Goal: Feedback & Contribution: Submit feedback/report problem

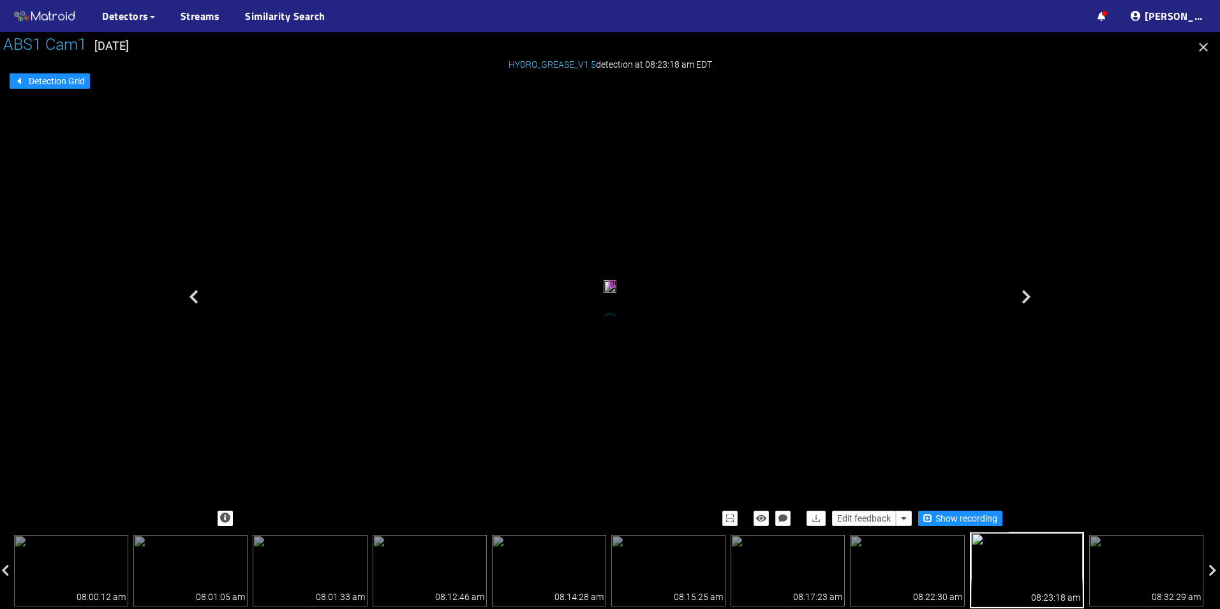
click at [1204, 47] on icon "button" at bounding box center [1203, 47] width 9 height 9
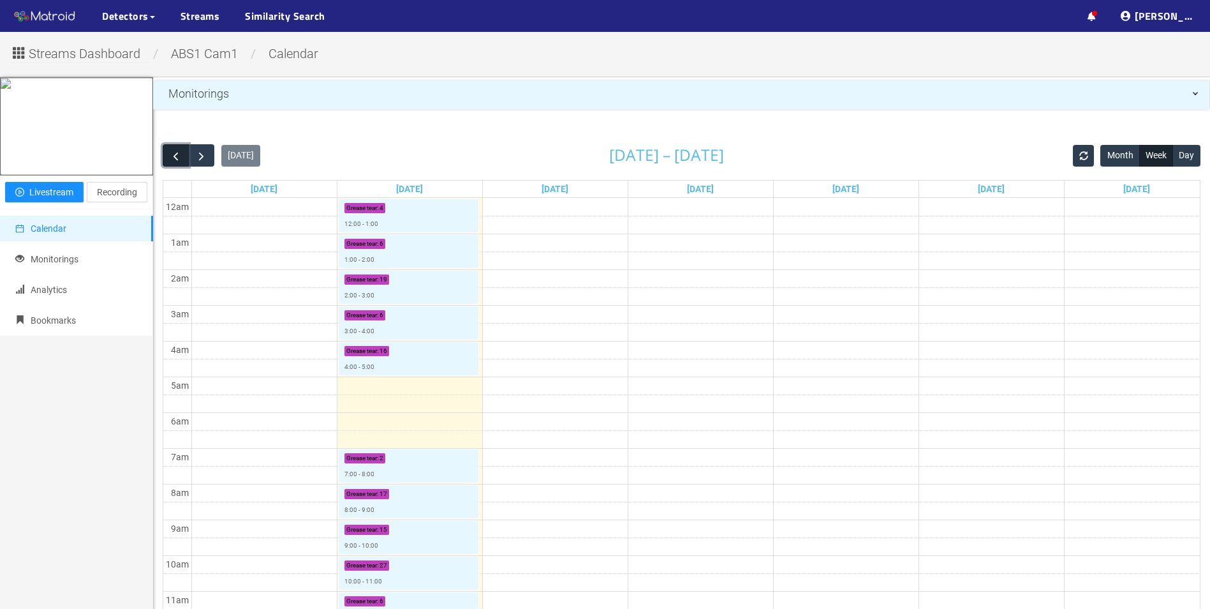
click at [172, 155] on span "button" at bounding box center [175, 155] width 13 height 13
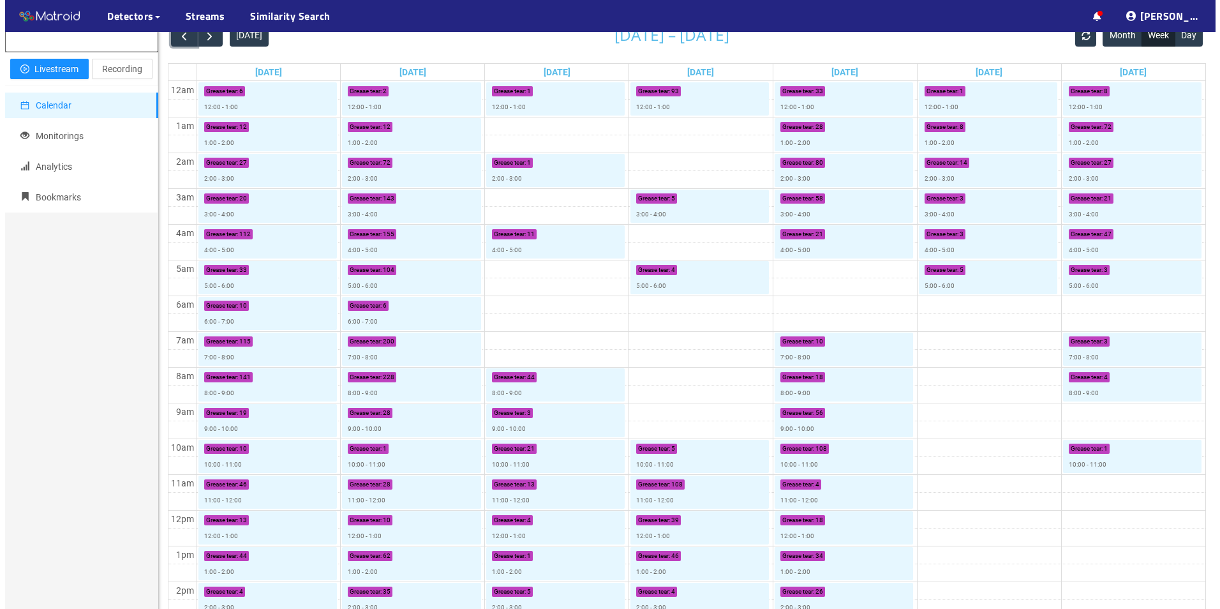
scroll to position [128, 0]
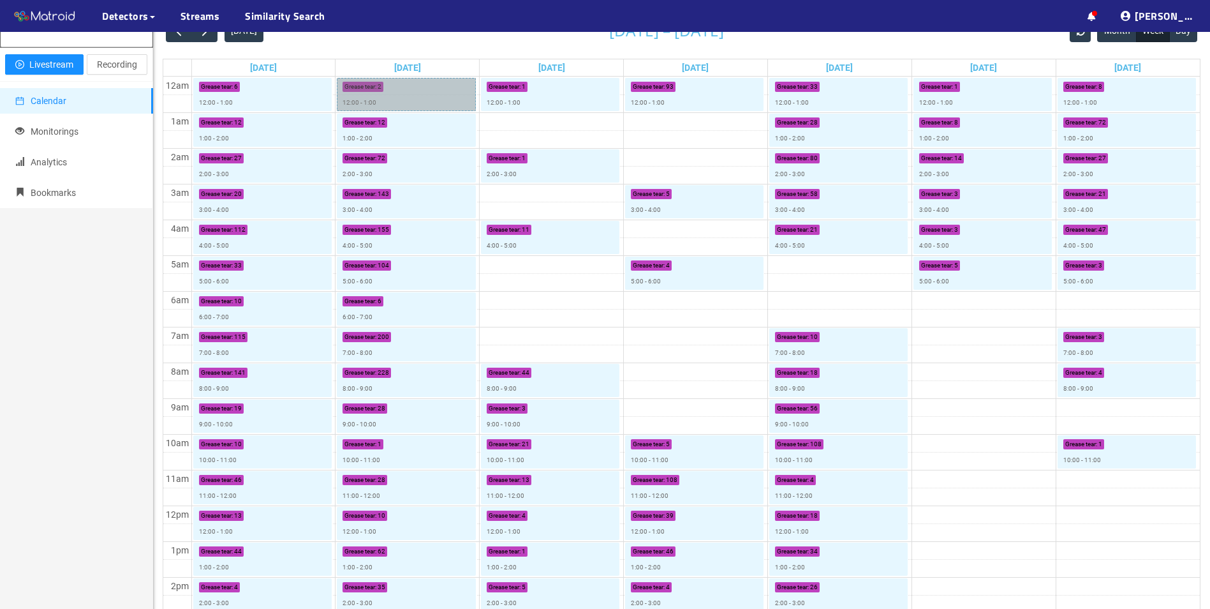
click at [397, 106] on link "Grease tear : 2 12:00 - 1:00" at bounding box center [406, 94] width 138 height 33
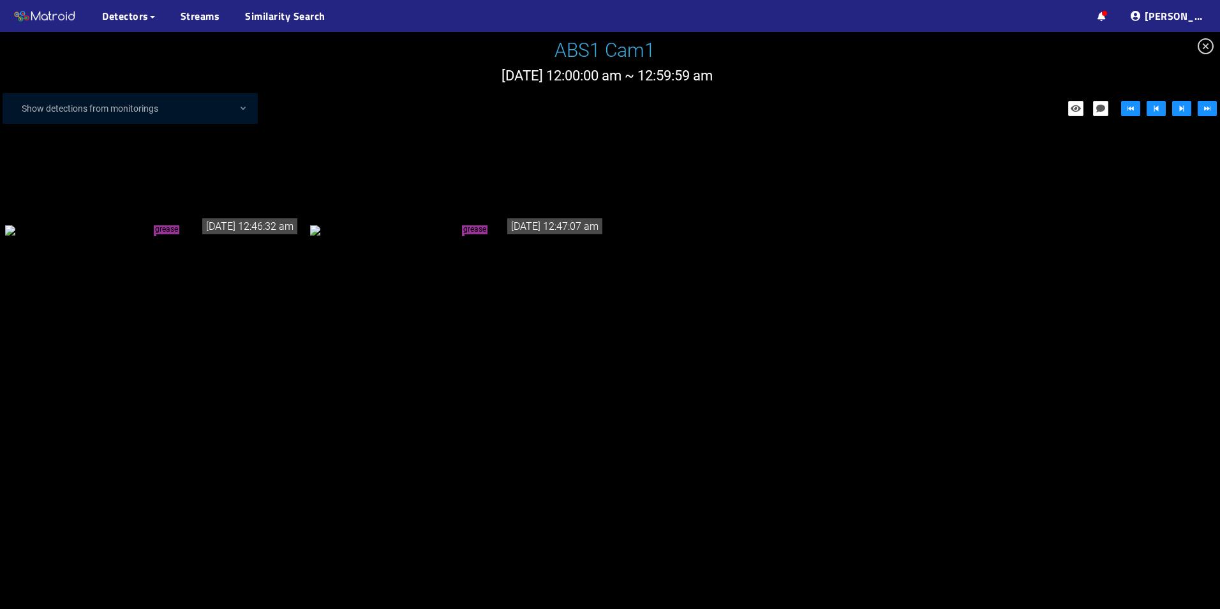
click at [170, 233] on div "grease tear" at bounding box center [152, 230] width 295 height 14
click at [186, 13] on link "Streams" at bounding box center [201, 15] width 40 height 15
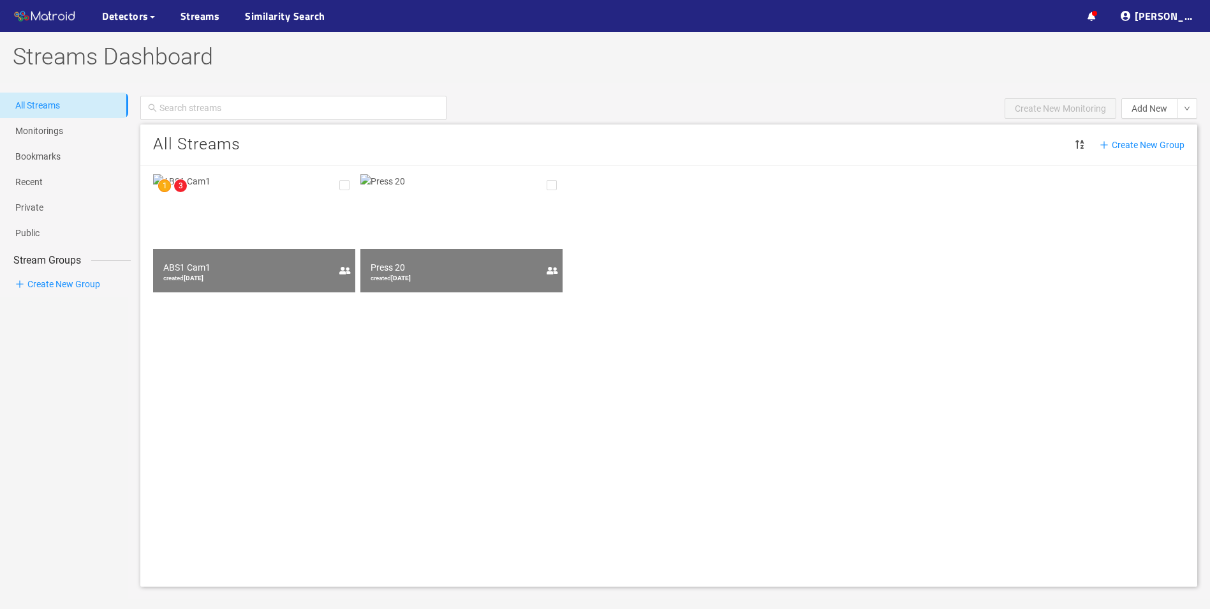
click at [234, 207] on img at bounding box center [254, 233] width 202 height 118
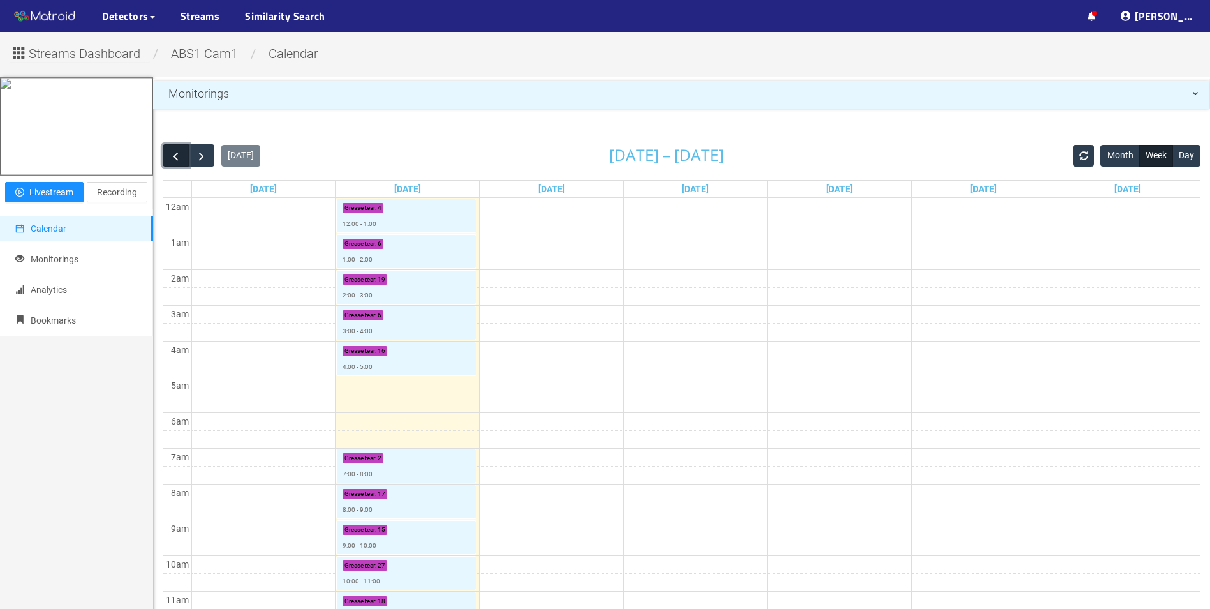
click at [185, 158] on button "button" at bounding box center [176, 155] width 26 height 22
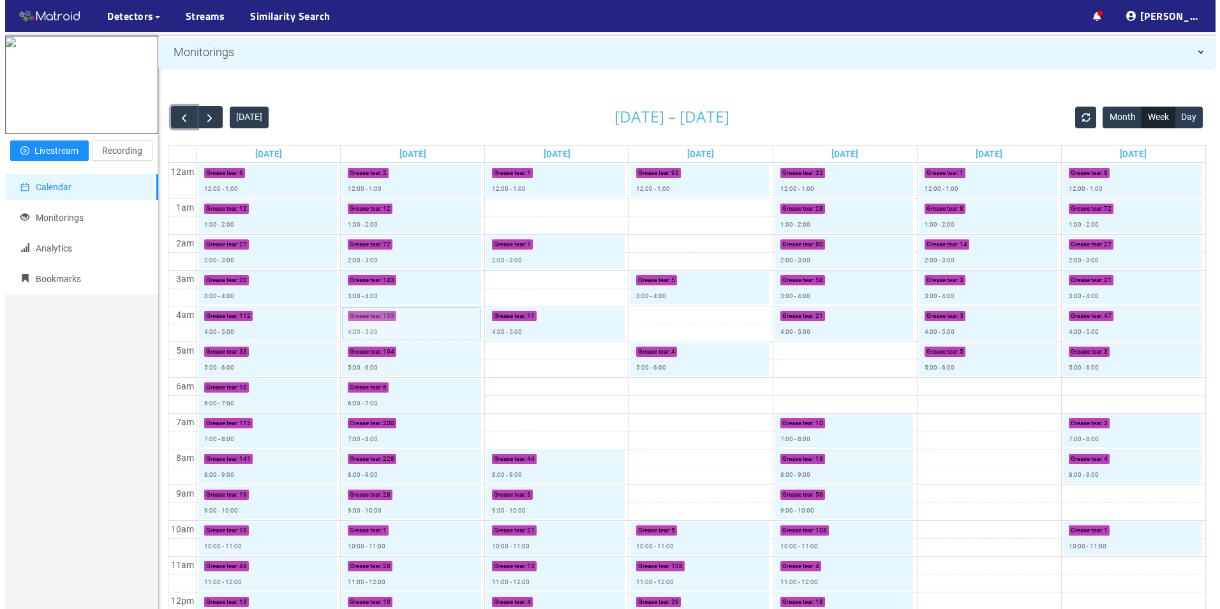
scroll to position [64, 0]
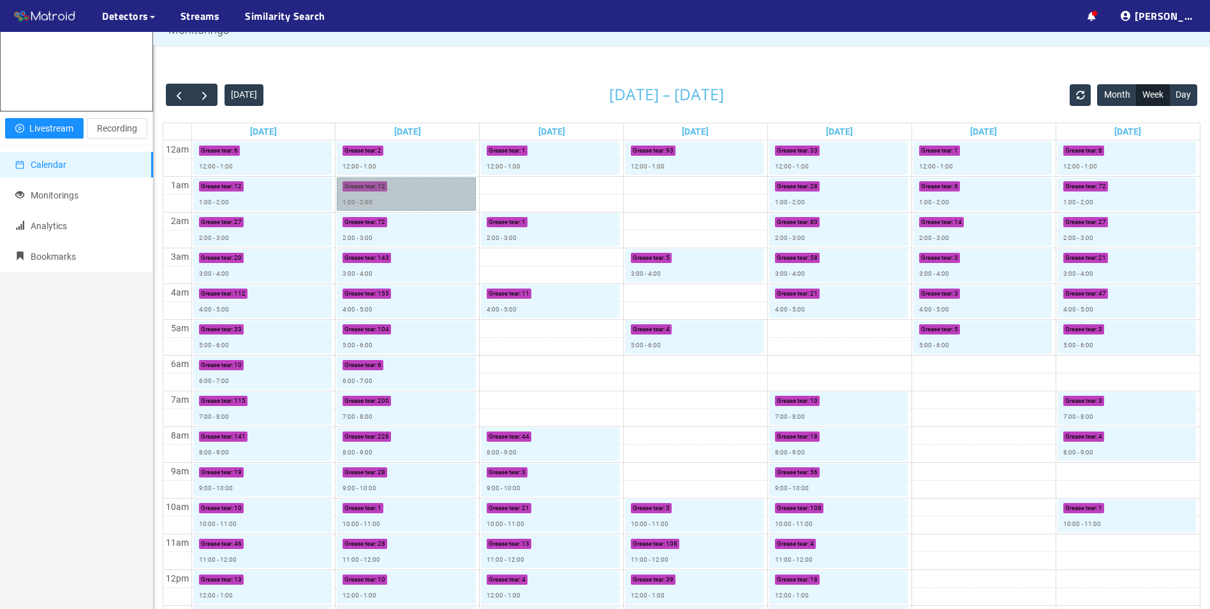
click at [401, 202] on link "Grease tear : 12 1:00 - 2:00" at bounding box center [406, 193] width 138 height 33
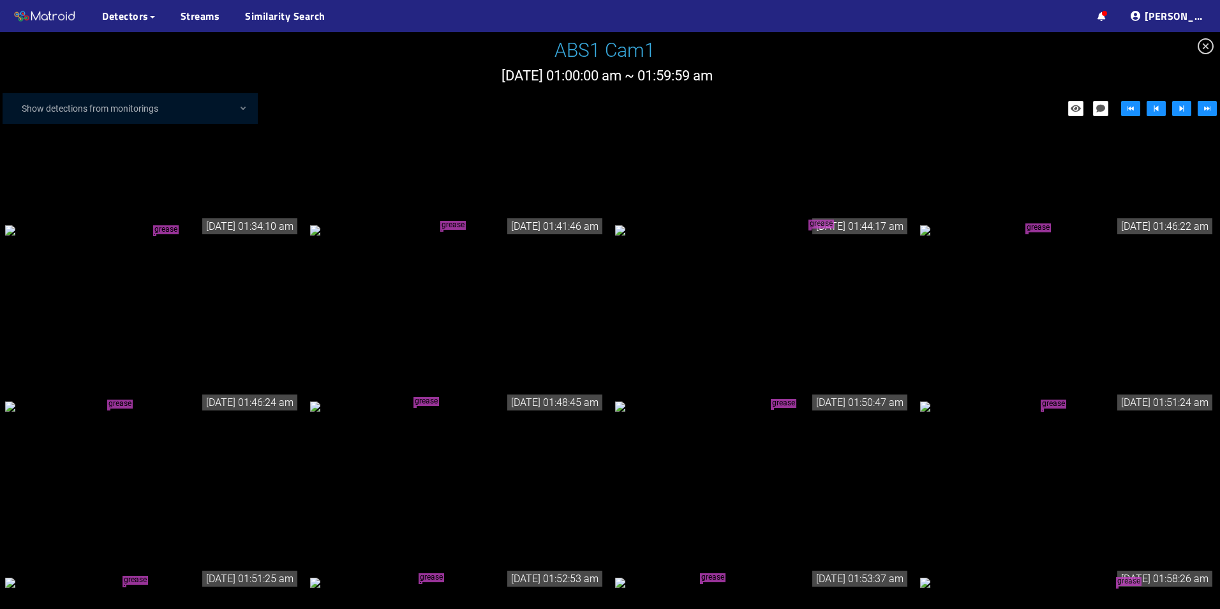
click at [211, 223] on div "grease tear" at bounding box center [152, 230] width 295 height 14
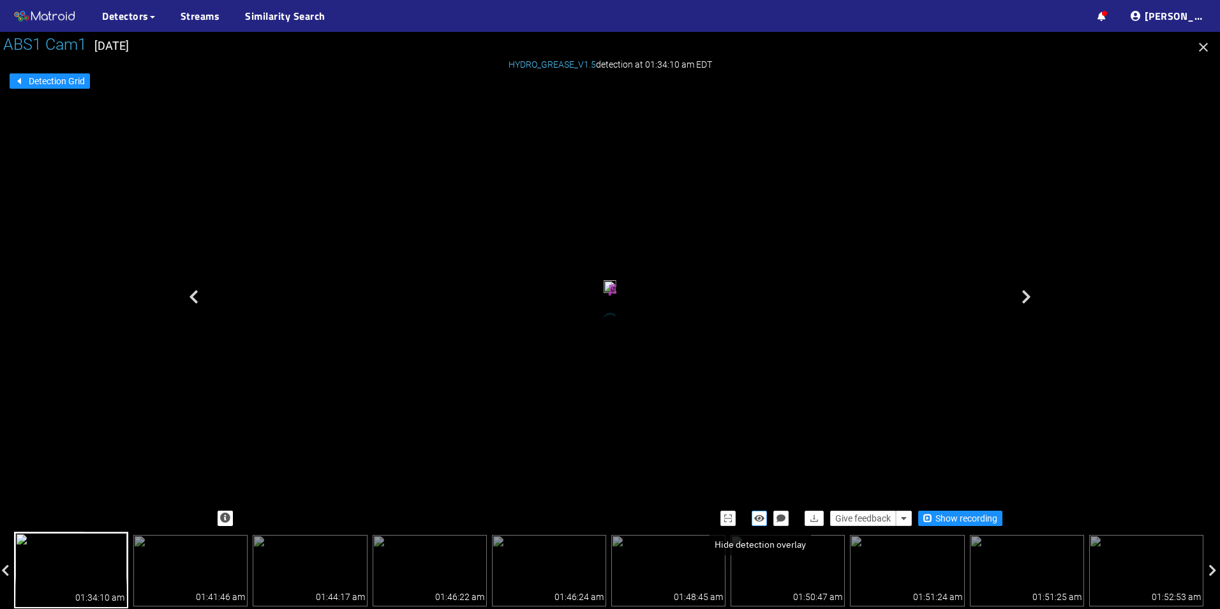
click at [756, 518] on icon "button" at bounding box center [759, 518] width 10 height 9
click at [761, 521] on icon "button" at bounding box center [759, 518] width 11 height 9
click at [757, 517] on icon "button" at bounding box center [759, 518] width 10 height 9
click at [907, 515] on button "button" at bounding box center [904, 517] width 16 height 15
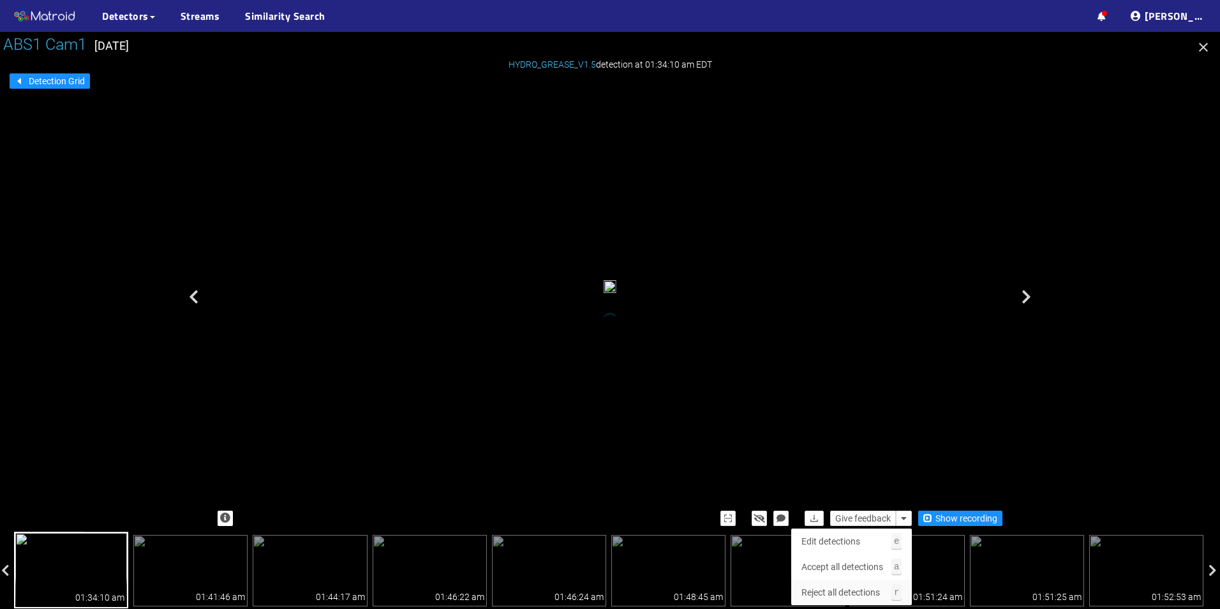
click at [846, 591] on span "Reject all detections" at bounding box center [840, 592] width 78 height 14
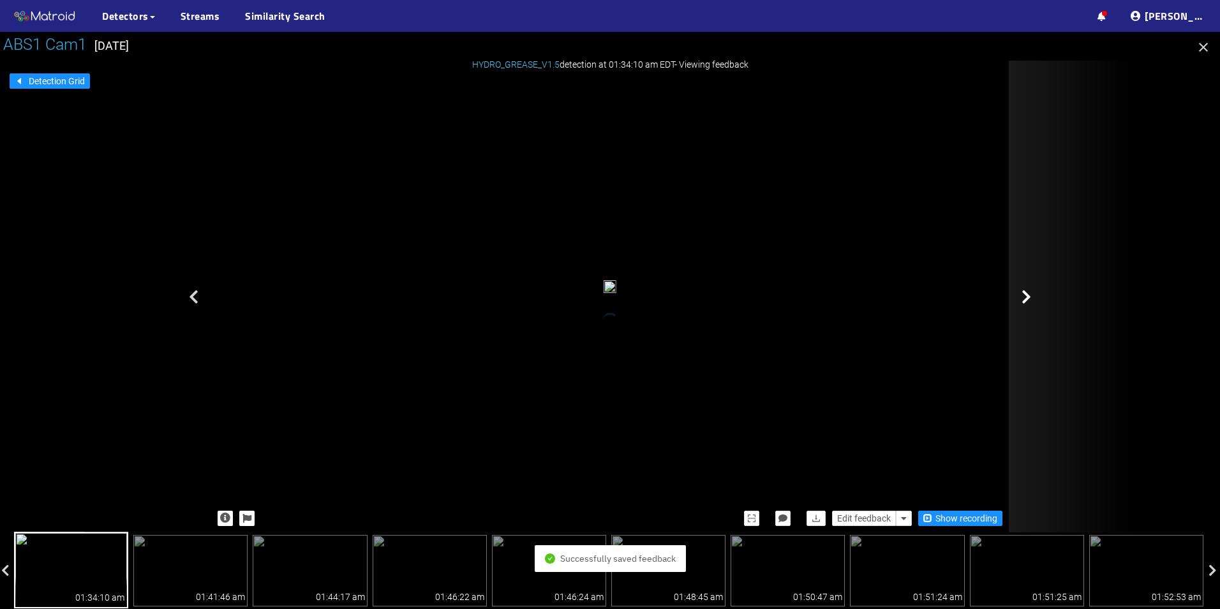
click at [1025, 301] on icon at bounding box center [1026, 296] width 10 height 15
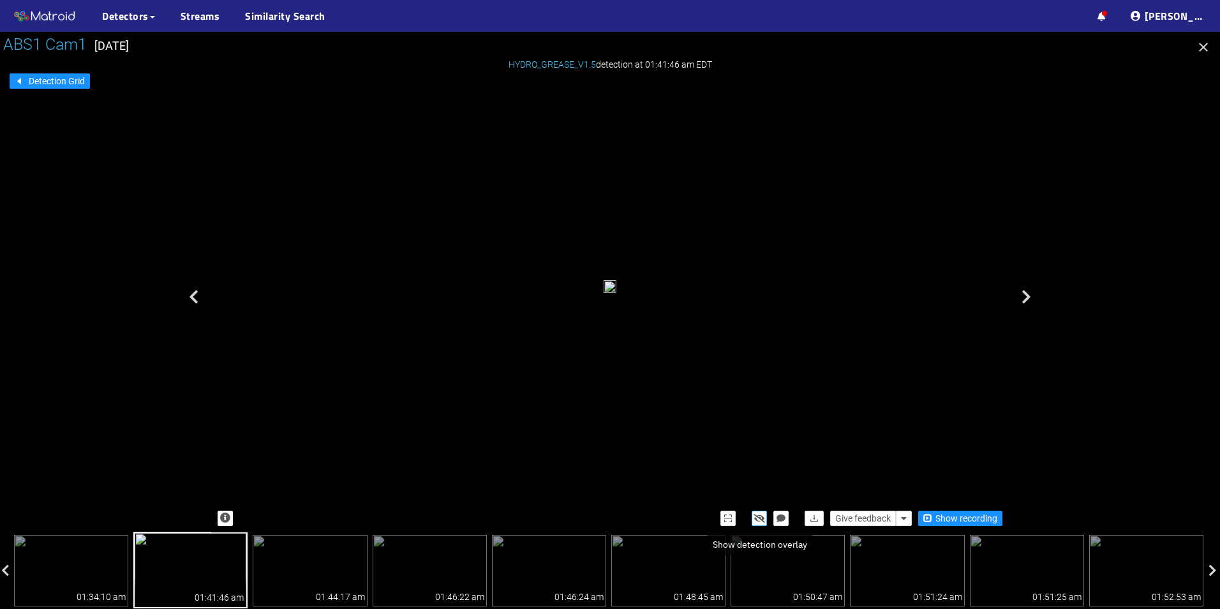
click at [754, 517] on icon "button" at bounding box center [759, 518] width 11 height 9
click at [754, 517] on button "button" at bounding box center [759, 517] width 15 height 15
click at [760, 512] on button "button" at bounding box center [759, 517] width 15 height 15
drag, startPoint x: 656, startPoint y: 427, endPoint x: 621, endPoint y: 253, distance: 178.3
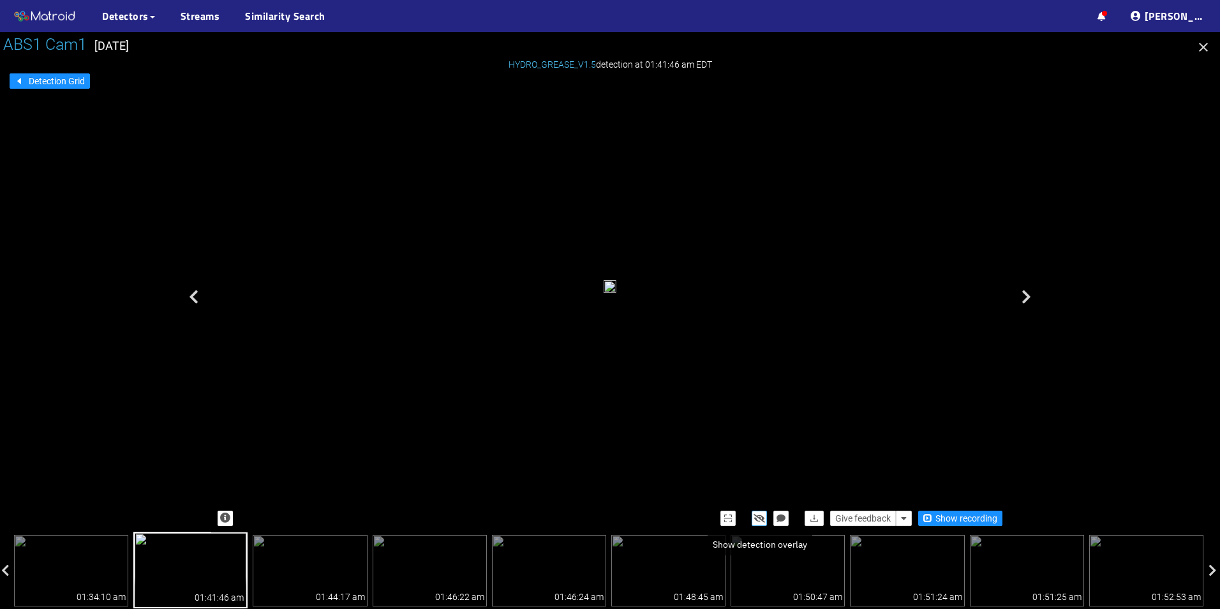
click at [763, 518] on icon "button" at bounding box center [759, 518] width 11 height 9
click at [757, 521] on icon "button" at bounding box center [759, 518] width 10 height 9
click at [765, 521] on icon "button" at bounding box center [759, 518] width 11 height 9
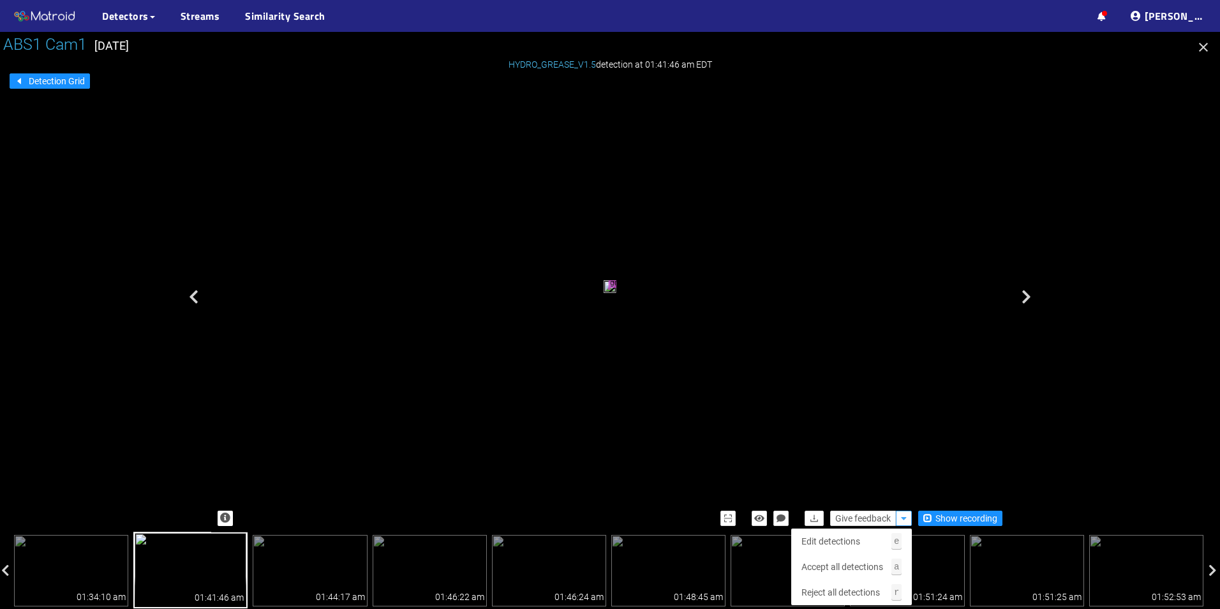
click at [902, 519] on icon "button" at bounding box center [904, 518] width 6 height 9
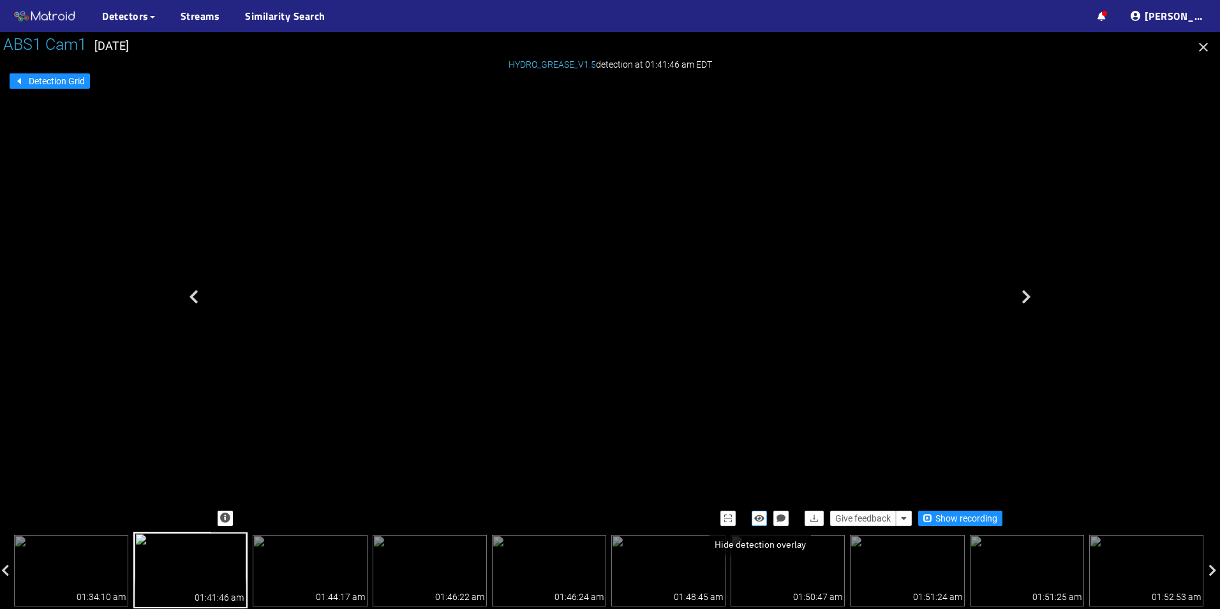
click at [759, 515] on icon "button" at bounding box center [759, 518] width 10 height 9
click at [759, 515] on icon "button" at bounding box center [759, 518] width 11 height 9
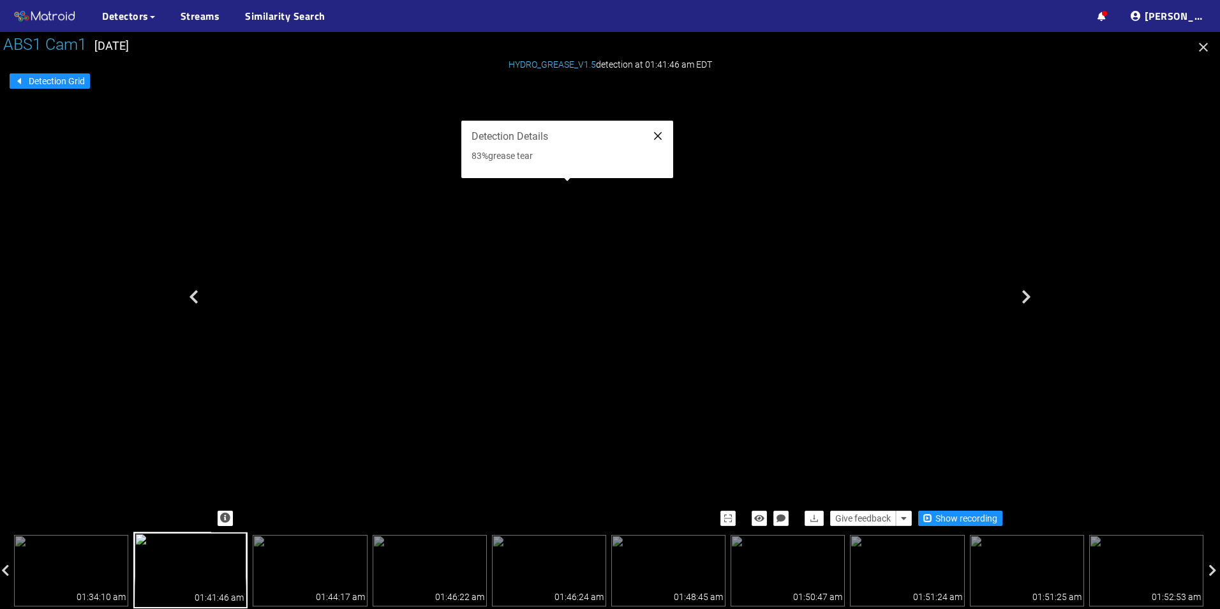
click at [655, 137] on icon "close" at bounding box center [658, 136] width 10 height 10
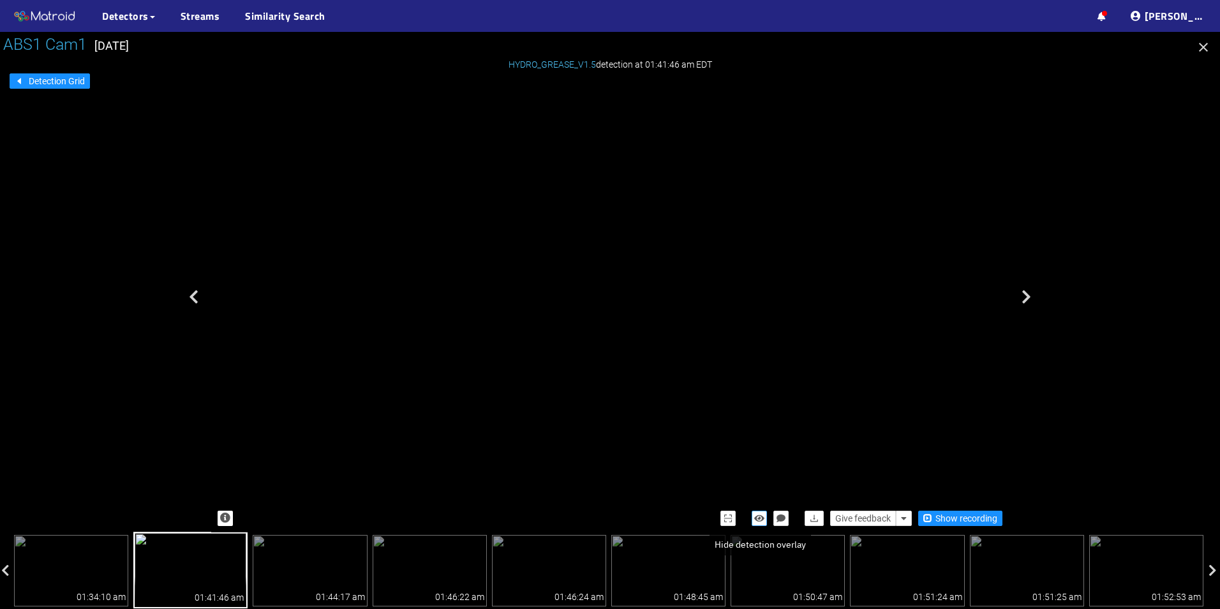
click at [762, 514] on icon "button" at bounding box center [759, 518] width 10 height 9
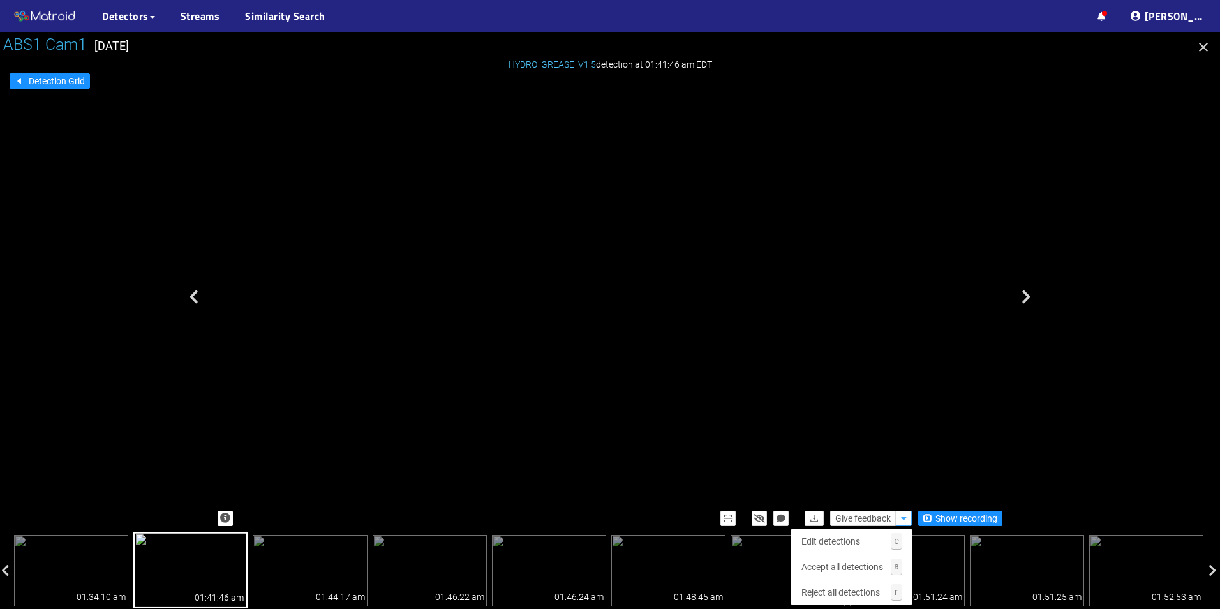
click at [900, 517] on button "button" at bounding box center [904, 517] width 16 height 15
click at [870, 567] on span "Accept all detections" at bounding box center [842, 567] width 82 height 14
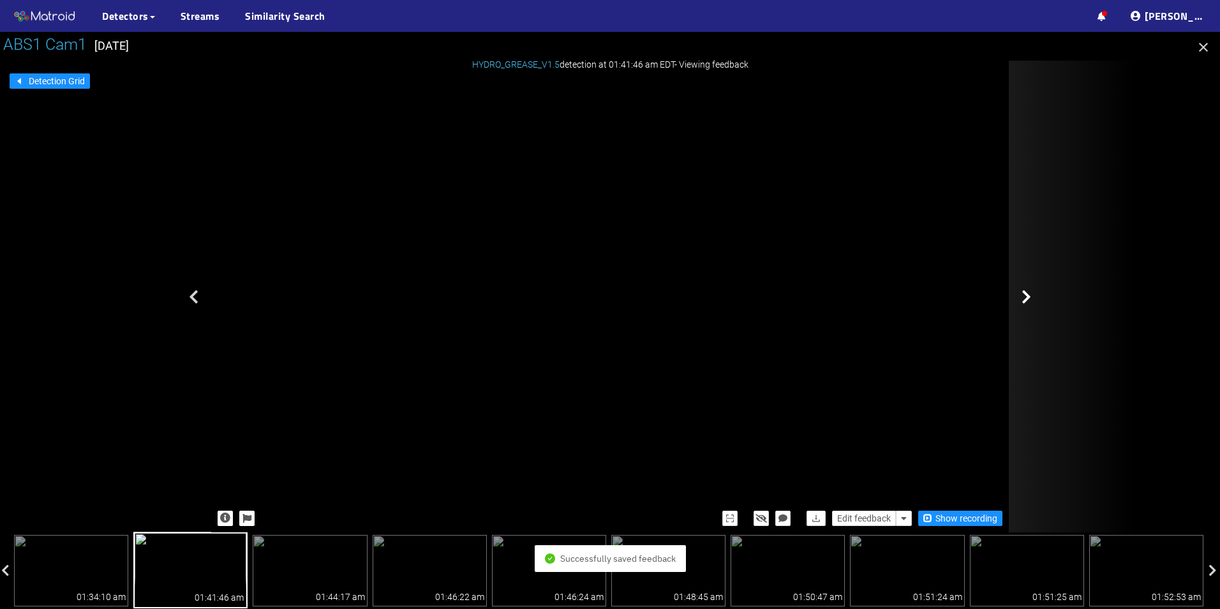
click at [1025, 303] on icon at bounding box center [1026, 296] width 10 height 15
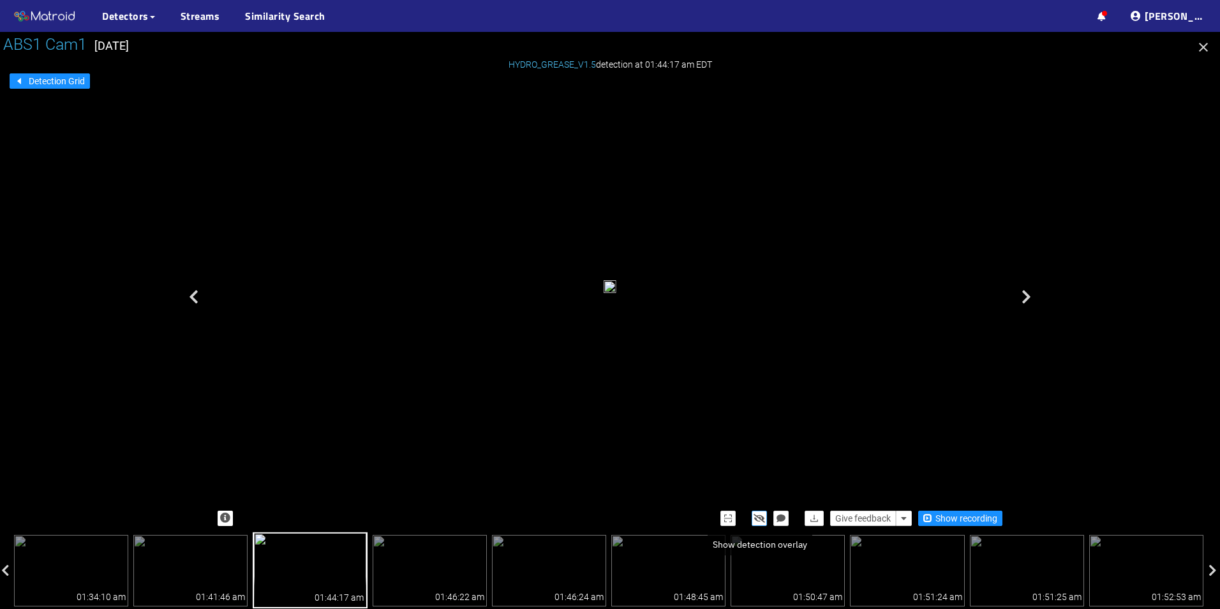
click at [758, 514] on icon "button" at bounding box center [759, 518] width 11 height 9
click at [759, 514] on icon "button" at bounding box center [759, 518] width 10 height 9
click at [901, 514] on icon "button" at bounding box center [904, 518] width 6 height 9
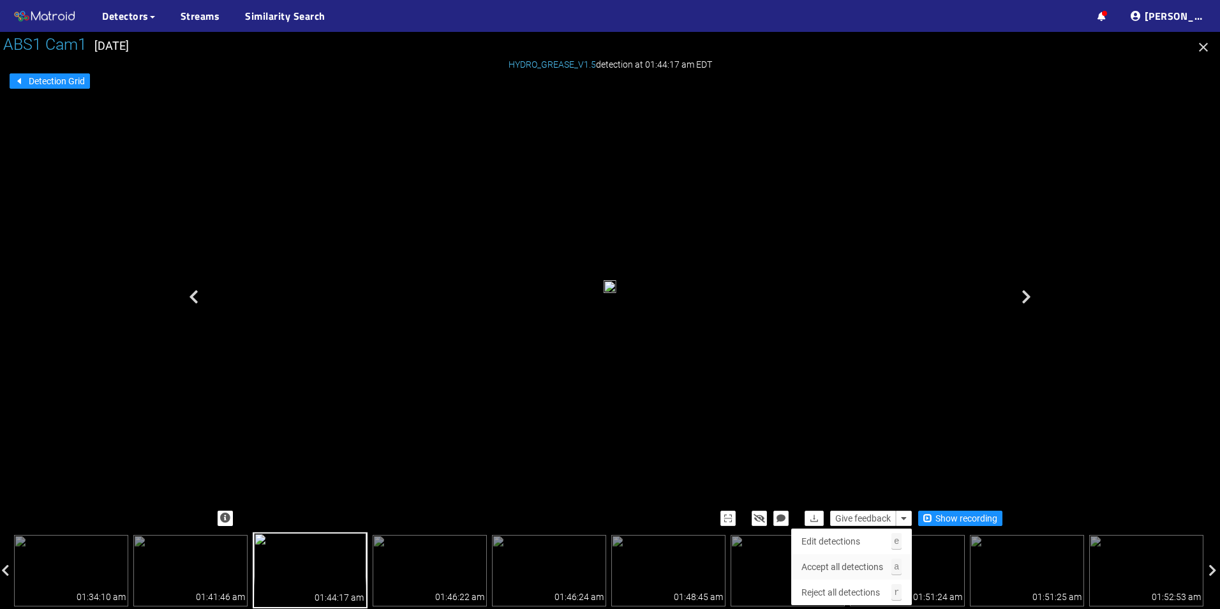
click at [842, 563] on span "Accept all detections" at bounding box center [842, 567] width 82 height 14
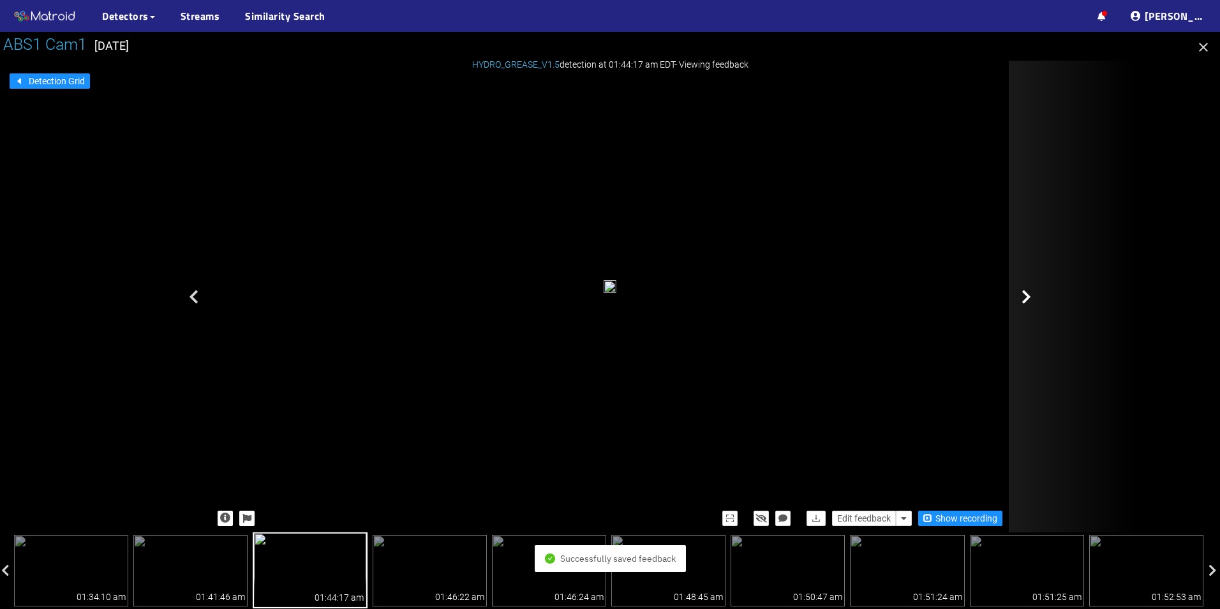
click at [1027, 309] on div at bounding box center [1073, 297] width 128 height 472
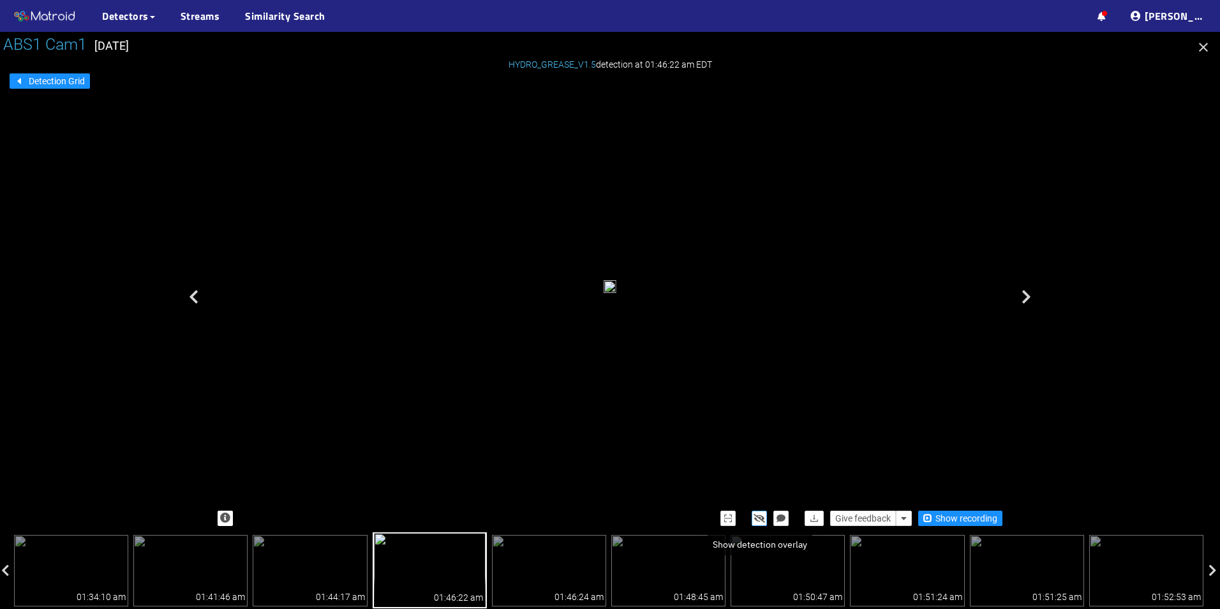
click at [758, 522] on icon "button" at bounding box center [759, 518] width 11 height 9
click at [757, 521] on icon "button" at bounding box center [759, 518] width 10 height 9
drag, startPoint x: 635, startPoint y: 378, endPoint x: 648, endPoint y: 371, distance: 14.6
click at [756, 517] on icon "button" at bounding box center [759, 518] width 11 height 9
click at [756, 517] on icon "button" at bounding box center [759, 518] width 10 height 9
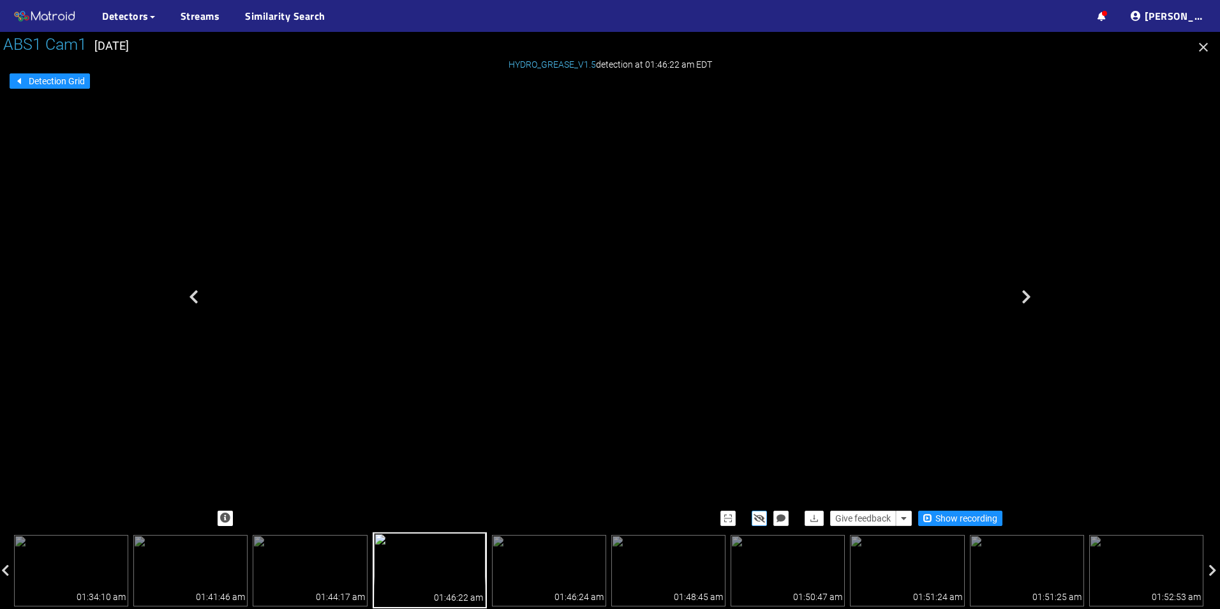
drag, startPoint x: 493, startPoint y: 434, endPoint x: 523, endPoint y: 345, distance: 94.6
click at [759, 523] on button "button" at bounding box center [759, 517] width 15 height 15
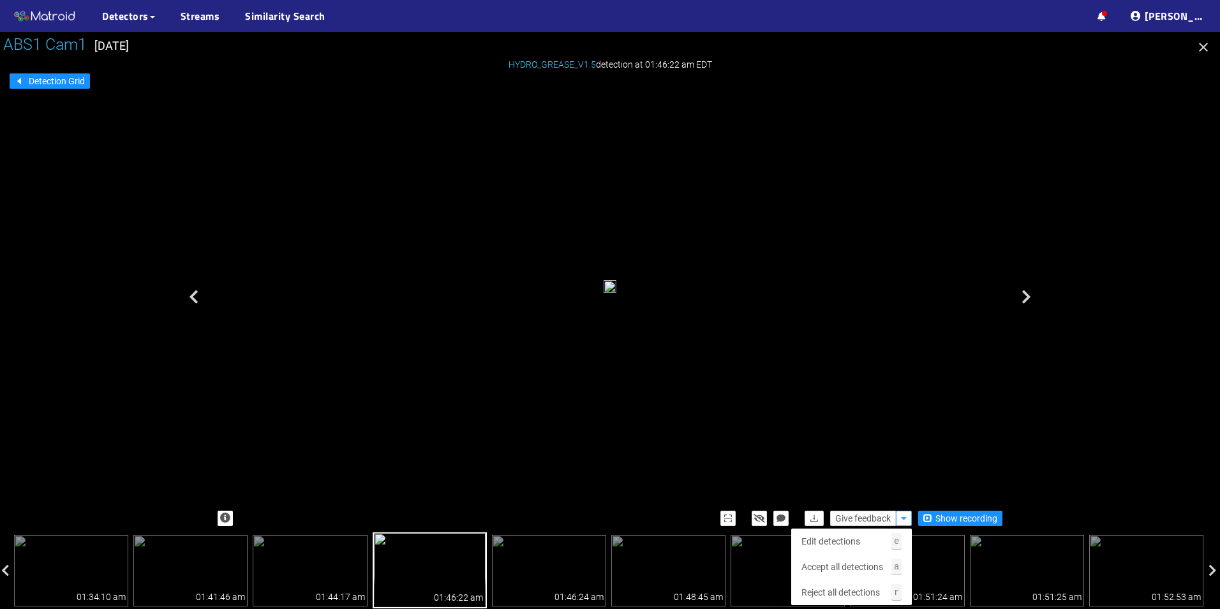
click at [901, 517] on icon "button" at bounding box center [904, 518] width 6 height 9
click at [860, 588] on span "Reject all detections" at bounding box center [840, 592] width 78 height 14
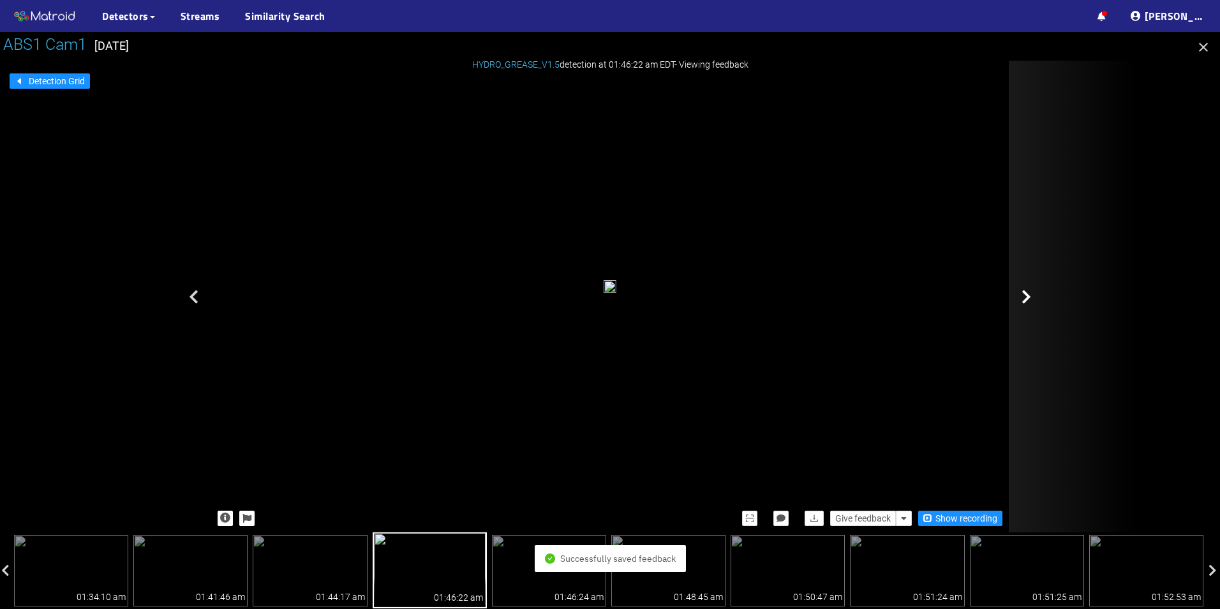
click at [1025, 311] on div at bounding box center [1073, 297] width 128 height 472
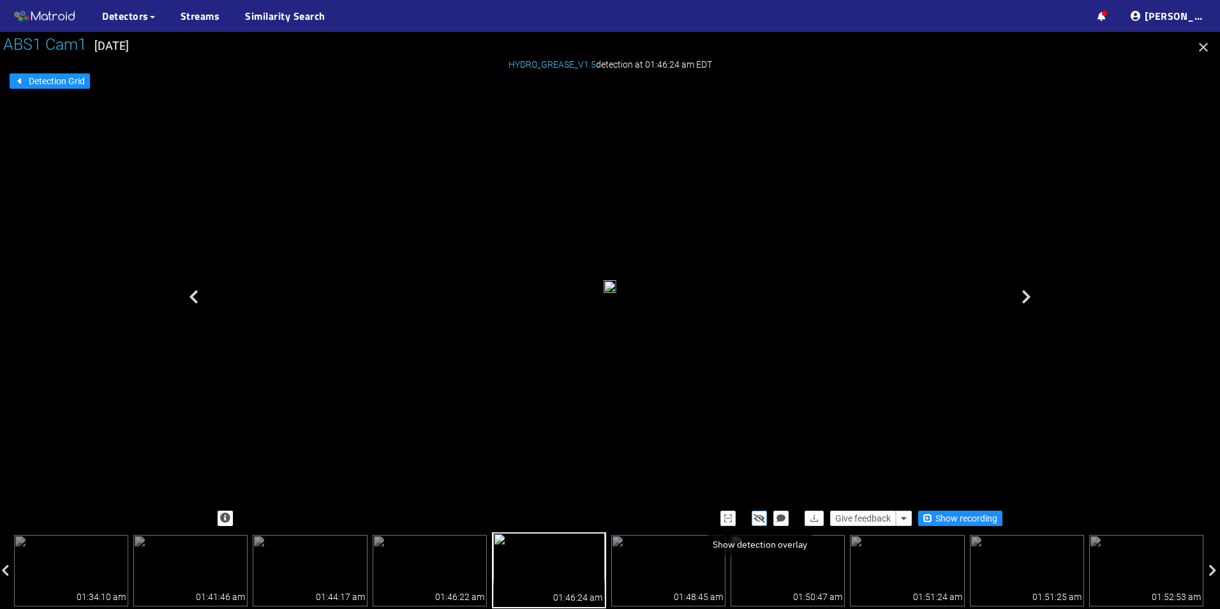
click at [759, 519] on icon "button" at bounding box center [759, 518] width 11 height 9
click at [759, 519] on icon "button" at bounding box center [759, 518] width 10 height 9
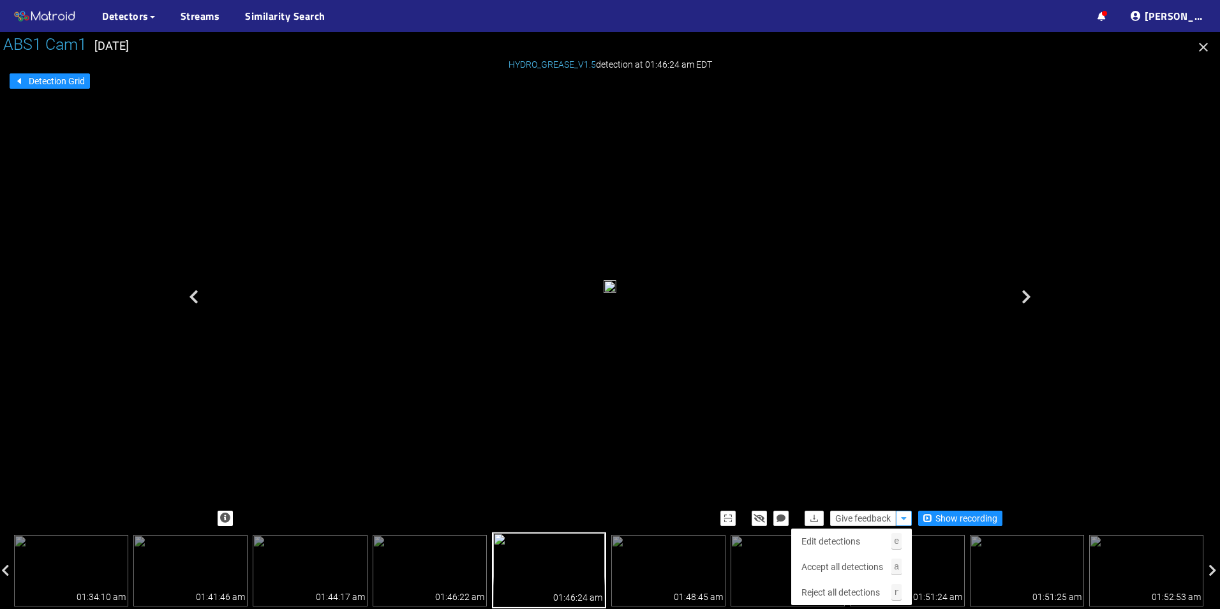
click at [903, 516] on icon "button" at bounding box center [904, 518] width 6 height 9
click at [865, 586] on span "Reject all detections" at bounding box center [840, 592] width 78 height 14
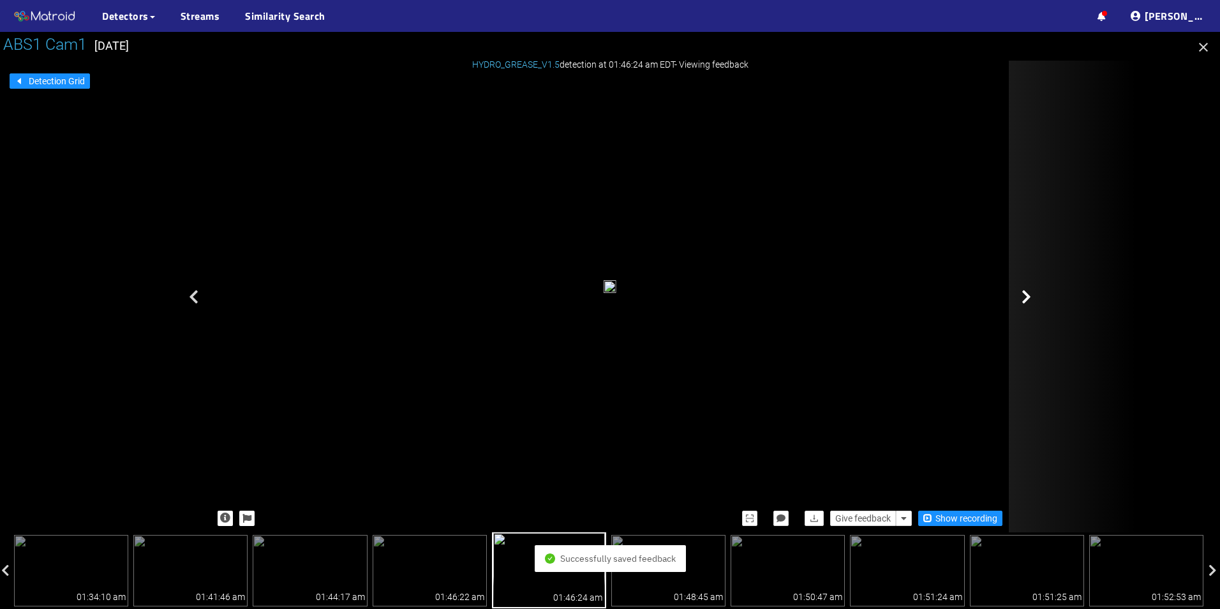
click at [1035, 309] on div at bounding box center [1073, 297] width 128 height 472
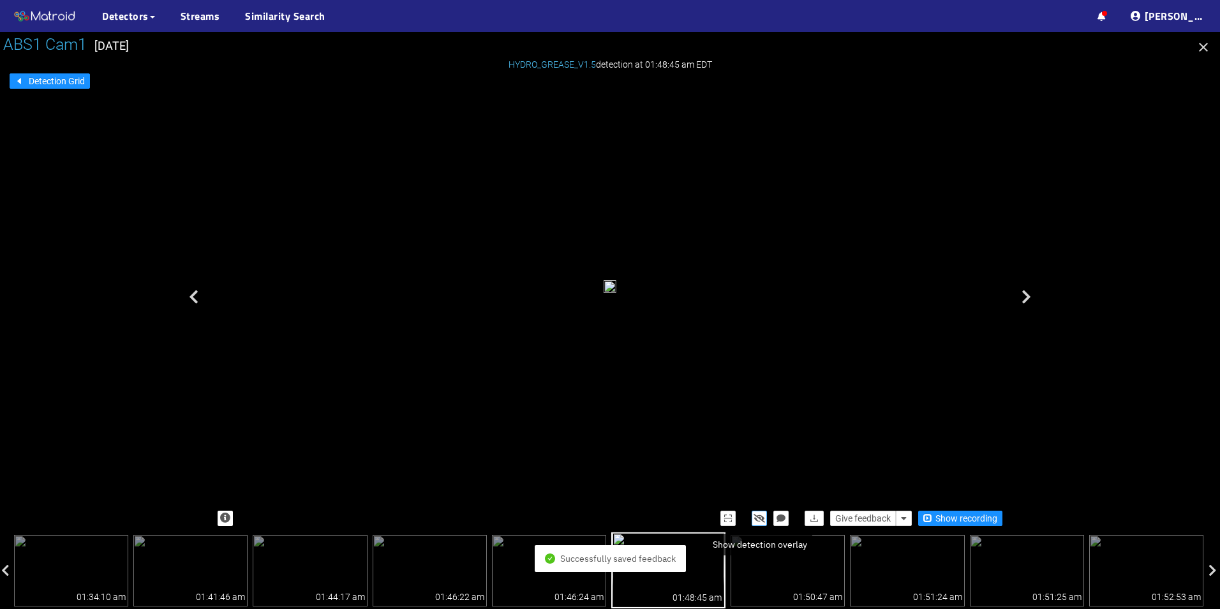
click at [759, 517] on icon "button" at bounding box center [759, 518] width 11 height 9
click at [759, 517] on icon "button" at bounding box center [759, 518] width 10 height 9
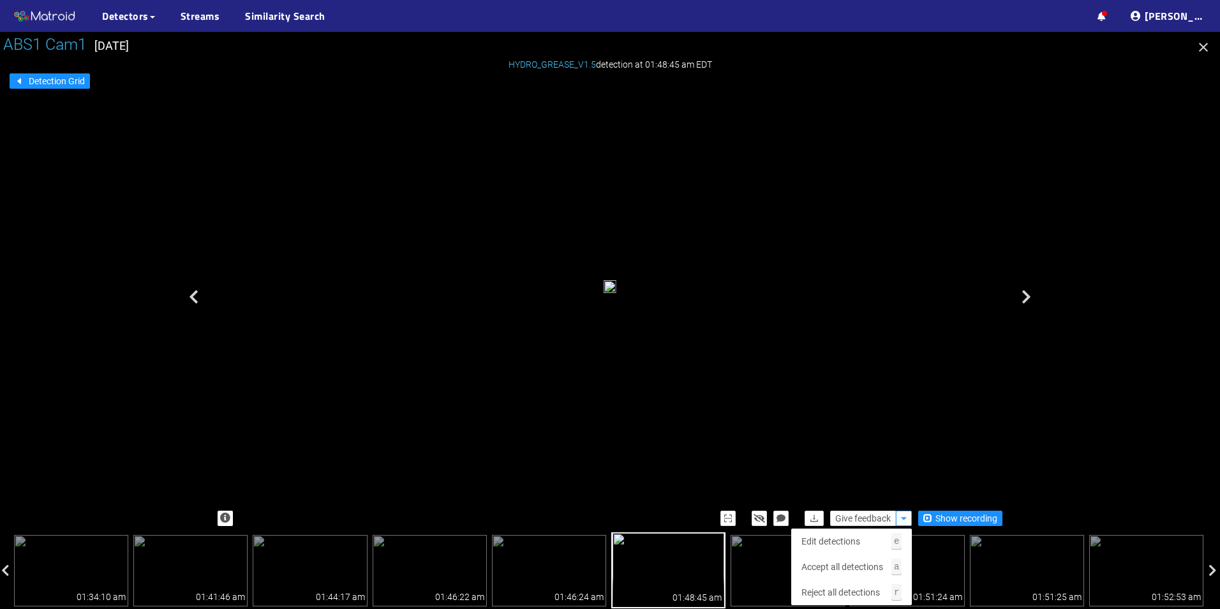
click at [898, 516] on button "button" at bounding box center [904, 517] width 16 height 15
click at [902, 521] on icon "button" at bounding box center [904, 518] width 6 height 9
click at [863, 588] on span "Reject all detections" at bounding box center [840, 592] width 78 height 14
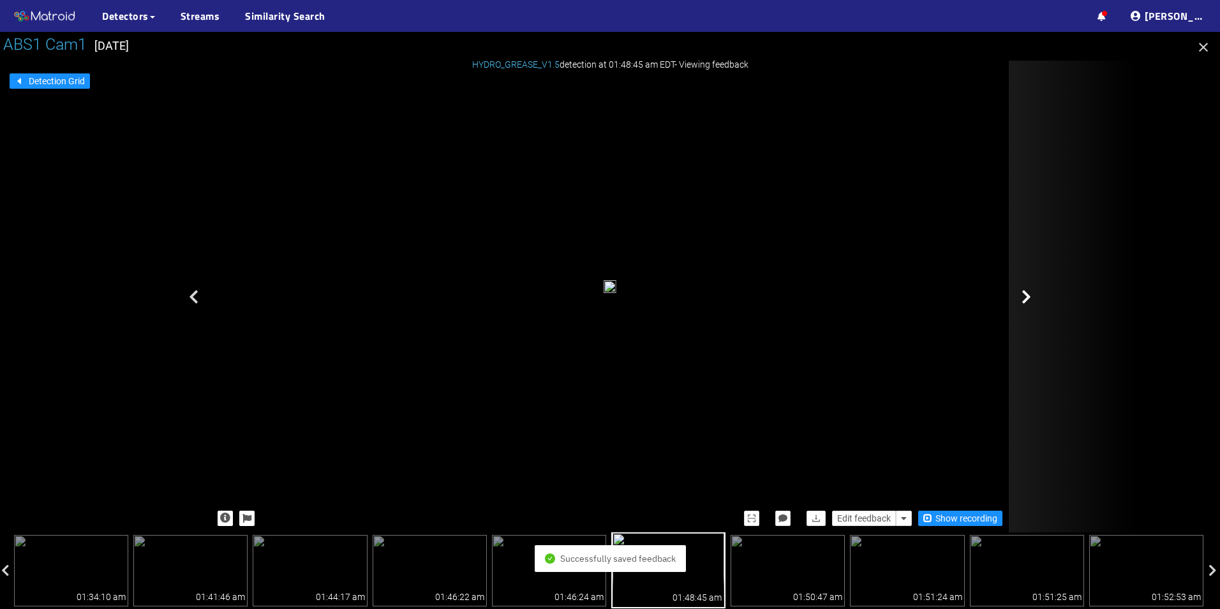
click at [1025, 283] on div at bounding box center [1073, 297] width 128 height 472
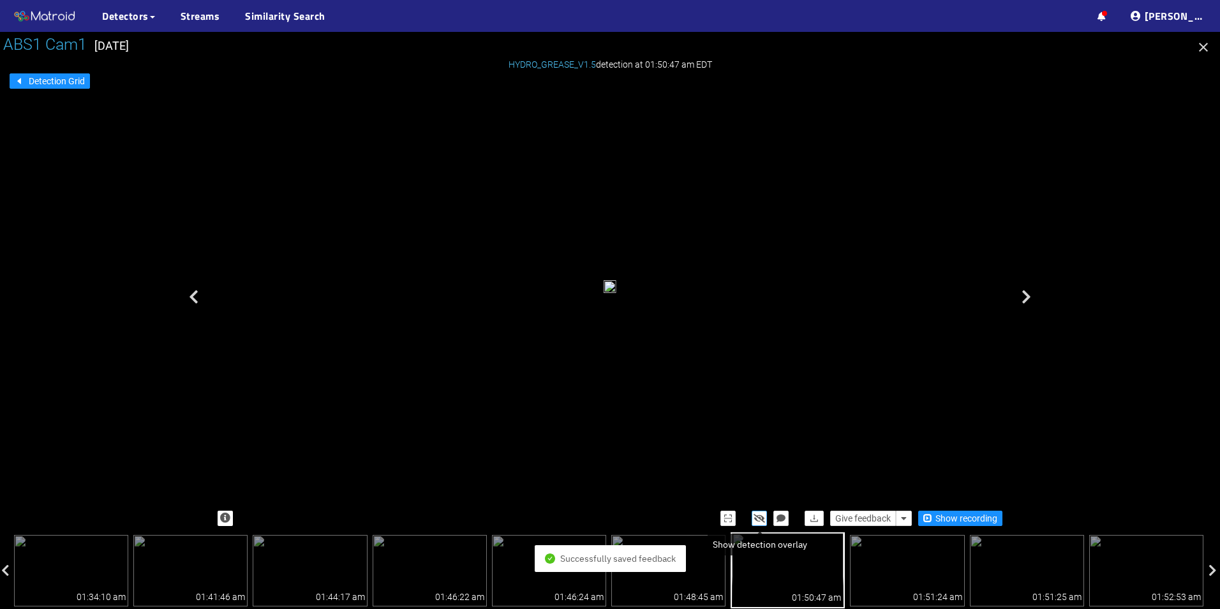
click at [762, 514] on icon "button" at bounding box center [759, 518] width 11 height 9
click at [762, 514] on icon "button" at bounding box center [759, 518] width 10 height 9
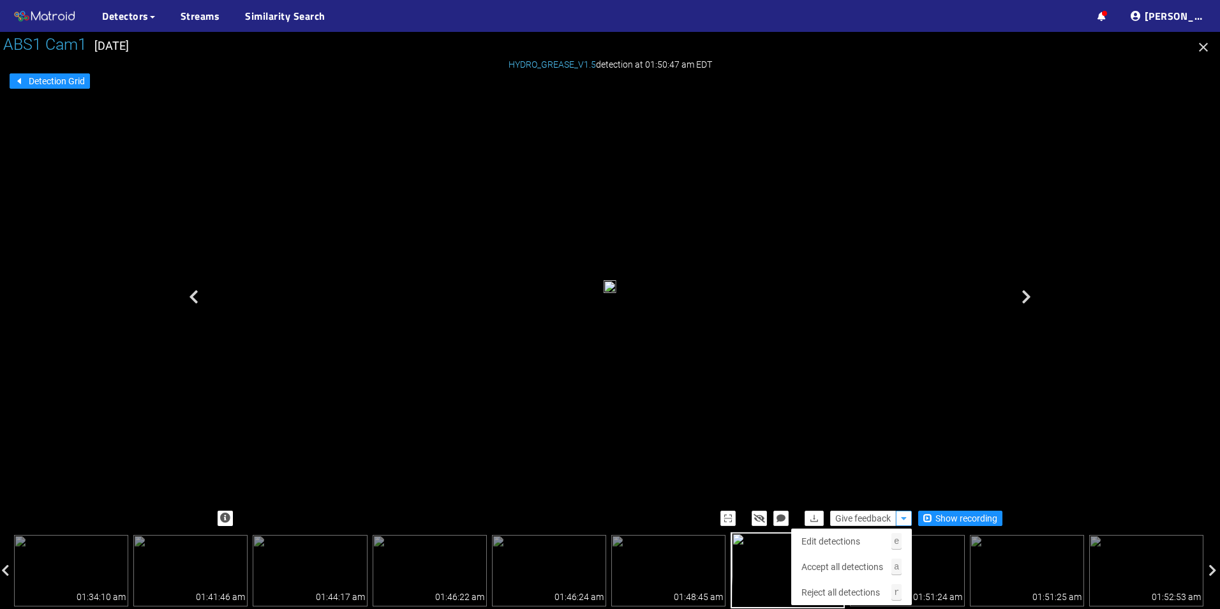
click at [902, 516] on icon "button" at bounding box center [904, 518] width 6 height 9
click at [859, 590] on span "Reject all detections" at bounding box center [840, 592] width 78 height 14
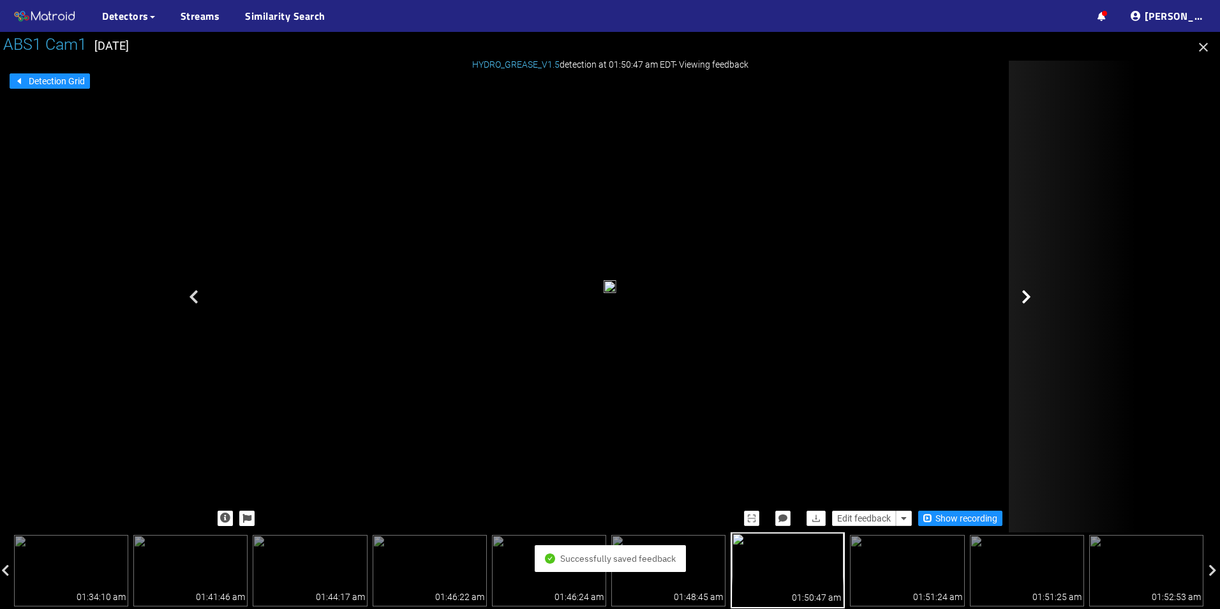
click at [1020, 310] on div at bounding box center [1073, 297] width 128 height 472
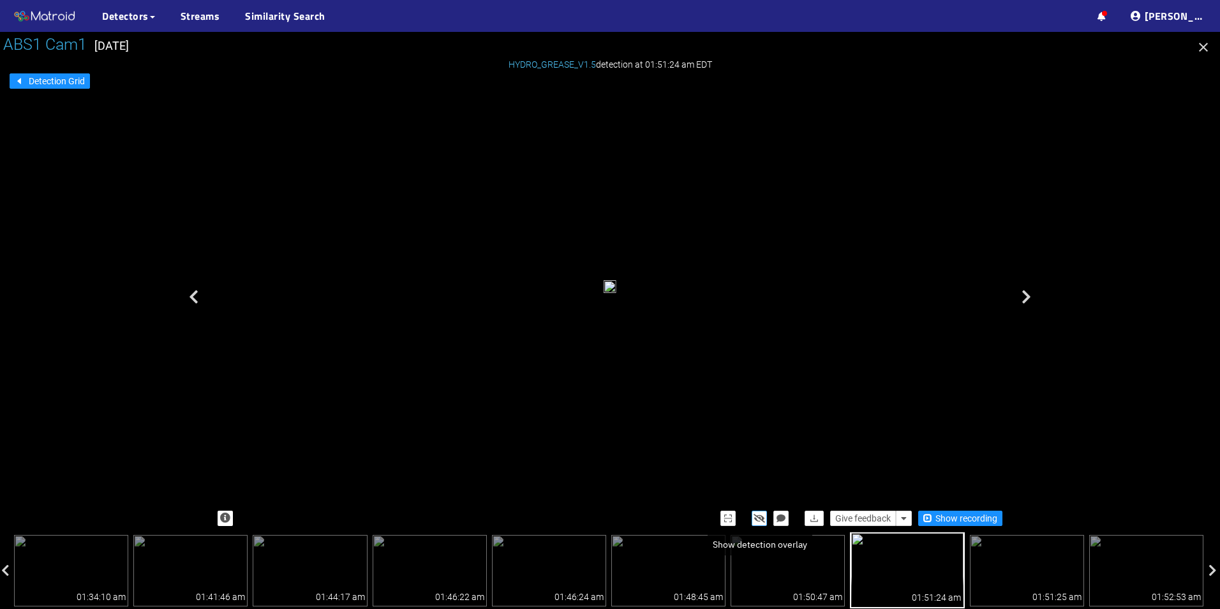
click at [758, 516] on icon "button" at bounding box center [759, 518] width 11 height 9
click at [758, 516] on icon "button" at bounding box center [759, 518] width 10 height 9
click at [906, 520] on icon "button" at bounding box center [904, 518] width 6 height 9
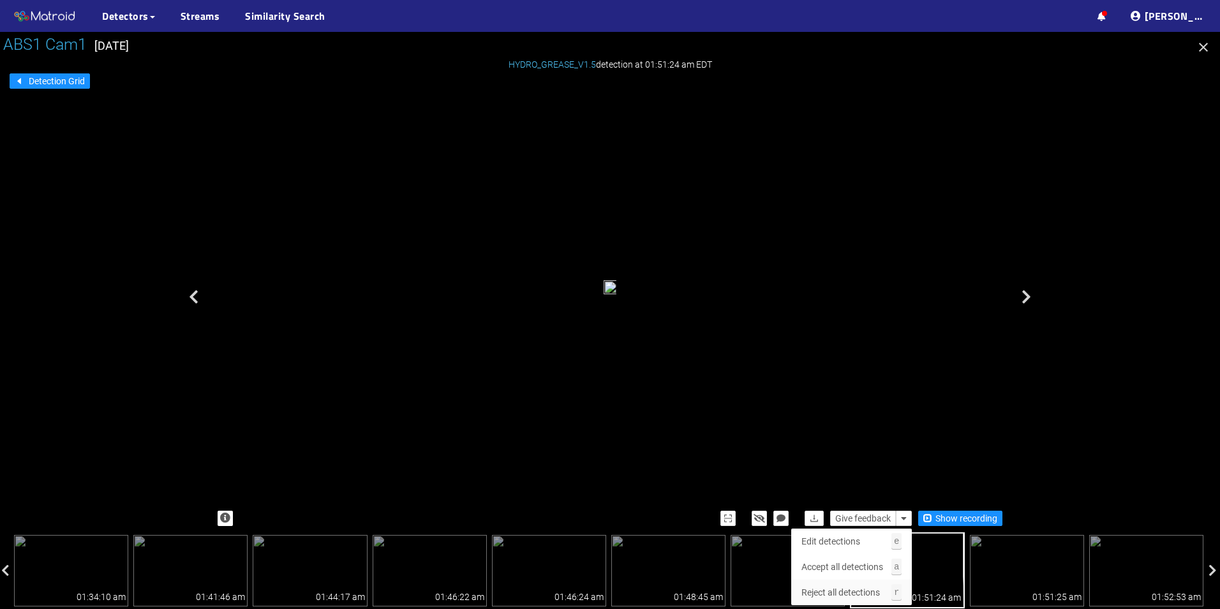
click at [861, 592] on span "Reject all detections" at bounding box center [840, 592] width 78 height 14
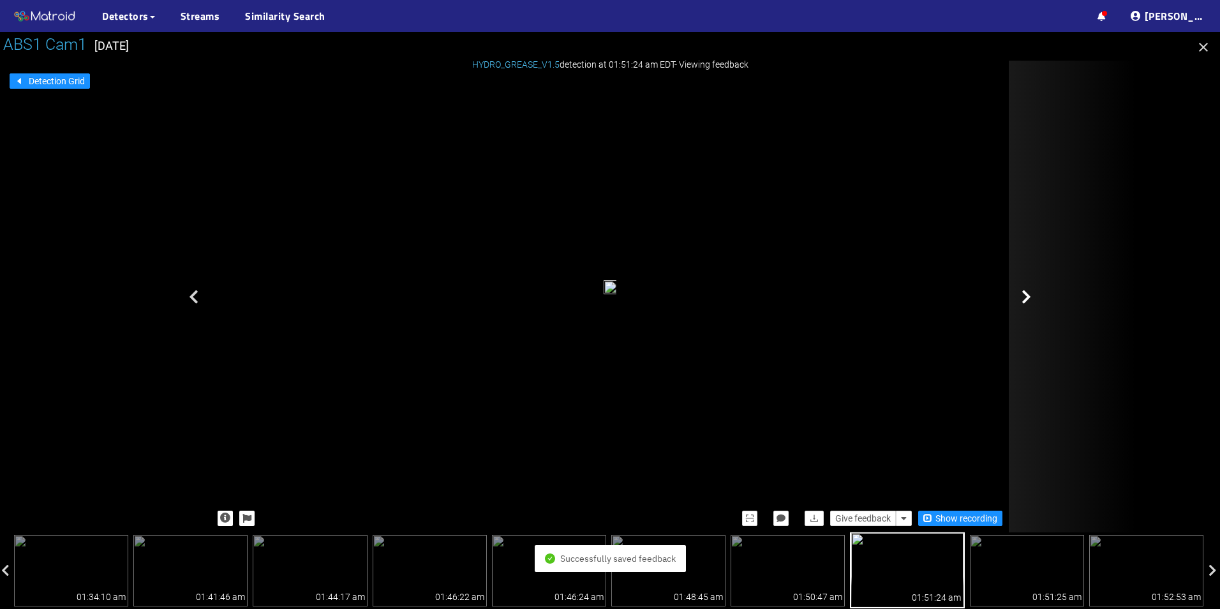
click at [1045, 304] on div at bounding box center [1073, 297] width 128 height 472
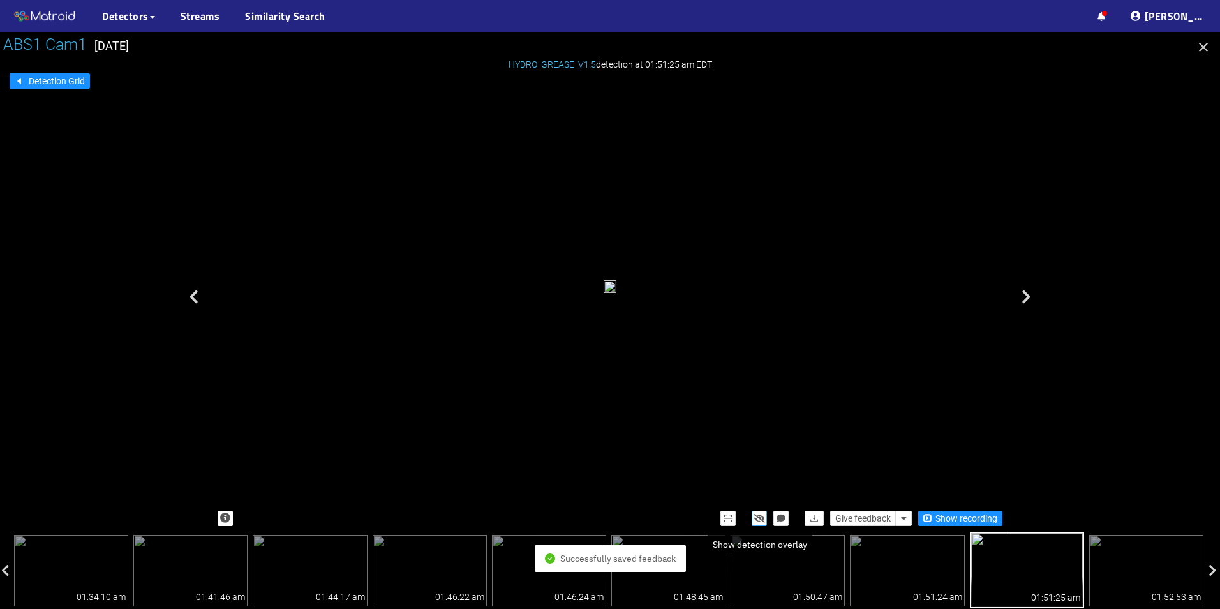
click at [760, 521] on icon "button" at bounding box center [759, 518] width 11 height 9
click at [760, 521] on icon "button" at bounding box center [759, 518] width 10 height 9
click at [616, 297] on div at bounding box center [610, 288] width 13 height 17
click at [753, 516] on button "button" at bounding box center [759, 517] width 15 height 15
click at [608, 295] on div "grease tear" at bounding box center [608, 293] width 1 height 4
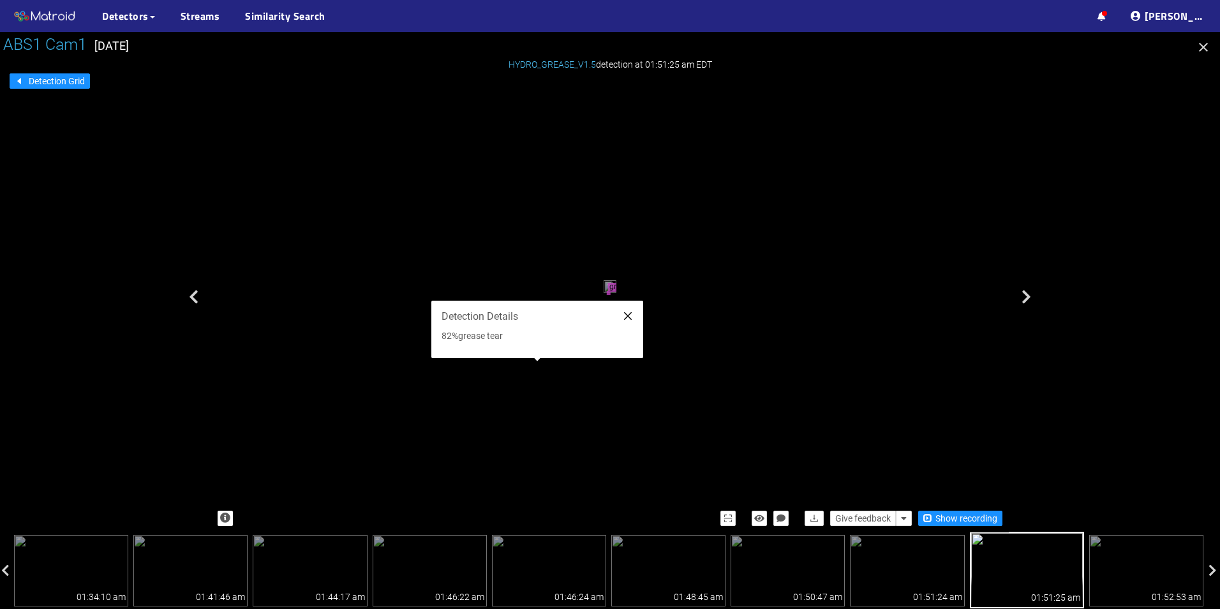
click at [627, 314] on icon "close" at bounding box center [628, 316] width 10 height 10
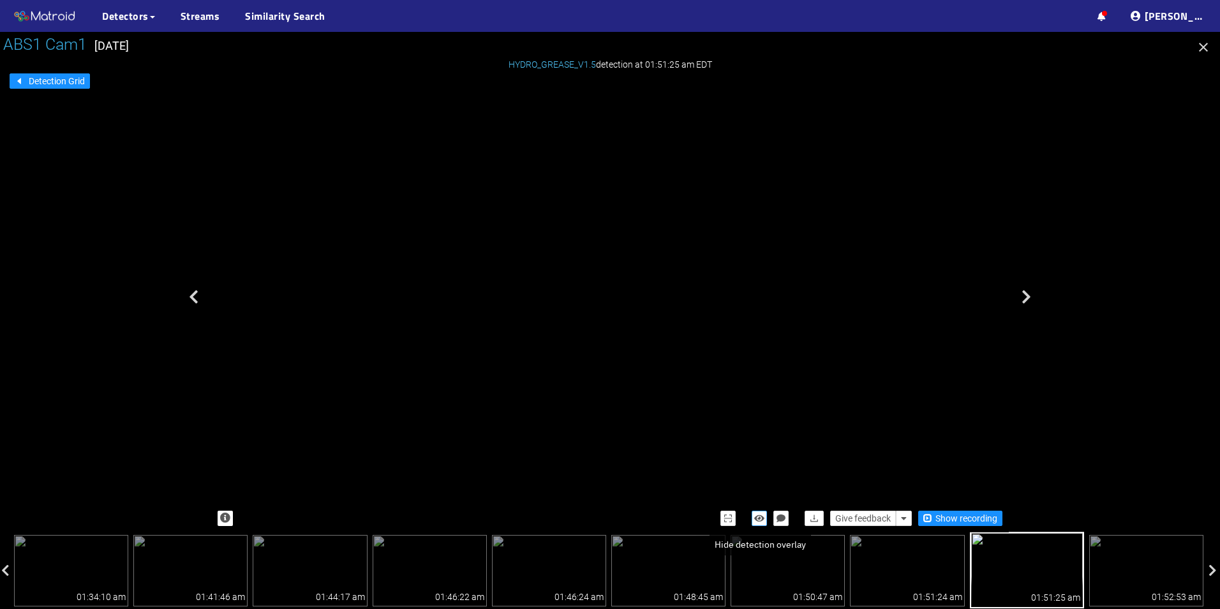
click at [759, 515] on icon "button" at bounding box center [759, 518] width 10 height 9
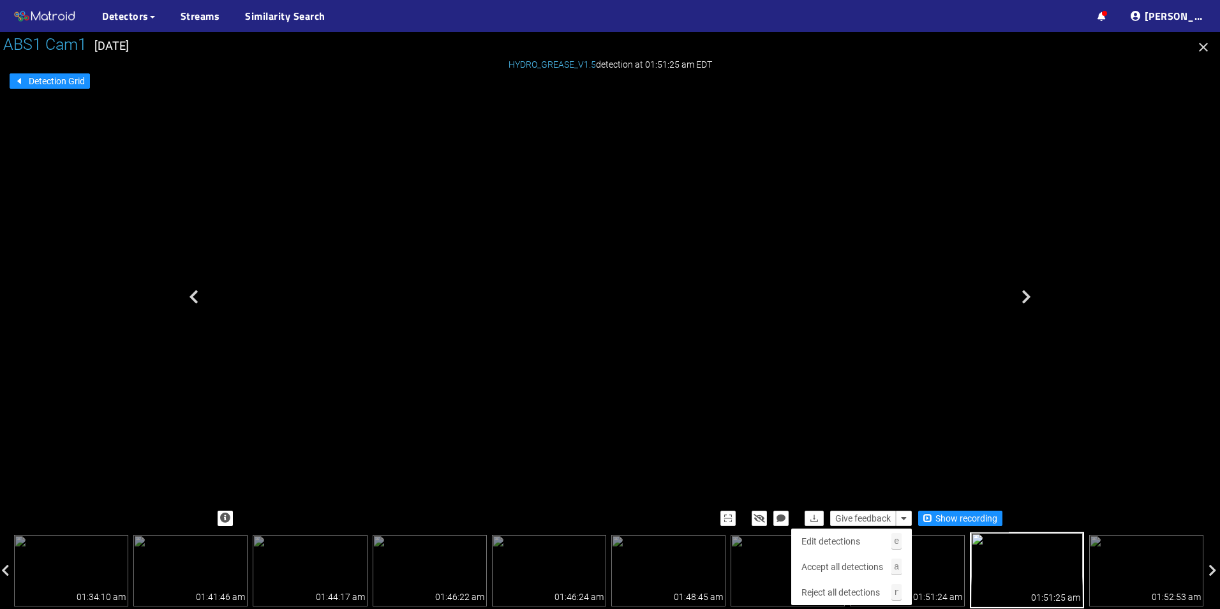
click at [912, 519] on div "Give feedback Show recording" at bounding box center [610, 518] width 798 height 28
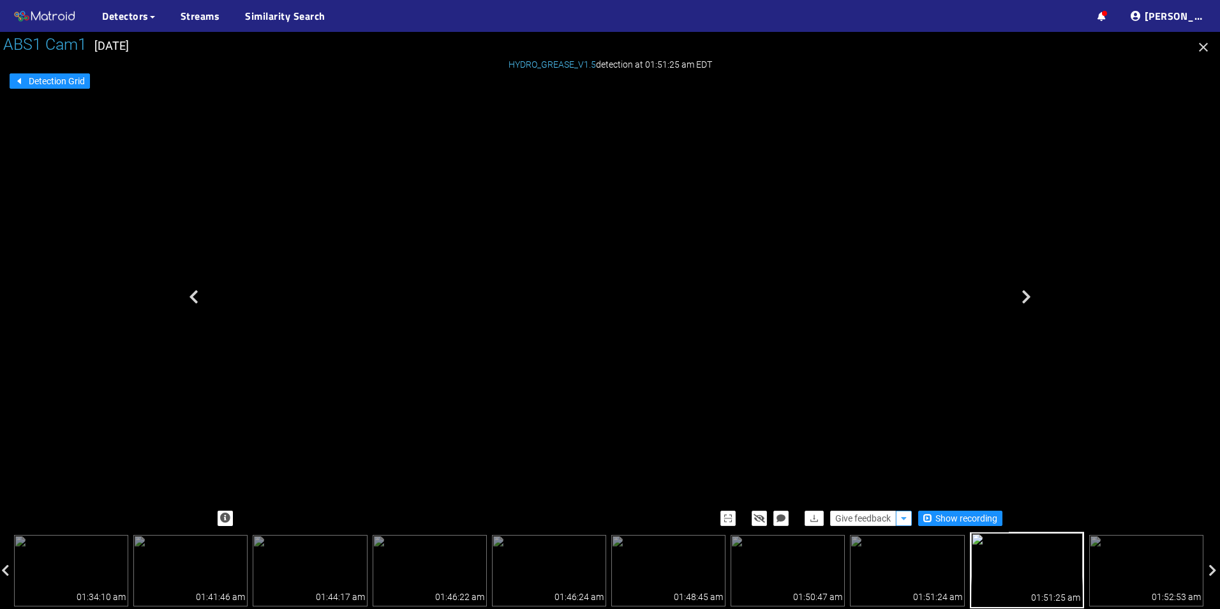
click at [910, 521] on button "button" at bounding box center [904, 517] width 16 height 15
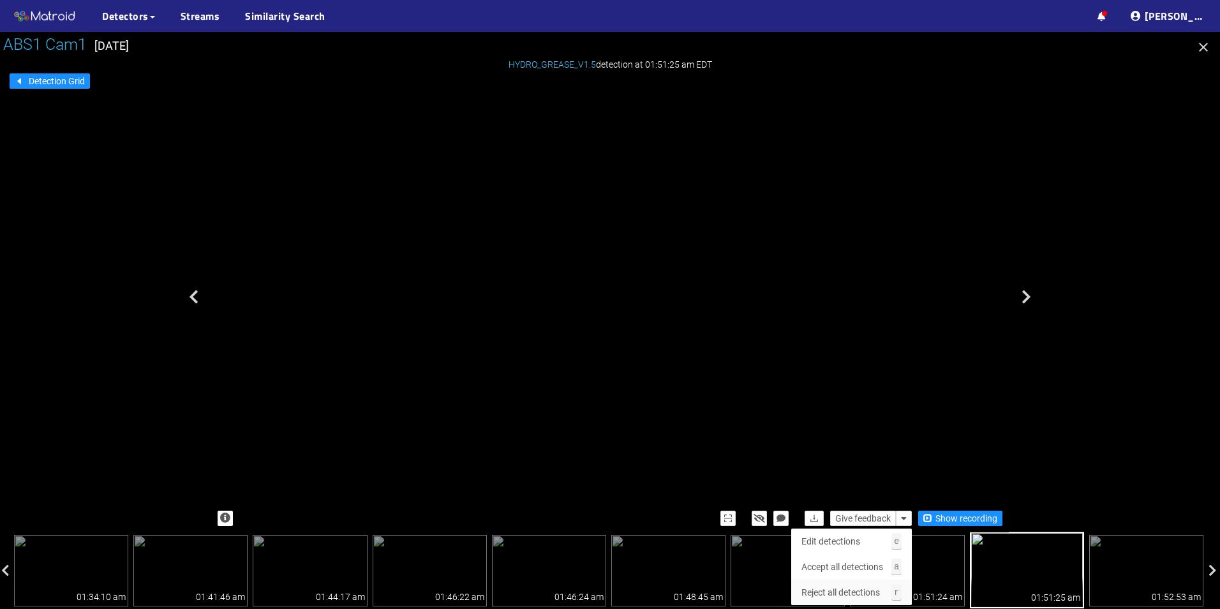
click at [859, 591] on span "Reject all detections" at bounding box center [840, 592] width 78 height 14
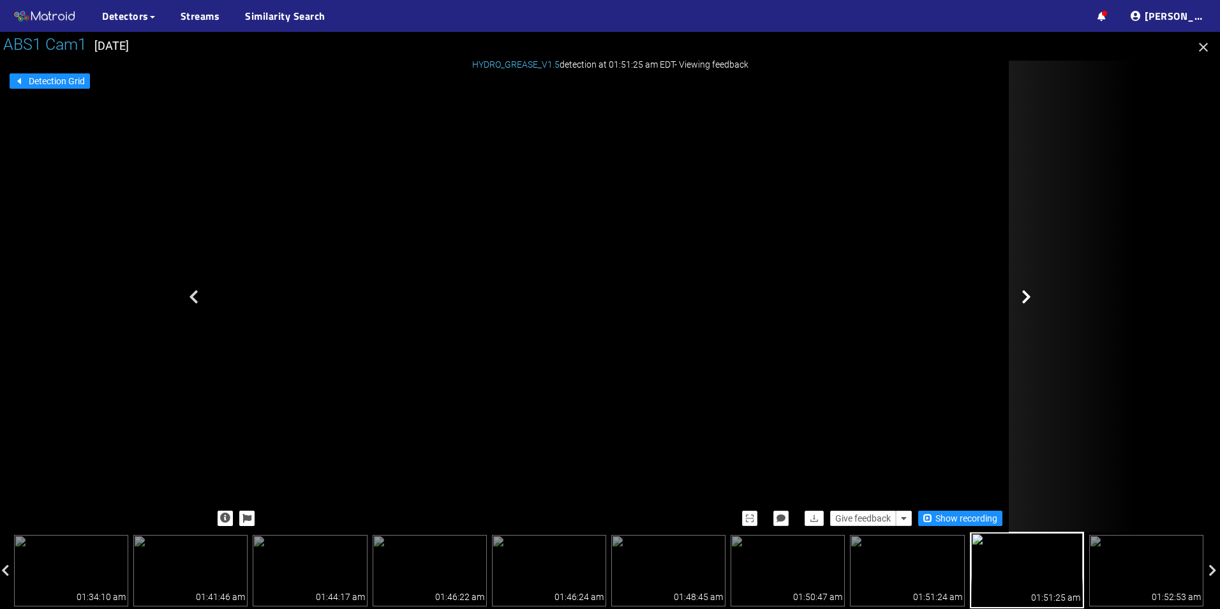
click at [1043, 272] on div at bounding box center [1073, 297] width 128 height 472
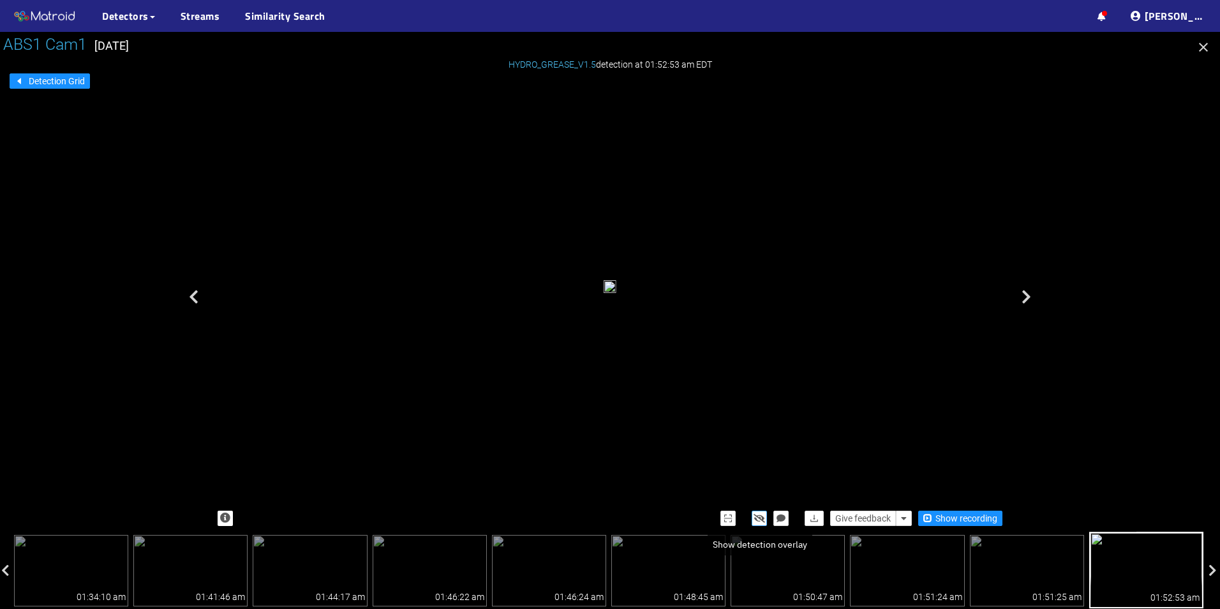
click at [757, 521] on icon "button" at bounding box center [759, 518] width 11 height 9
click at [757, 521] on icon "button" at bounding box center [759, 518] width 10 height 9
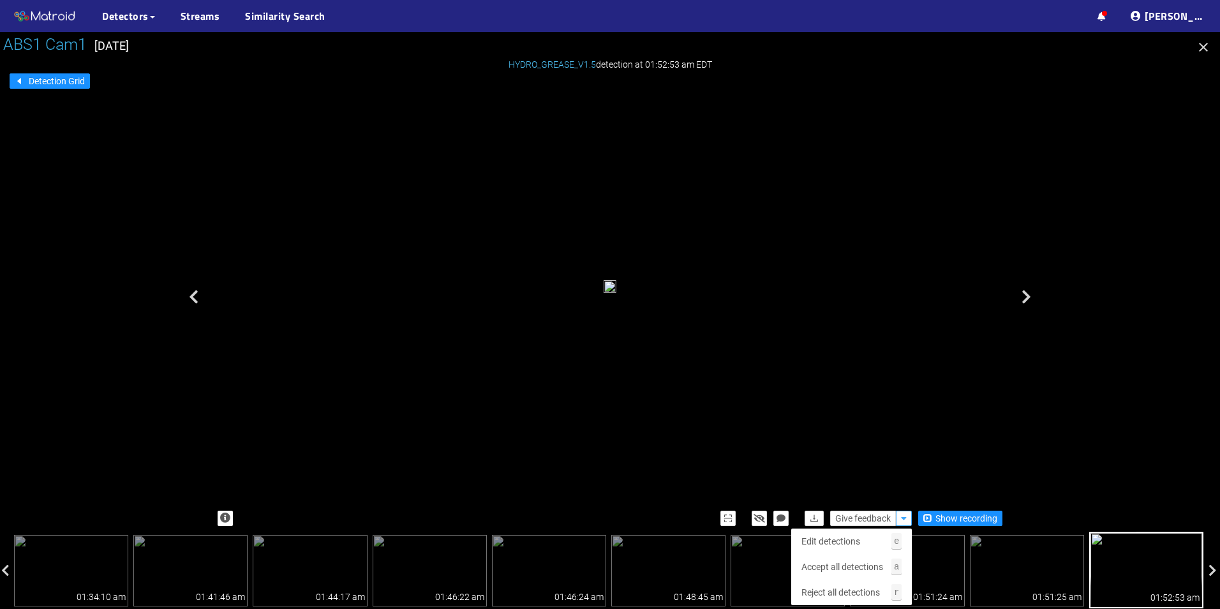
click at [900, 521] on button "button" at bounding box center [904, 517] width 16 height 15
click at [862, 569] on span "Accept all detections" at bounding box center [842, 567] width 82 height 14
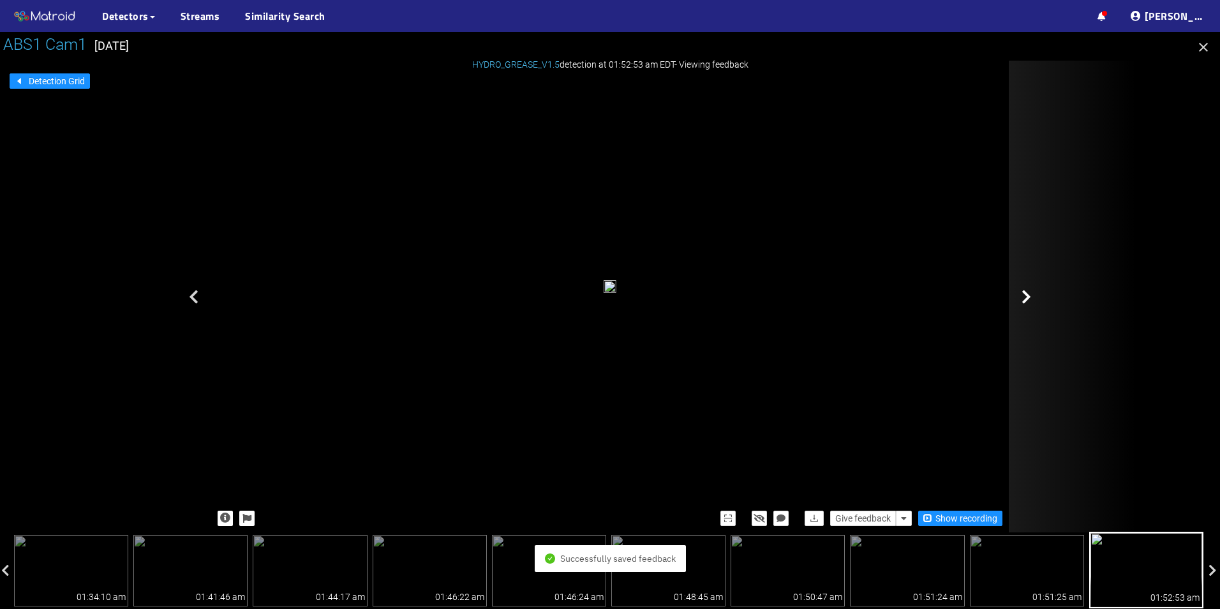
click at [1065, 314] on div at bounding box center [1073, 297] width 128 height 472
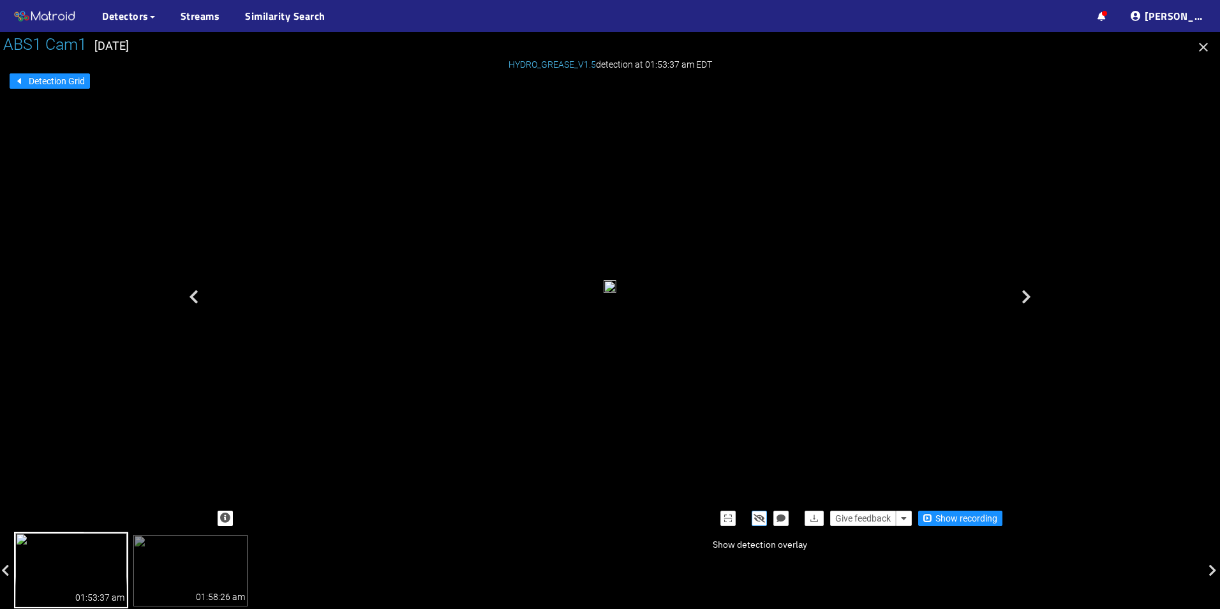
click at [755, 520] on icon "button" at bounding box center [759, 518] width 11 height 9
click at [755, 520] on icon "button" at bounding box center [759, 518] width 10 height 9
click at [901, 514] on icon "button" at bounding box center [904, 518] width 6 height 9
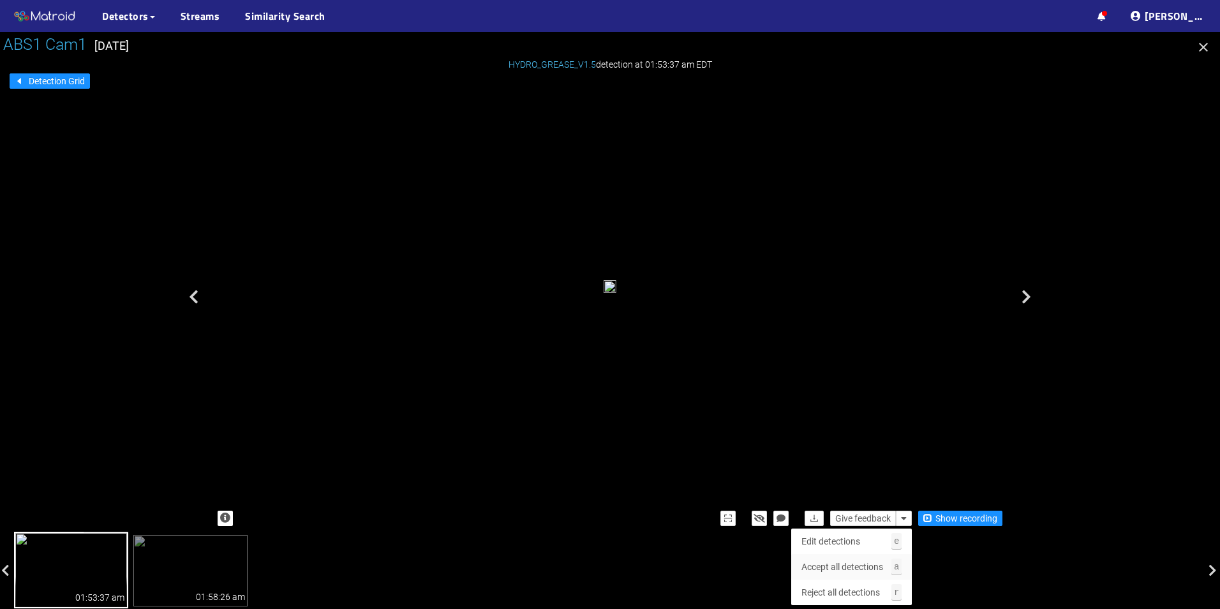
click at [835, 570] on span "Accept all detections" at bounding box center [842, 567] width 82 height 14
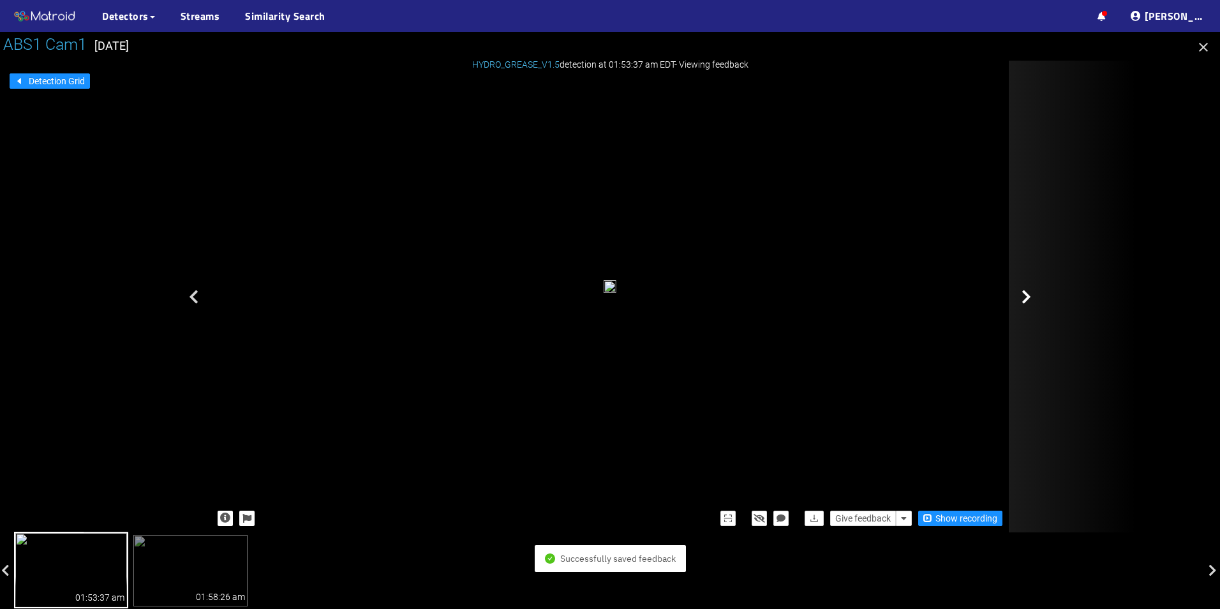
click at [1027, 325] on div at bounding box center [1073, 297] width 128 height 472
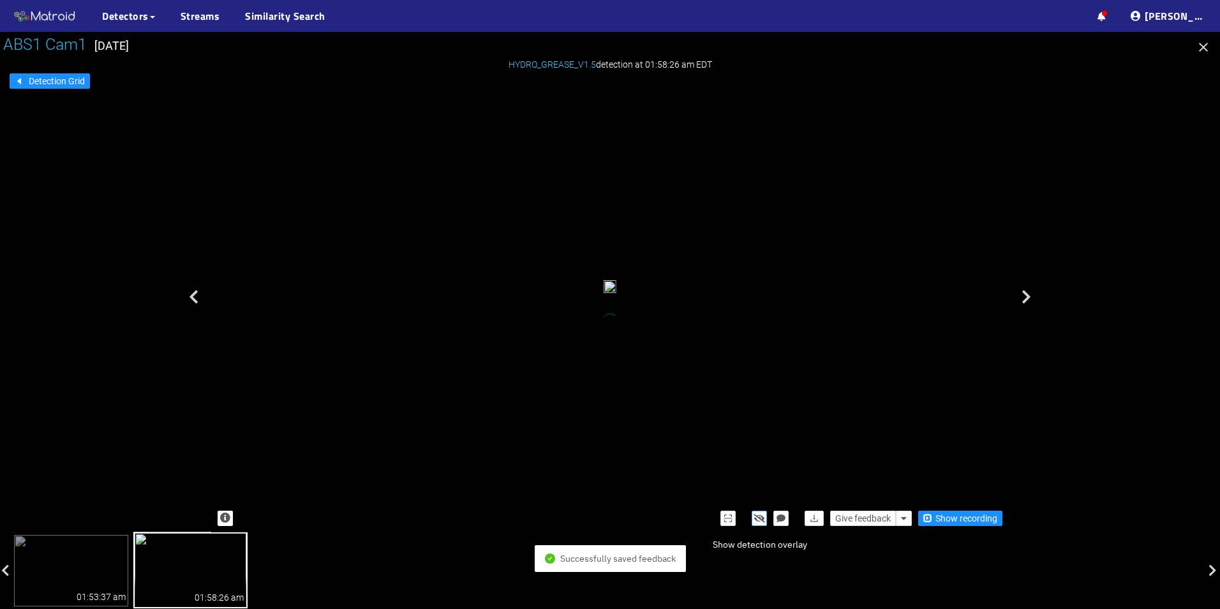
click at [758, 515] on icon "button" at bounding box center [759, 518] width 11 height 9
click at [758, 515] on icon "button" at bounding box center [759, 518] width 10 height 9
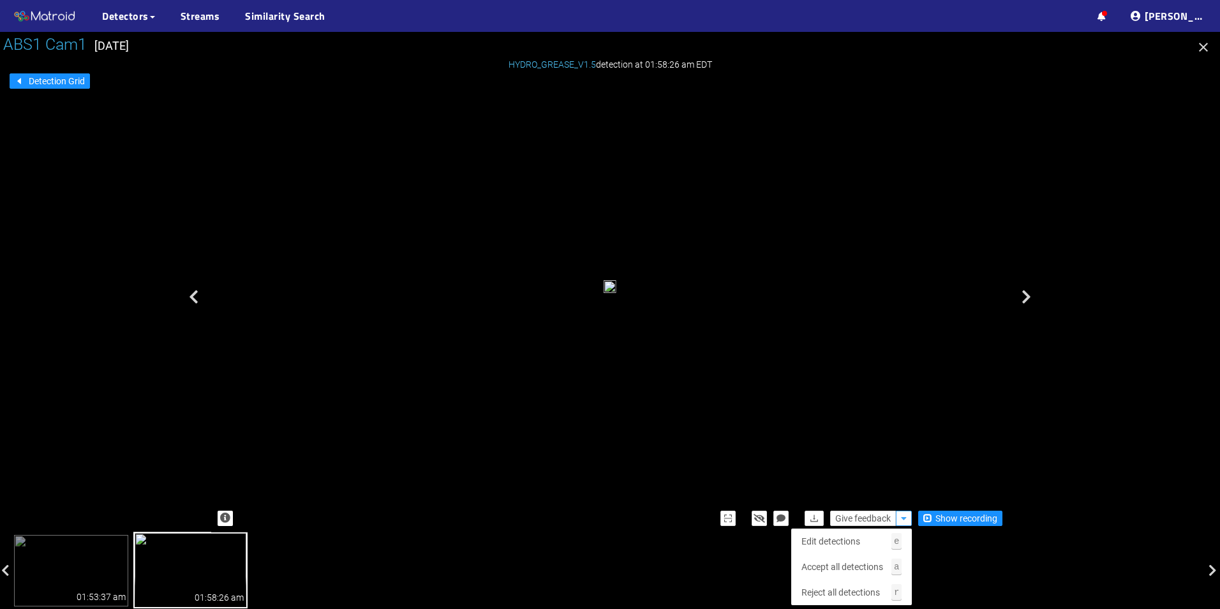
click at [904, 519] on icon "button" at bounding box center [904, 518] width 6 height 9
click at [865, 569] on span "Accept all detections" at bounding box center [842, 567] width 82 height 14
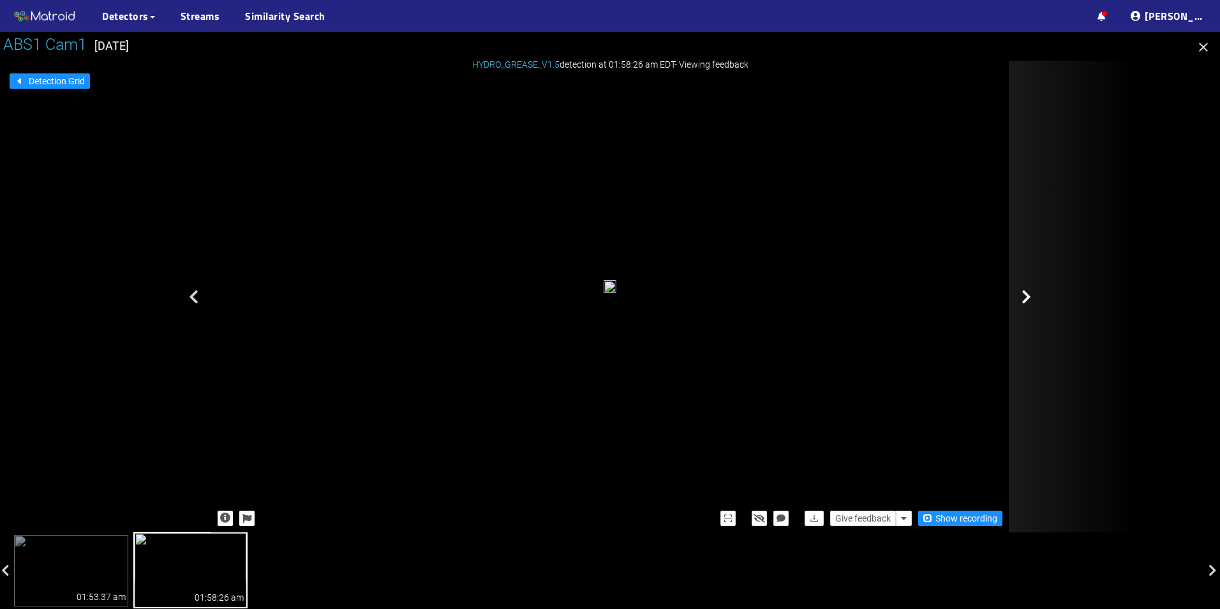
click at [1013, 306] on div at bounding box center [1073, 297] width 128 height 472
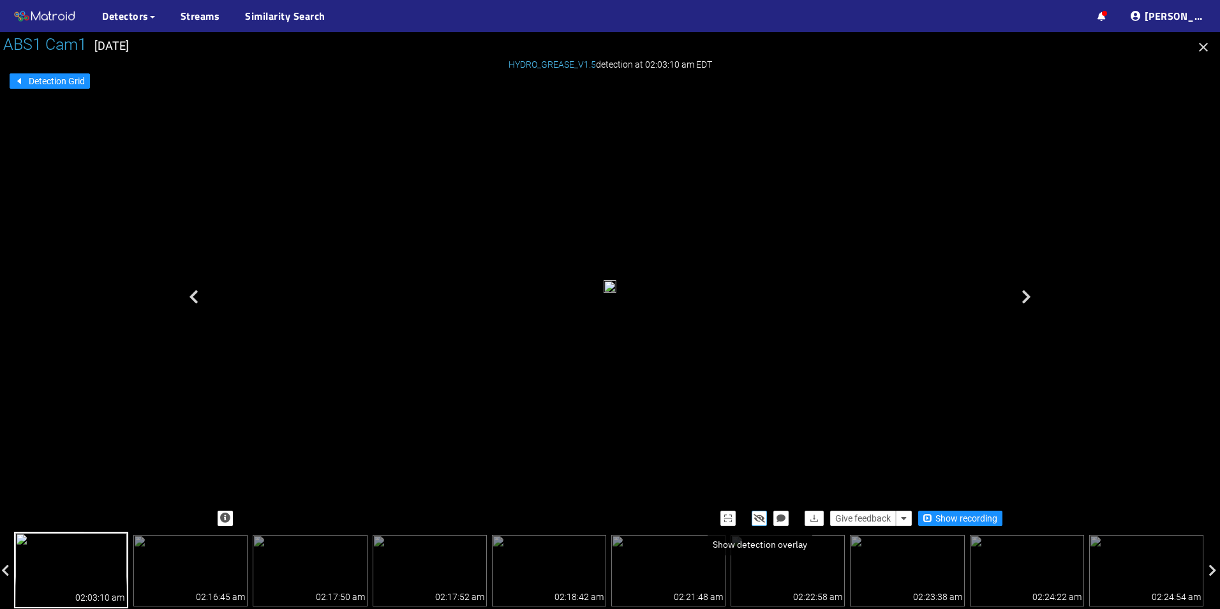
click at [759, 519] on icon "button" at bounding box center [759, 518] width 11 height 9
click at [759, 519] on icon "button" at bounding box center [759, 518] width 10 height 9
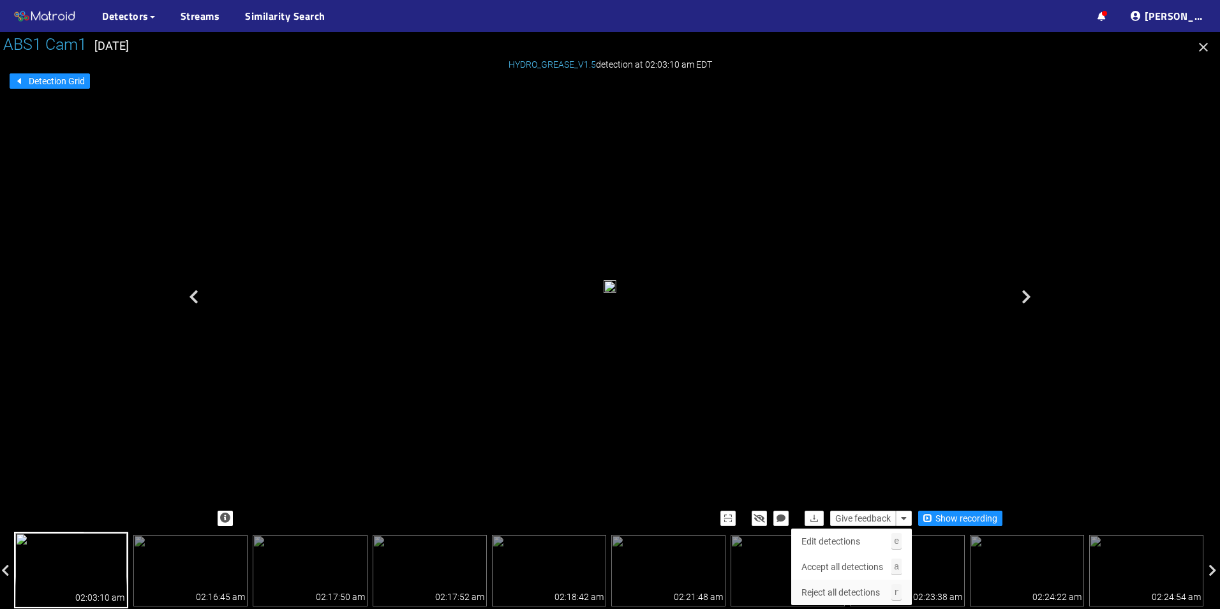
click at [872, 586] on span "Reject all detections" at bounding box center [840, 592] width 78 height 14
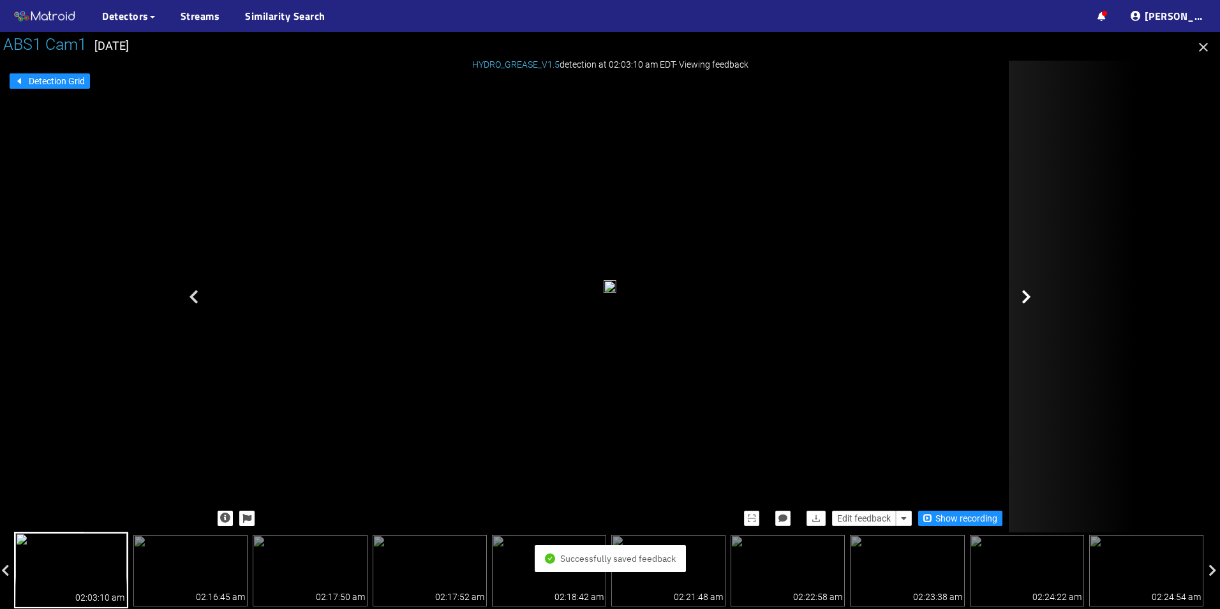
click at [1031, 292] on div at bounding box center [1073, 297] width 128 height 472
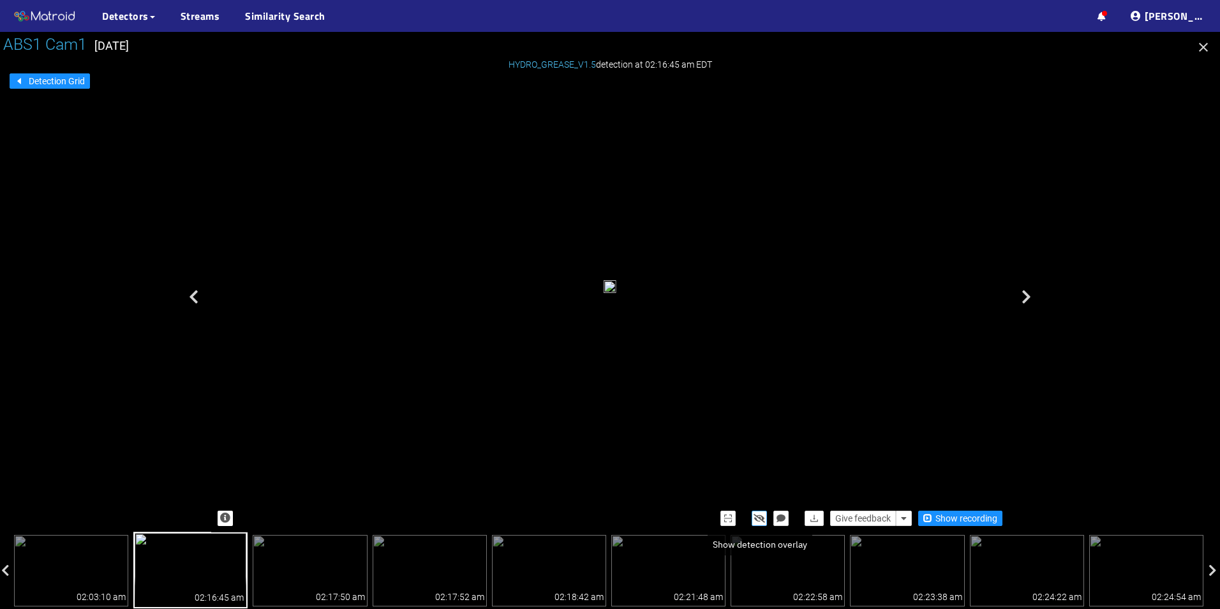
click at [763, 517] on icon "button" at bounding box center [759, 518] width 11 height 9
click at [763, 517] on icon "button" at bounding box center [759, 518] width 10 height 9
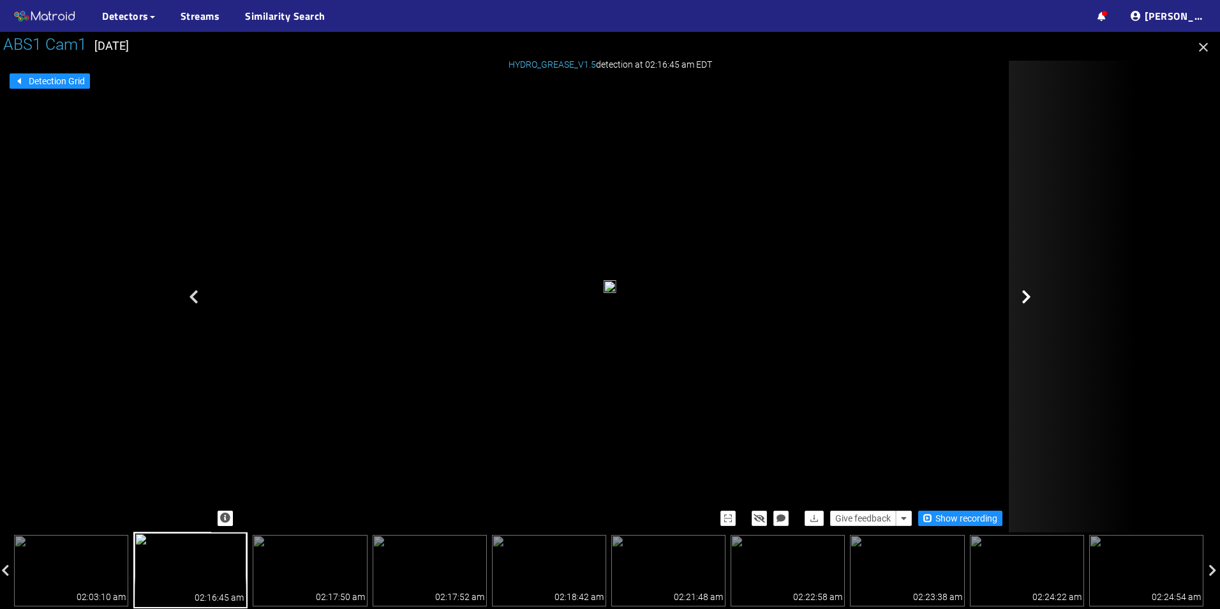
click at [1021, 315] on div at bounding box center [1073, 297] width 128 height 472
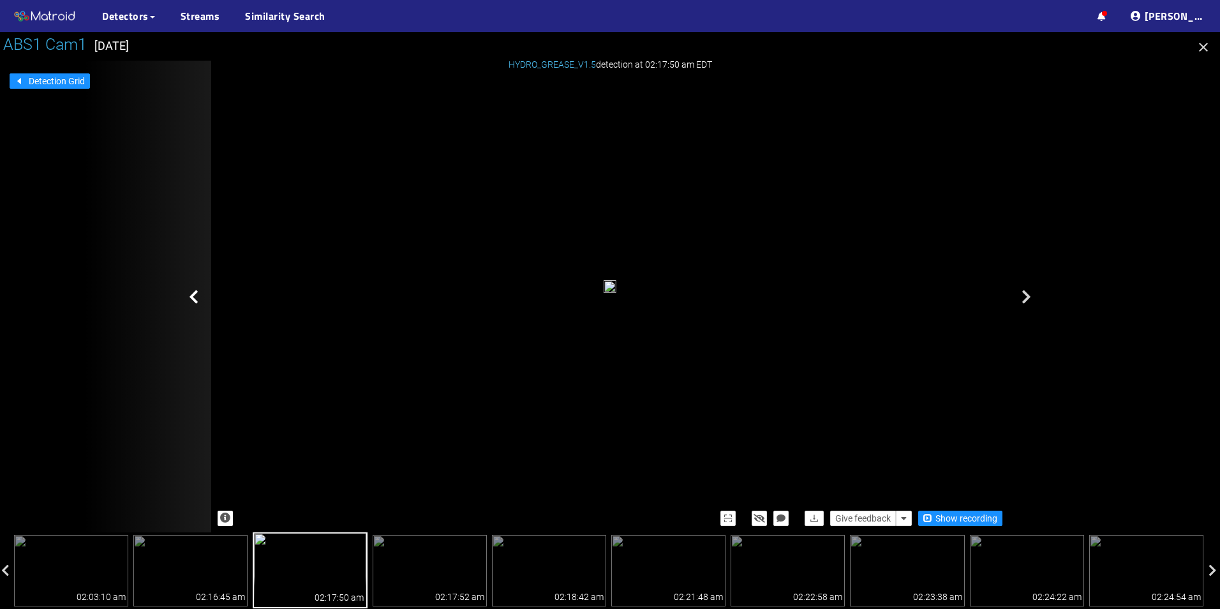
click at [184, 286] on div at bounding box center [148, 297] width 128 height 472
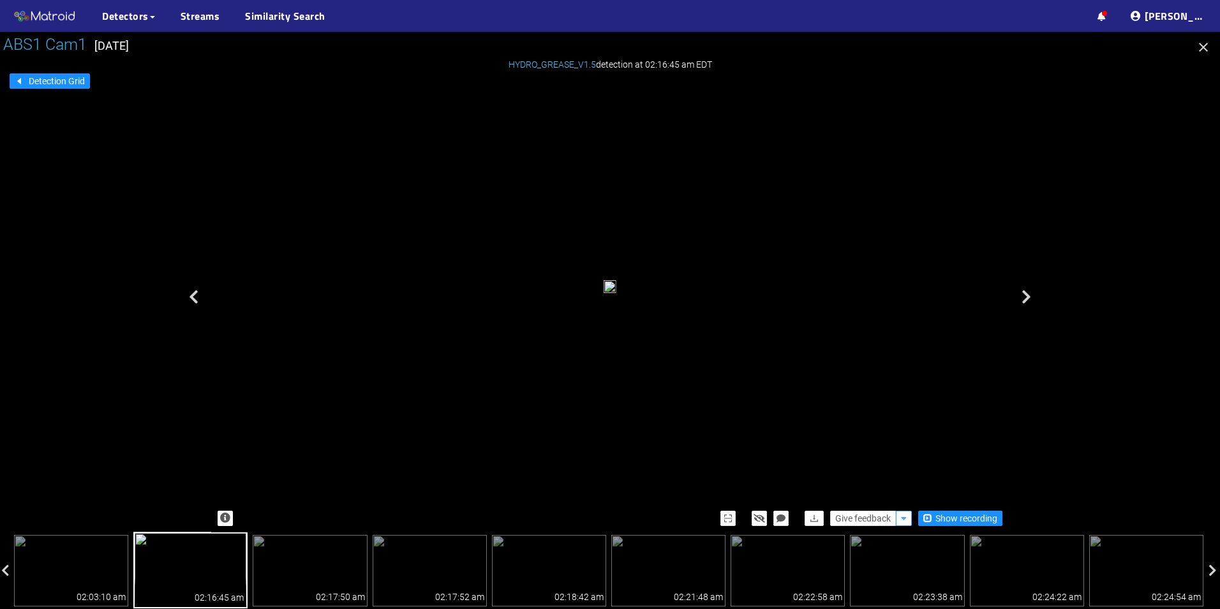
click at [900, 516] on button "button" at bounding box center [904, 517] width 16 height 15
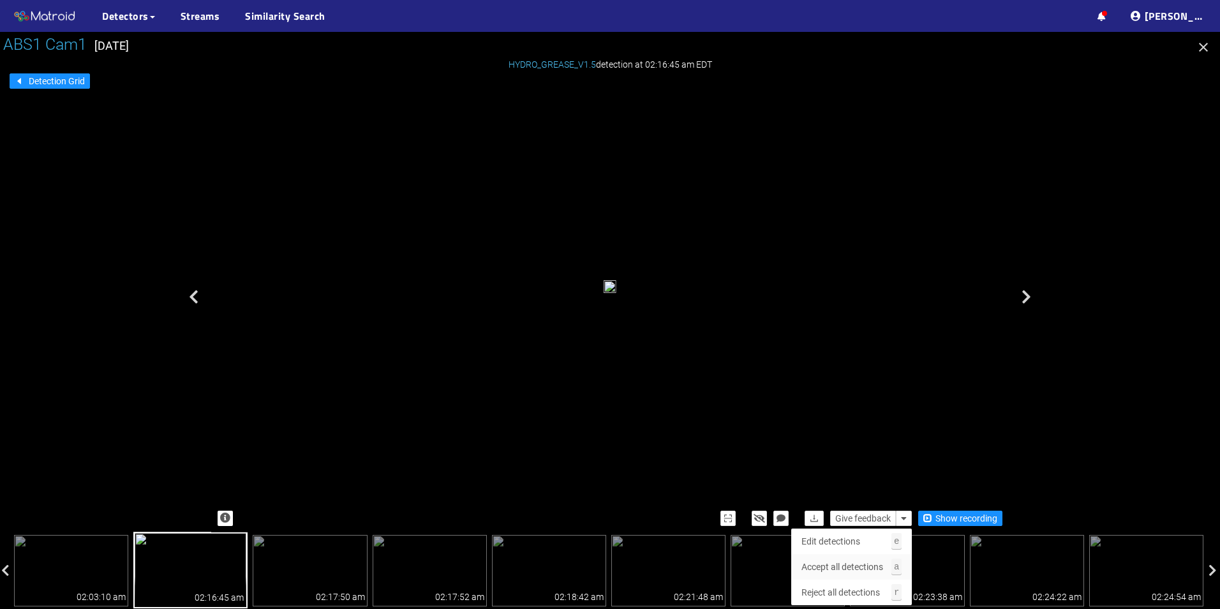
click at [849, 563] on span "Accept all detections" at bounding box center [842, 567] width 82 height 14
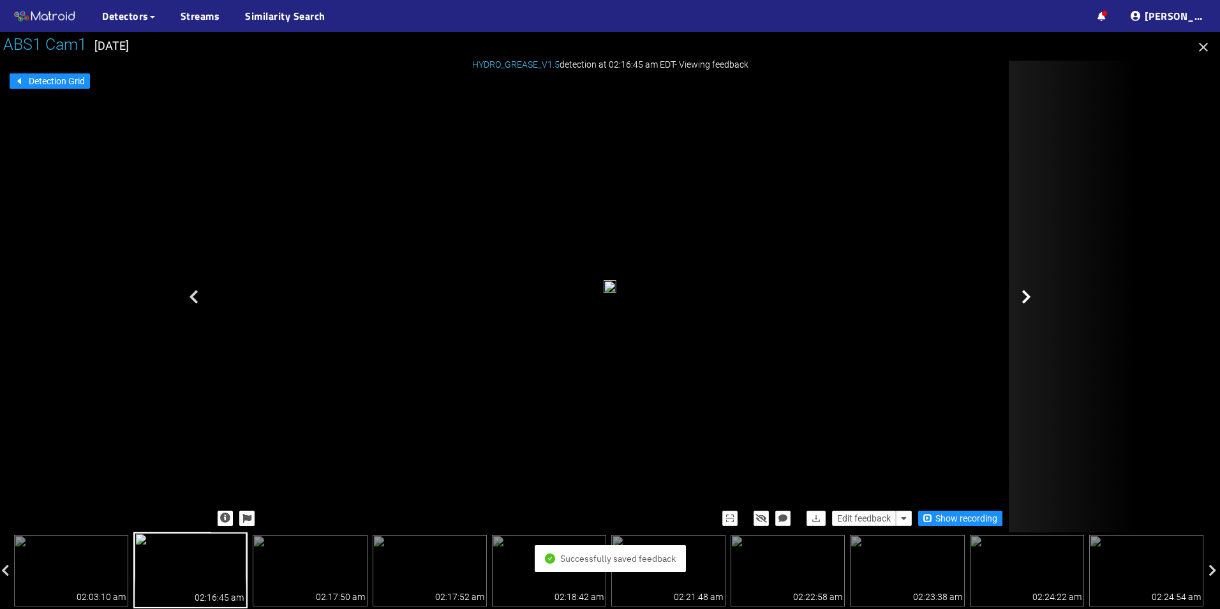
click at [1027, 331] on div at bounding box center [1073, 297] width 128 height 472
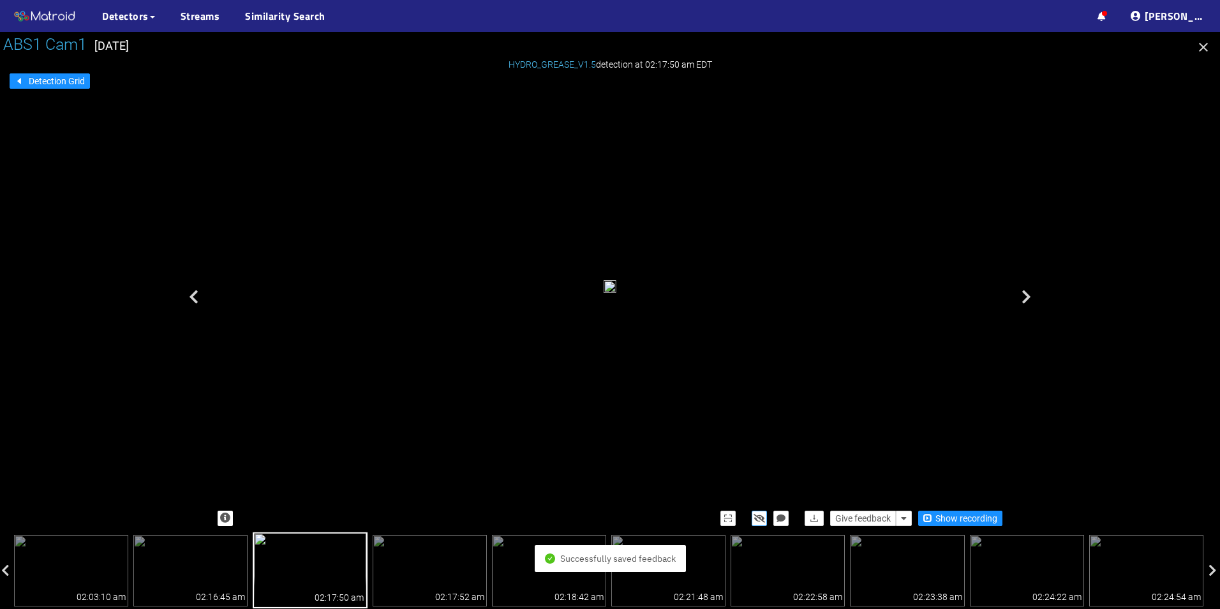
click at [757, 521] on icon "button" at bounding box center [759, 518] width 11 height 9
click at [757, 521] on icon "button" at bounding box center [759, 518] width 10 height 9
click at [900, 518] on button "button" at bounding box center [904, 517] width 16 height 15
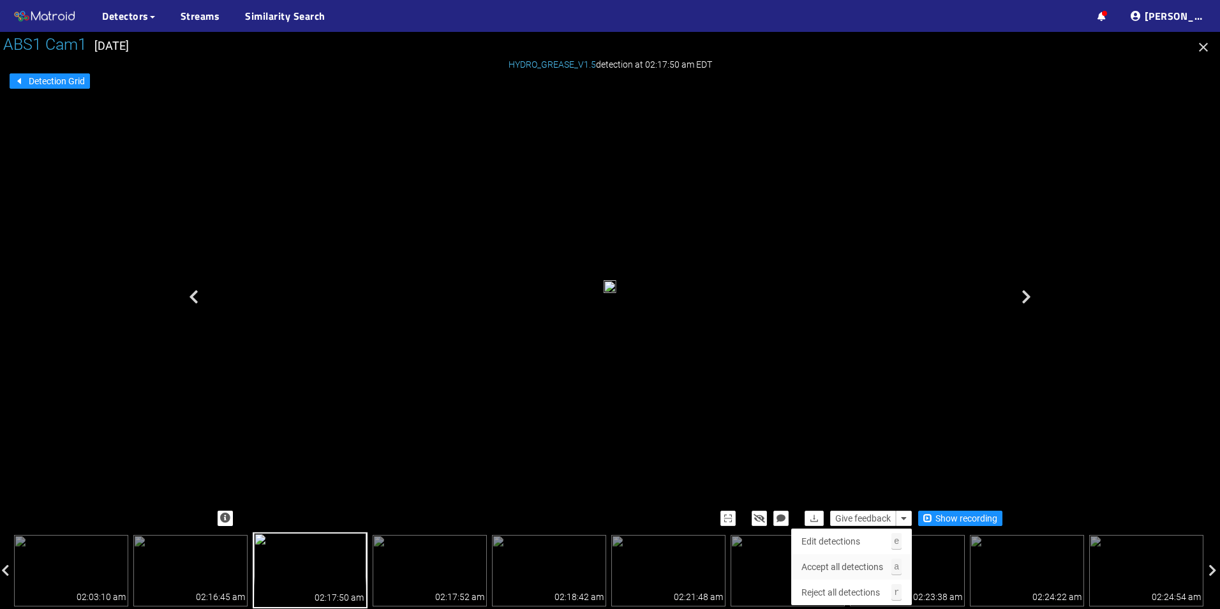
click at [831, 568] on span "Accept all detections" at bounding box center [842, 567] width 82 height 14
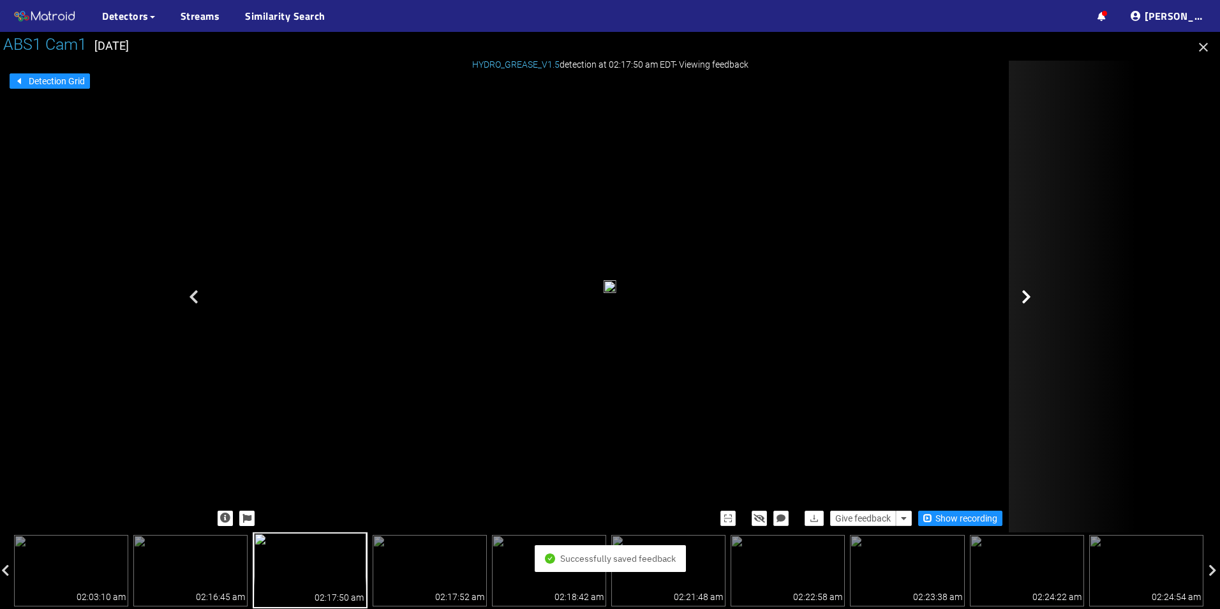
click at [1029, 320] on div at bounding box center [1073, 297] width 128 height 472
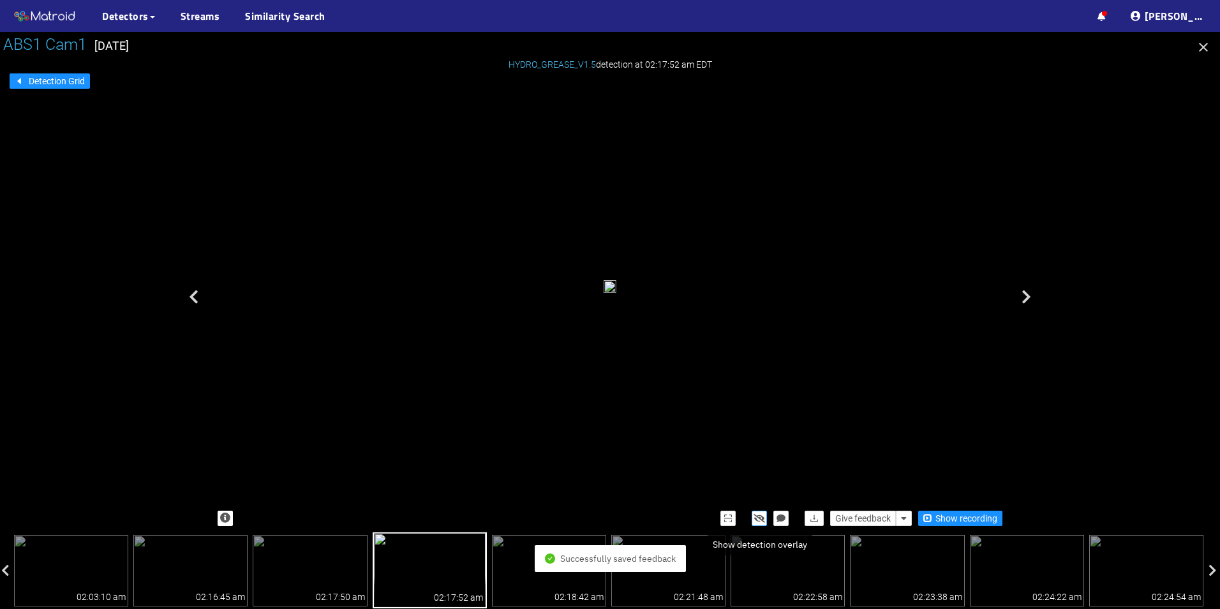
click at [756, 518] on icon "button" at bounding box center [759, 518] width 11 height 9
click at [756, 518] on icon "button" at bounding box center [759, 518] width 10 height 9
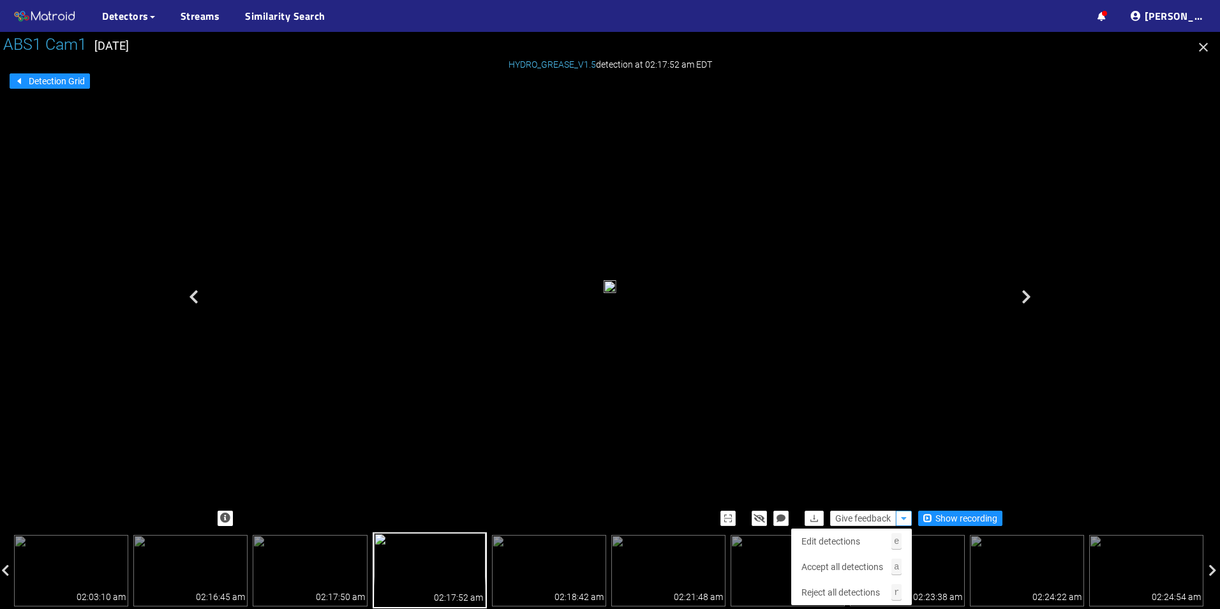
click at [904, 517] on icon "button" at bounding box center [904, 518] width 6 height 9
click at [859, 567] on span "Accept all detections" at bounding box center [842, 567] width 82 height 14
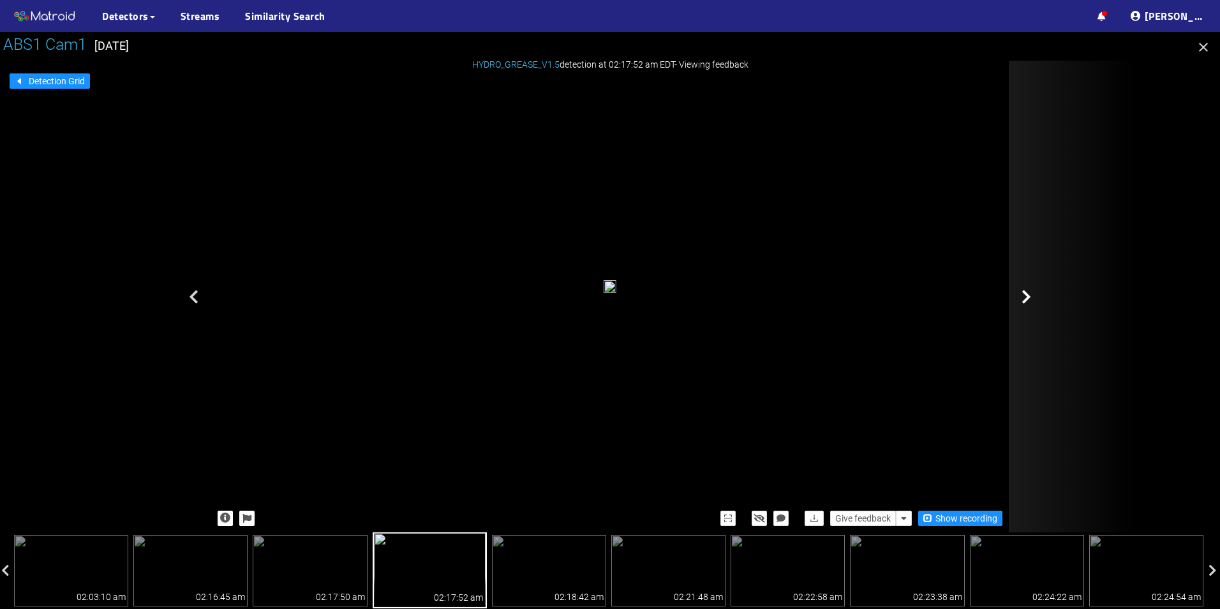
click at [1048, 290] on div at bounding box center [1073, 297] width 128 height 472
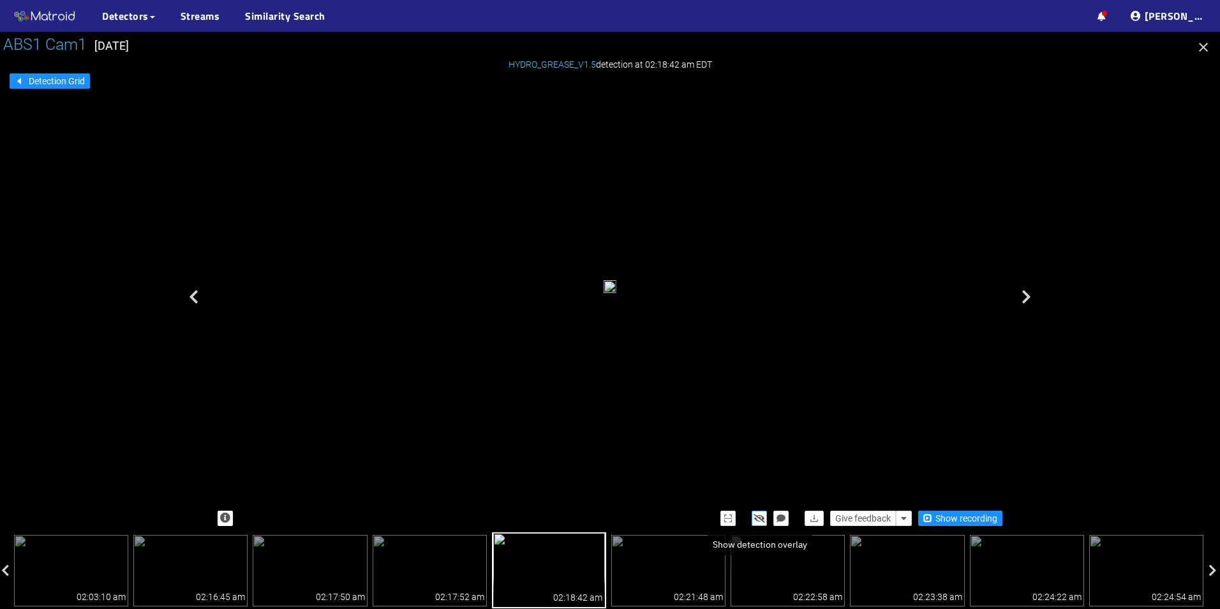
click at [761, 519] on icon "button" at bounding box center [759, 518] width 11 height 9
click at [761, 519] on icon "button" at bounding box center [759, 518] width 10 height 9
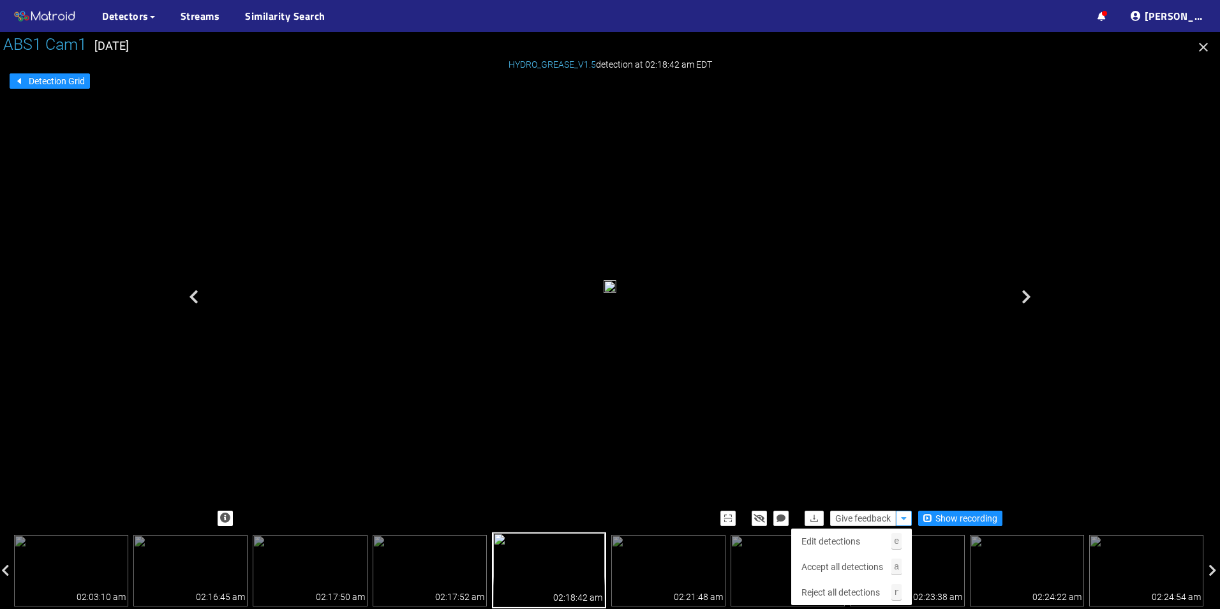
click at [905, 517] on icon "button" at bounding box center [904, 518] width 6 height 9
click at [859, 568] on span "Accept all detections" at bounding box center [842, 567] width 82 height 14
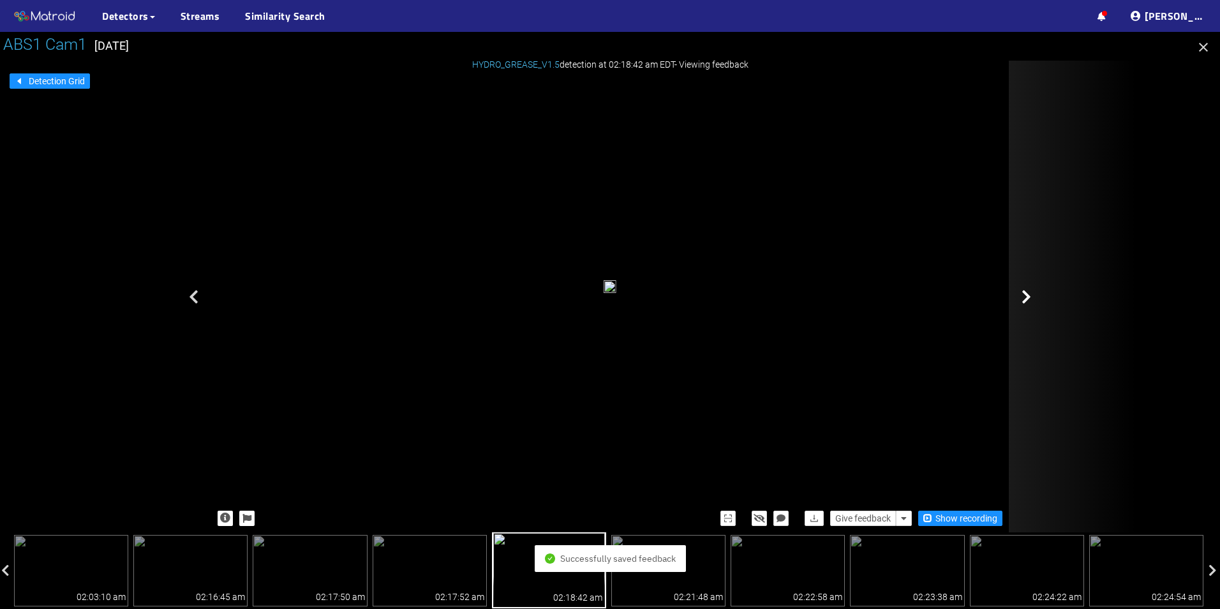
click at [1023, 316] on div at bounding box center [1073, 297] width 128 height 472
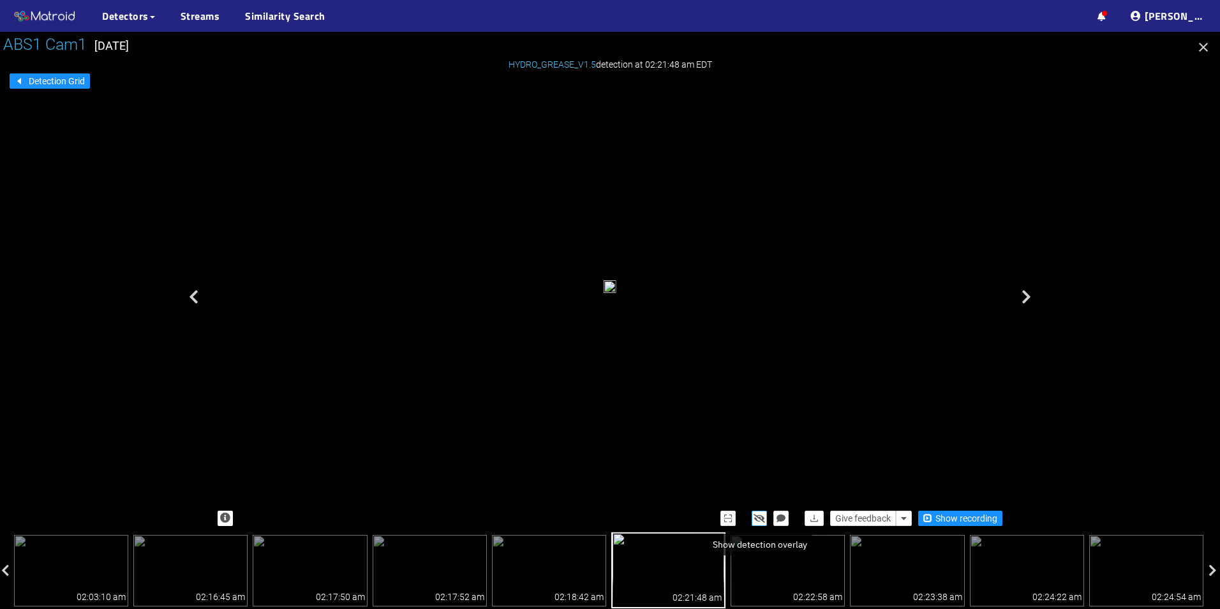
click at [764, 516] on icon "button" at bounding box center [759, 518] width 11 height 9
click at [764, 516] on icon "button" at bounding box center [759, 518] width 10 height 9
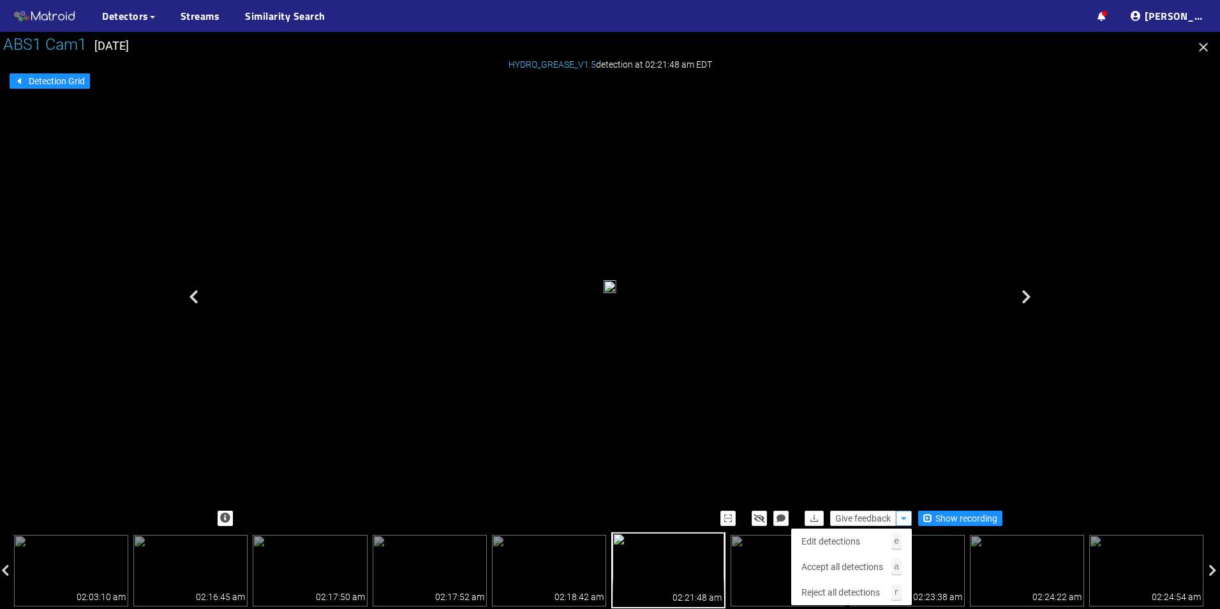
click at [899, 516] on button "button" at bounding box center [904, 517] width 16 height 15
click at [859, 586] on span "Reject all detections" at bounding box center [840, 592] width 78 height 14
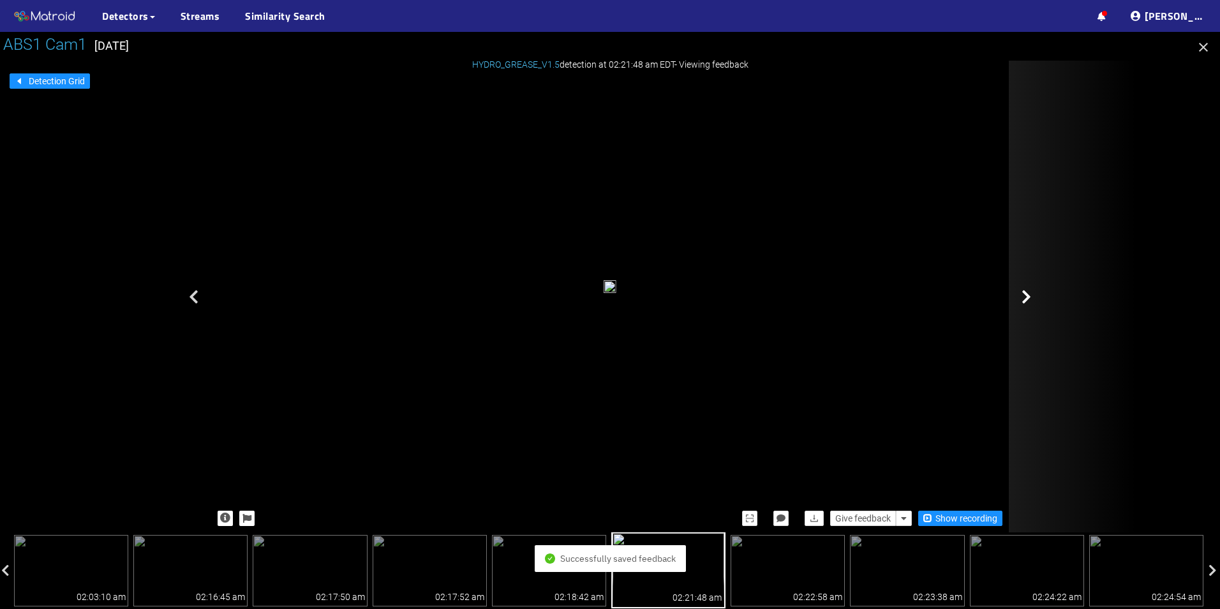
click at [1057, 297] on div at bounding box center [1073, 297] width 128 height 472
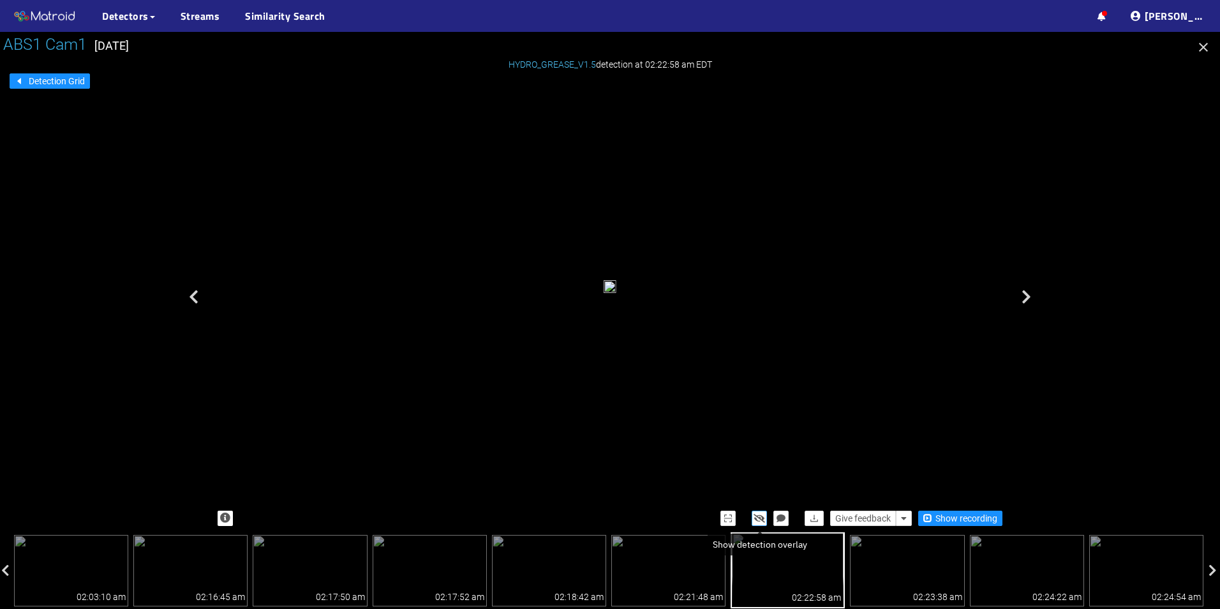
click at [756, 521] on icon "button" at bounding box center [759, 518] width 11 height 9
click at [756, 521] on icon "button" at bounding box center [759, 518] width 10 height 9
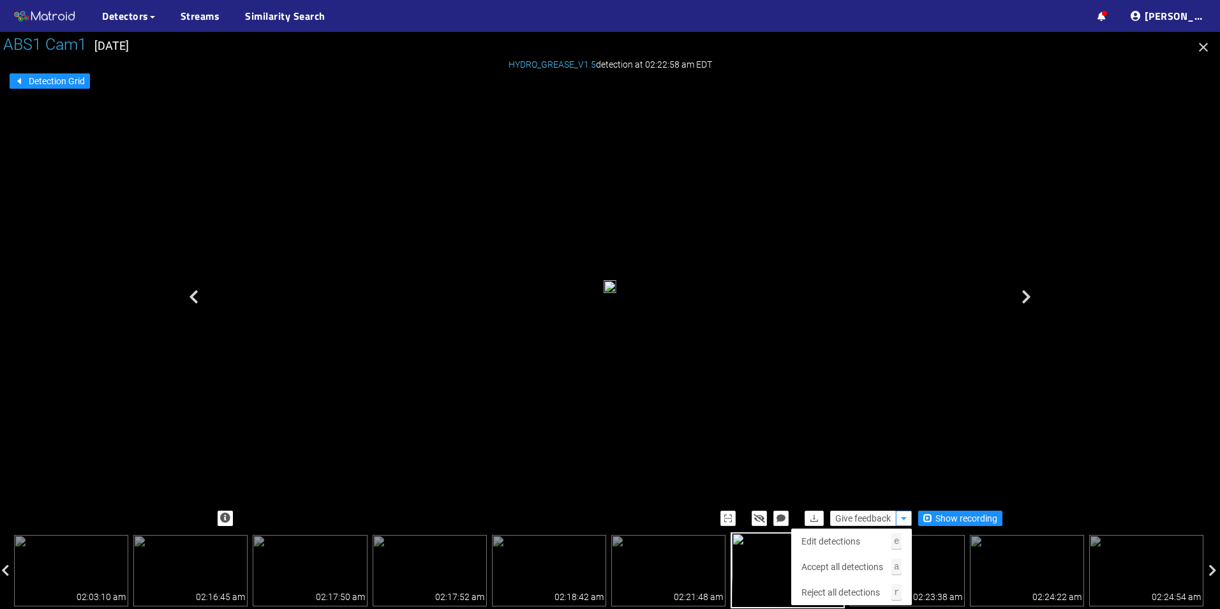
click at [905, 517] on icon "button" at bounding box center [904, 518] width 6 height 9
click at [872, 589] on span "Reject all detections" at bounding box center [840, 592] width 78 height 14
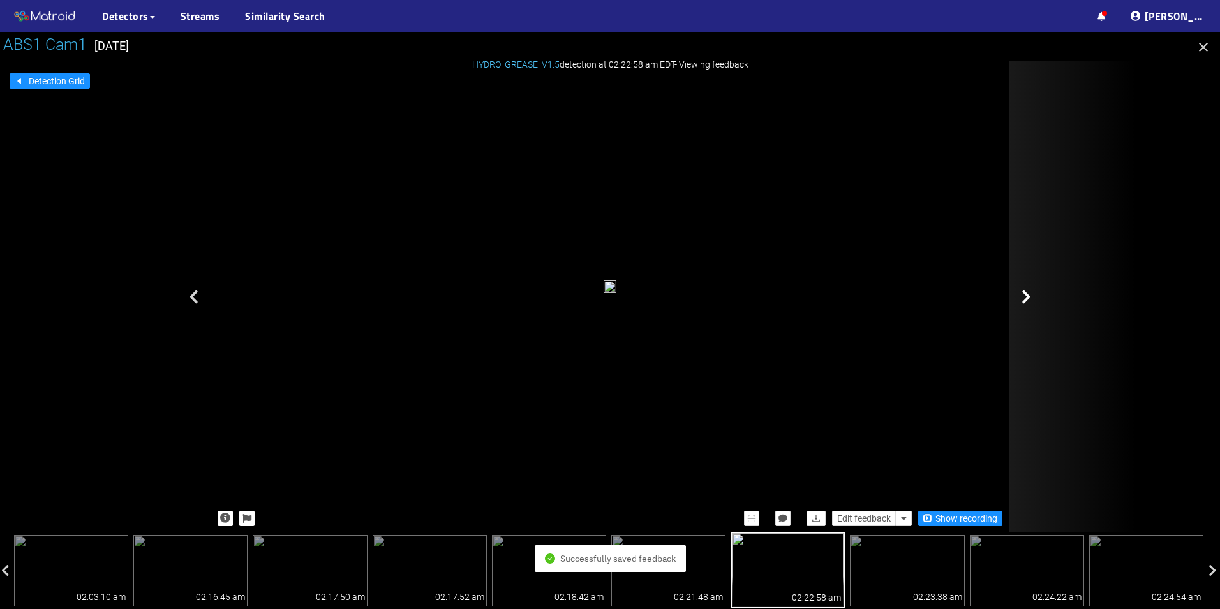
click at [1025, 301] on icon at bounding box center [1026, 296] width 10 height 15
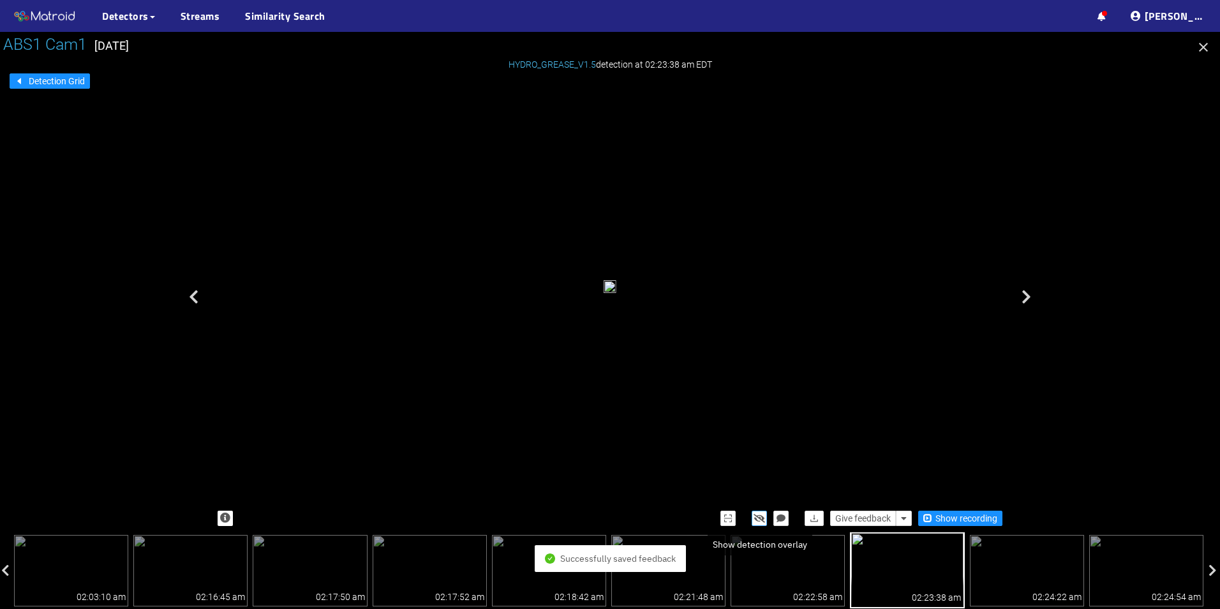
click at [754, 514] on icon "button" at bounding box center [759, 518] width 11 height 9
click at [754, 514] on icon "button" at bounding box center [759, 518] width 10 height 9
click at [757, 516] on icon "button" at bounding box center [759, 518] width 11 height 9
click at [605, 292] on div "grease tear" at bounding box center [605, 291] width 1 height 2
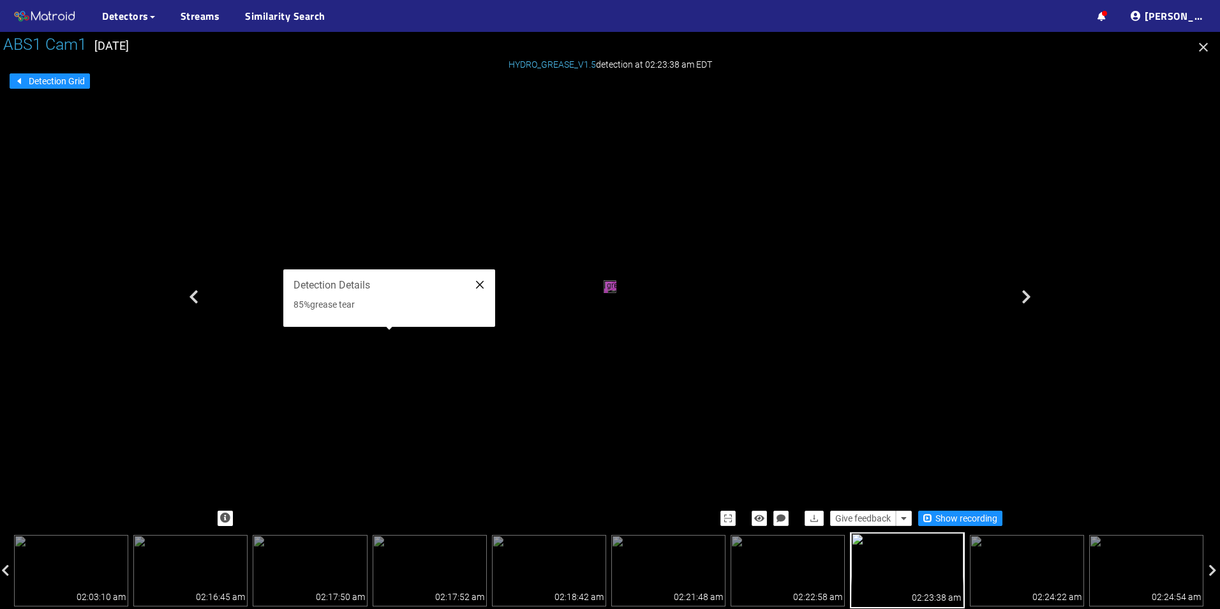
click at [479, 284] on icon "close" at bounding box center [480, 285] width 8 height 8
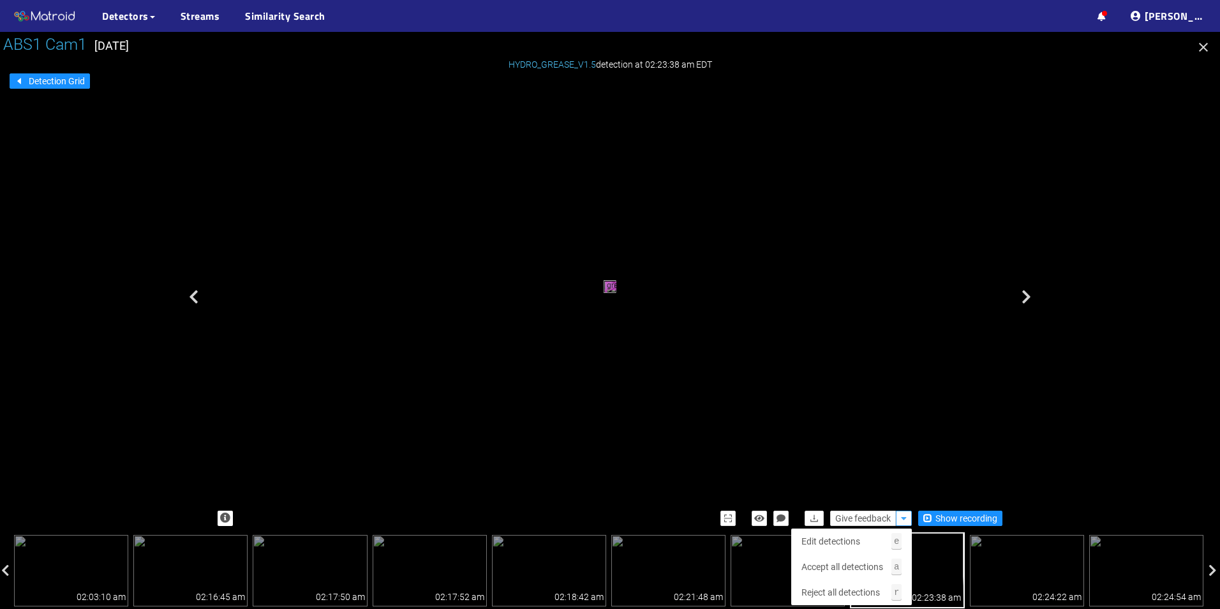
click at [905, 521] on icon "button" at bounding box center [904, 518] width 6 height 9
click at [866, 565] on span "Accept all detections" at bounding box center [842, 567] width 82 height 14
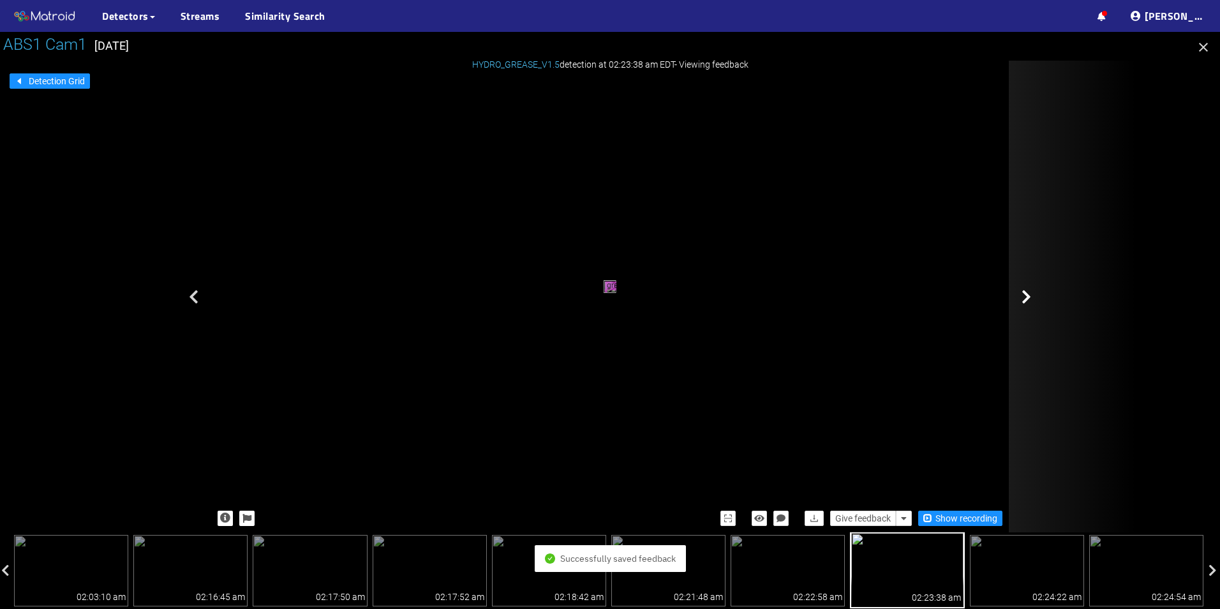
click at [1030, 311] on div at bounding box center [1073, 297] width 128 height 472
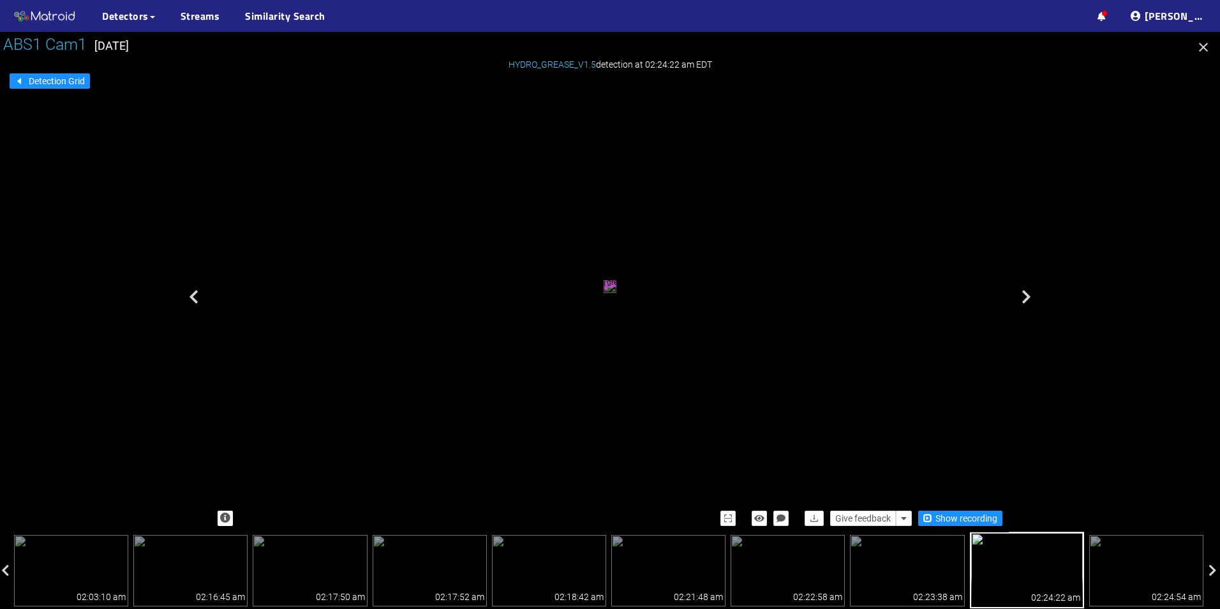
click at [605, 286] on div "grease tear" at bounding box center [605, 287] width 1 height 3
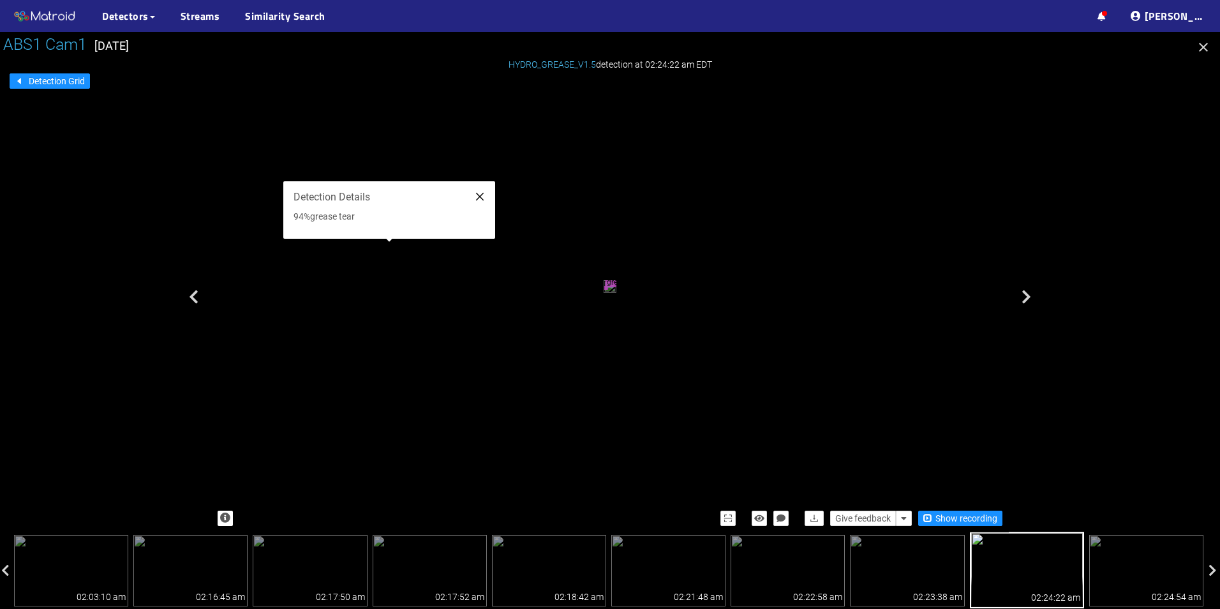
click at [481, 197] on icon "close" at bounding box center [480, 196] width 10 height 10
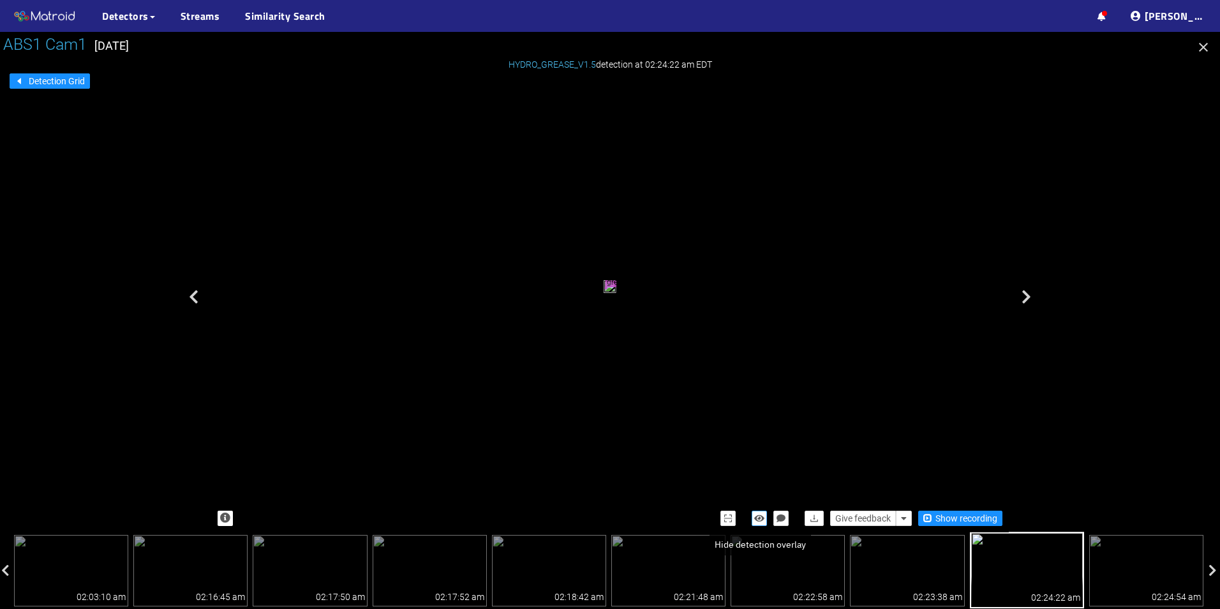
click at [760, 520] on icon "button" at bounding box center [759, 518] width 10 height 9
click at [760, 520] on icon "button" at bounding box center [759, 518] width 11 height 9
click at [910, 521] on button "button" at bounding box center [904, 517] width 16 height 15
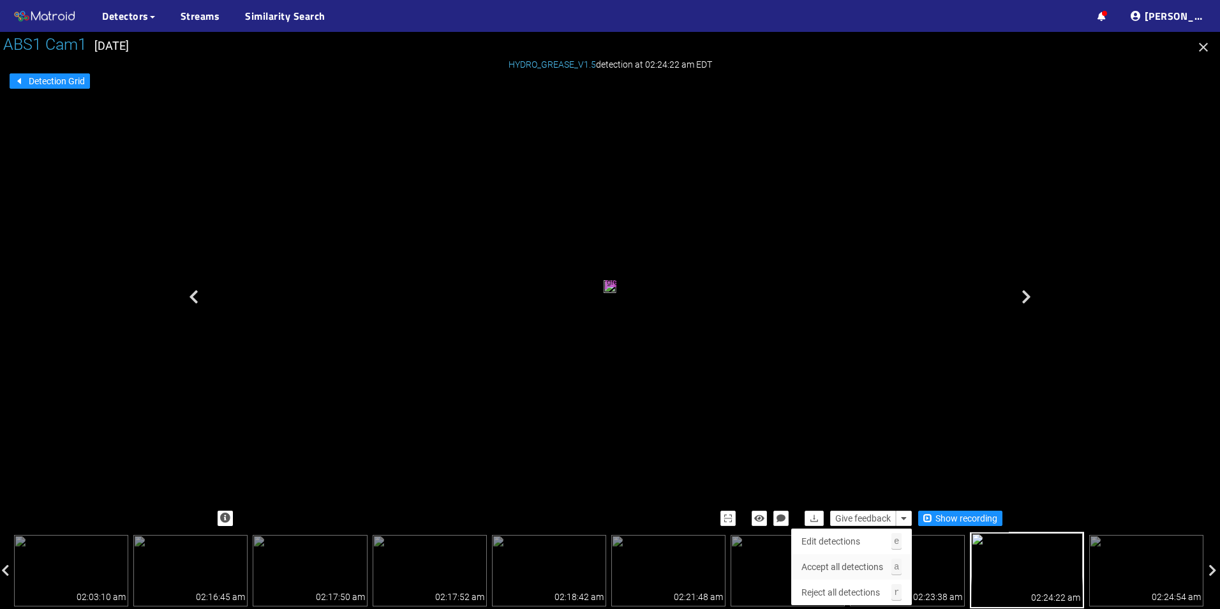
click at [875, 560] on span "Accept all detections" at bounding box center [842, 567] width 82 height 14
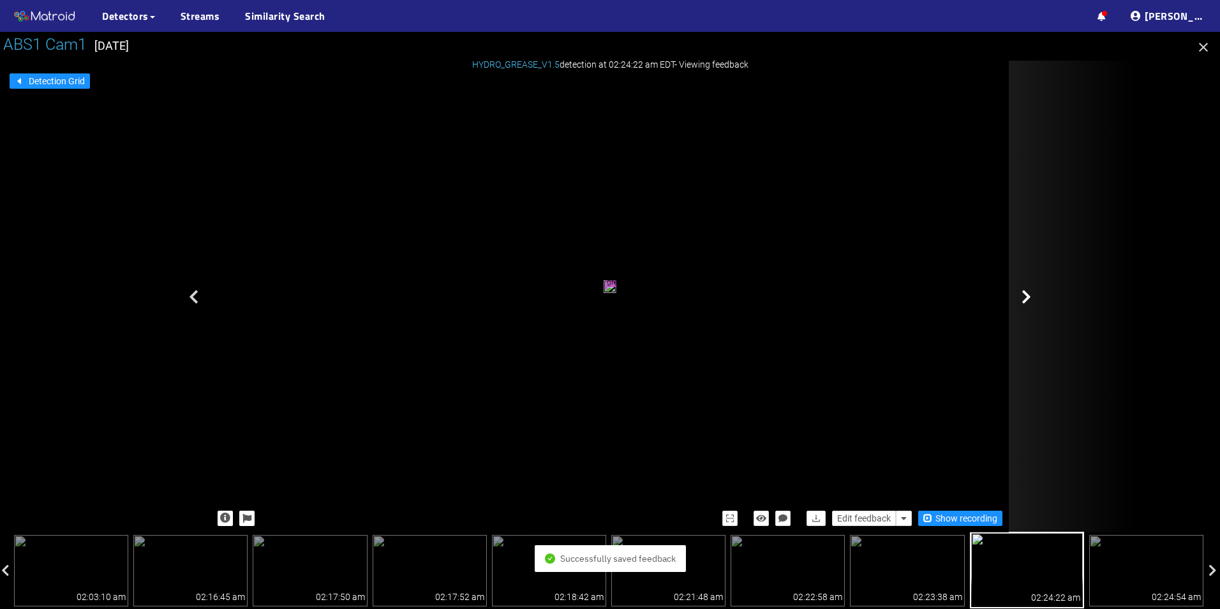
click at [1020, 315] on div at bounding box center [1073, 297] width 128 height 472
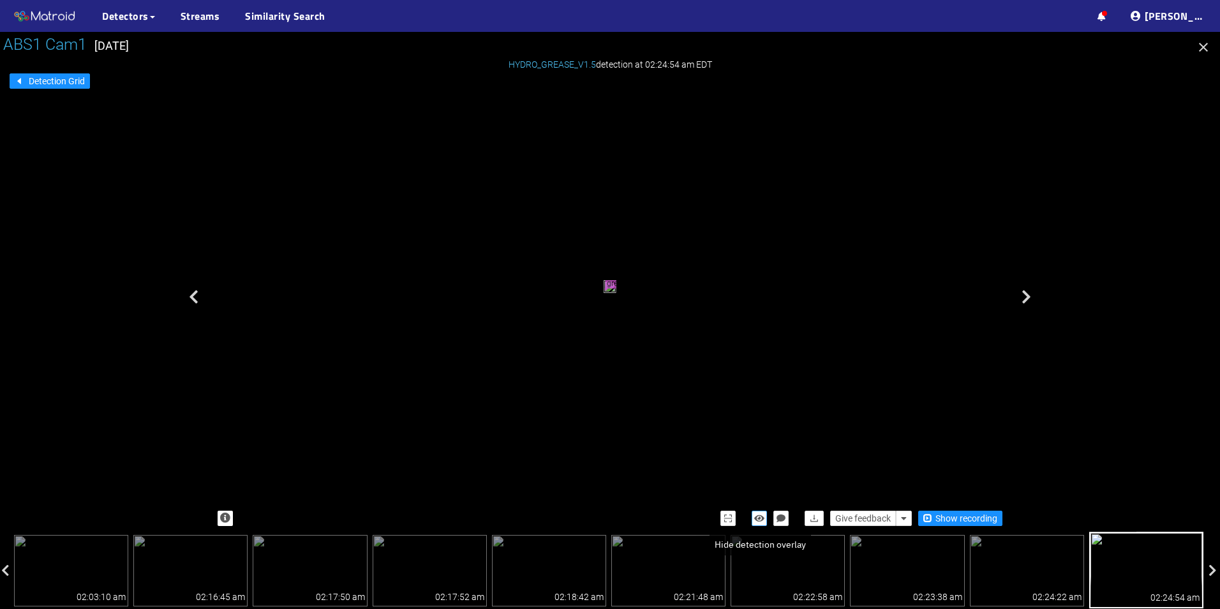
click at [761, 520] on icon "button" at bounding box center [759, 518] width 10 height 9
click at [761, 520] on icon "button" at bounding box center [759, 518] width 11 height 9
click at [897, 514] on button "button" at bounding box center [904, 517] width 16 height 15
click at [604, 297] on div "grease tear" at bounding box center [610, 288] width 13 height 17
click at [761, 520] on icon "button" at bounding box center [759, 518] width 10 height 9
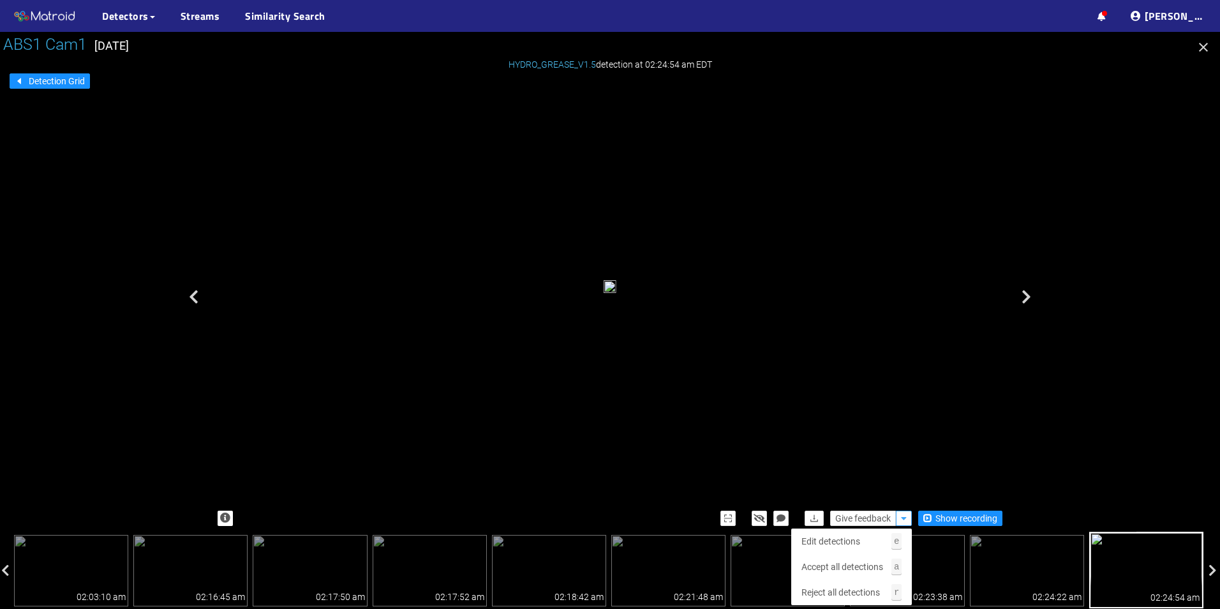
click at [901, 524] on button "button" at bounding box center [904, 517] width 16 height 15
click at [857, 542] on span "Edit detections" at bounding box center [830, 541] width 59 height 14
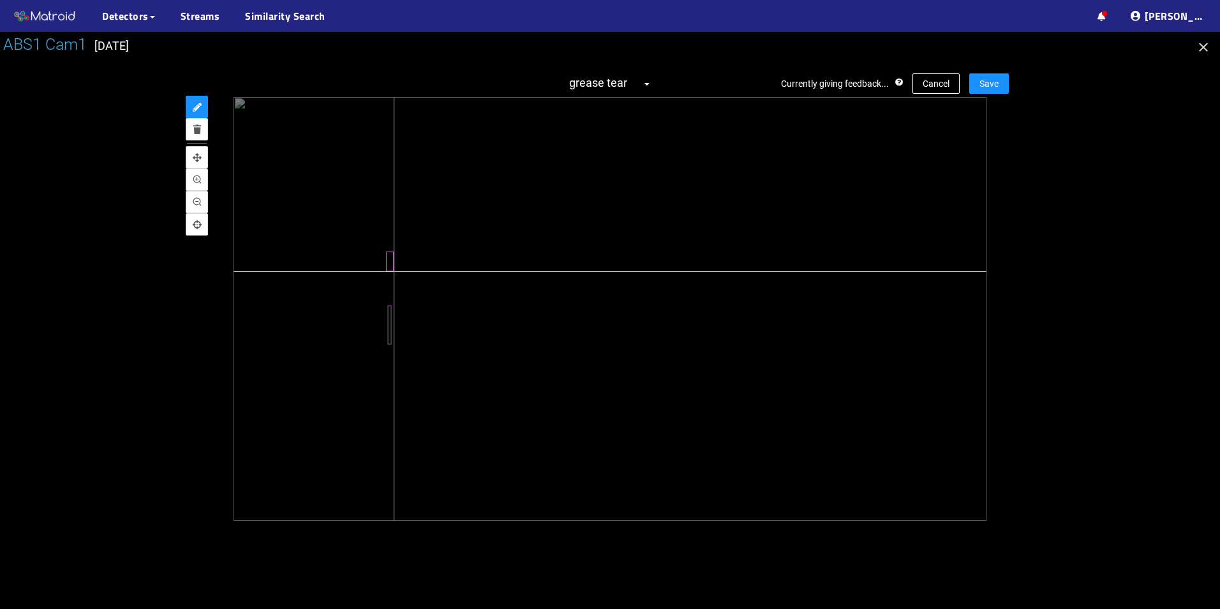
click at [394, 271] on div at bounding box center [610, 309] width 753 height 424
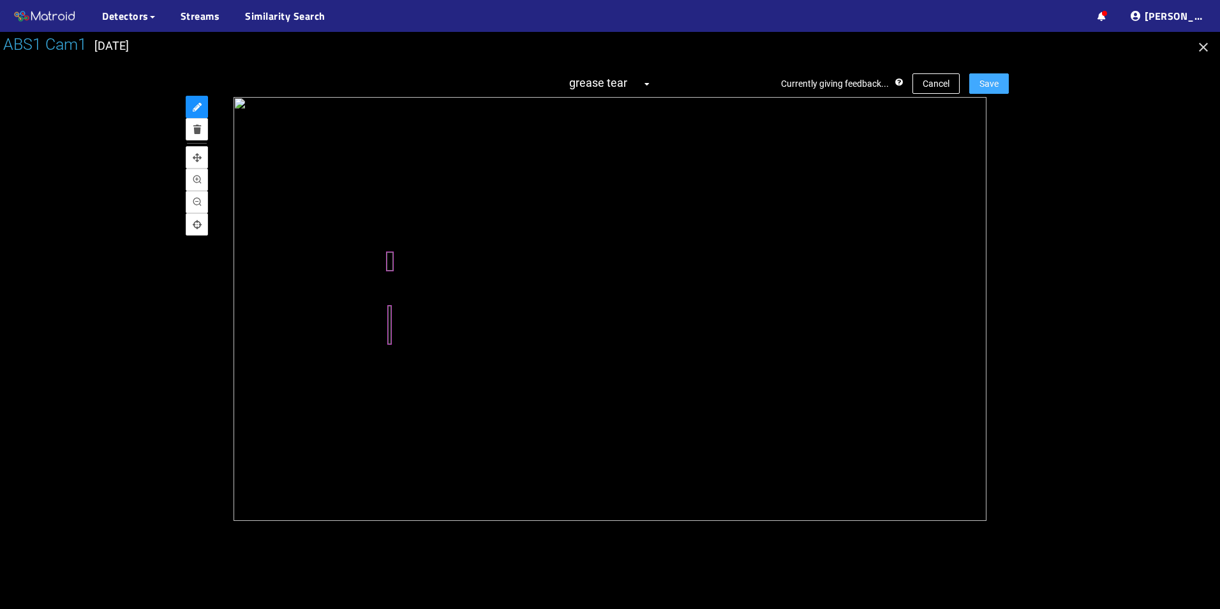
click at [989, 85] on span "Save" at bounding box center [988, 84] width 19 height 14
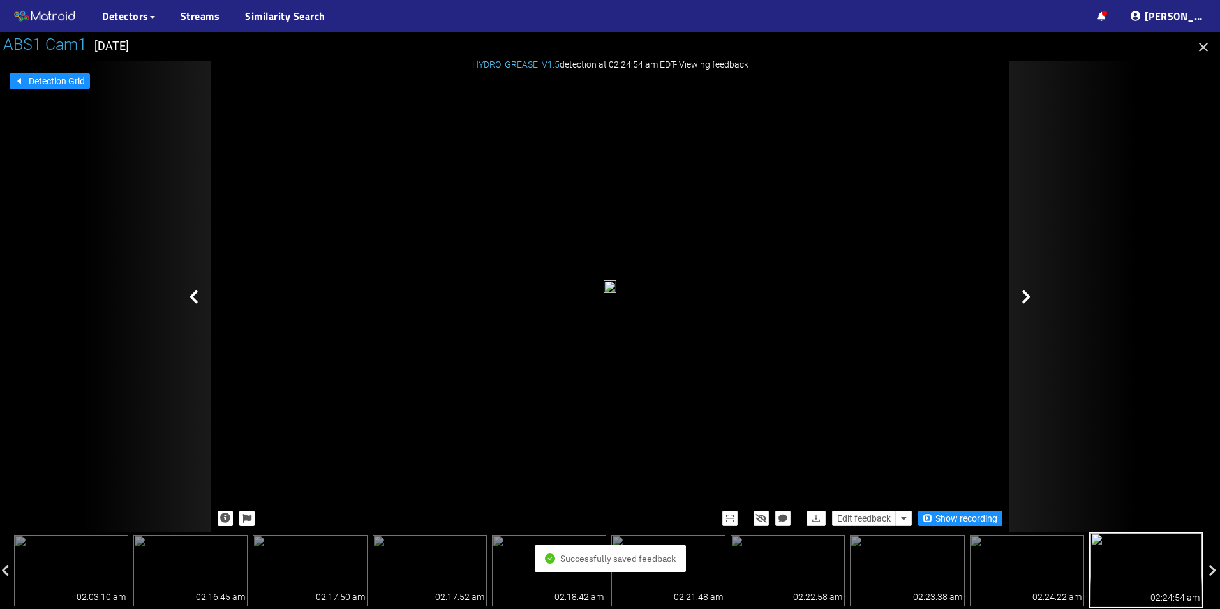
click at [1039, 293] on div at bounding box center [1073, 297] width 128 height 472
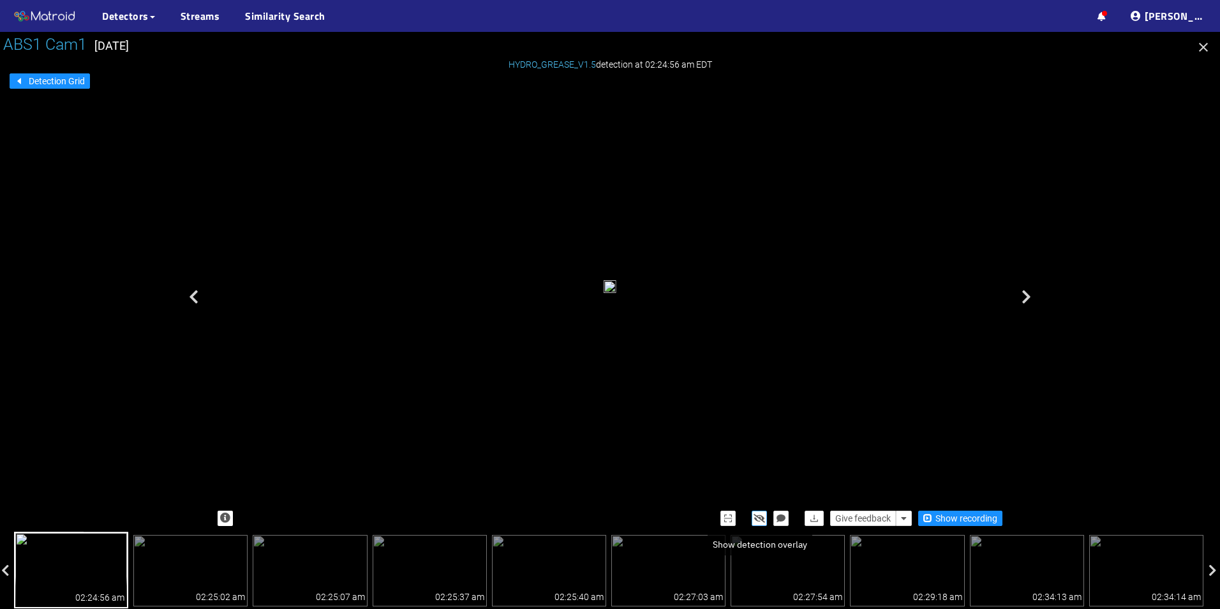
click at [759, 516] on icon "button" at bounding box center [759, 518] width 11 height 9
click at [759, 516] on icon "button" at bounding box center [759, 518] width 10 height 9
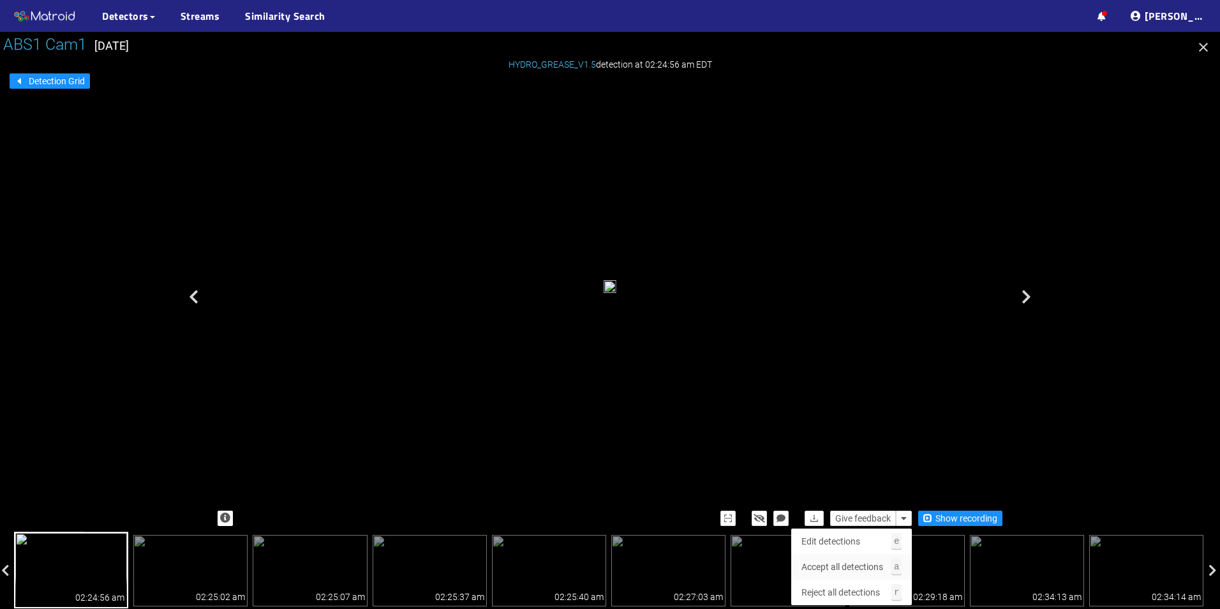
click at [867, 563] on span "Accept all detections" at bounding box center [842, 567] width 82 height 14
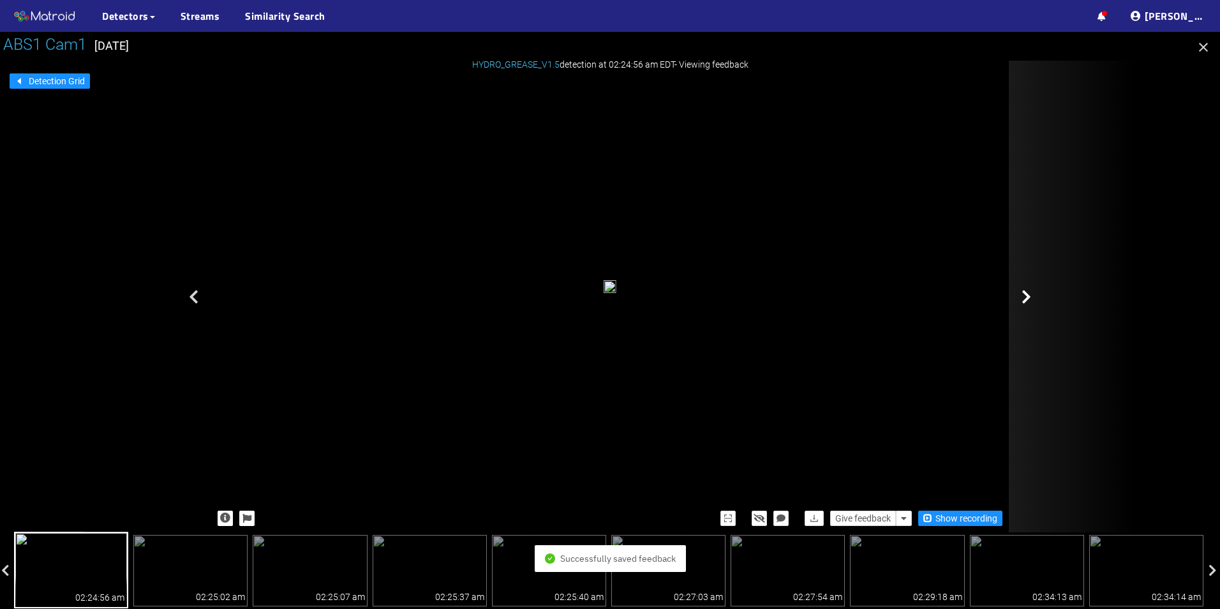
click at [1034, 285] on div at bounding box center [1073, 297] width 128 height 472
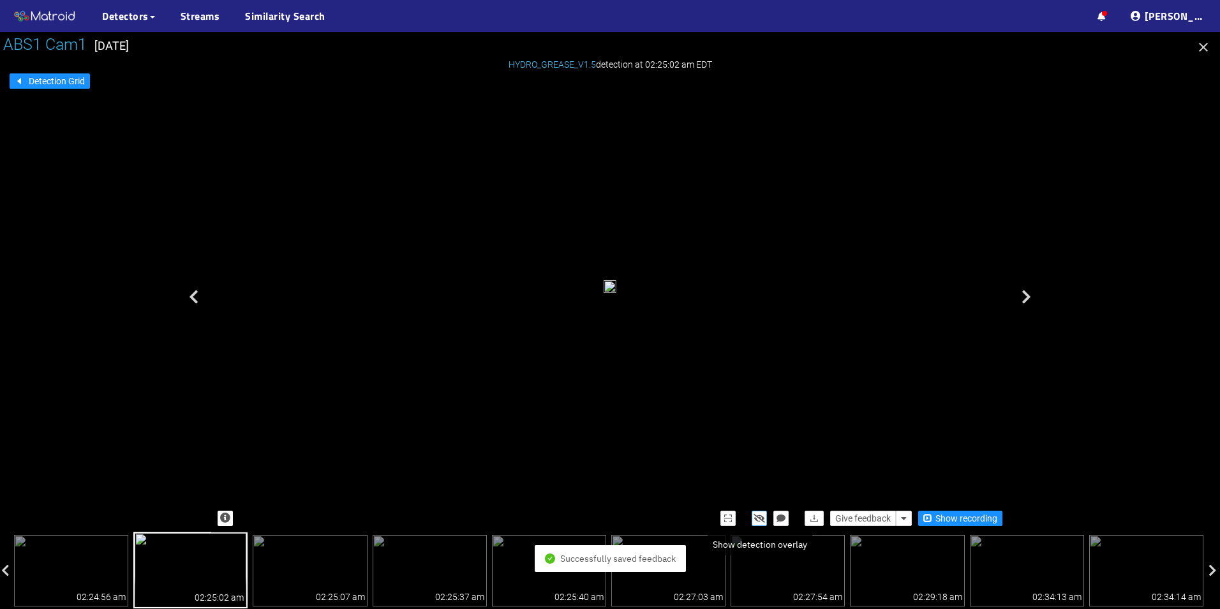
click at [761, 516] on icon "button" at bounding box center [759, 518] width 11 height 9
click at [761, 516] on icon "button" at bounding box center [759, 518] width 10 height 9
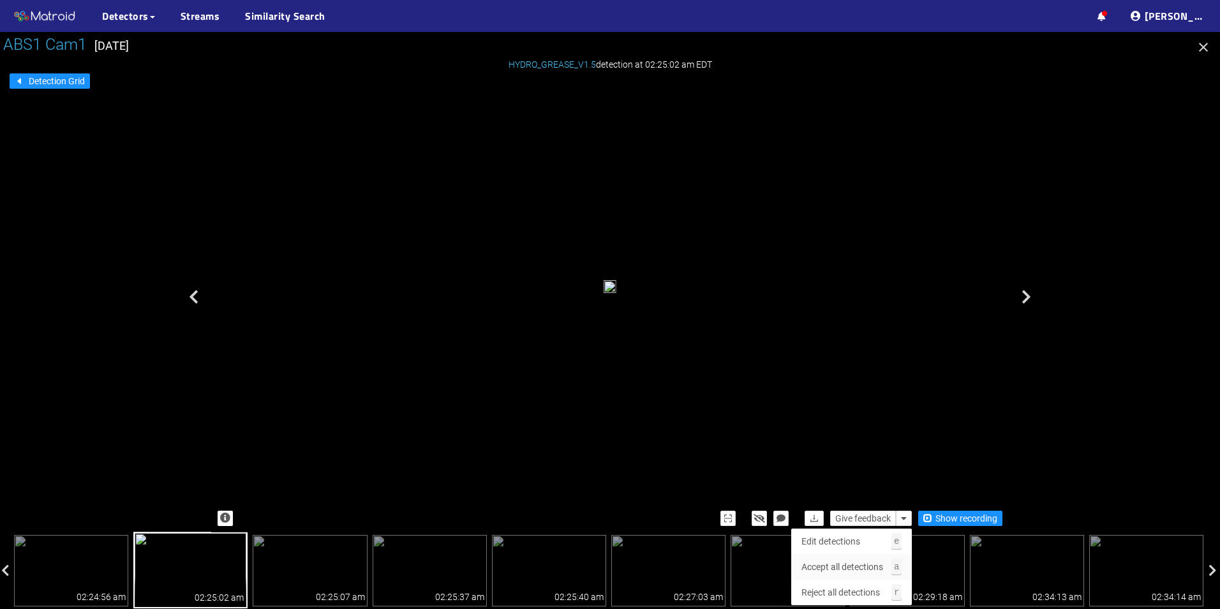
click at [864, 563] on span "Accept all detections" at bounding box center [842, 567] width 82 height 14
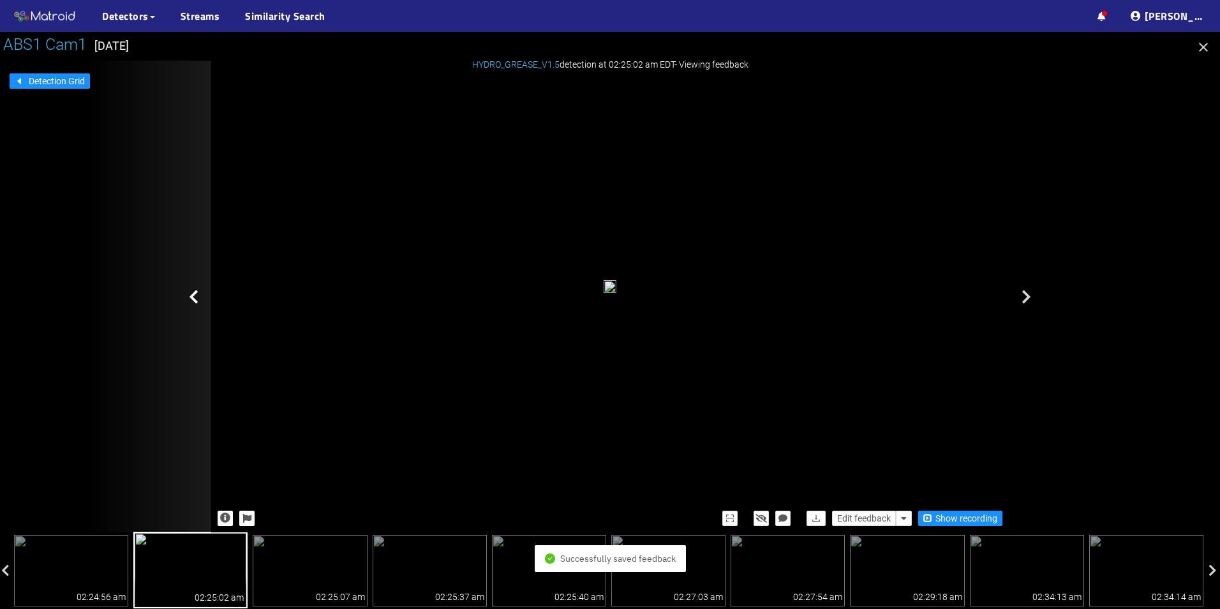
click at [181, 302] on div at bounding box center [148, 297] width 128 height 472
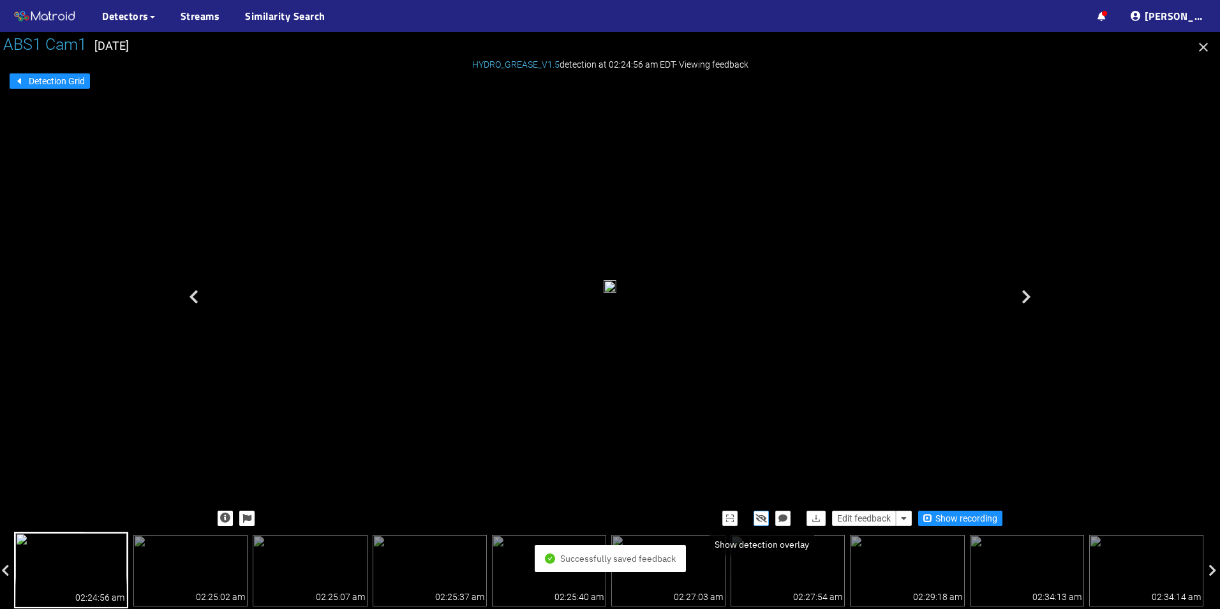
click at [757, 514] on icon "button" at bounding box center [760, 518] width 11 height 9
click at [757, 514] on icon "button" at bounding box center [761, 518] width 10 height 9
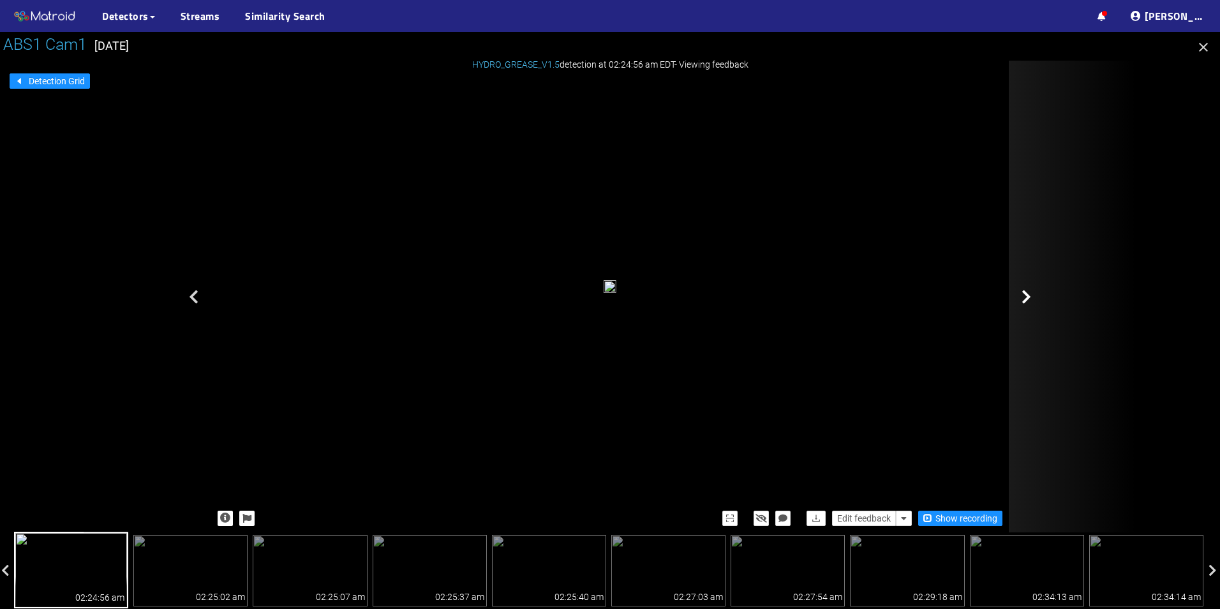
click at [1021, 302] on icon at bounding box center [1026, 296] width 10 height 15
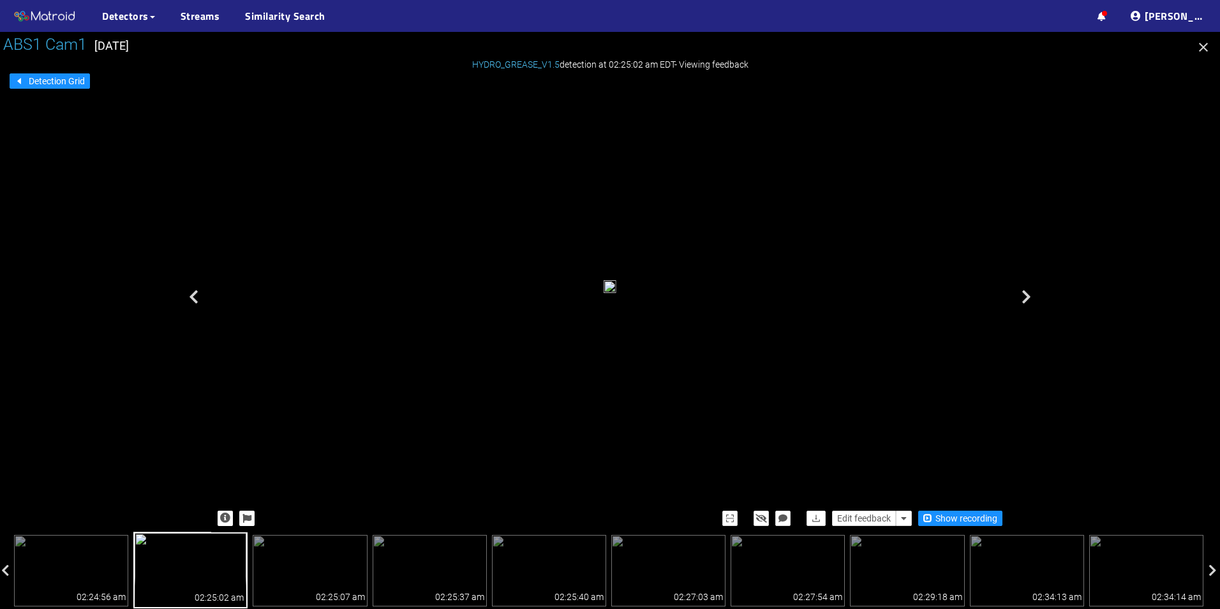
click at [1021, 302] on icon at bounding box center [1026, 296] width 10 height 15
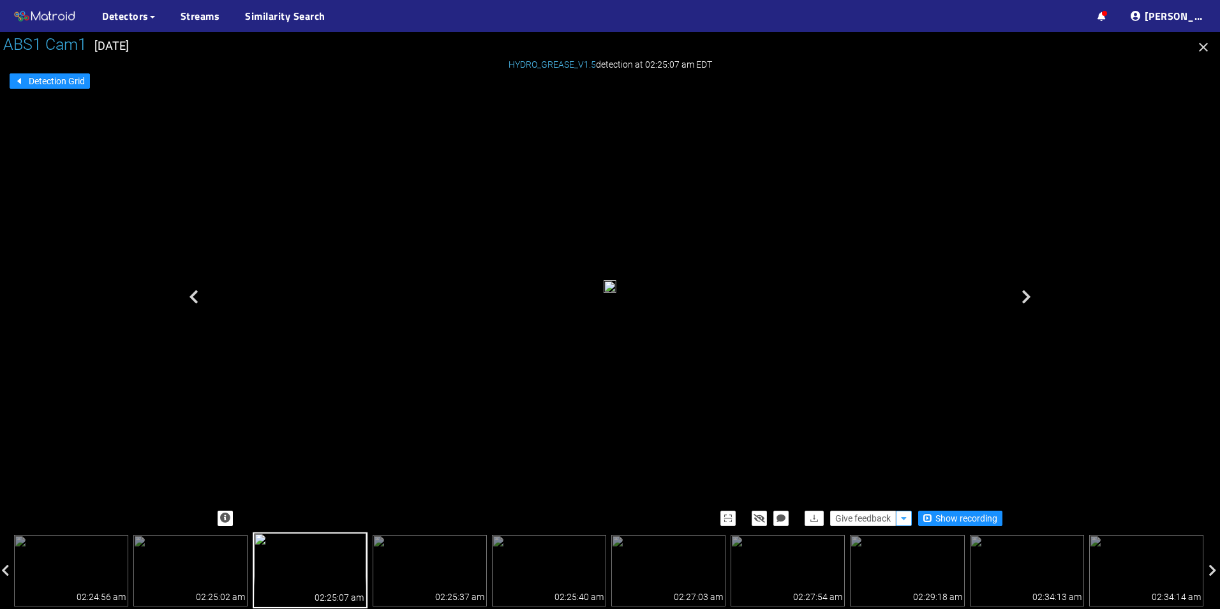
click at [901, 516] on icon "button" at bounding box center [904, 518] width 6 height 9
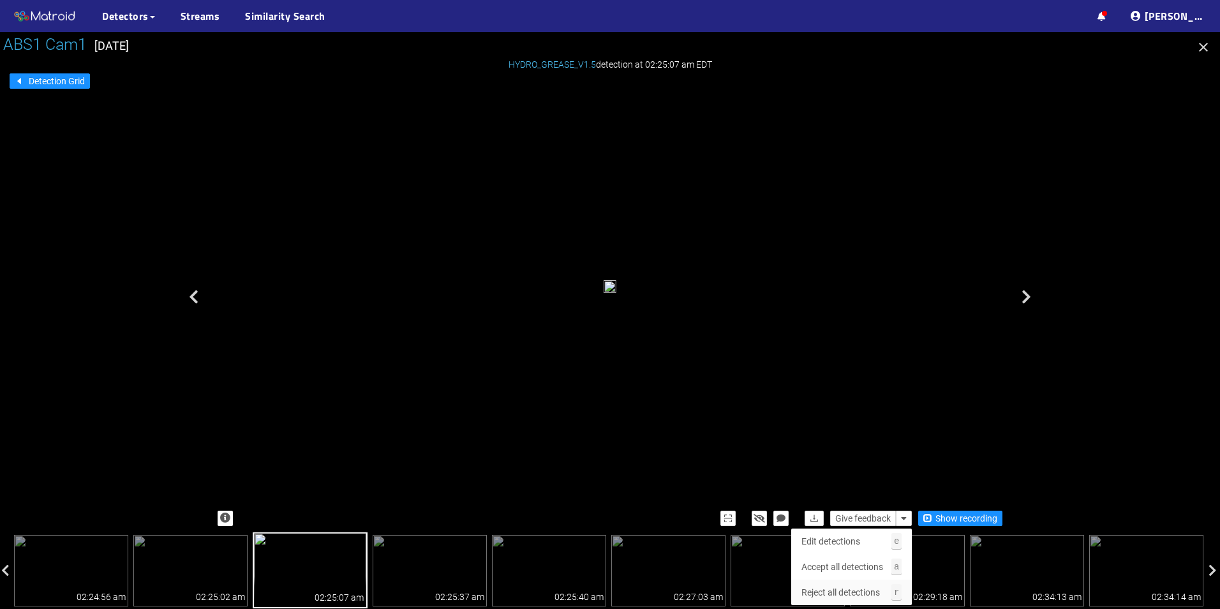
click at [868, 586] on span "Reject all detections" at bounding box center [840, 592] width 78 height 14
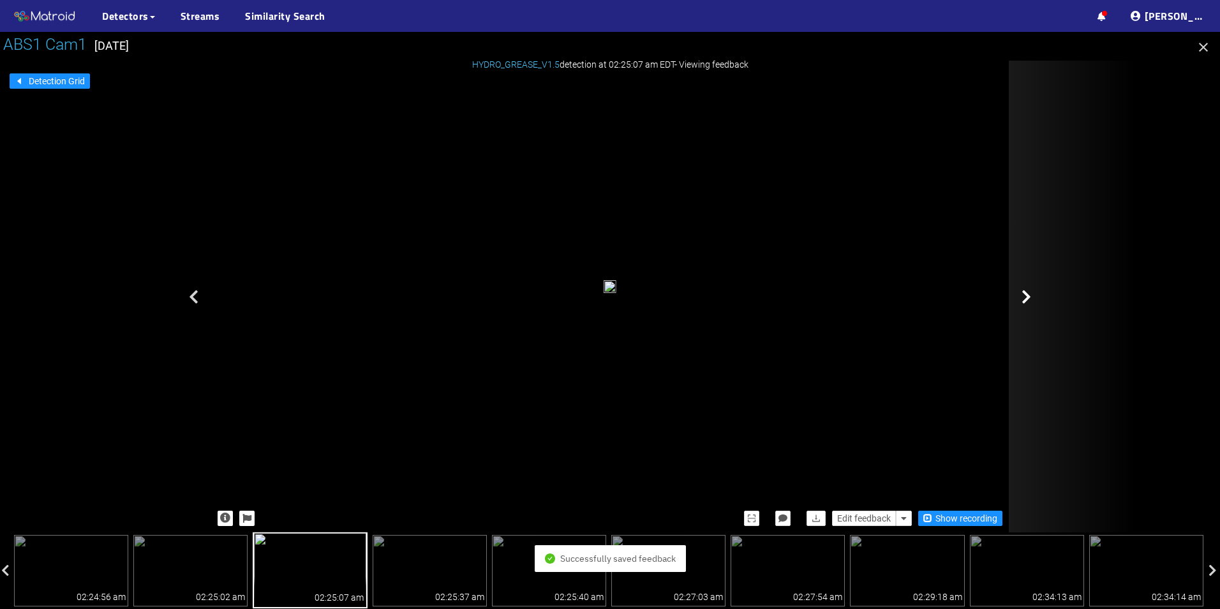
click at [1028, 279] on div at bounding box center [1073, 297] width 128 height 472
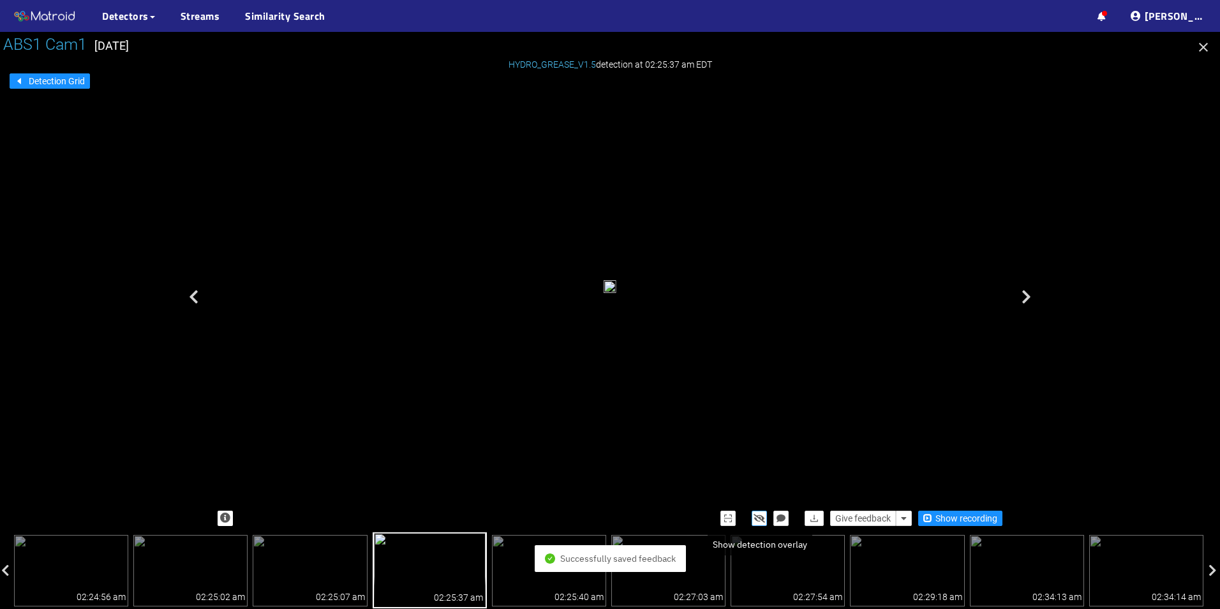
click at [761, 516] on icon "button" at bounding box center [759, 518] width 11 height 9
click at [761, 516] on icon "button" at bounding box center [759, 518] width 10 height 9
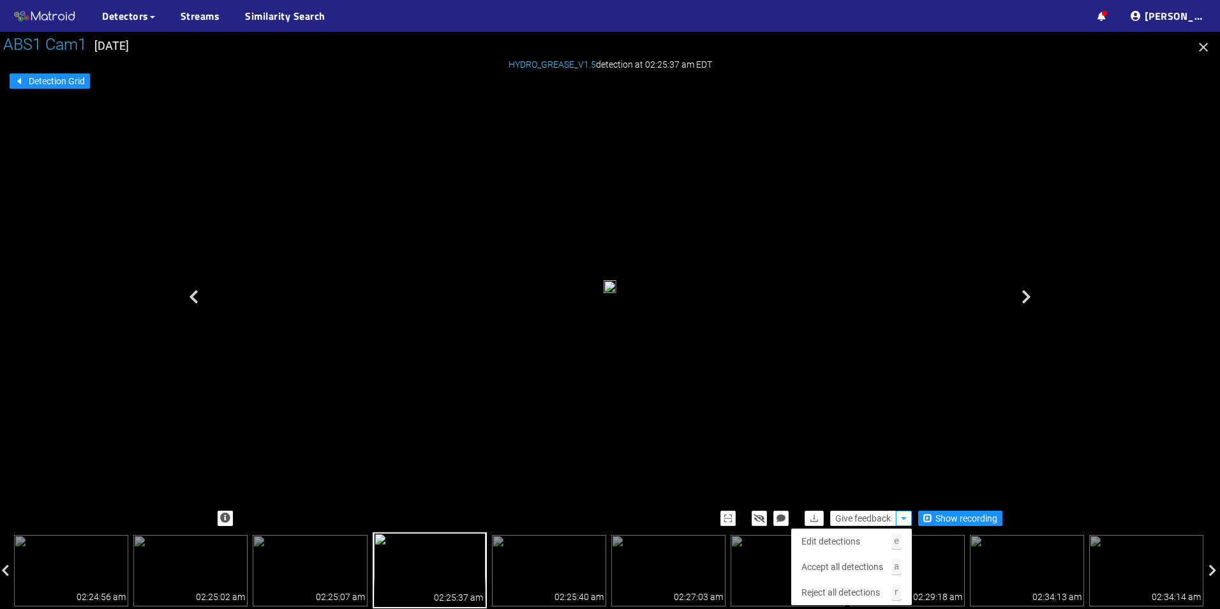
click at [899, 518] on button "button" at bounding box center [904, 517] width 16 height 15
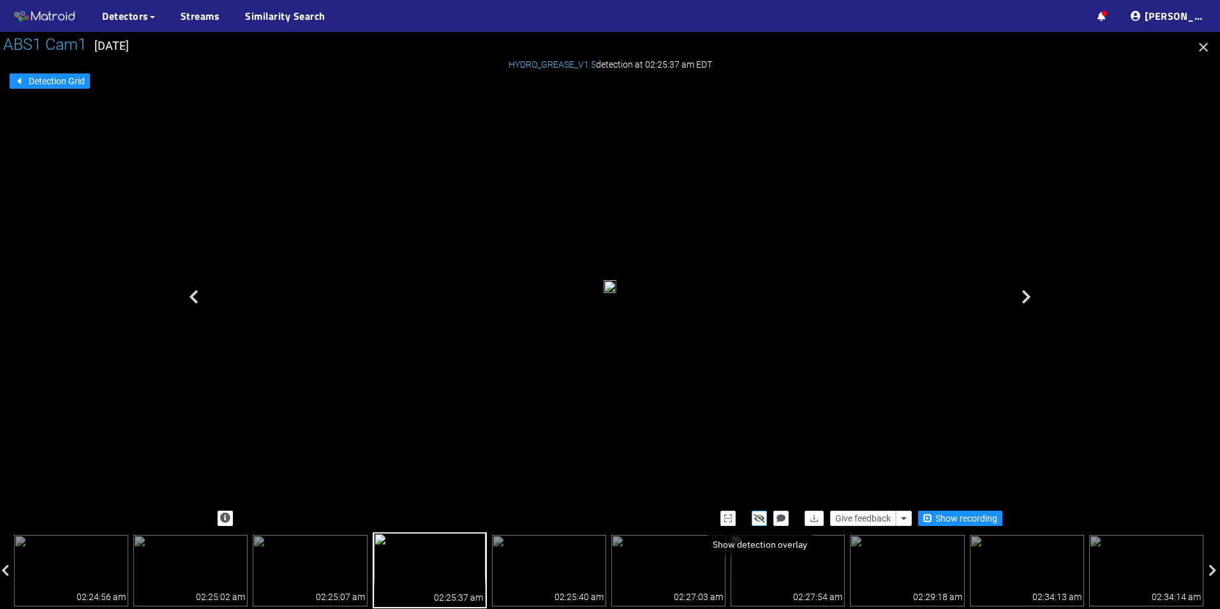
click at [763, 522] on icon "button" at bounding box center [759, 518] width 11 height 9
click at [762, 522] on icon "button" at bounding box center [759, 518] width 10 height 9
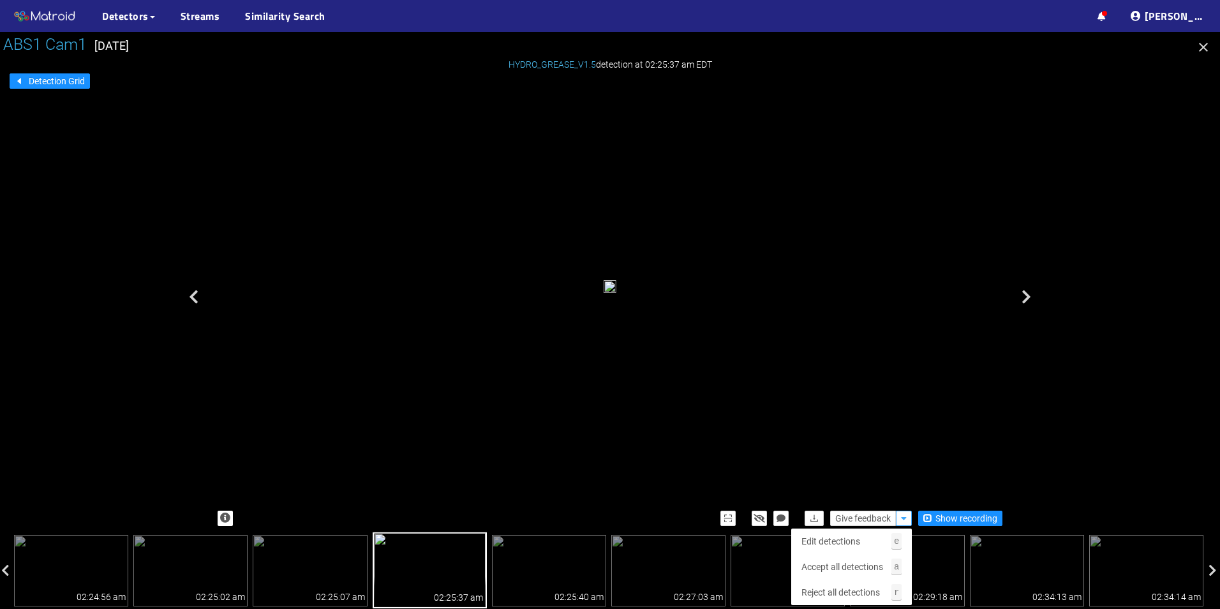
click at [901, 515] on icon "button" at bounding box center [904, 518] width 6 height 9
click at [849, 586] on span "Reject all detections" at bounding box center [840, 592] width 78 height 14
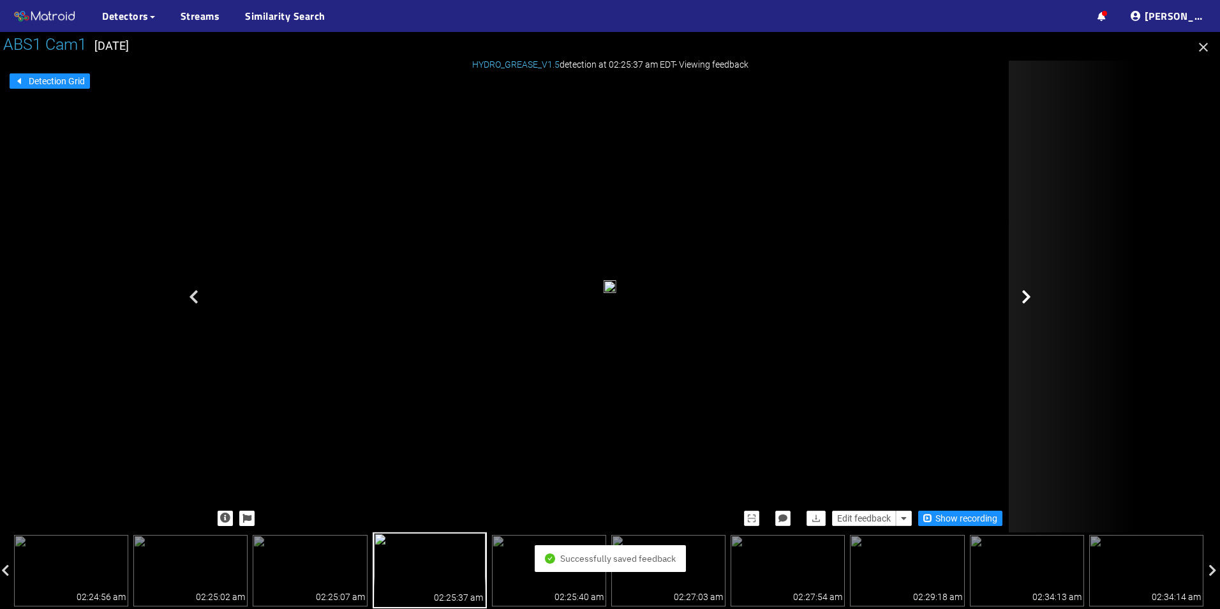
click at [1022, 302] on icon at bounding box center [1026, 296] width 10 height 15
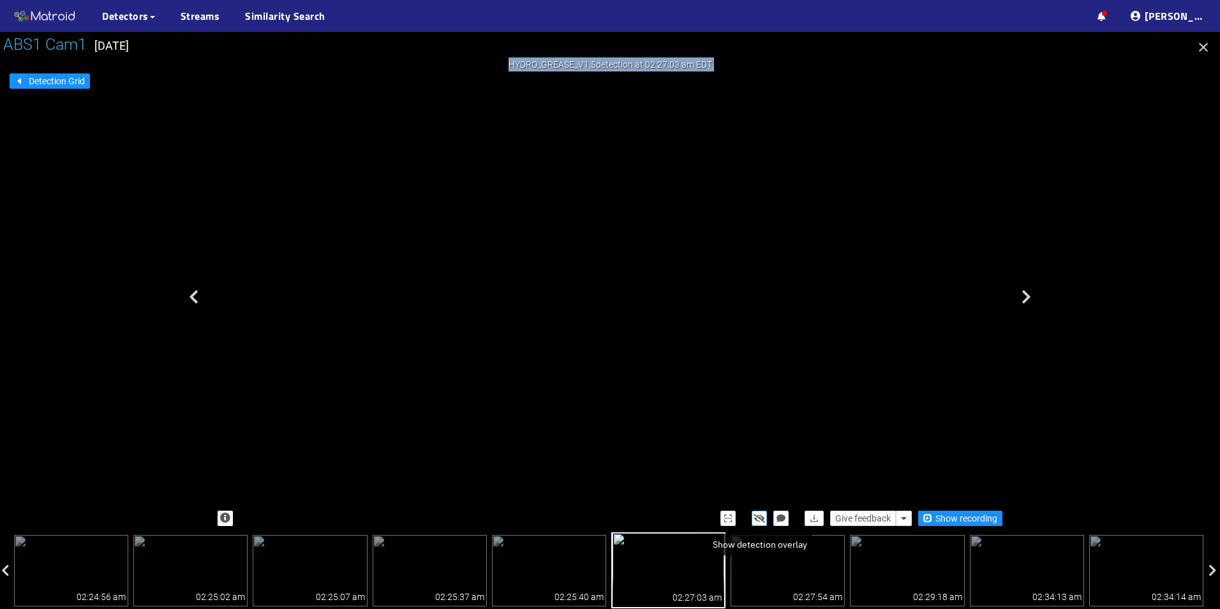
click at [753, 513] on button "button" at bounding box center [759, 517] width 15 height 15
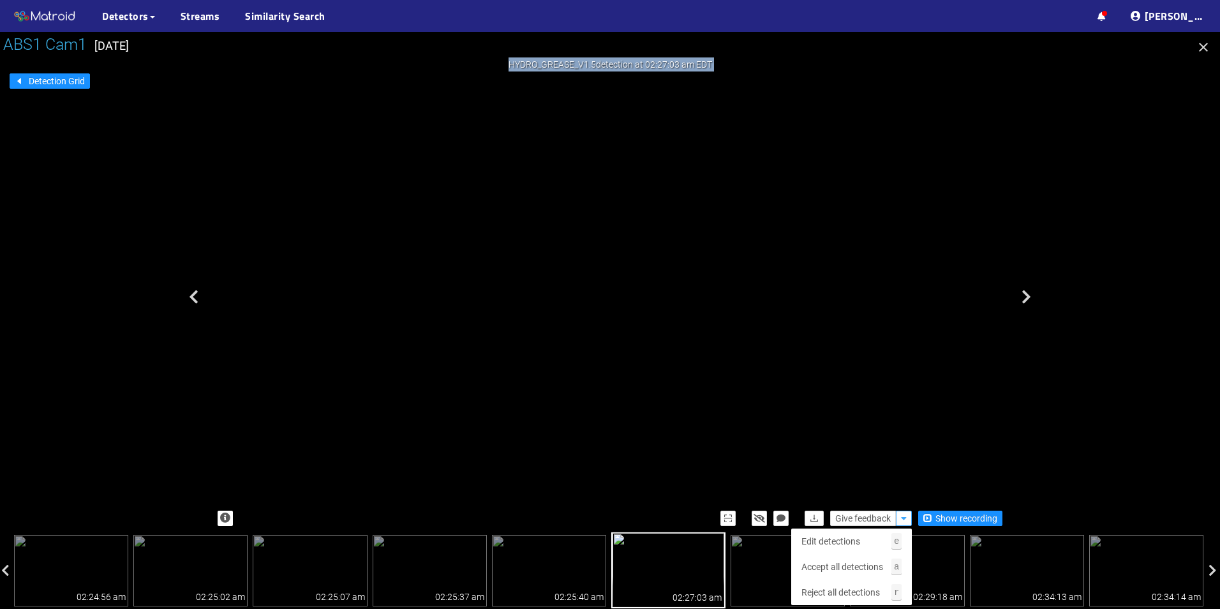
click at [898, 518] on button "button" at bounding box center [904, 517] width 16 height 15
click at [849, 587] on span "Reject all detections" at bounding box center [840, 592] width 78 height 14
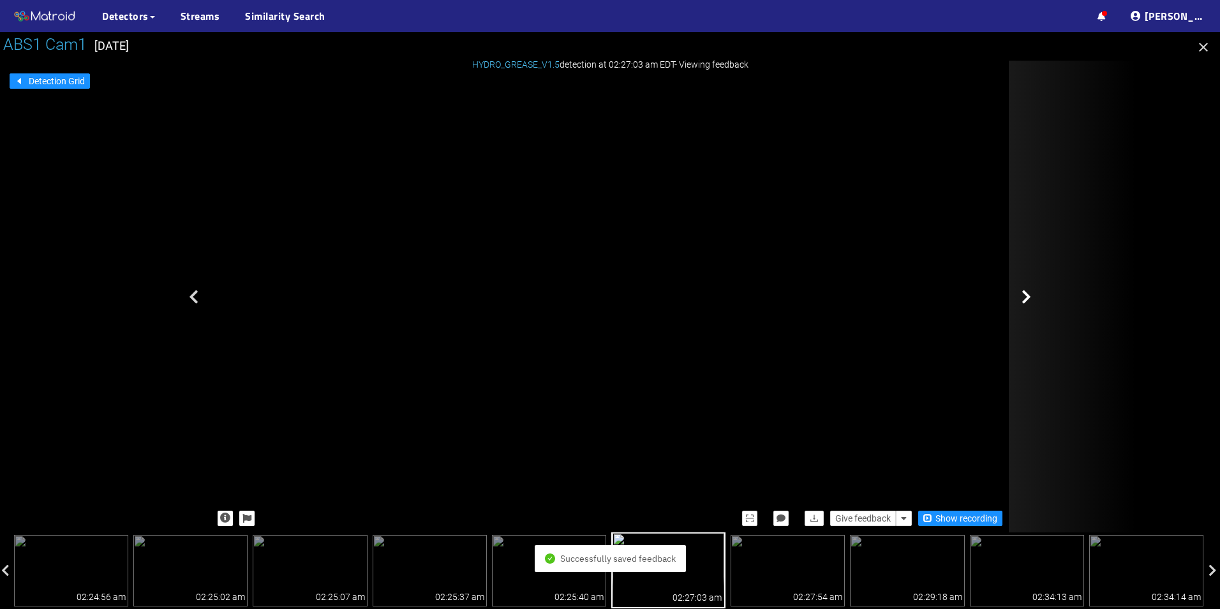
click at [1031, 309] on div at bounding box center [1073, 297] width 128 height 472
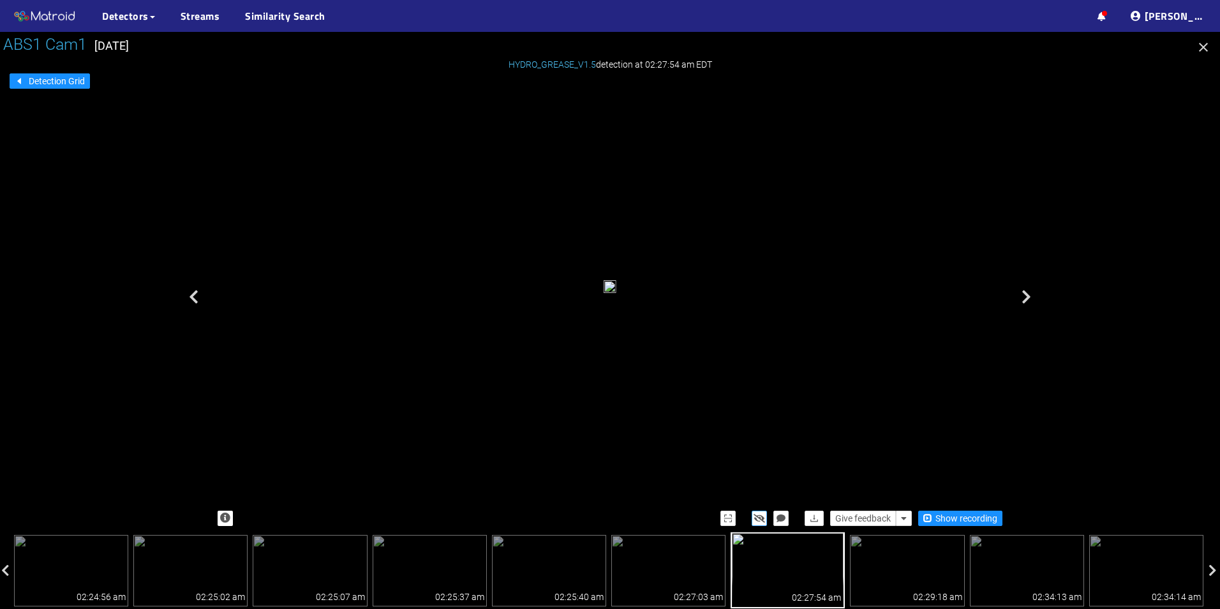
click at [755, 519] on icon "button" at bounding box center [759, 518] width 11 height 9
click at [755, 519] on icon "button" at bounding box center [759, 518] width 10 height 9
click at [756, 519] on icon "button" at bounding box center [759, 518] width 11 height 9
click at [756, 519] on icon "button" at bounding box center [759, 518] width 10 height 9
drag, startPoint x: 725, startPoint y: 420, endPoint x: 699, endPoint y: 319, distance: 104.8
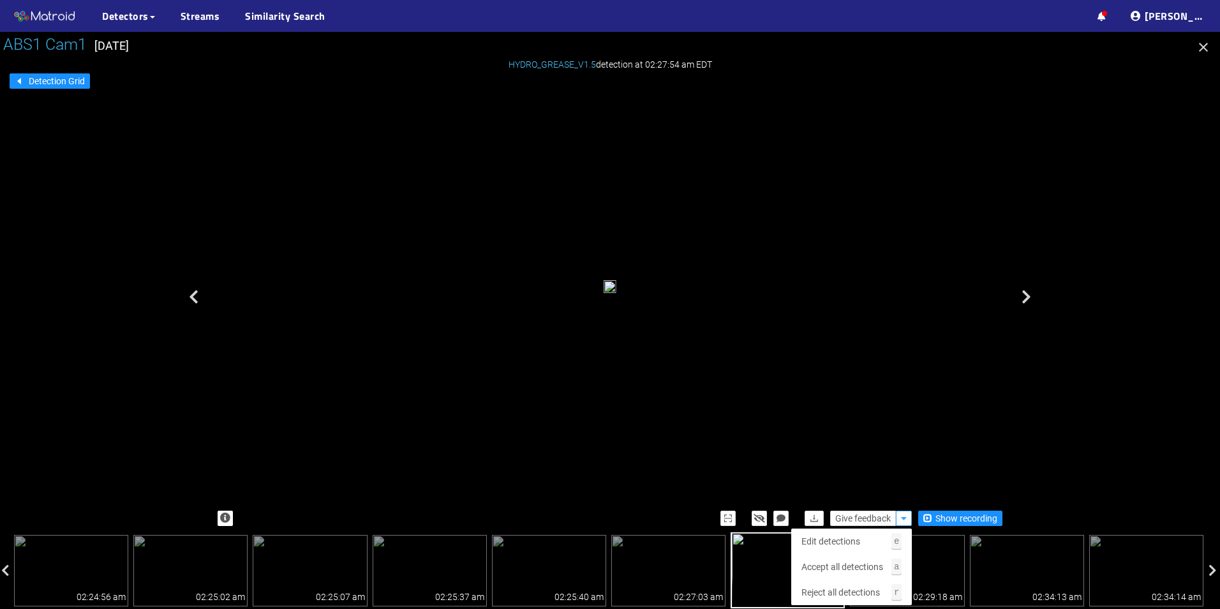
click at [902, 522] on icon "button" at bounding box center [904, 518] width 6 height 9
click at [858, 568] on span "Accept all detections" at bounding box center [842, 567] width 82 height 14
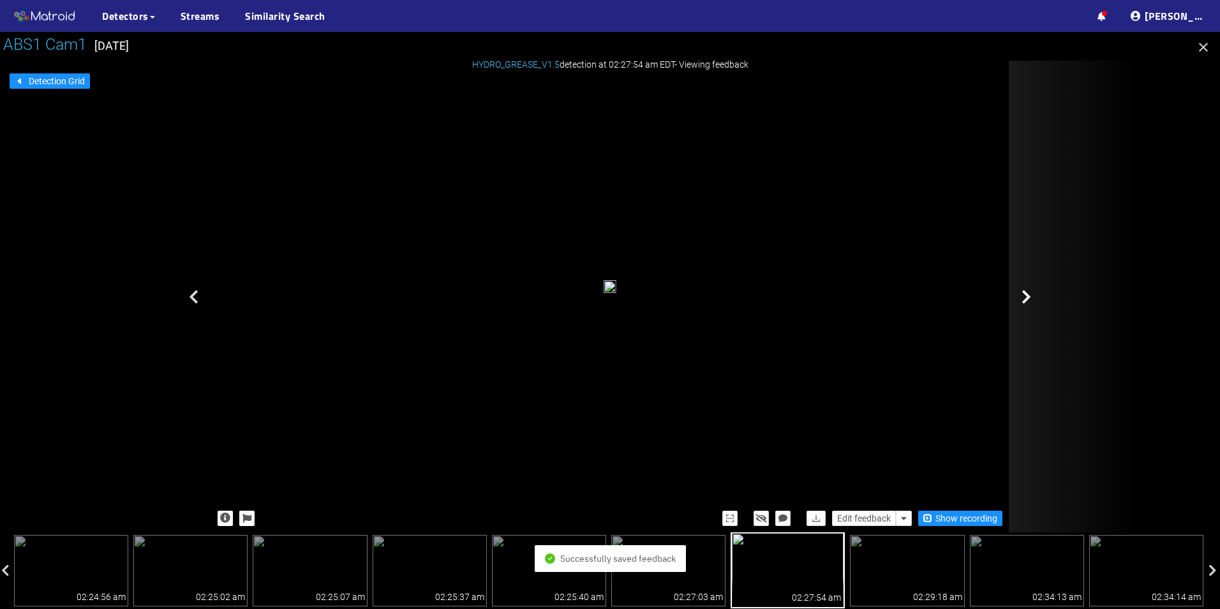
click at [1053, 296] on div at bounding box center [1073, 297] width 128 height 472
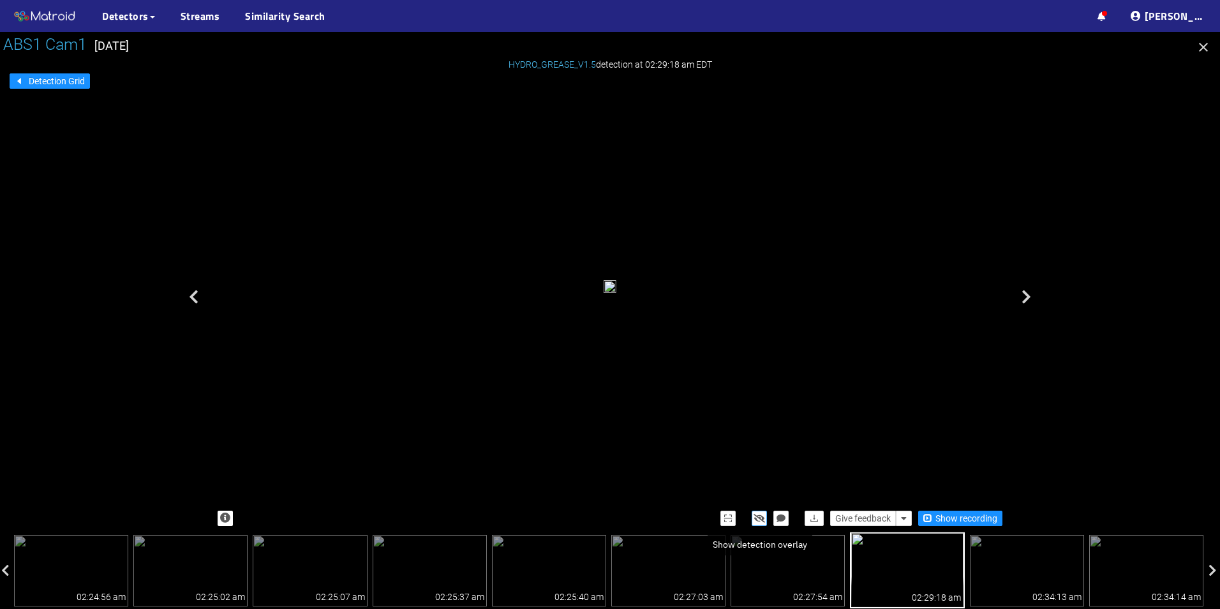
click at [763, 516] on icon "button" at bounding box center [759, 518] width 11 height 9
click at [763, 516] on icon "button" at bounding box center [759, 518] width 10 height 9
click at [905, 518] on icon "button" at bounding box center [904, 518] width 6 height 9
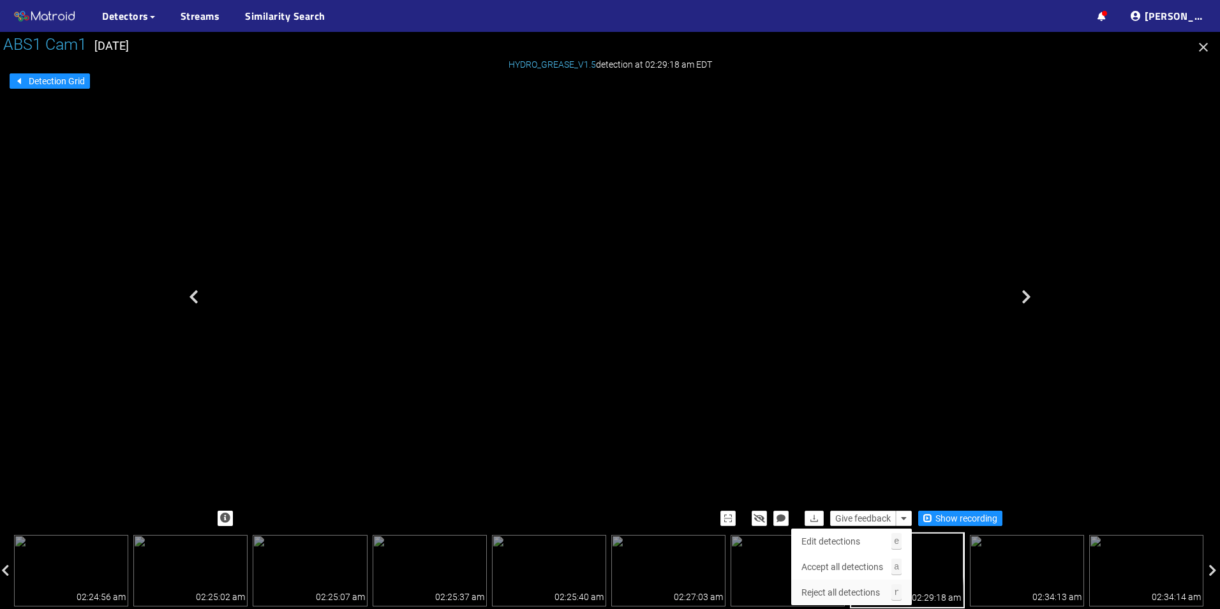
click at [861, 586] on span "Reject all detections" at bounding box center [840, 592] width 78 height 14
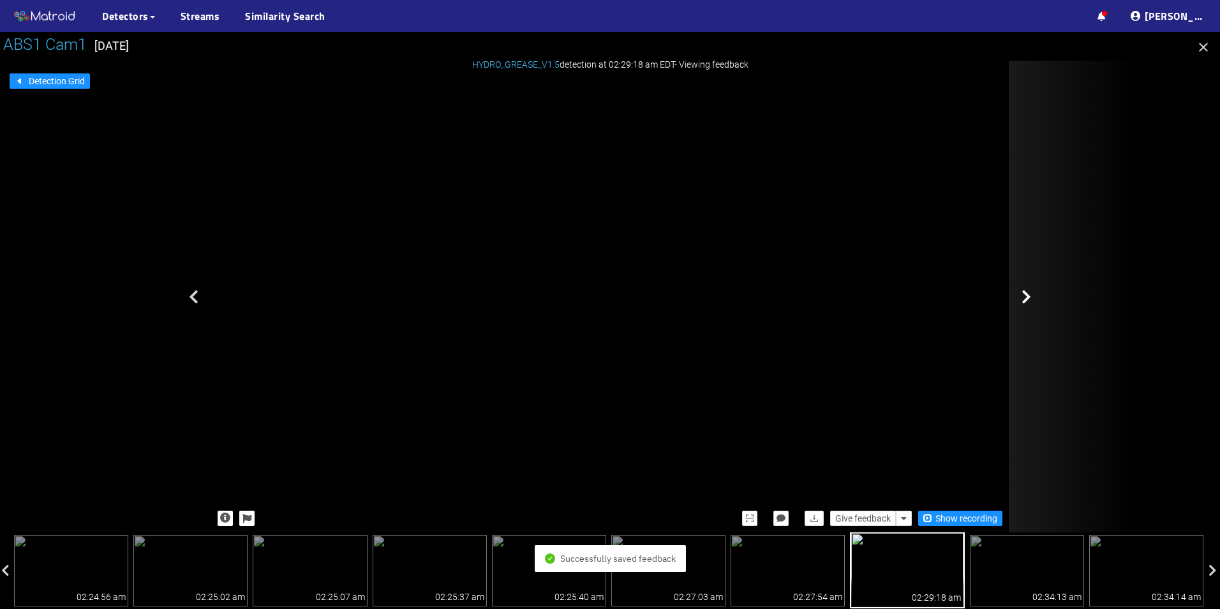
click at [1047, 308] on div at bounding box center [1073, 297] width 128 height 472
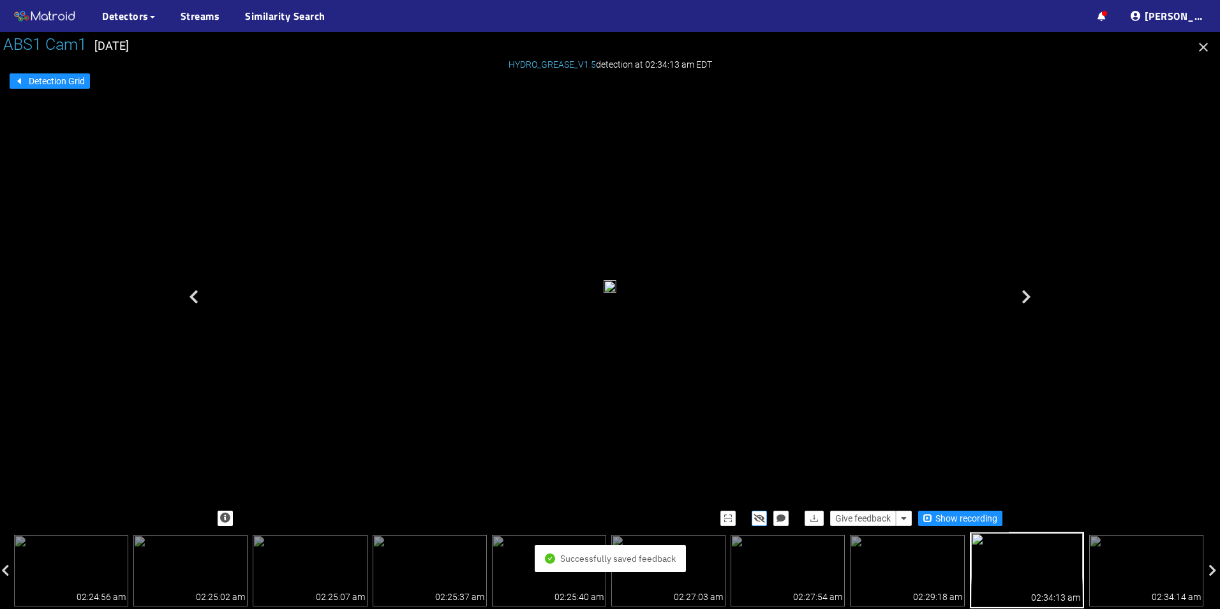
click at [758, 515] on icon "button" at bounding box center [759, 518] width 11 height 9
click at [758, 515] on icon "button" at bounding box center [759, 518] width 10 height 9
click at [903, 521] on icon "button" at bounding box center [904, 518] width 6 height 9
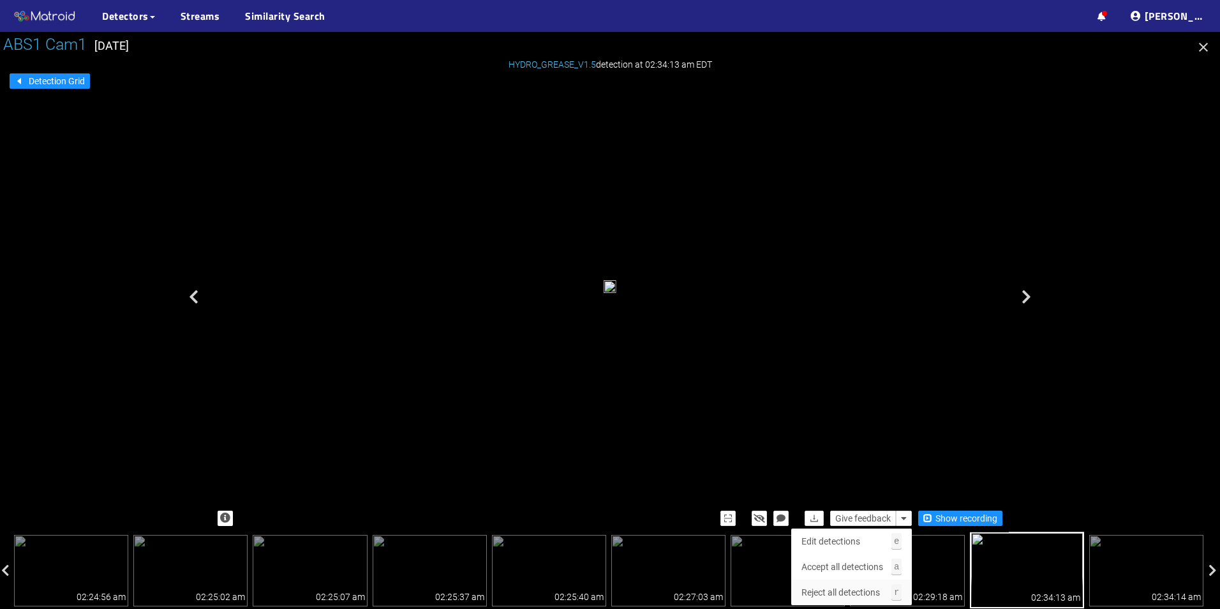
click at [849, 591] on span "Reject all detections" at bounding box center [840, 592] width 78 height 14
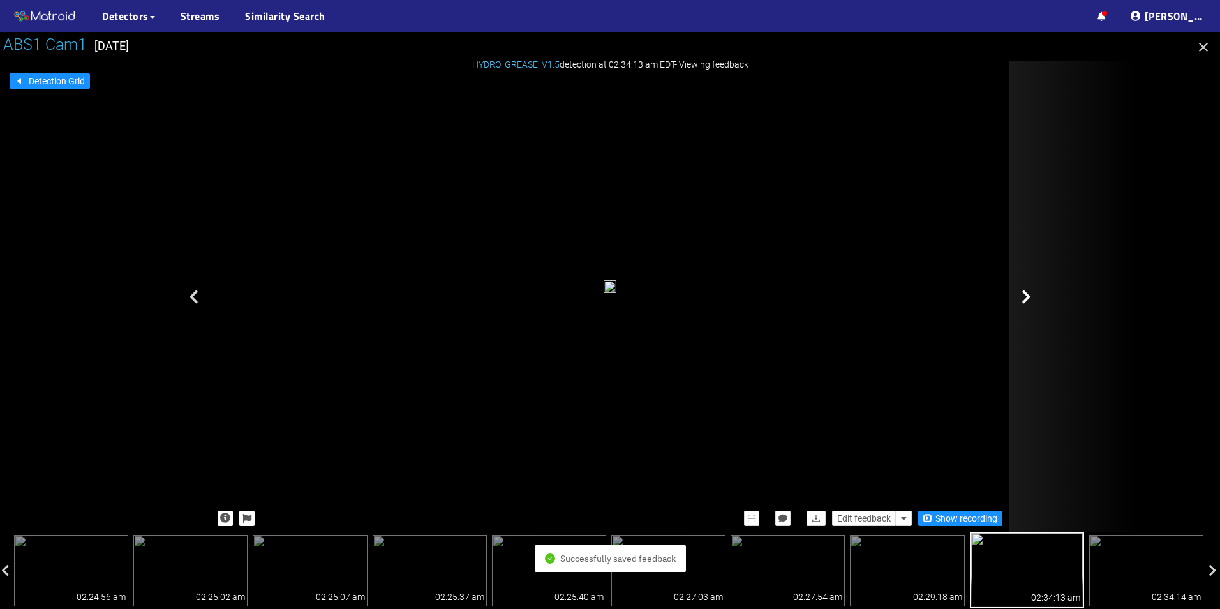
click at [1051, 281] on div at bounding box center [1073, 297] width 128 height 472
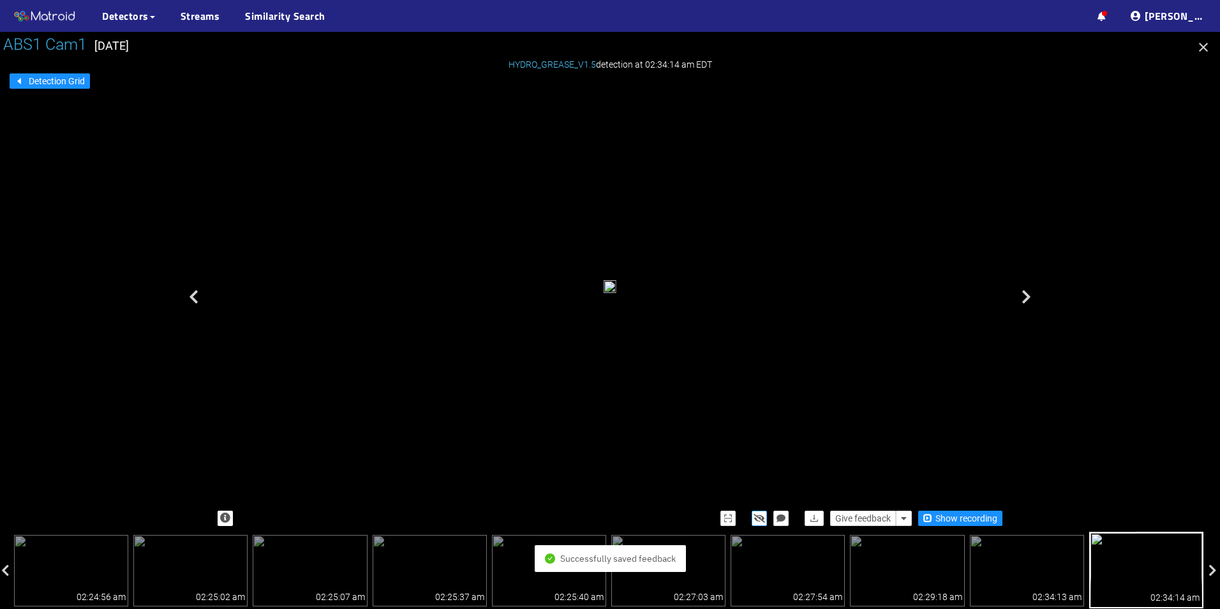
click at [757, 514] on icon "button" at bounding box center [759, 518] width 11 height 9
click at [757, 514] on icon "button" at bounding box center [759, 518] width 10 height 9
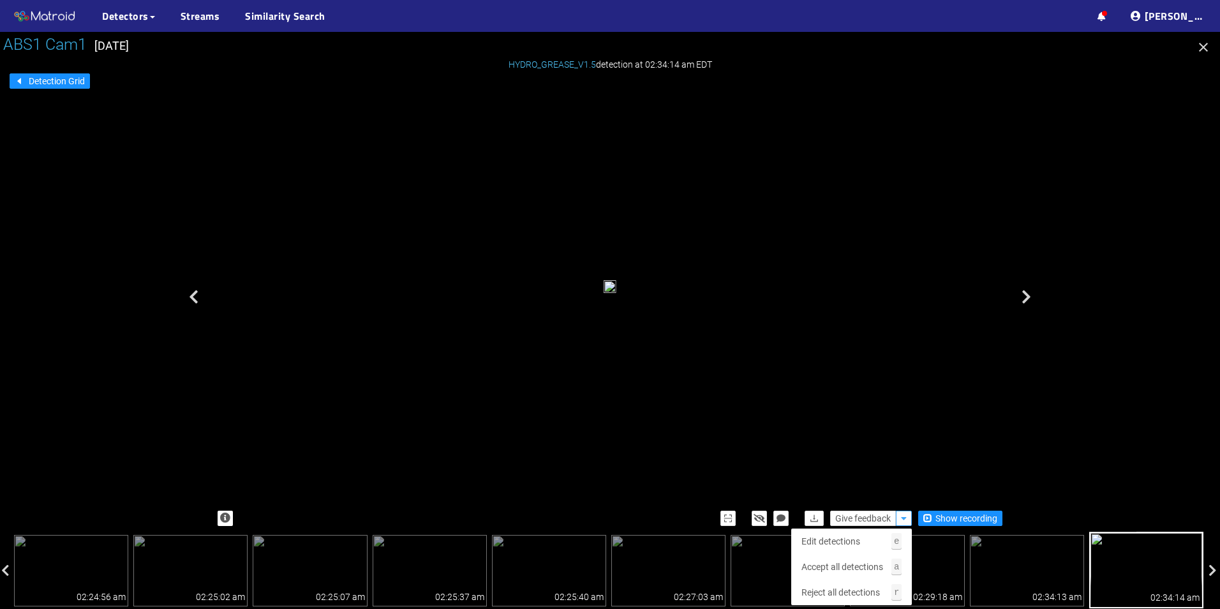
click at [905, 523] on button "button" at bounding box center [904, 517] width 16 height 15
click at [840, 591] on span "Reject all detections" at bounding box center [840, 592] width 78 height 14
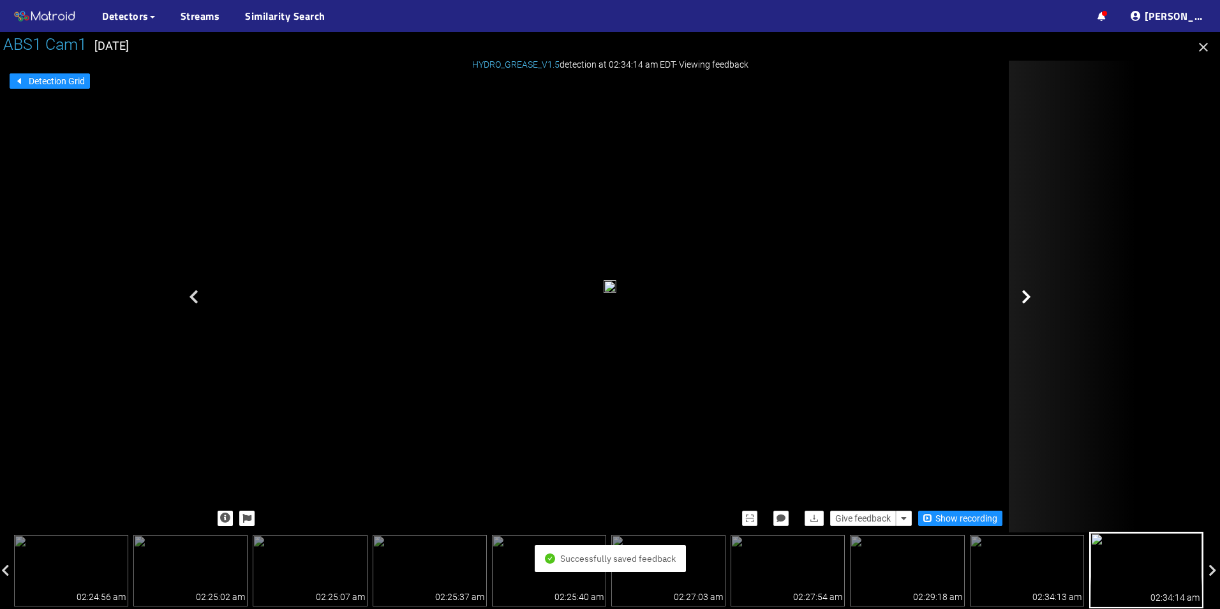
click at [1027, 306] on div at bounding box center [1073, 297] width 128 height 472
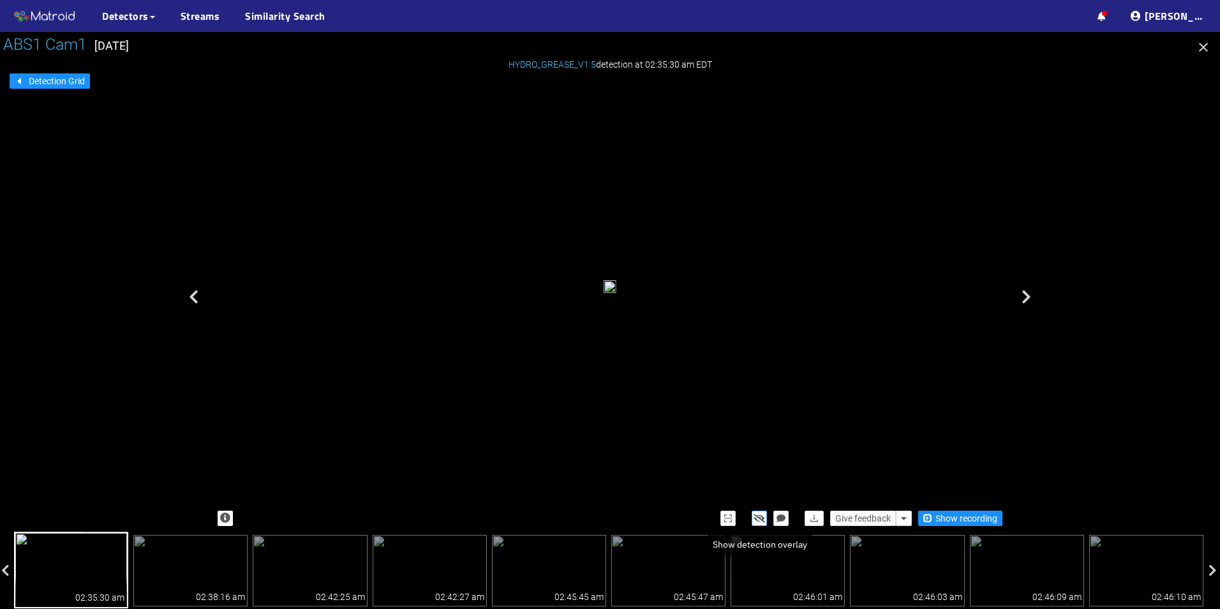
click at [755, 514] on icon "button" at bounding box center [759, 518] width 11 height 9
click at [755, 514] on icon "button" at bounding box center [759, 518] width 10 height 9
drag, startPoint x: 590, startPoint y: 414, endPoint x: 604, endPoint y: 363, distance: 52.9
click at [901, 516] on icon "button" at bounding box center [904, 518] width 6 height 9
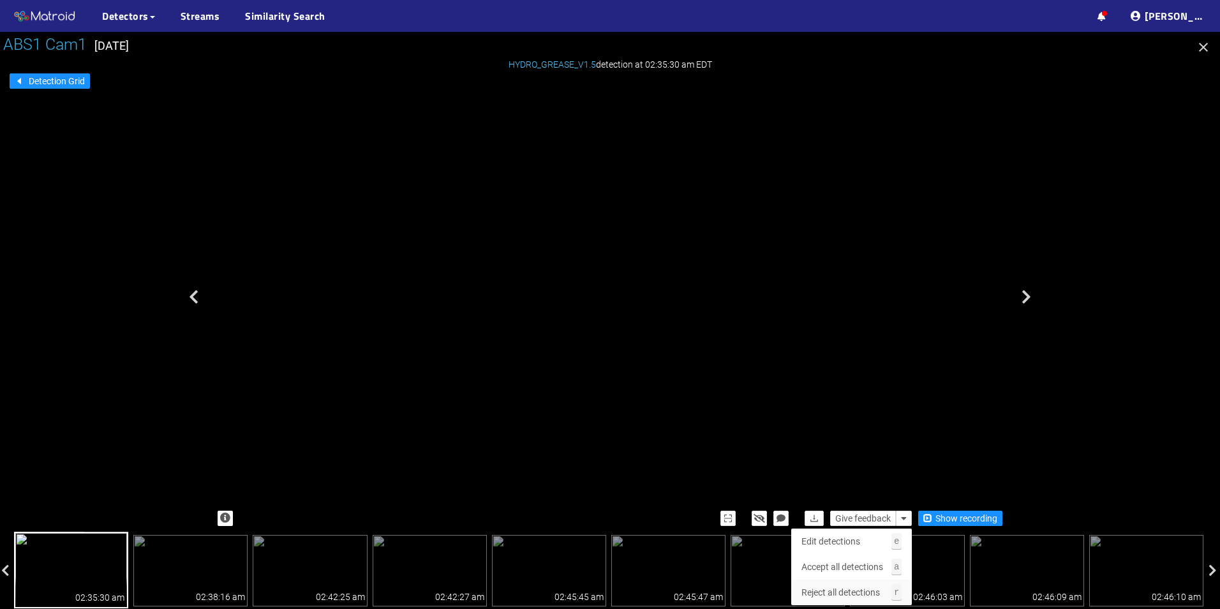
click at [850, 593] on span "Reject all detections" at bounding box center [840, 592] width 78 height 14
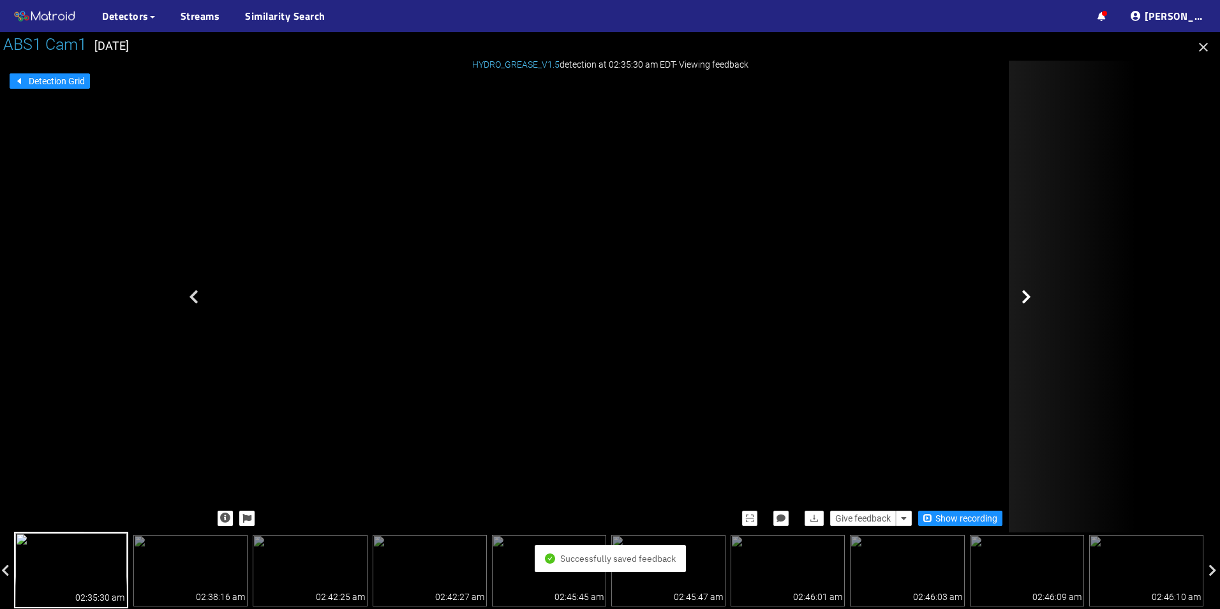
click at [1010, 292] on div at bounding box center [1073, 297] width 128 height 472
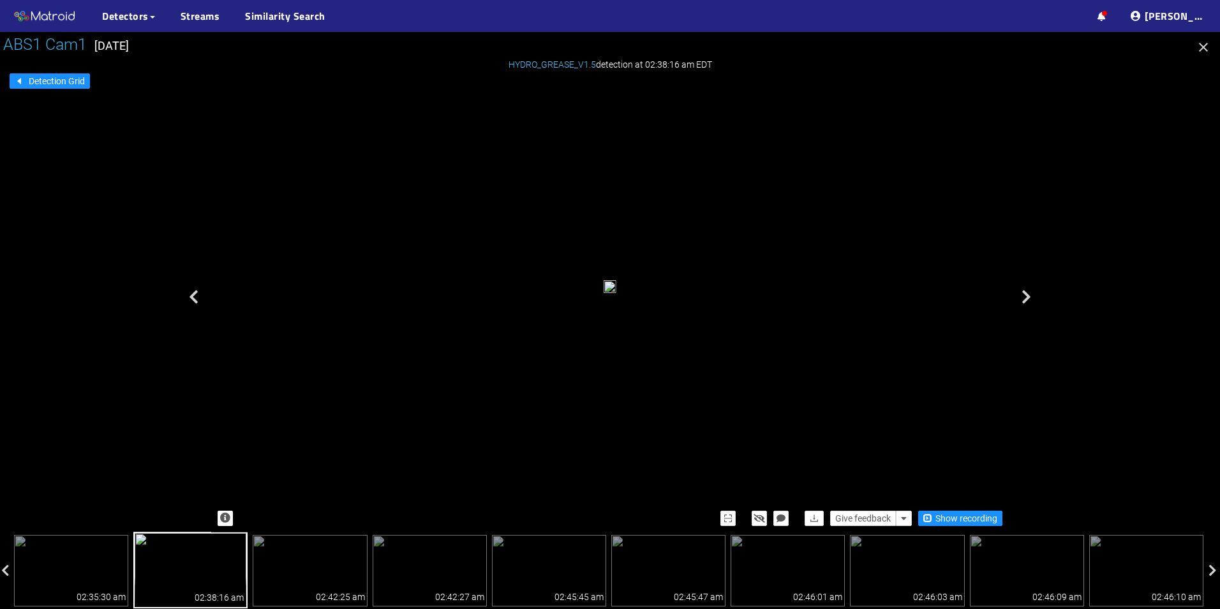
click at [750, 516] on div at bounding box center [754, 517] width 68 height 15
click at [757, 515] on icon "button" at bounding box center [759, 518] width 11 height 9
click at [757, 514] on icon "button" at bounding box center [759, 518] width 10 height 9
click at [765, 522] on icon "button" at bounding box center [759, 518] width 11 height 9
click at [765, 522] on button "button" at bounding box center [759, 517] width 15 height 15
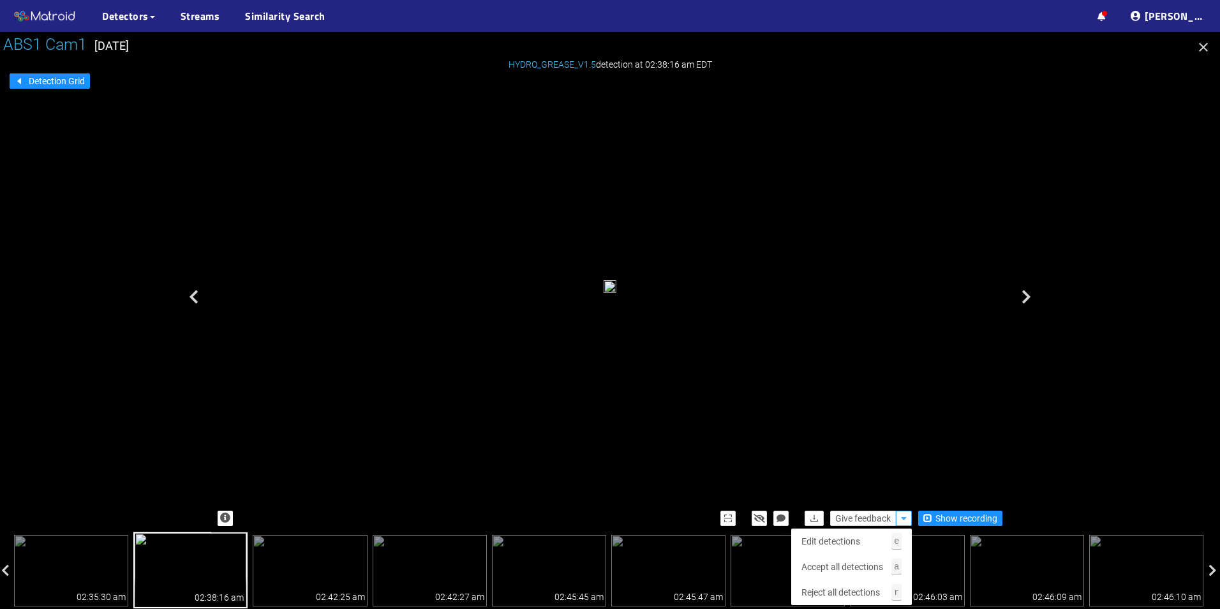
click at [900, 523] on button "button" at bounding box center [904, 517] width 16 height 15
click at [851, 567] on span "Accept all detections" at bounding box center [842, 567] width 82 height 14
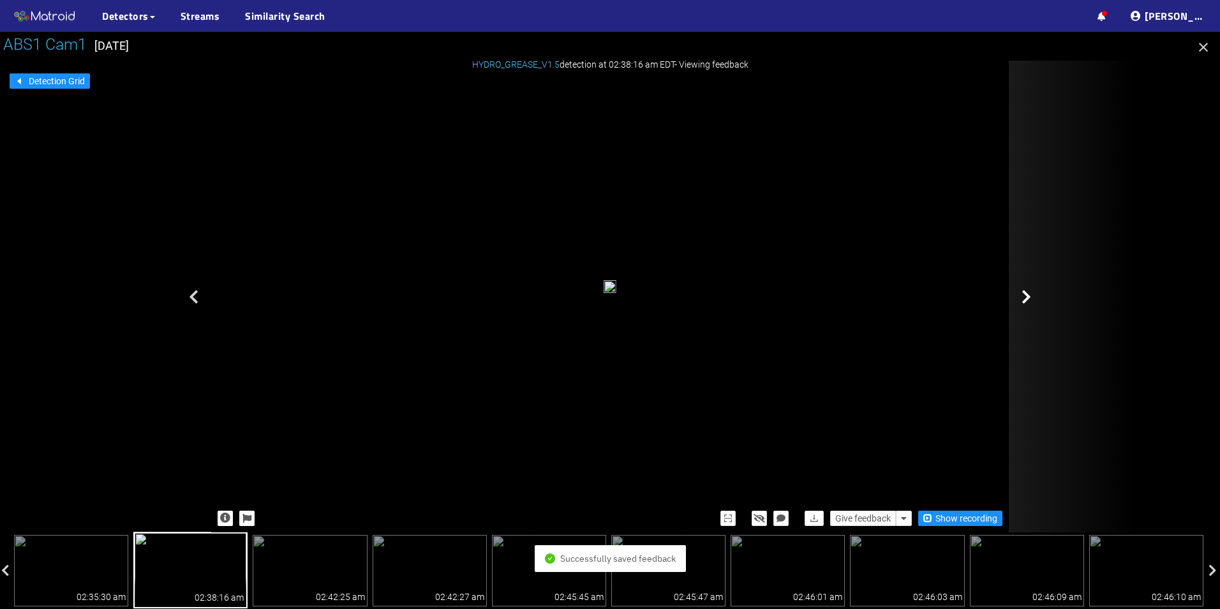
click at [1014, 285] on div at bounding box center [1073, 297] width 128 height 472
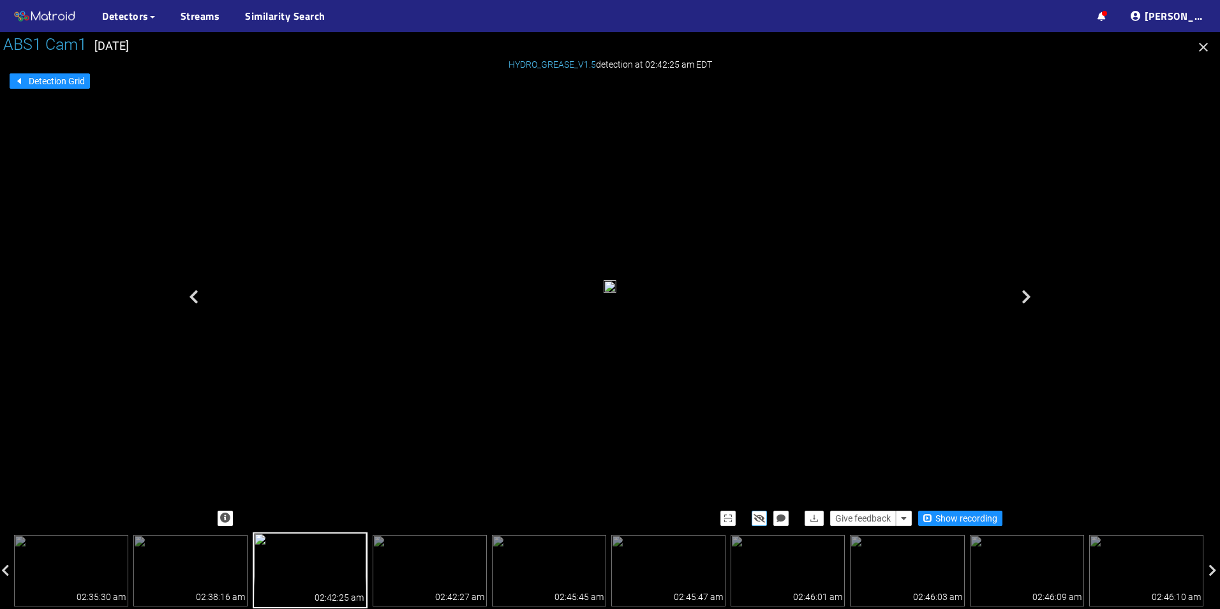
click at [757, 516] on icon "button" at bounding box center [759, 518] width 11 height 9
click at [757, 516] on icon "button" at bounding box center [759, 518] width 10 height 9
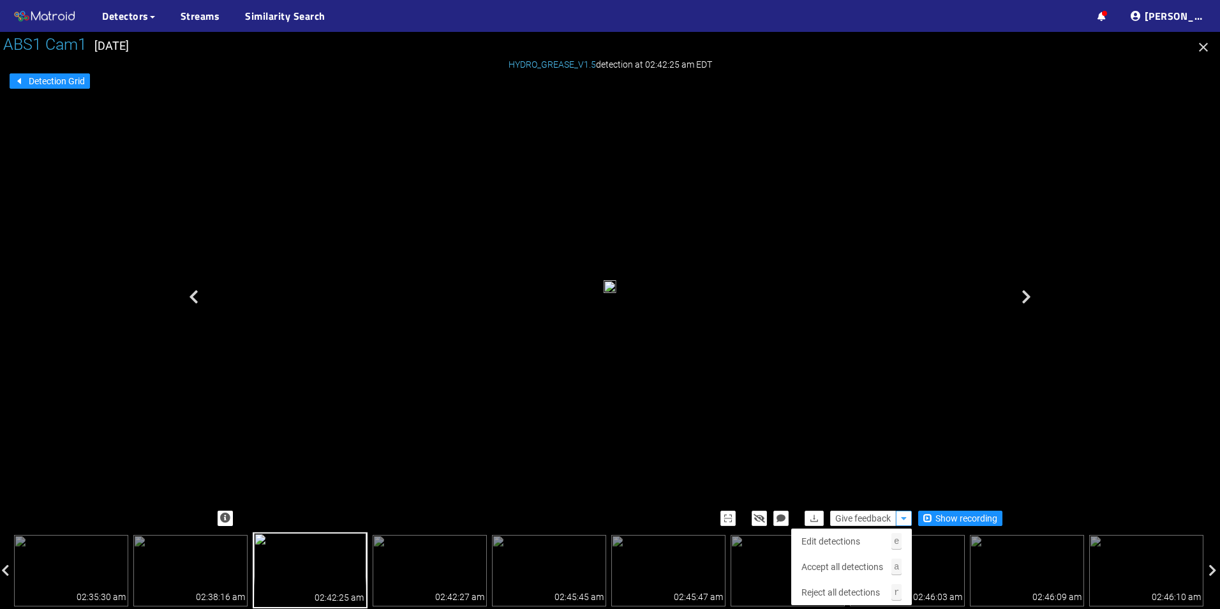
click at [898, 517] on button "button" at bounding box center [904, 517] width 16 height 15
click at [880, 584] on button "Reject all detections r" at bounding box center [851, 592] width 121 height 26
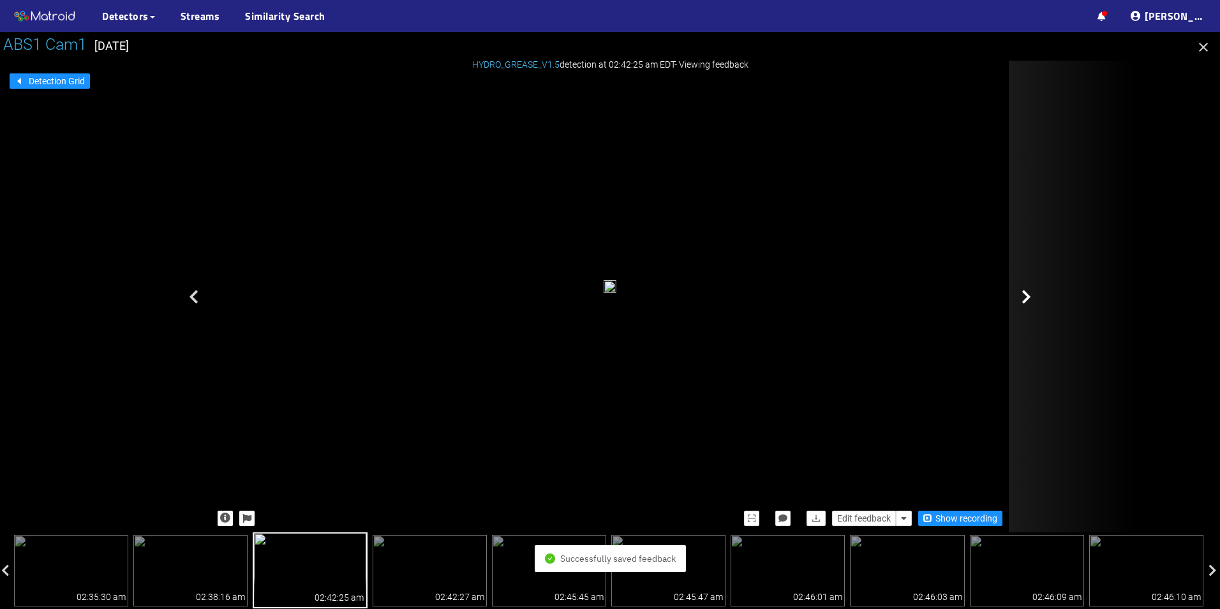
click at [1053, 267] on div at bounding box center [1073, 297] width 128 height 472
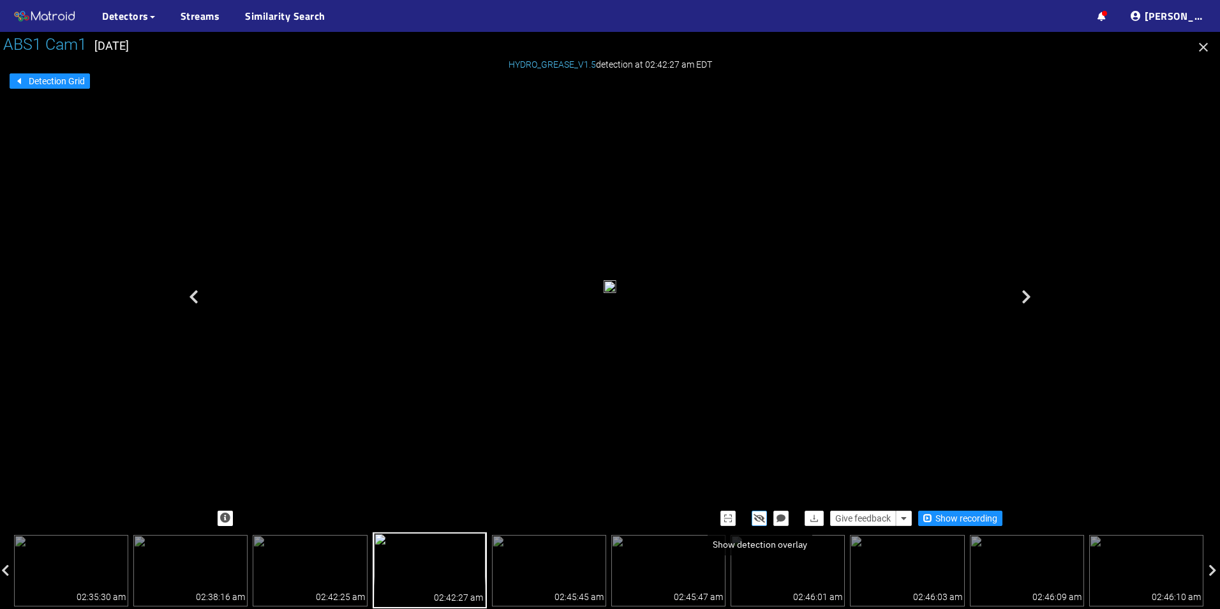
click at [761, 515] on icon "button" at bounding box center [759, 518] width 11 height 9
click at [761, 515] on icon "button" at bounding box center [759, 518] width 10 height 9
click at [900, 514] on button "button" at bounding box center [904, 517] width 16 height 15
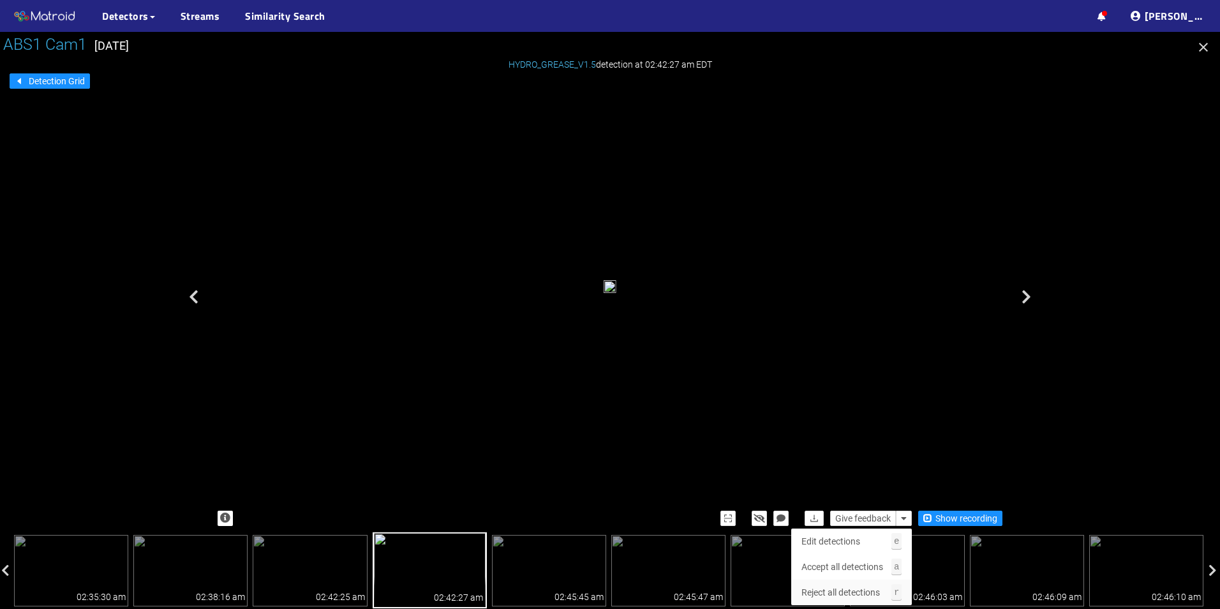
click at [839, 591] on span "Reject all detections" at bounding box center [840, 592] width 78 height 14
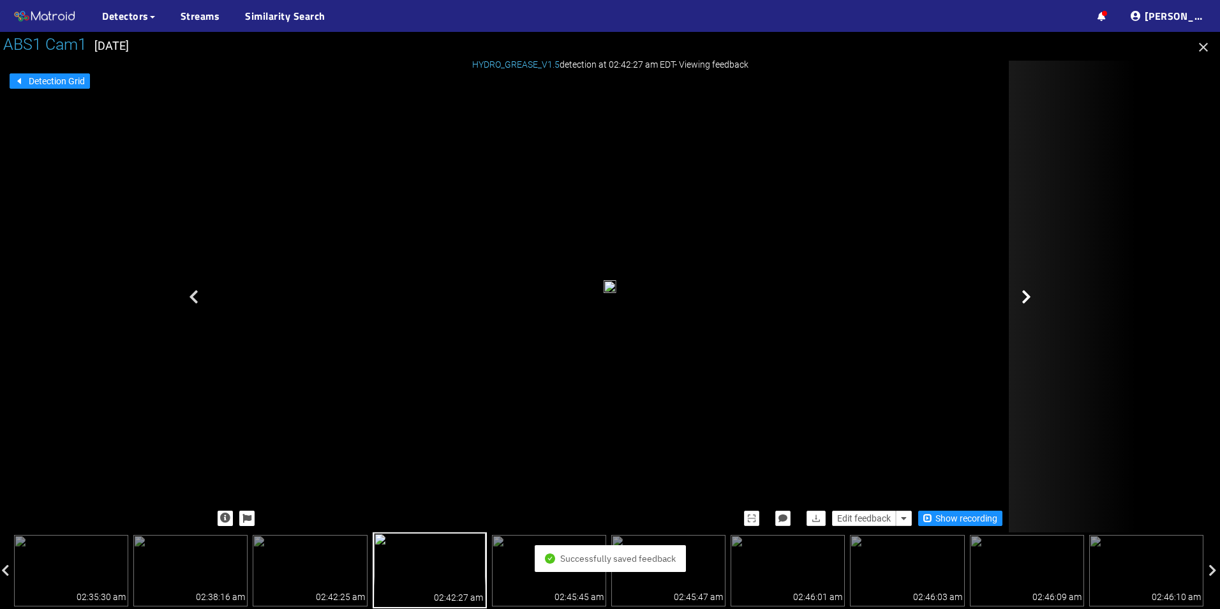
click at [1029, 308] on div at bounding box center [1073, 297] width 128 height 472
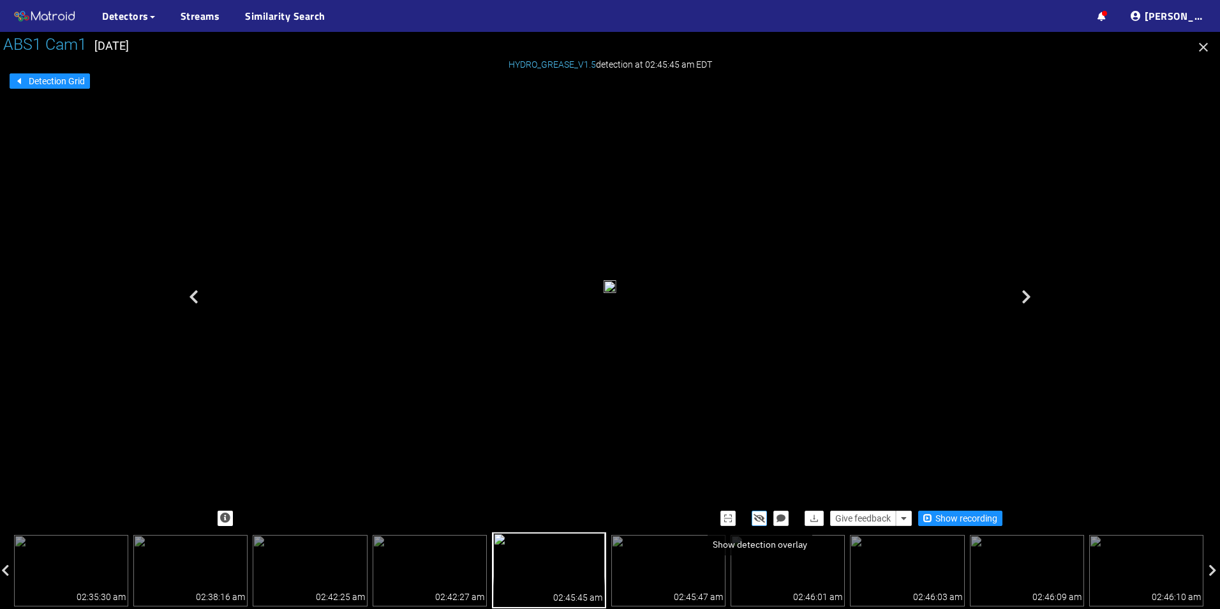
click at [764, 517] on icon "button" at bounding box center [759, 518] width 11 height 9
click at [764, 517] on icon "button" at bounding box center [759, 518] width 10 height 9
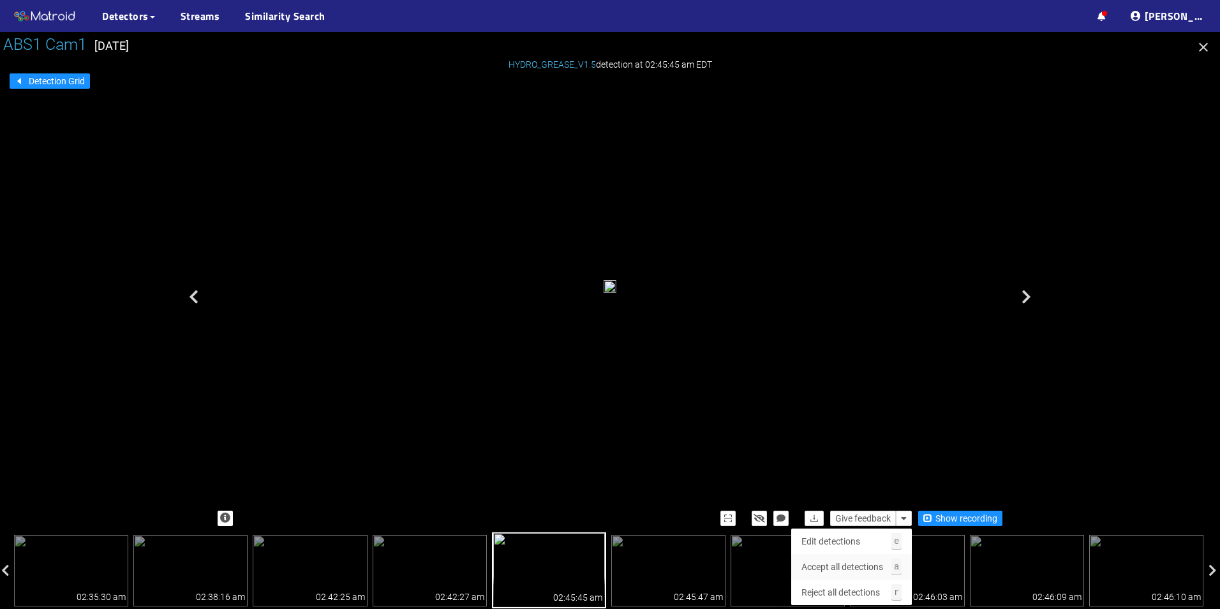
click at [832, 565] on span "Accept all detections" at bounding box center [842, 567] width 82 height 14
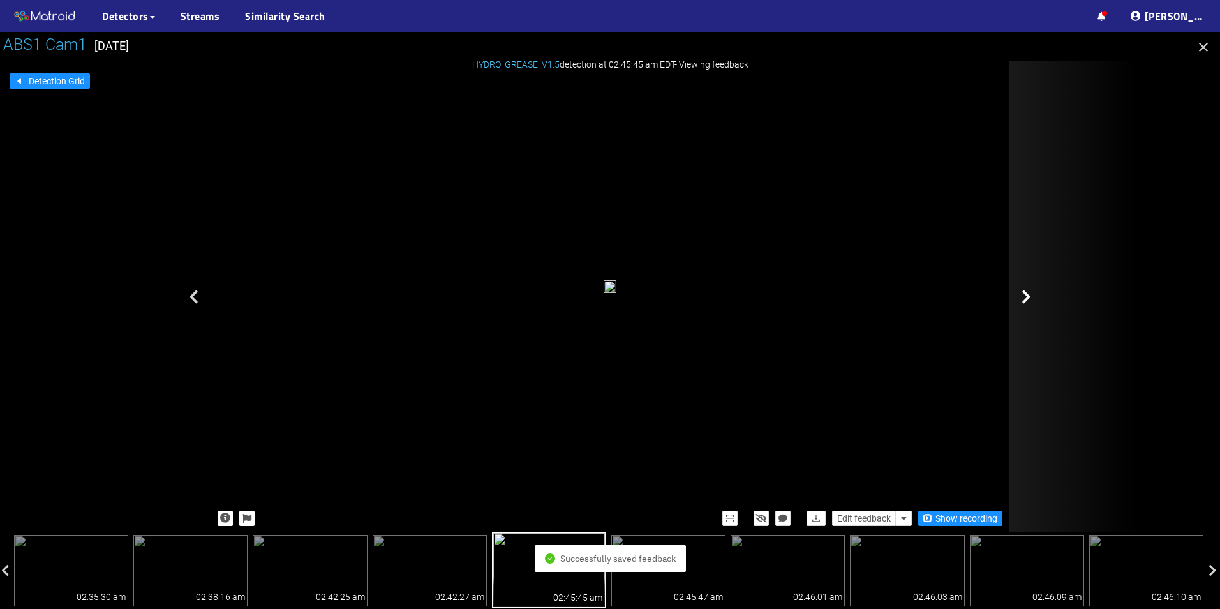
click at [1039, 290] on div at bounding box center [1073, 297] width 128 height 472
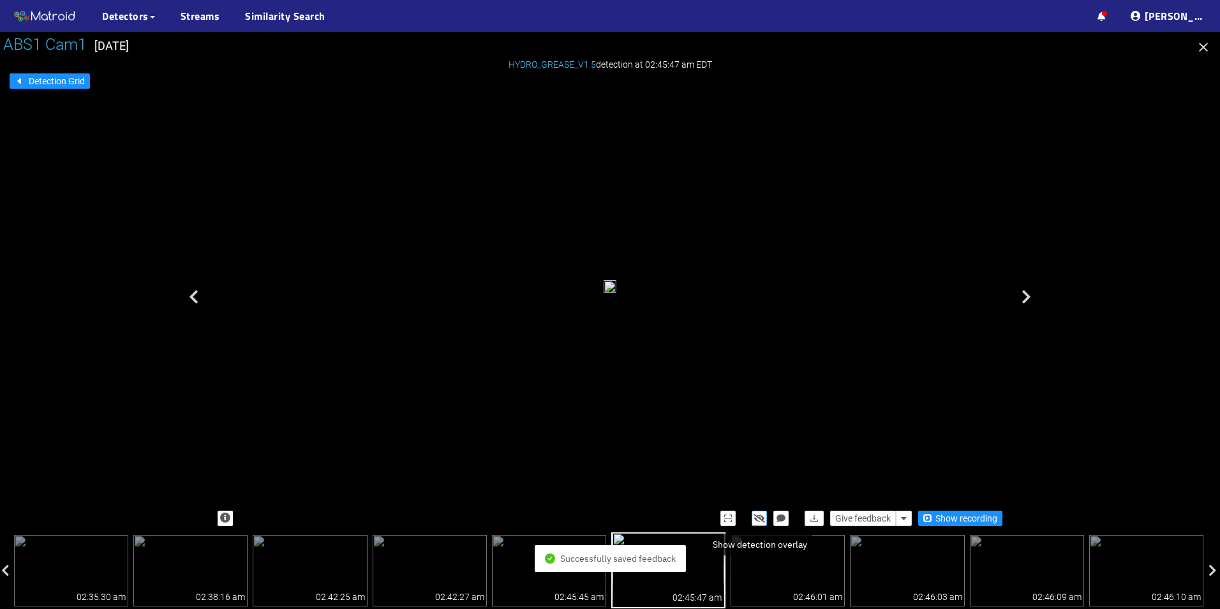
click at [757, 516] on icon "button" at bounding box center [759, 518] width 11 height 9
click at [757, 516] on icon "button" at bounding box center [759, 518] width 10 height 9
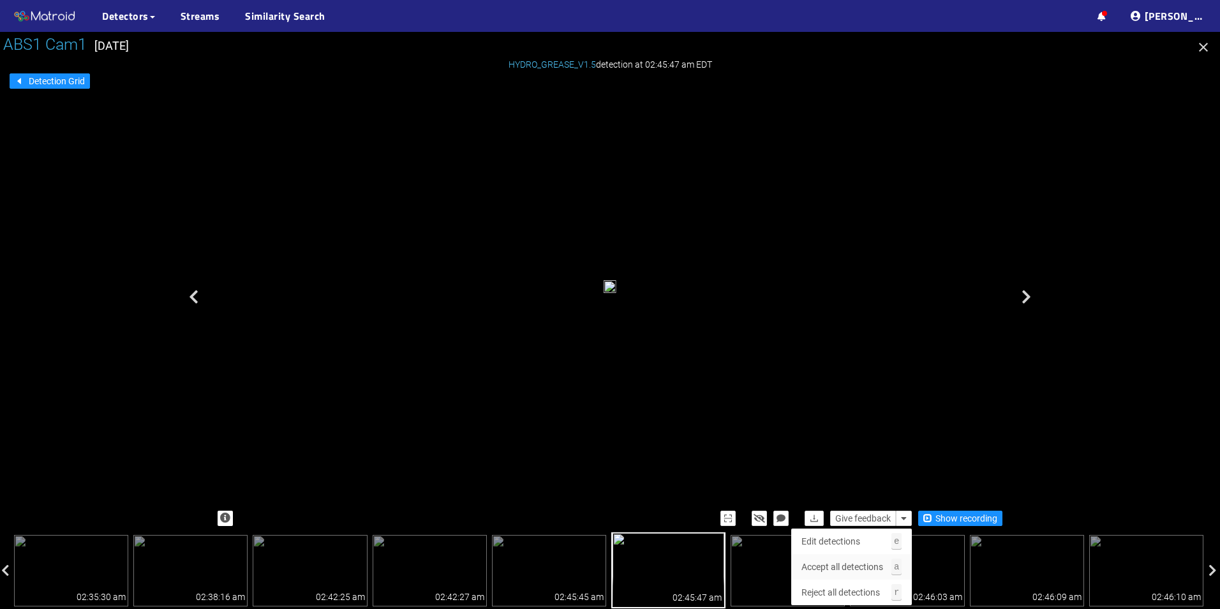
click at [869, 561] on span "Accept all detections" at bounding box center [842, 567] width 82 height 14
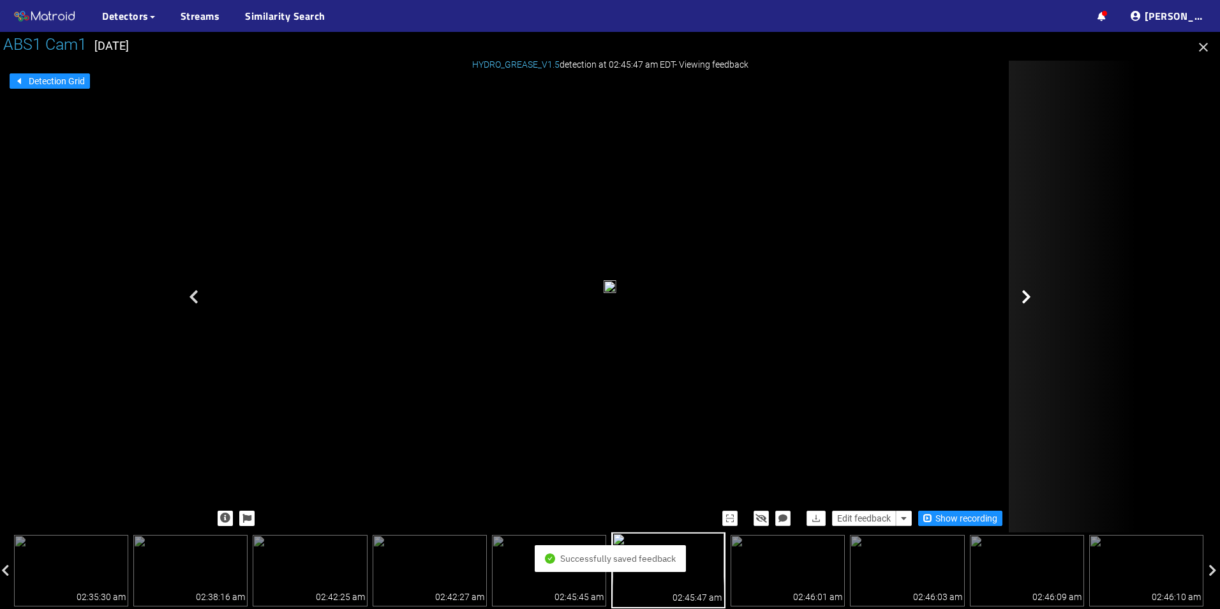
click at [1032, 282] on div at bounding box center [1073, 297] width 128 height 472
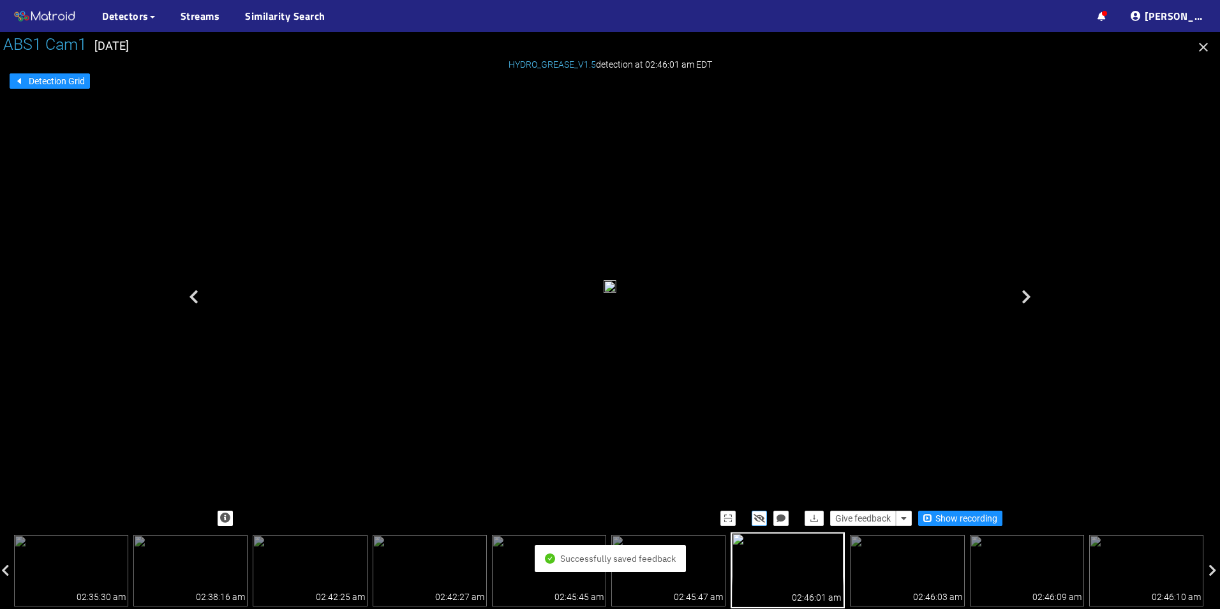
click at [762, 521] on icon "button" at bounding box center [759, 518] width 11 height 9
click at [762, 521] on icon "button" at bounding box center [759, 518] width 10 height 9
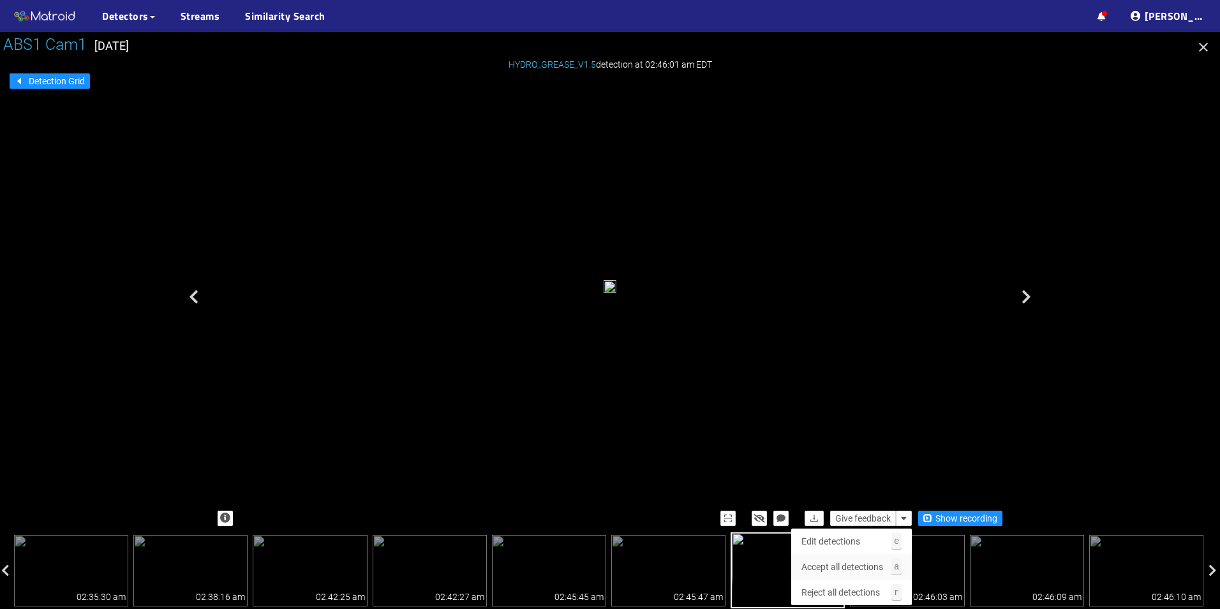
click at [873, 561] on span "Accept all detections" at bounding box center [842, 567] width 82 height 14
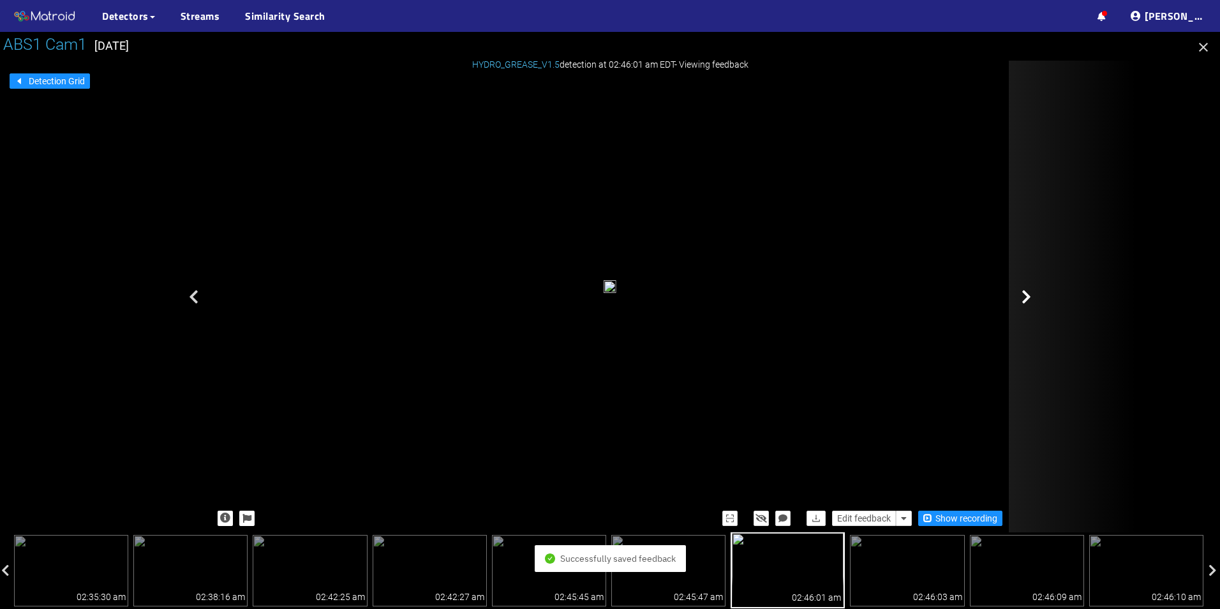
click at [1027, 306] on div at bounding box center [1073, 297] width 128 height 472
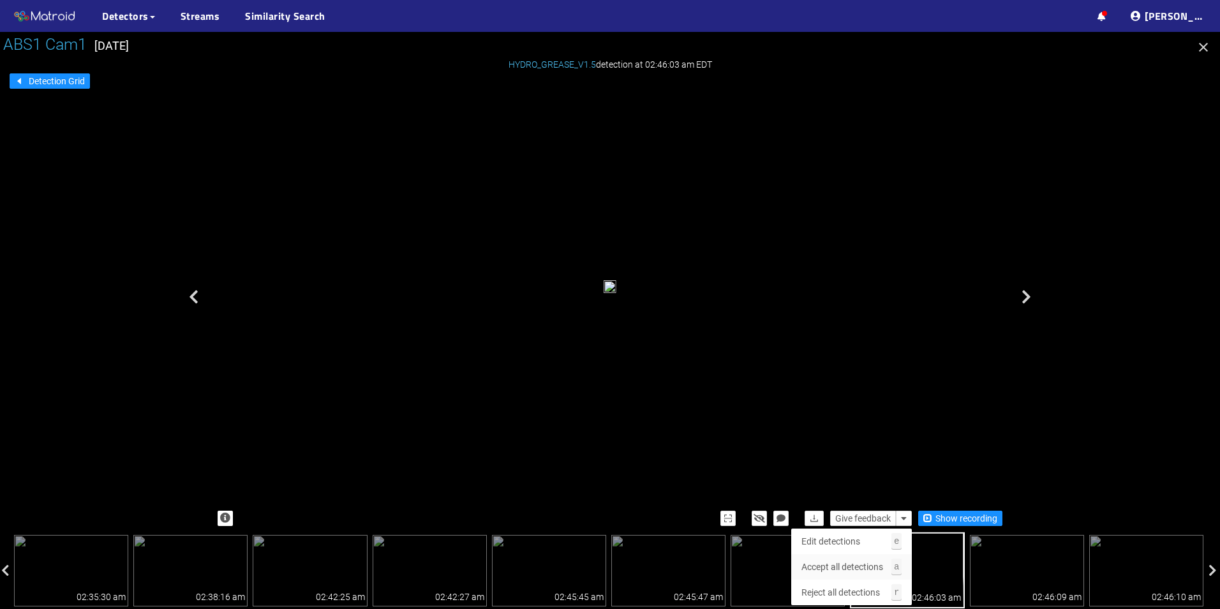
click at [866, 568] on span "Accept all detections" at bounding box center [842, 567] width 82 height 14
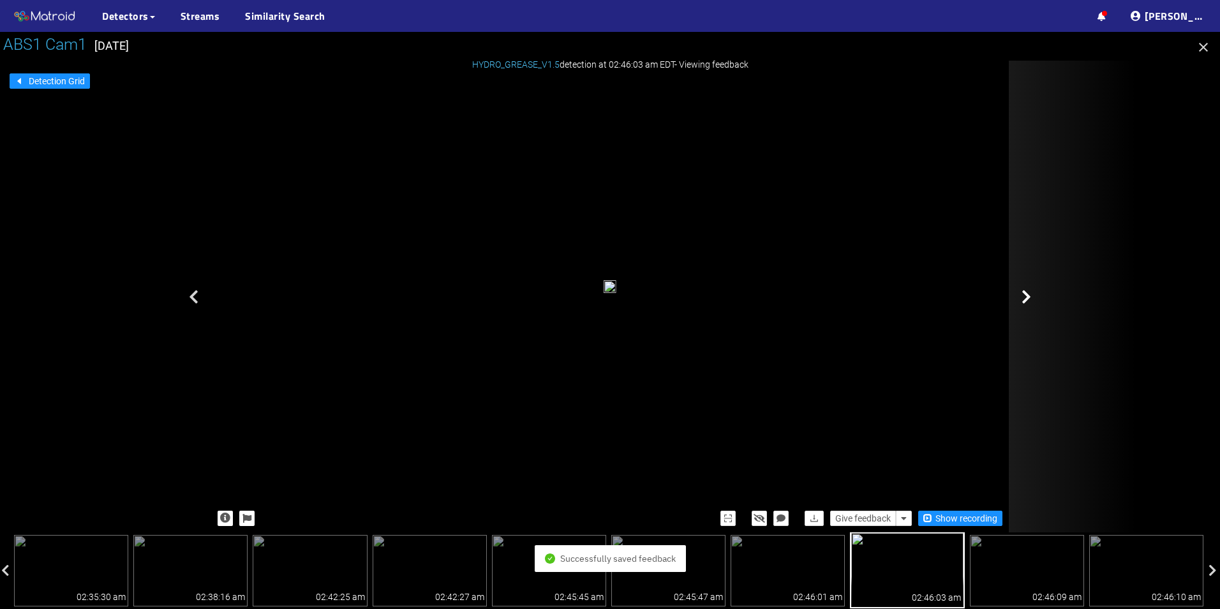
click at [1064, 331] on div at bounding box center [1073, 297] width 128 height 472
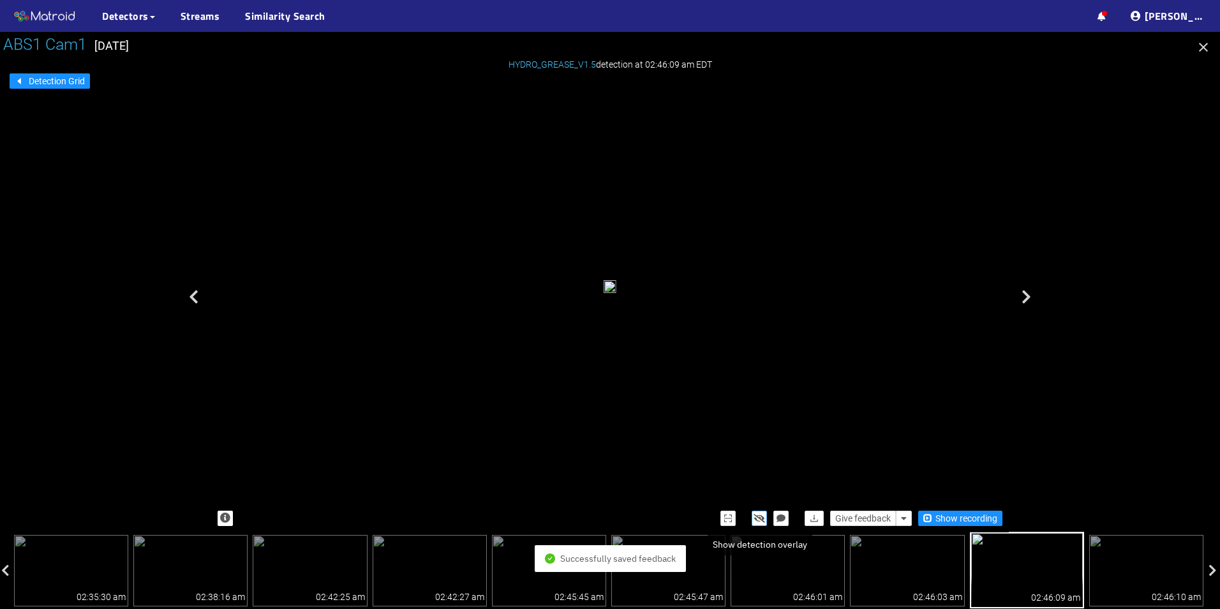
click at [763, 519] on icon "button" at bounding box center [759, 518] width 11 height 9
click at [763, 519] on icon "button" at bounding box center [759, 518] width 10 height 9
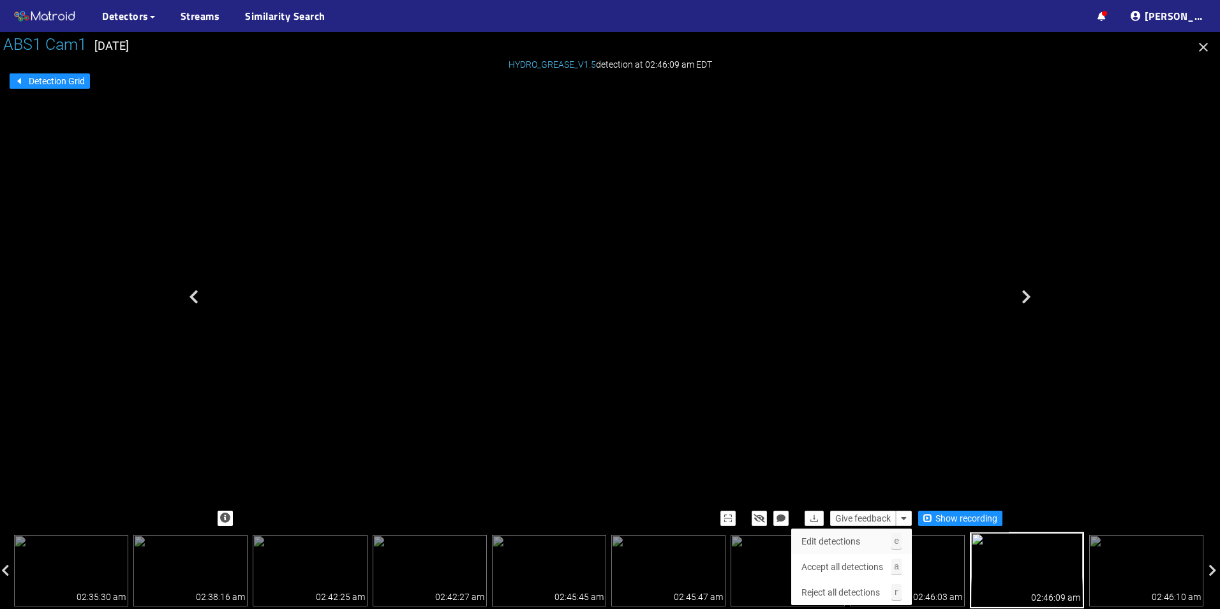
click at [840, 537] on span "Edit detections" at bounding box center [830, 541] width 59 height 14
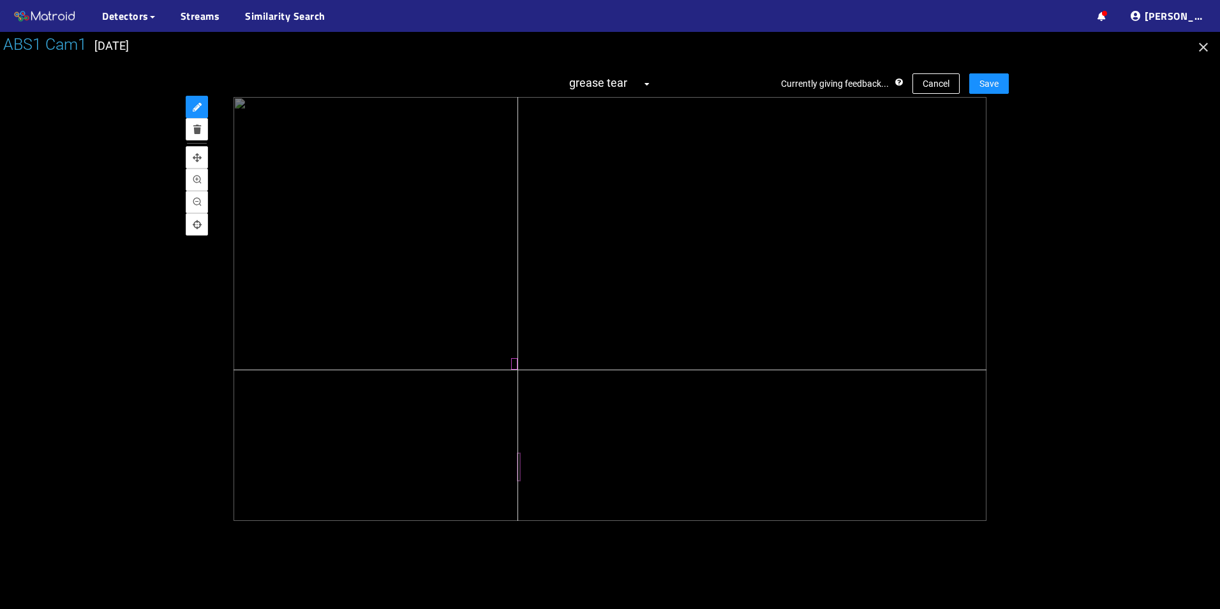
click at [517, 369] on div at bounding box center [610, 309] width 753 height 424
click at [995, 92] on button "Save" at bounding box center [989, 83] width 40 height 20
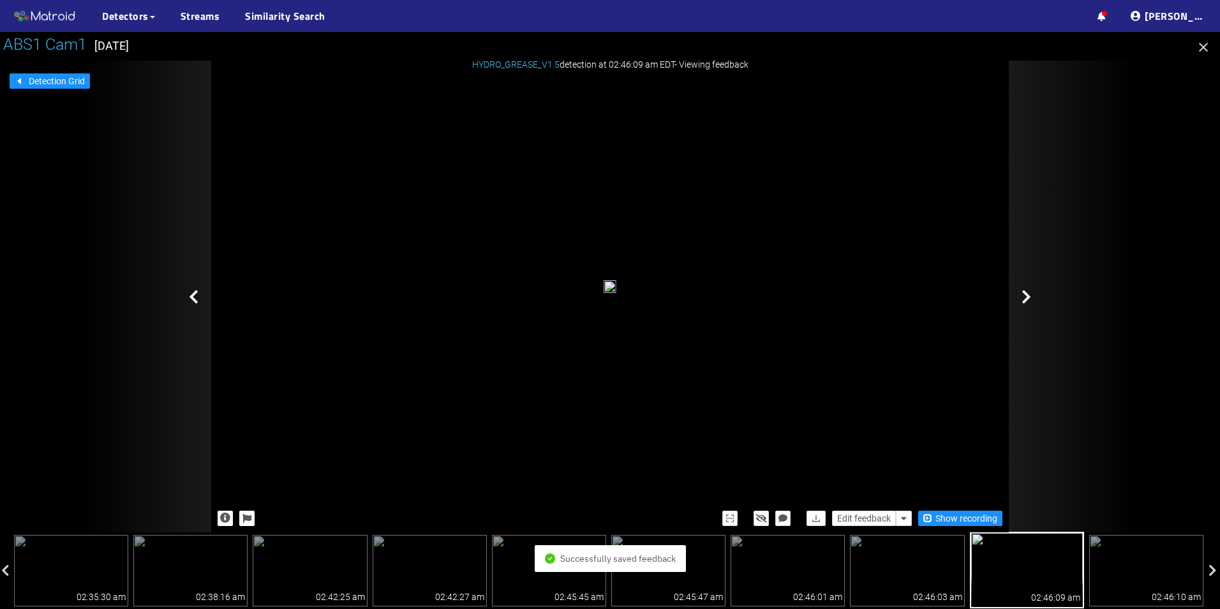
click at [1036, 299] on div at bounding box center [1073, 297] width 128 height 472
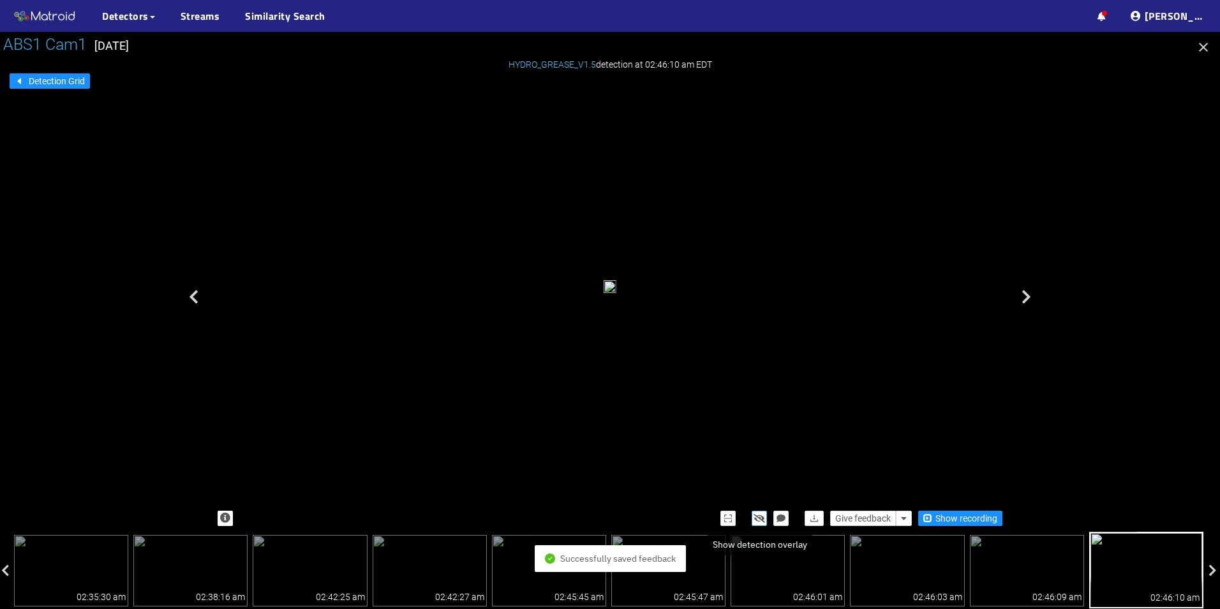
click at [759, 516] on icon "button" at bounding box center [759, 518] width 11 height 9
click at [759, 516] on icon "button" at bounding box center [759, 518] width 10 height 9
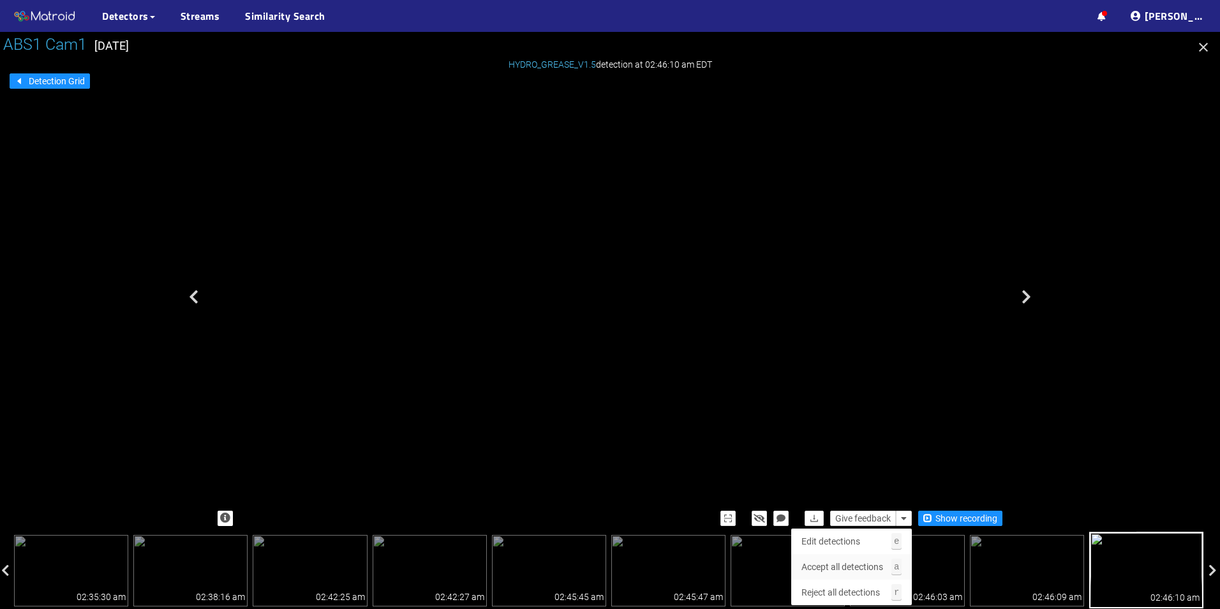
drag, startPoint x: 857, startPoint y: 560, endPoint x: 863, endPoint y: 572, distance: 12.8
click at [861, 578] on button "Accept all detections a" at bounding box center [851, 567] width 121 height 26
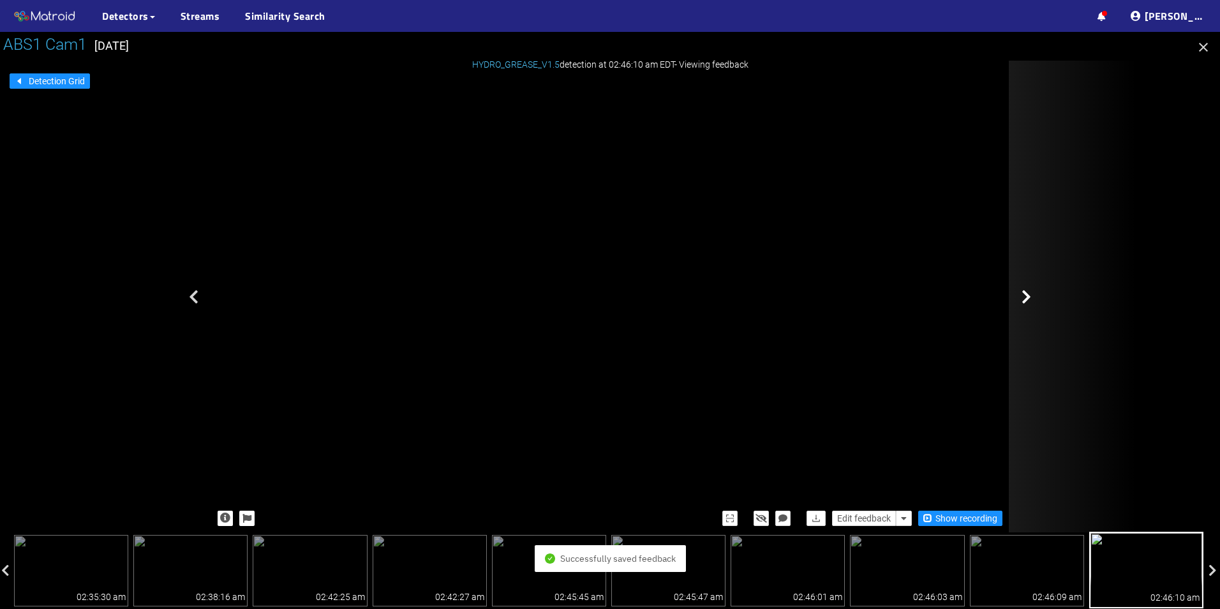
click at [1034, 272] on div at bounding box center [1073, 297] width 128 height 472
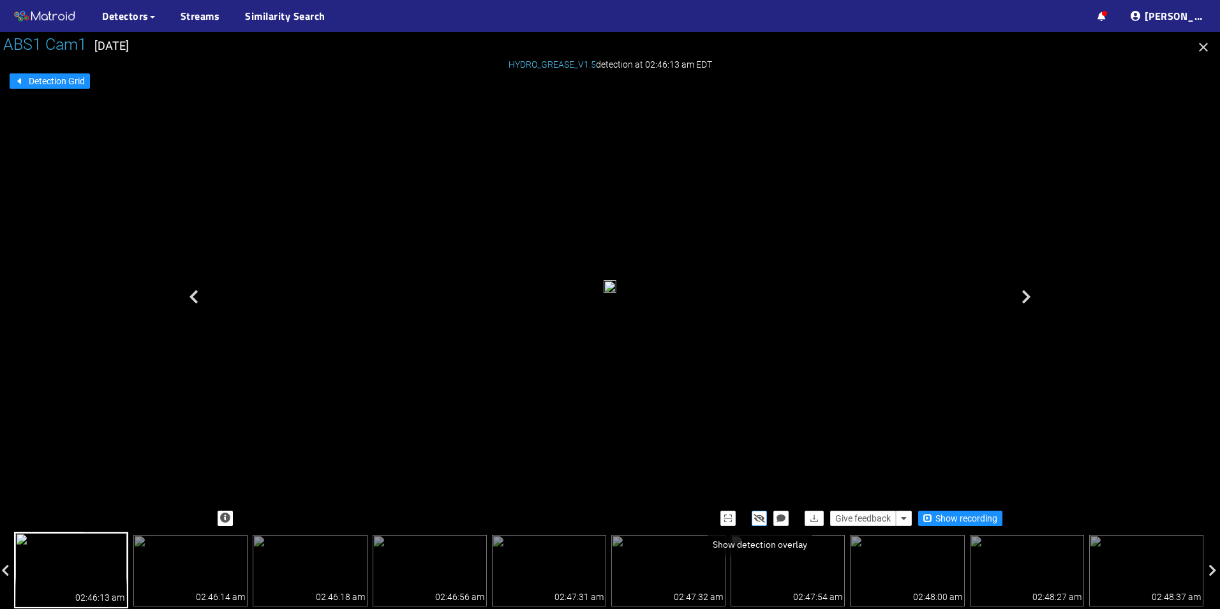
click at [761, 516] on icon "button" at bounding box center [759, 518] width 11 height 9
click at [761, 516] on icon "button" at bounding box center [759, 518] width 10 height 9
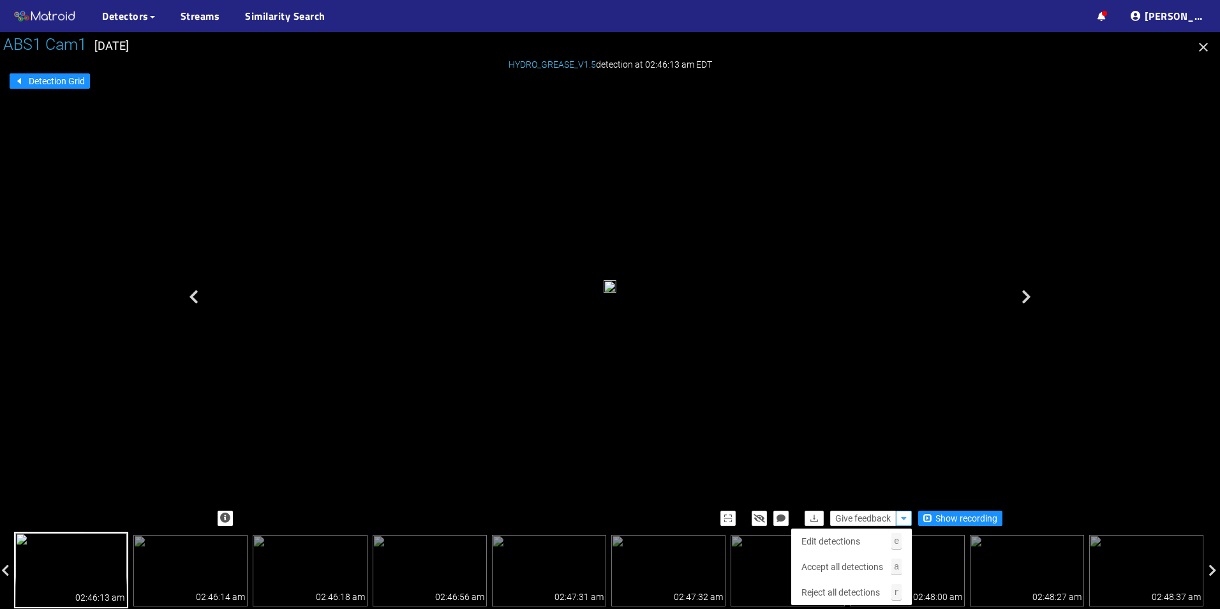
click at [905, 520] on icon "button" at bounding box center [904, 518] width 6 height 9
click at [876, 572] on span "Accept all detections" at bounding box center [842, 567] width 82 height 14
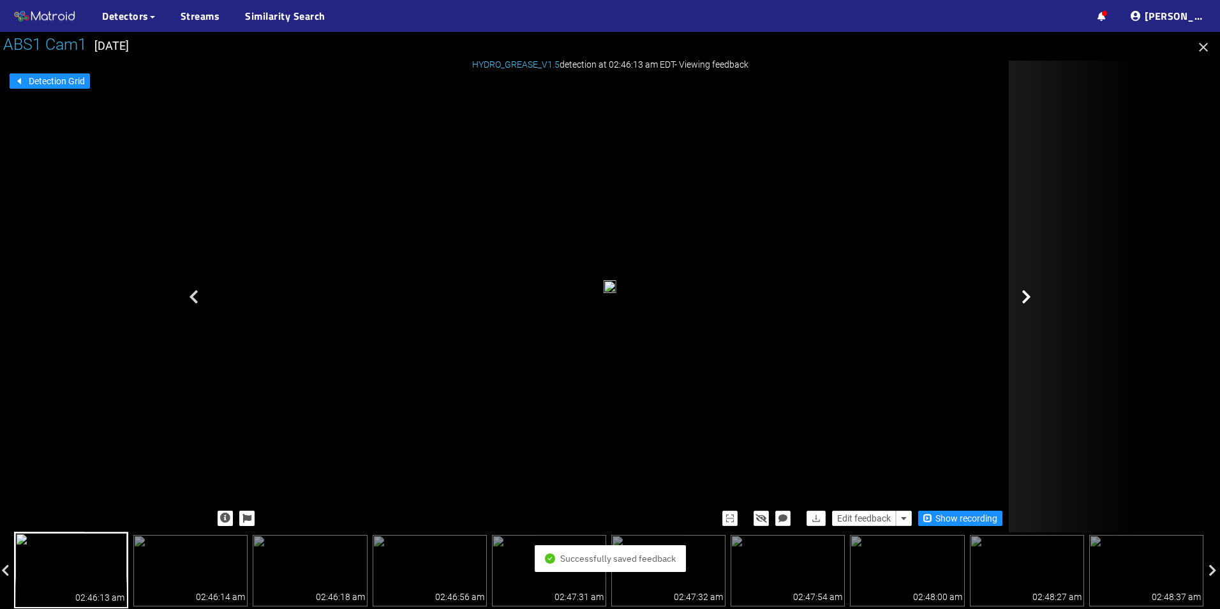
click at [1030, 290] on icon at bounding box center [1026, 296] width 10 height 15
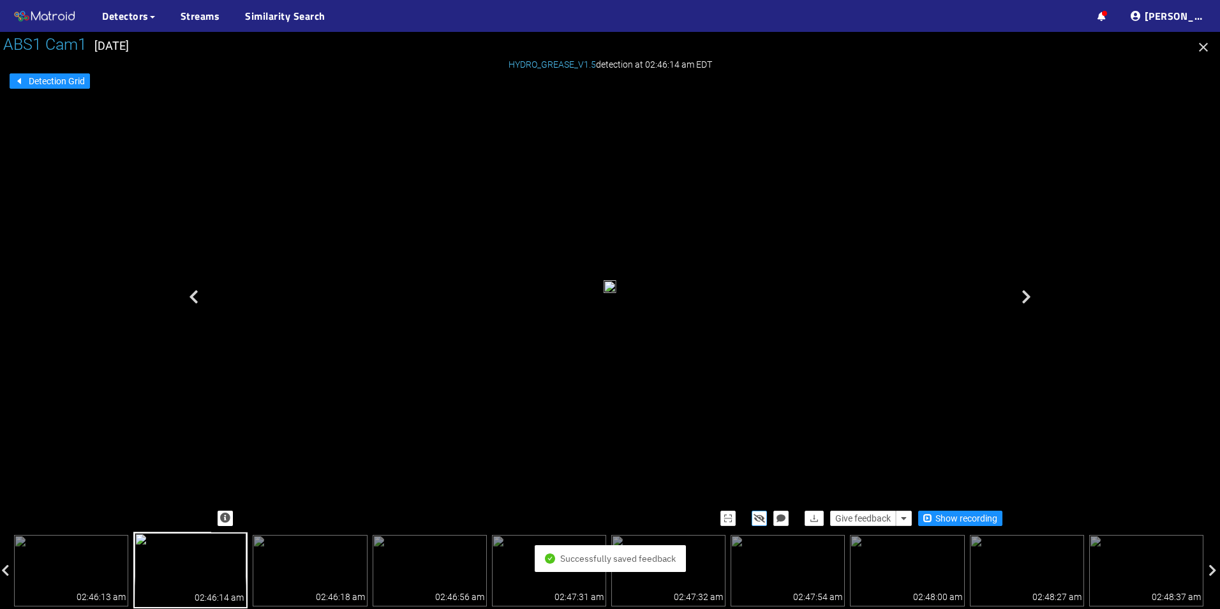
click at [760, 514] on icon "button" at bounding box center [759, 518] width 11 height 9
click at [760, 514] on icon "button" at bounding box center [759, 518] width 10 height 9
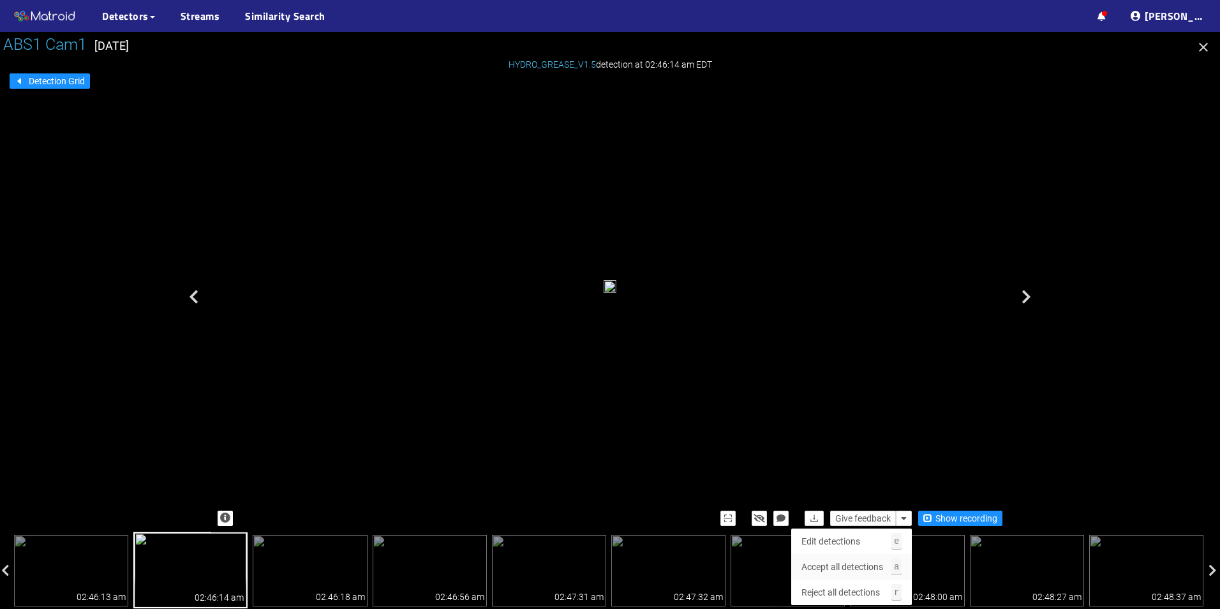
click at [858, 568] on span "Accept all detections" at bounding box center [842, 567] width 82 height 14
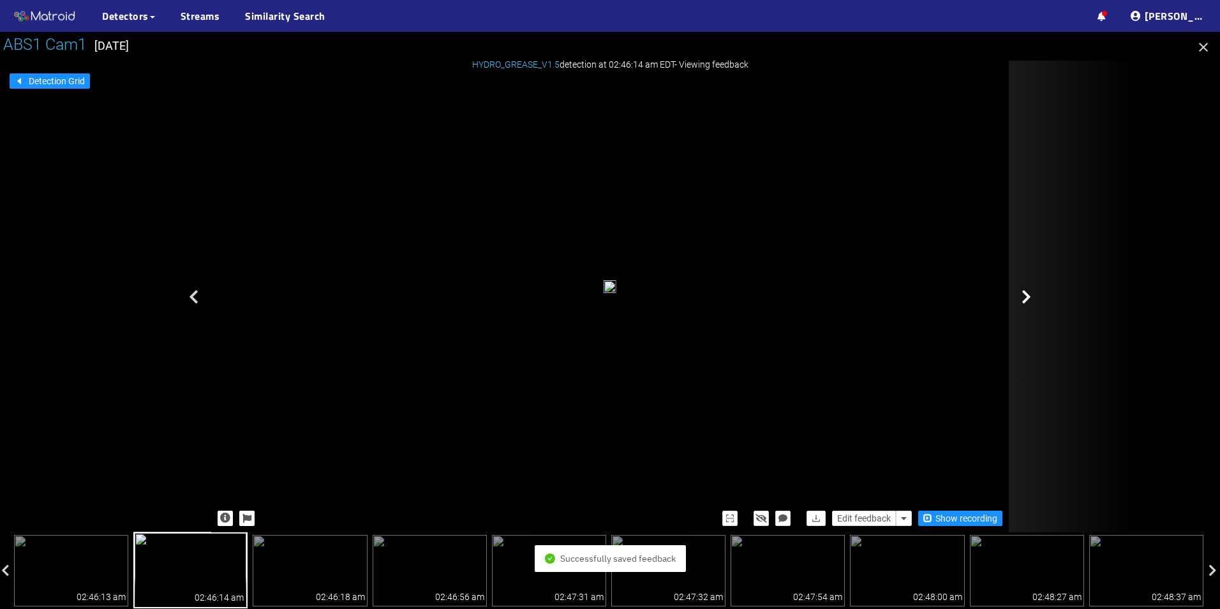
click at [1025, 302] on icon at bounding box center [1026, 296] width 10 height 15
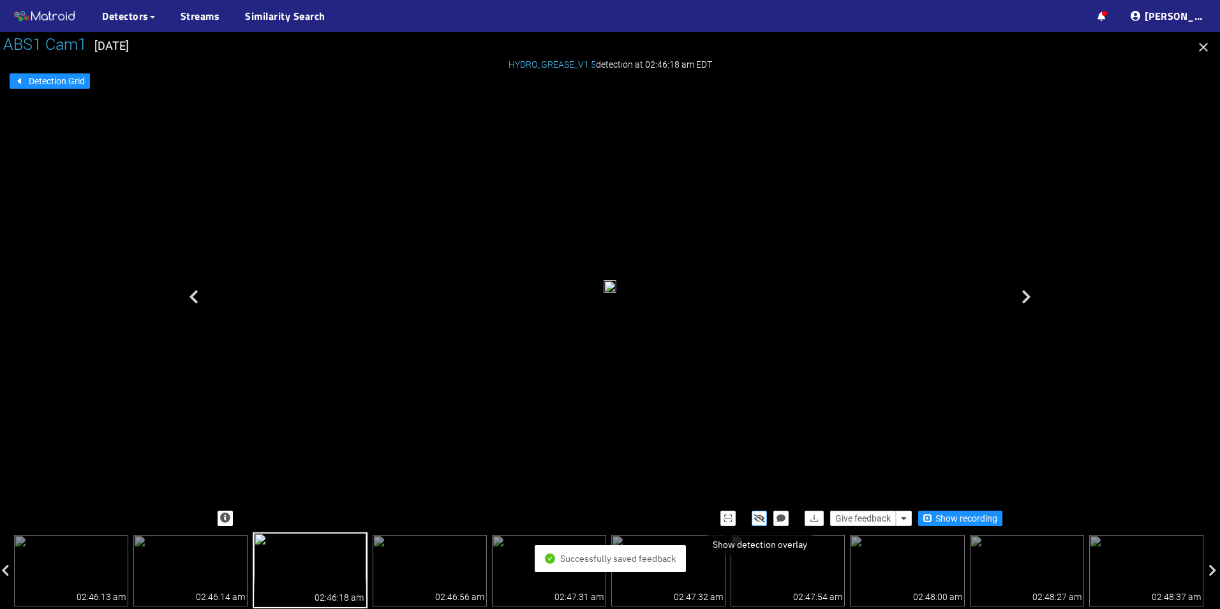
click at [757, 511] on button "button" at bounding box center [759, 517] width 15 height 15
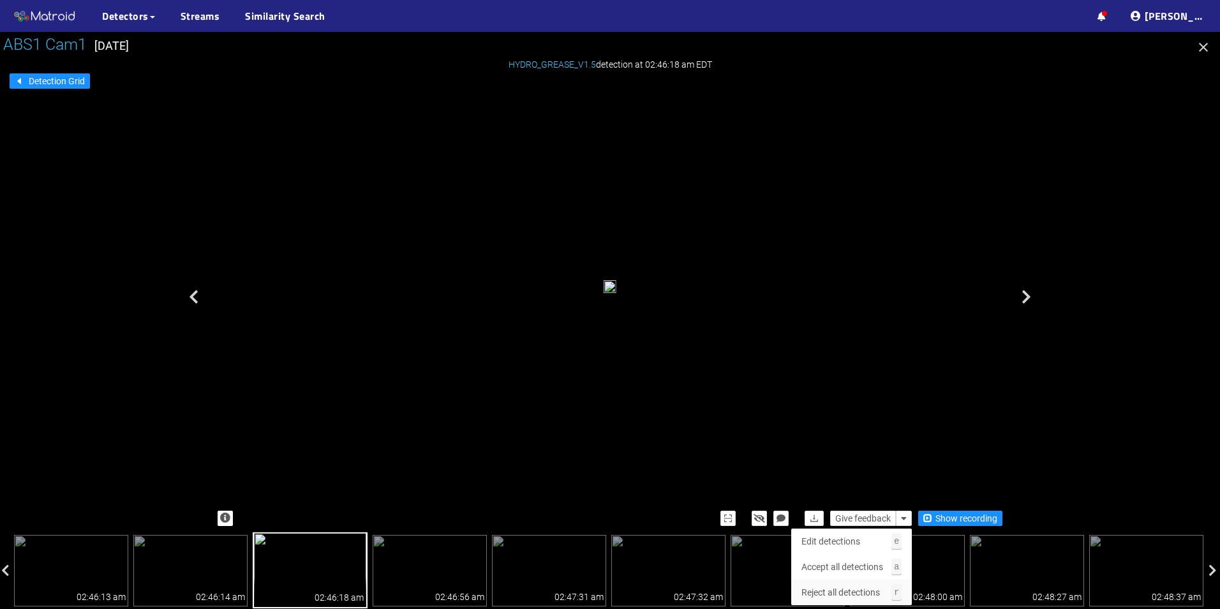
click at [866, 588] on span "Reject all detections" at bounding box center [840, 592] width 78 height 14
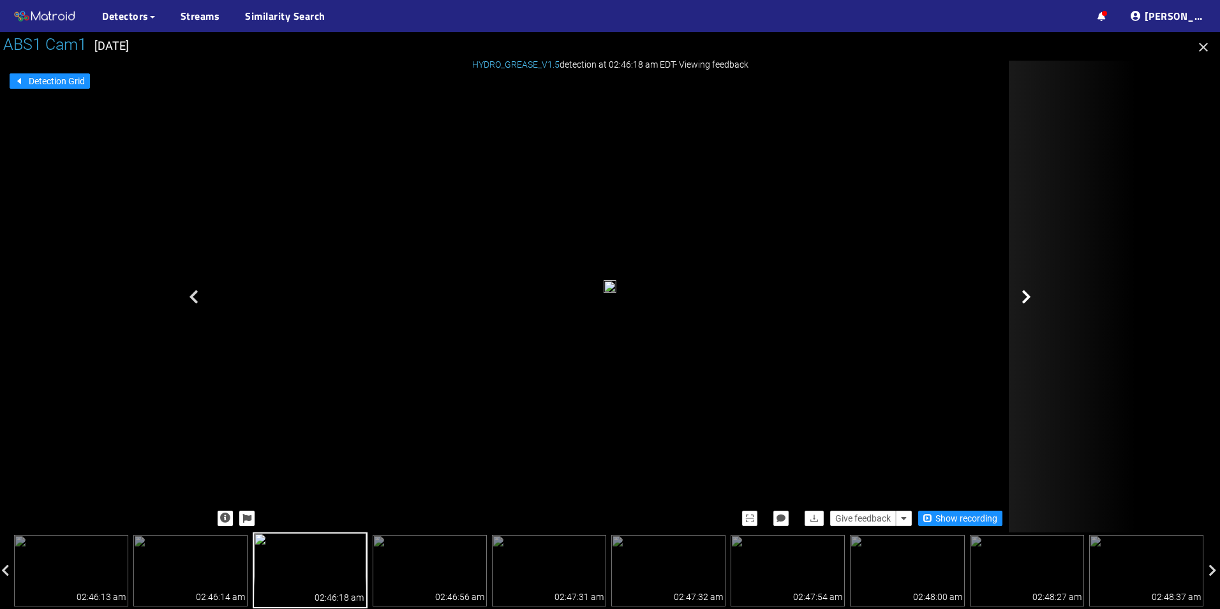
click at [1039, 269] on div at bounding box center [1073, 297] width 128 height 472
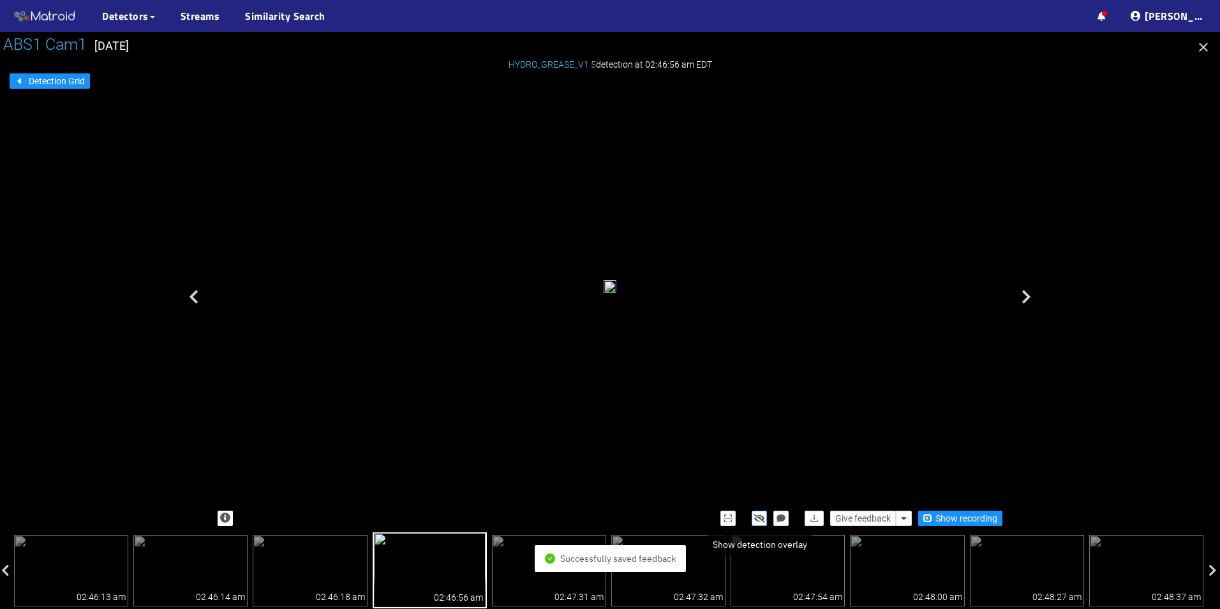
click at [757, 517] on icon "button" at bounding box center [759, 518] width 11 height 9
click at [756, 517] on icon "button" at bounding box center [759, 518] width 10 height 9
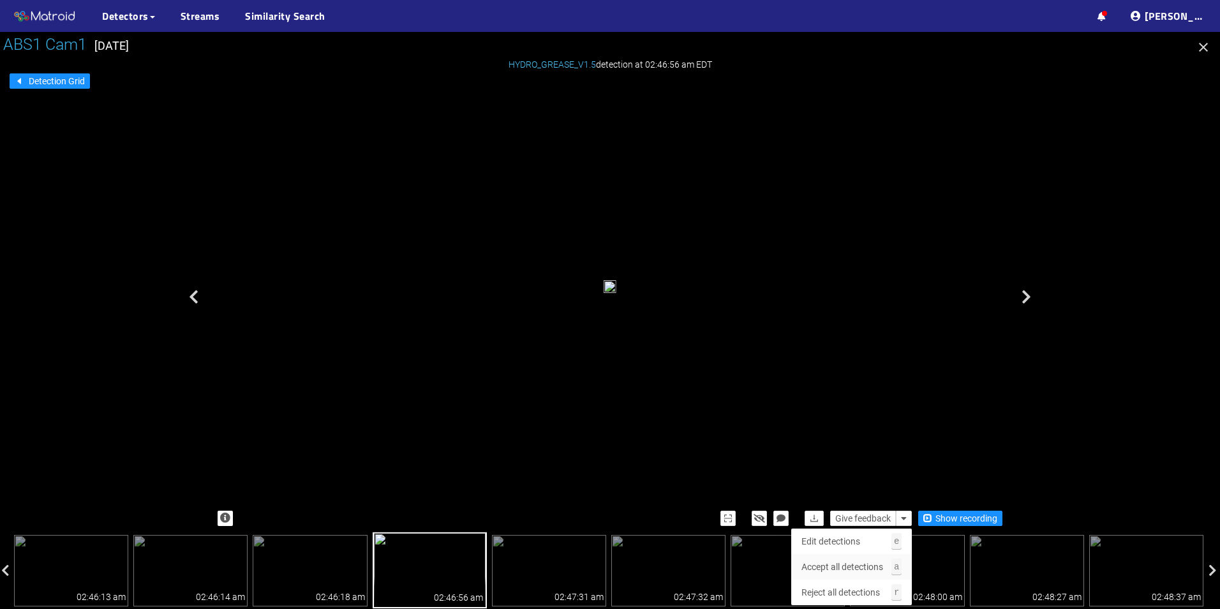
click at [874, 564] on span "Accept all detections" at bounding box center [842, 567] width 82 height 14
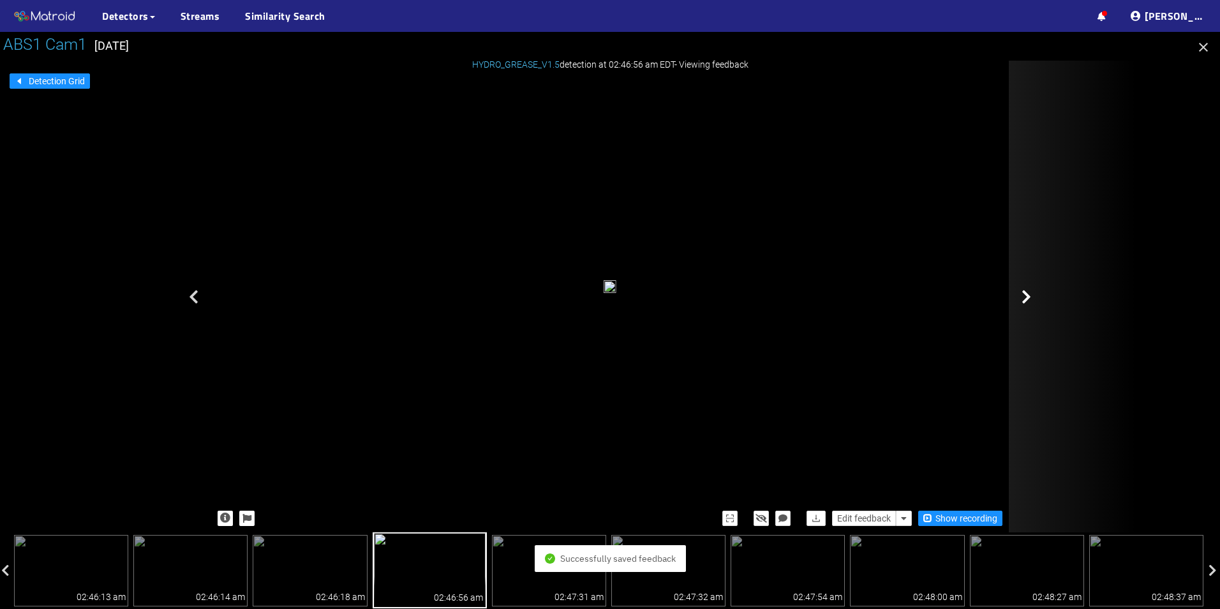
click at [1031, 299] on div at bounding box center [1073, 297] width 128 height 472
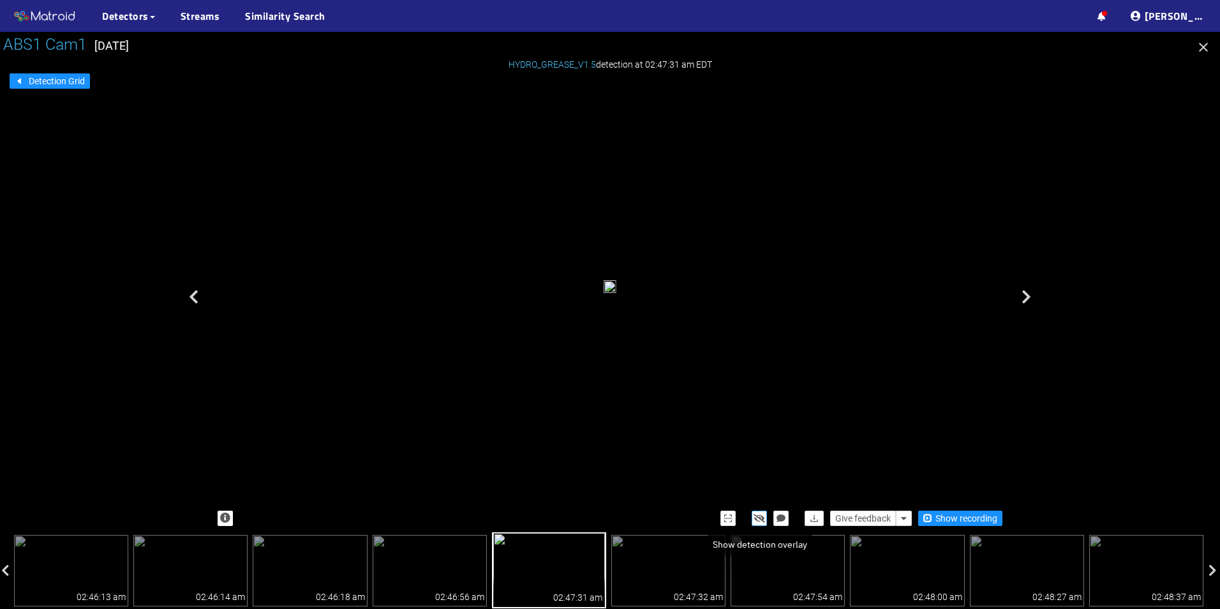
click at [757, 518] on icon "button" at bounding box center [759, 518] width 11 height 9
click at [757, 518] on icon "button" at bounding box center [759, 518] width 10 height 9
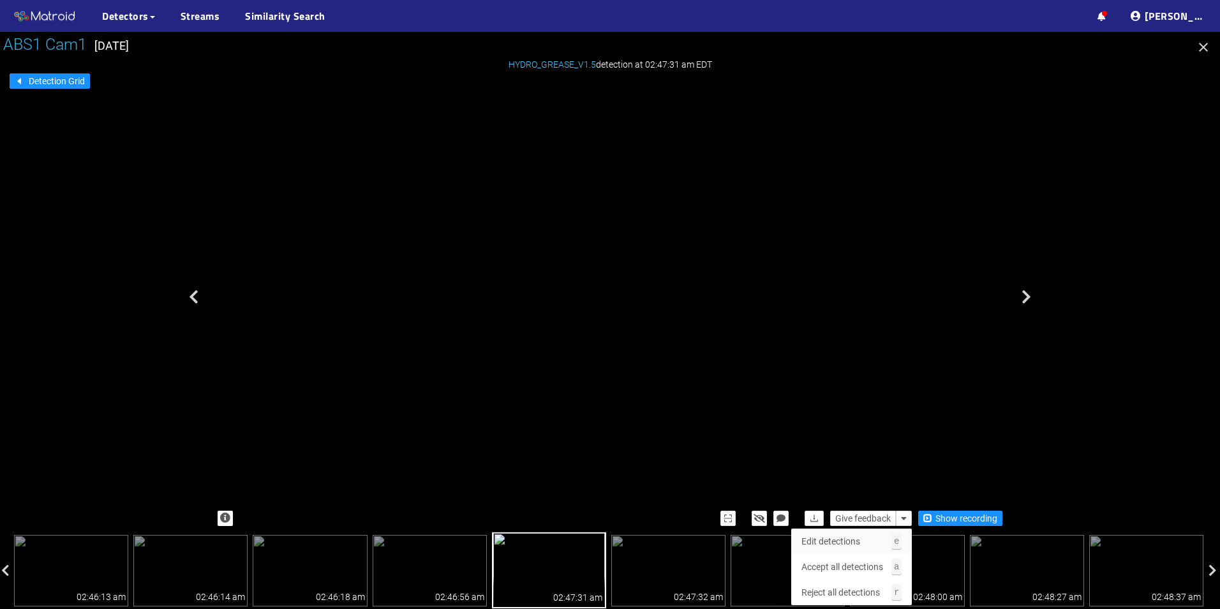
click at [861, 533] on button "Edit detections e" at bounding box center [851, 541] width 121 height 26
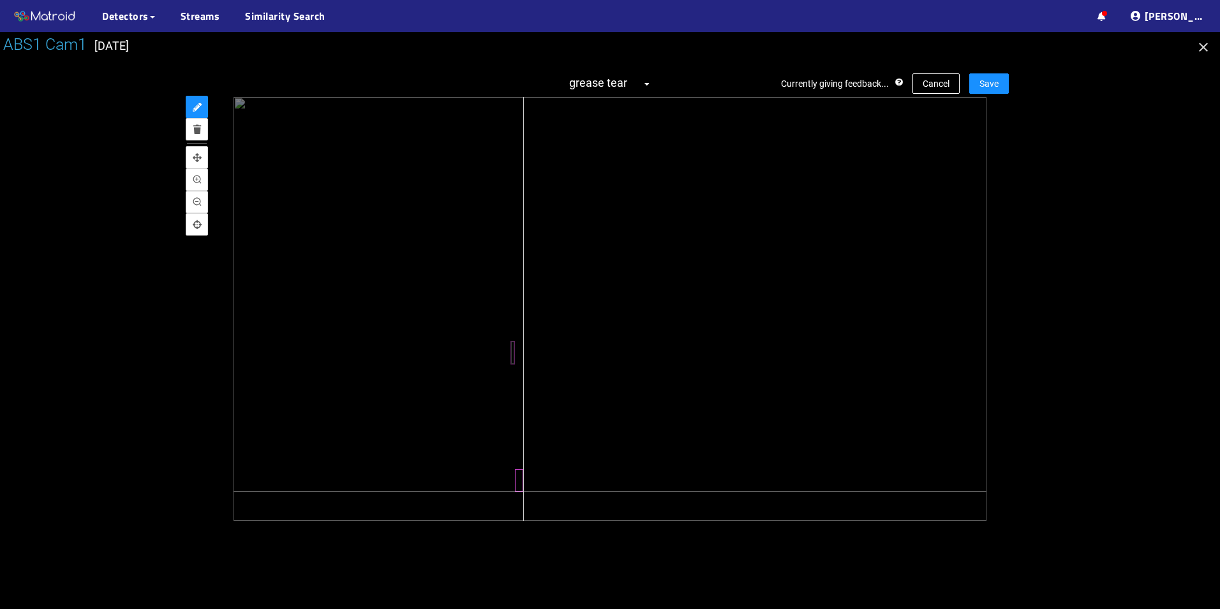
click at [523, 491] on div at bounding box center [610, 309] width 753 height 424
click at [974, 96] on div "Currently giving feedback... Cancel Save grease tear" at bounding box center [610, 297] width 798 height 472
click at [986, 87] on span "Save" at bounding box center [988, 84] width 19 height 14
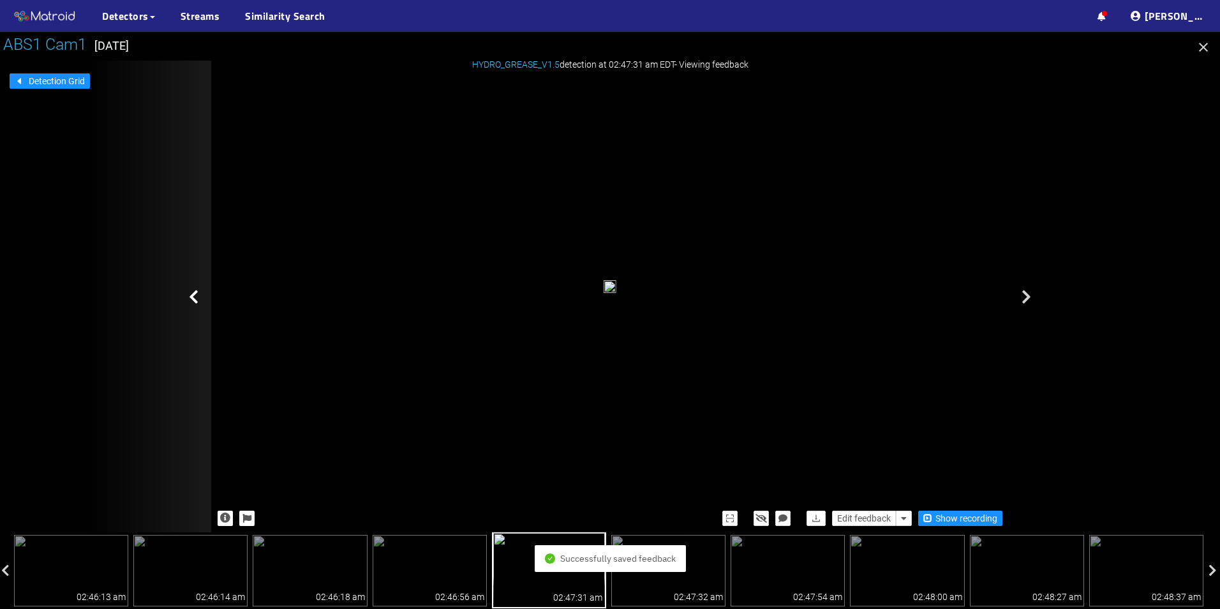
click at [183, 291] on div at bounding box center [148, 297] width 128 height 472
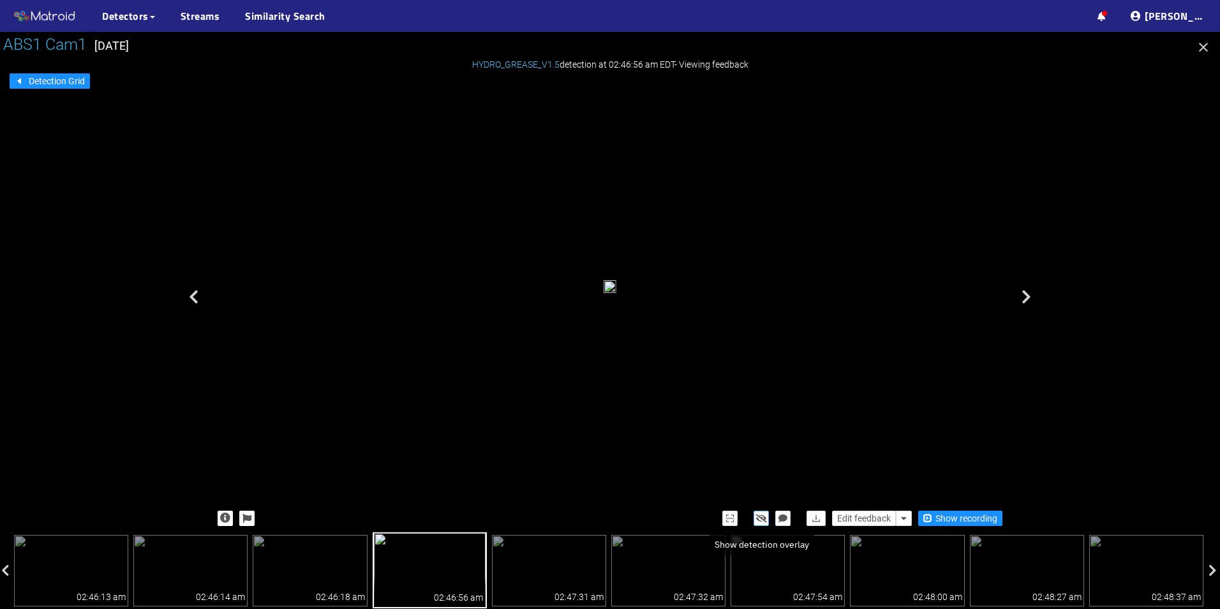
click at [756, 514] on icon "button" at bounding box center [760, 518] width 11 height 9
click at [756, 514] on icon "button" at bounding box center [761, 518] width 10 height 9
click at [999, 316] on div at bounding box center [610, 289] width 798 height 424
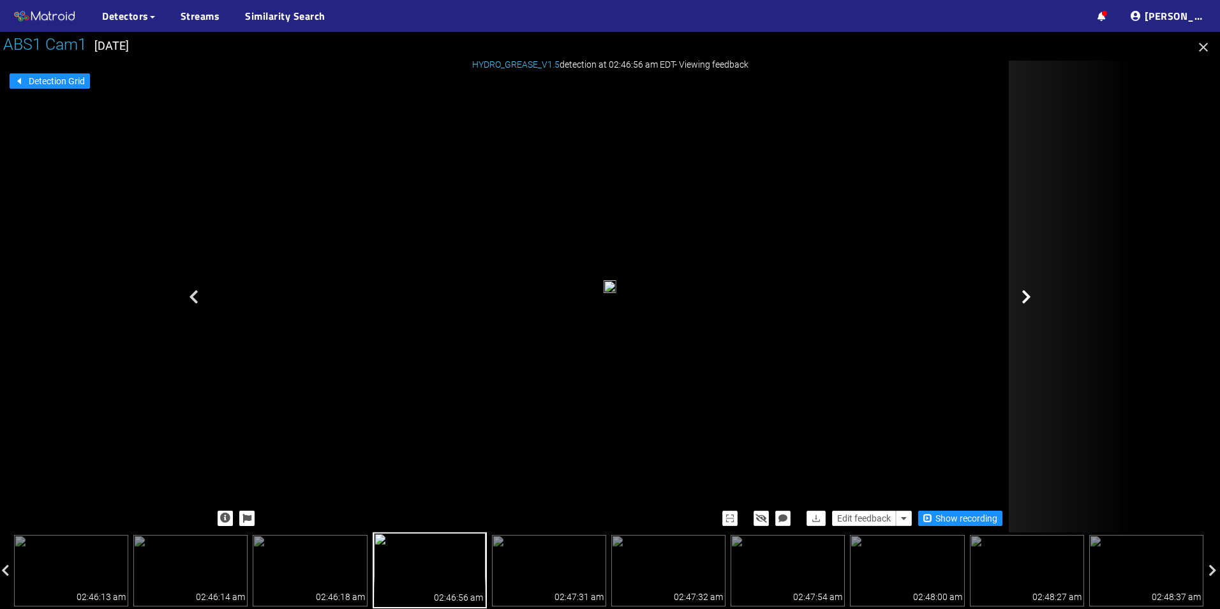
click at [1022, 308] on div at bounding box center [1073, 297] width 128 height 472
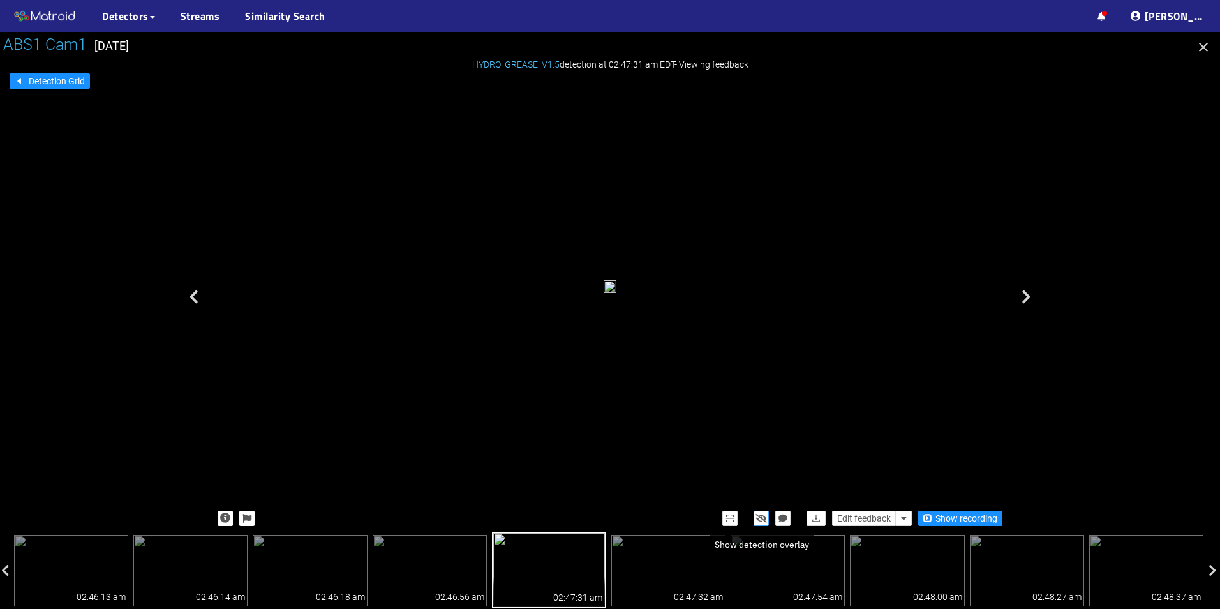
click at [761, 519] on icon "button" at bounding box center [760, 518] width 11 height 9
click at [760, 519] on icon "button" at bounding box center [761, 518] width 10 height 9
click at [764, 517] on icon "button" at bounding box center [760, 518] width 11 height 9
click at [764, 517] on icon "button" at bounding box center [761, 518] width 10 height 9
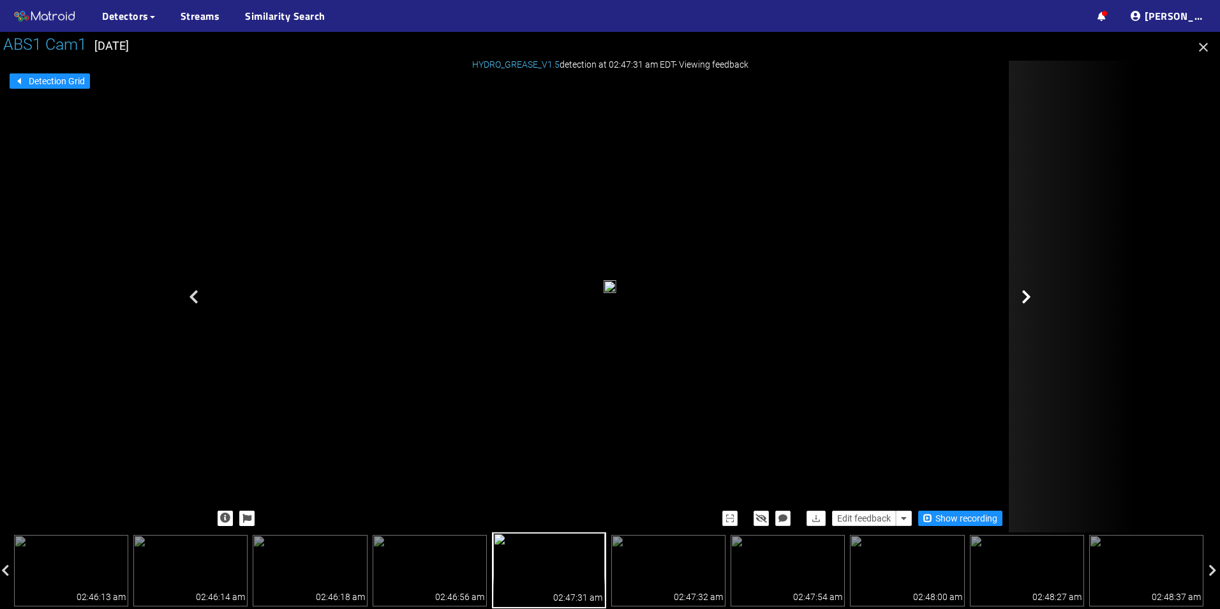
click at [1021, 331] on div at bounding box center [1073, 297] width 128 height 472
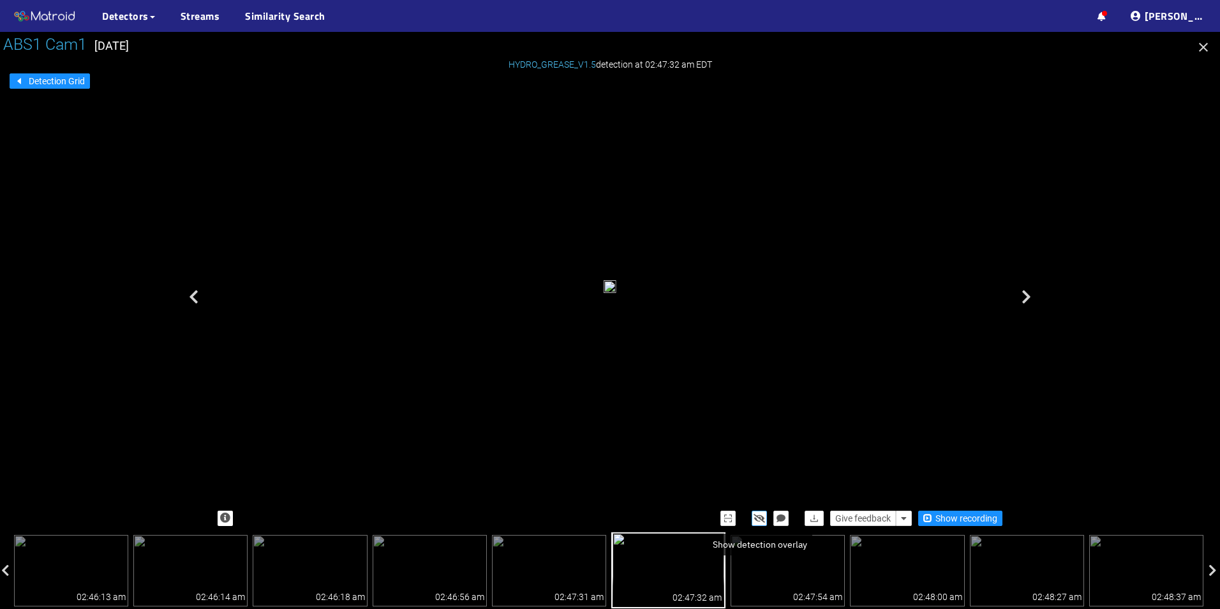
click at [760, 516] on icon "button" at bounding box center [759, 518] width 11 height 9
click at [760, 516] on icon "button" at bounding box center [759, 518] width 10 height 9
click at [755, 520] on icon "button" at bounding box center [759, 518] width 11 height 9
click at [755, 519] on icon "button" at bounding box center [759, 518] width 10 height 9
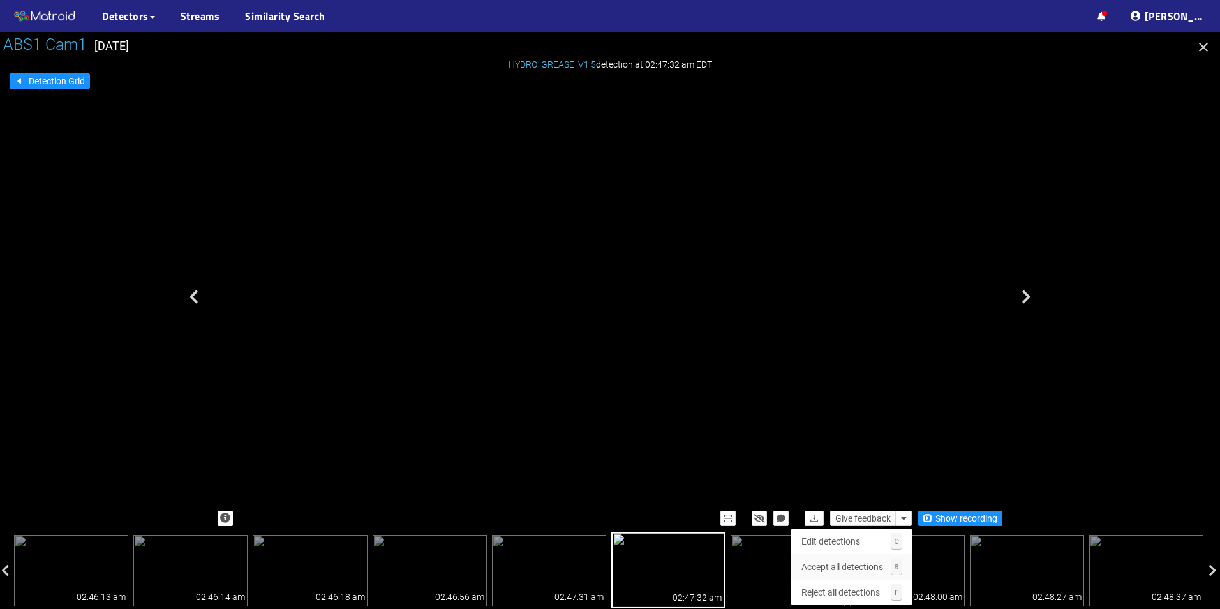
click at [856, 561] on span "Accept all detections" at bounding box center [842, 567] width 82 height 14
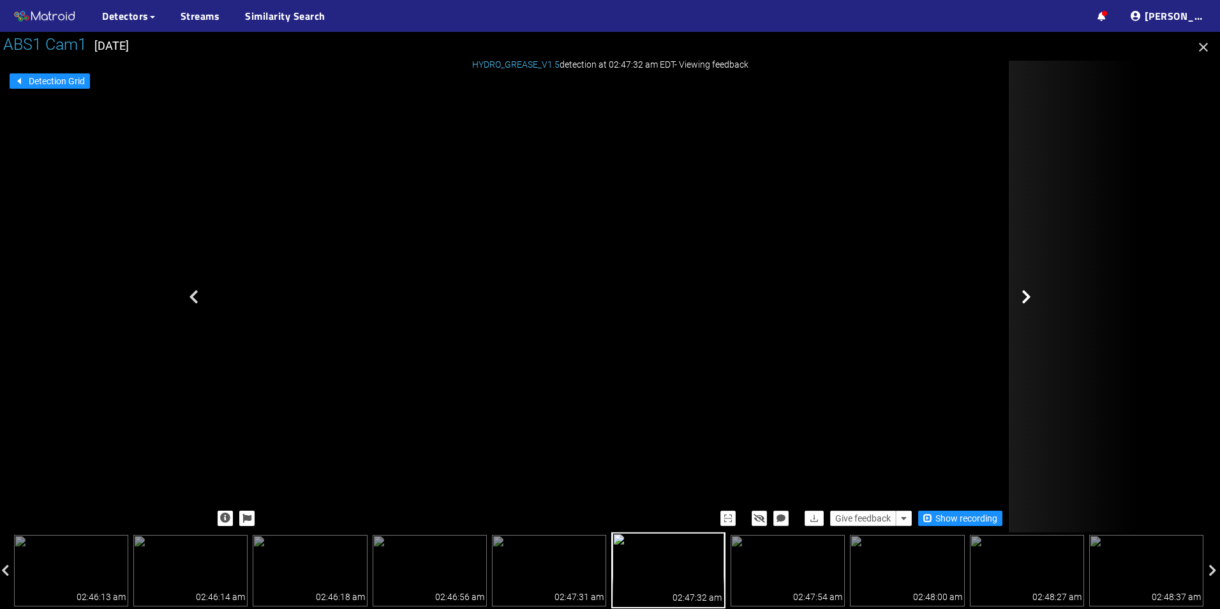
click at [1041, 256] on div at bounding box center [1073, 297] width 128 height 472
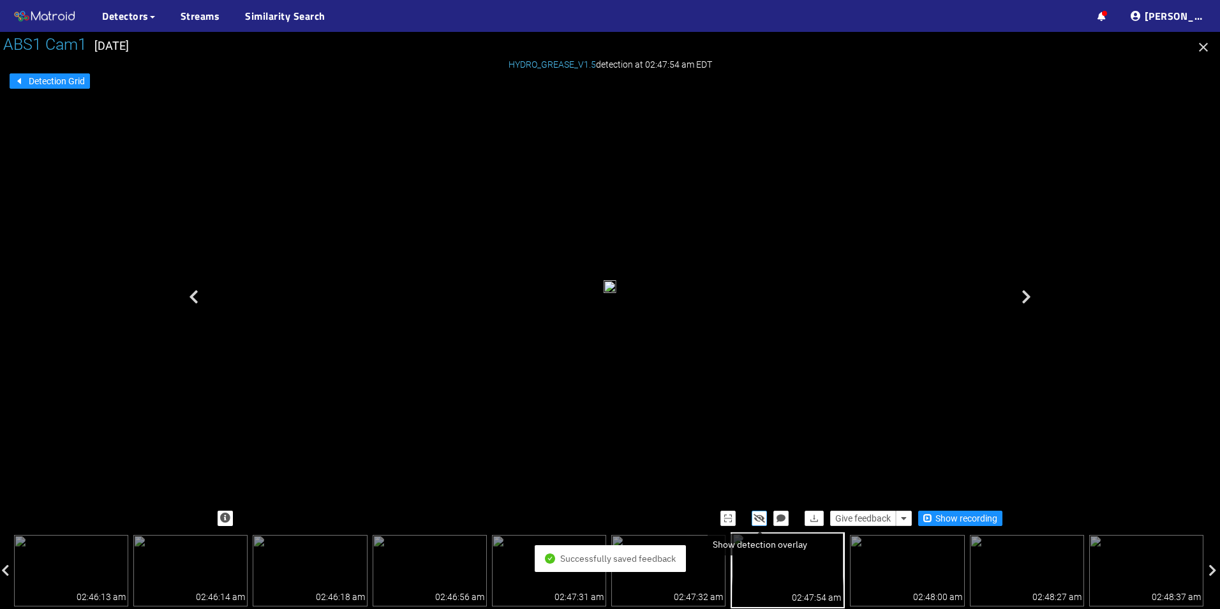
click at [765, 517] on icon "button" at bounding box center [759, 518] width 11 height 9
click at [765, 517] on button "button" at bounding box center [759, 517] width 15 height 15
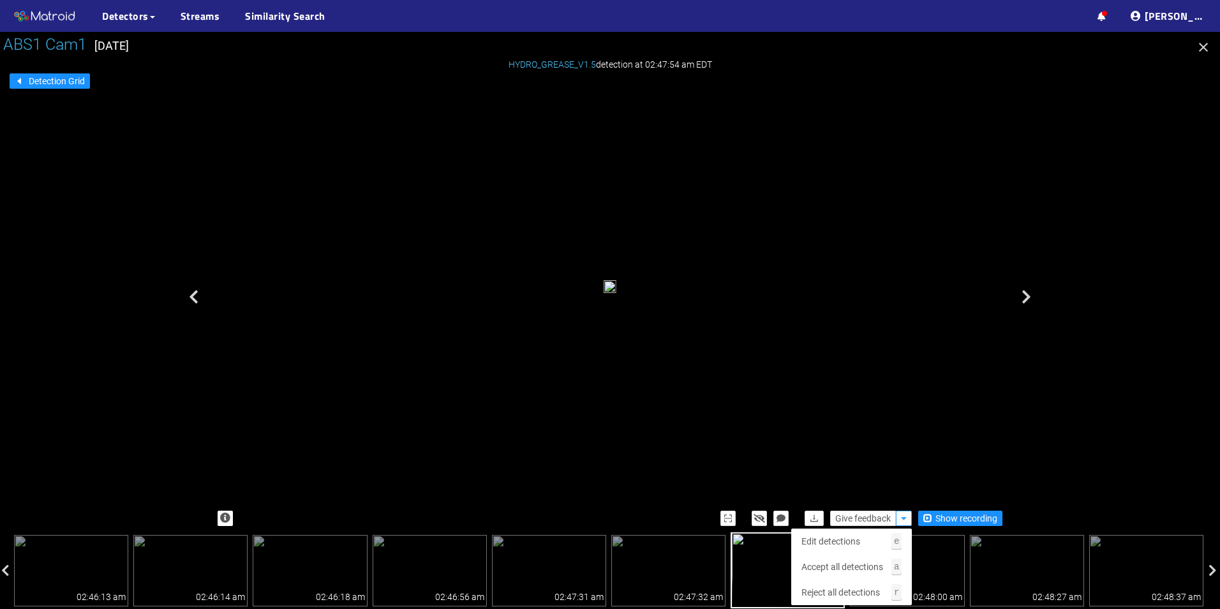
click at [902, 521] on icon "button" at bounding box center [904, 518] width 6 height 9
click at [849, 567] on span "Accept all detections" at bounding box center [842, 567] width 82 height 14
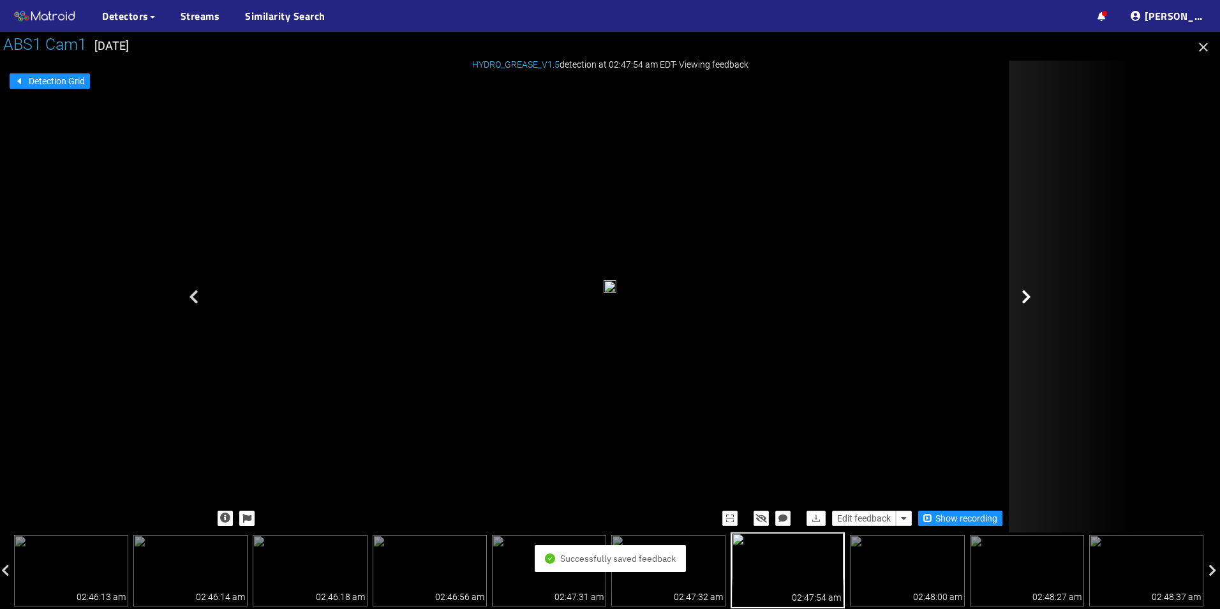
click at [1029, 322] on div at bounding box center [1073, 297] width 128 height 472
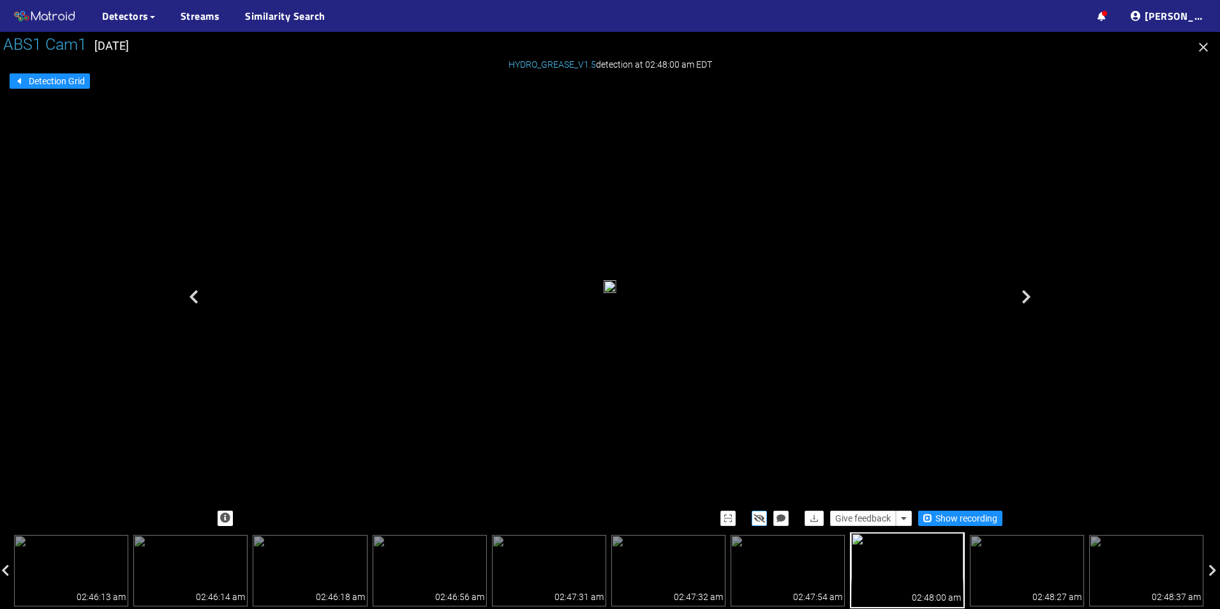
click at [757, 521] on icon "button" at bounding box center [759, 518] width 11 height 9
click at [757, 521] on icon "button" at bounding box center [759, 518] width 10 height 9
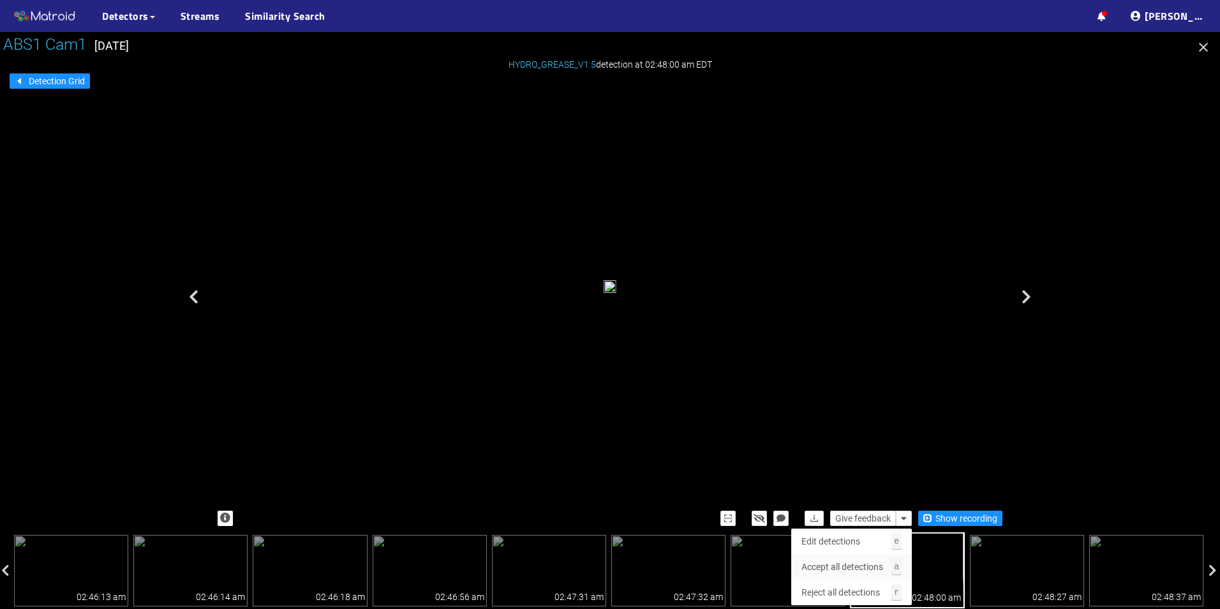
click at [843, 568] on span "Accept all detections" at bounding box center [842, 567] width 82 height 14
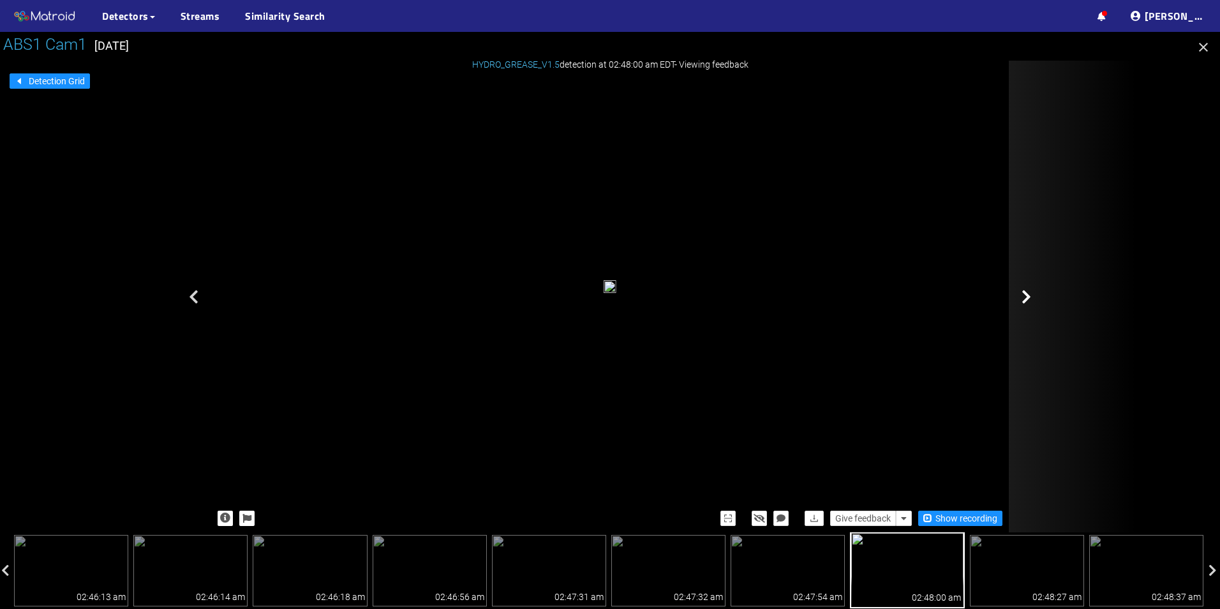
click at [1033, 306] on div at bounding box center [1073, 297] width 128 height 472
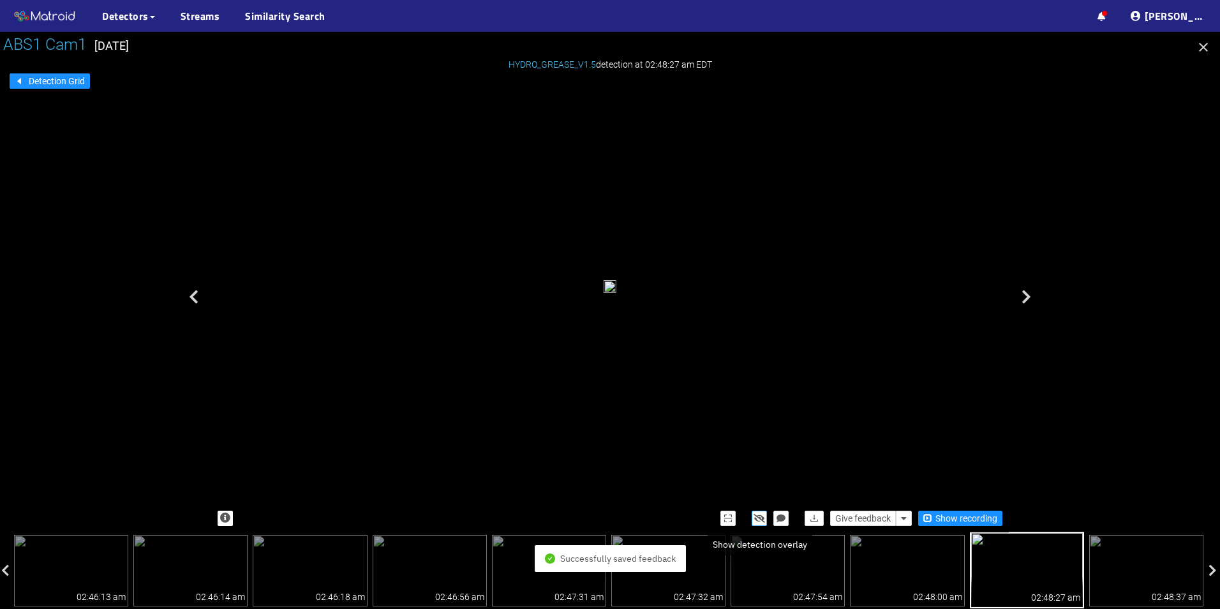
click at [759, 519] on icon "button" at bounding box center [759, 518] width 11 height 9
click at [759, 519] on icon "button" at bounding box center [759, 518] width 10 height 9
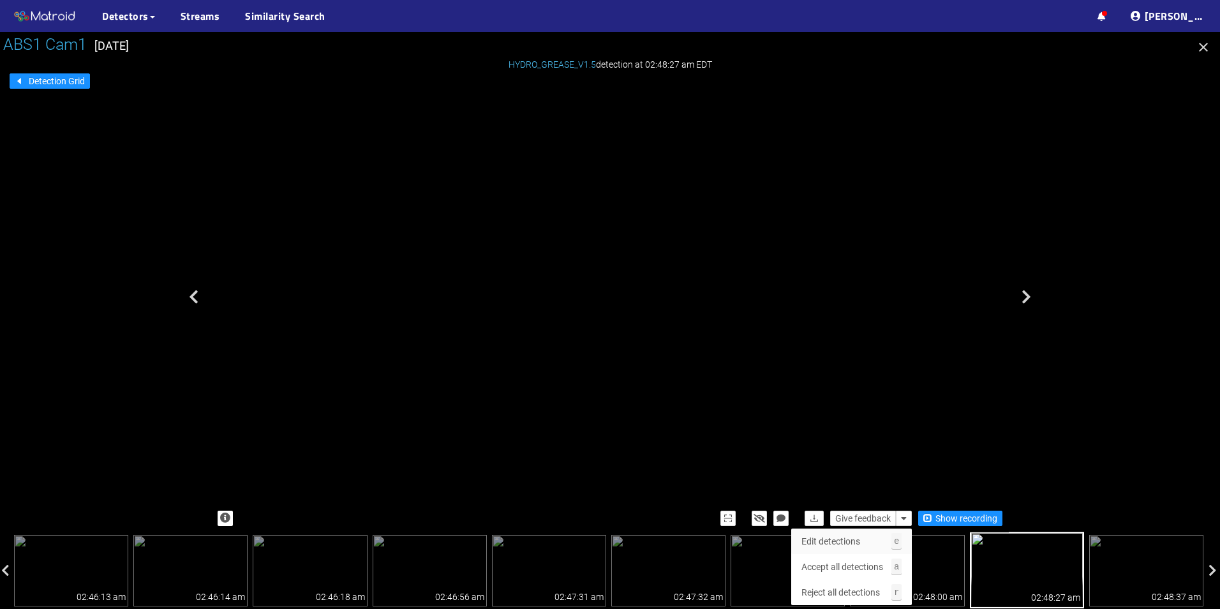
click at [843, 538] on span "Edit detections" at bounding box center [830, 541] width 59 height 14
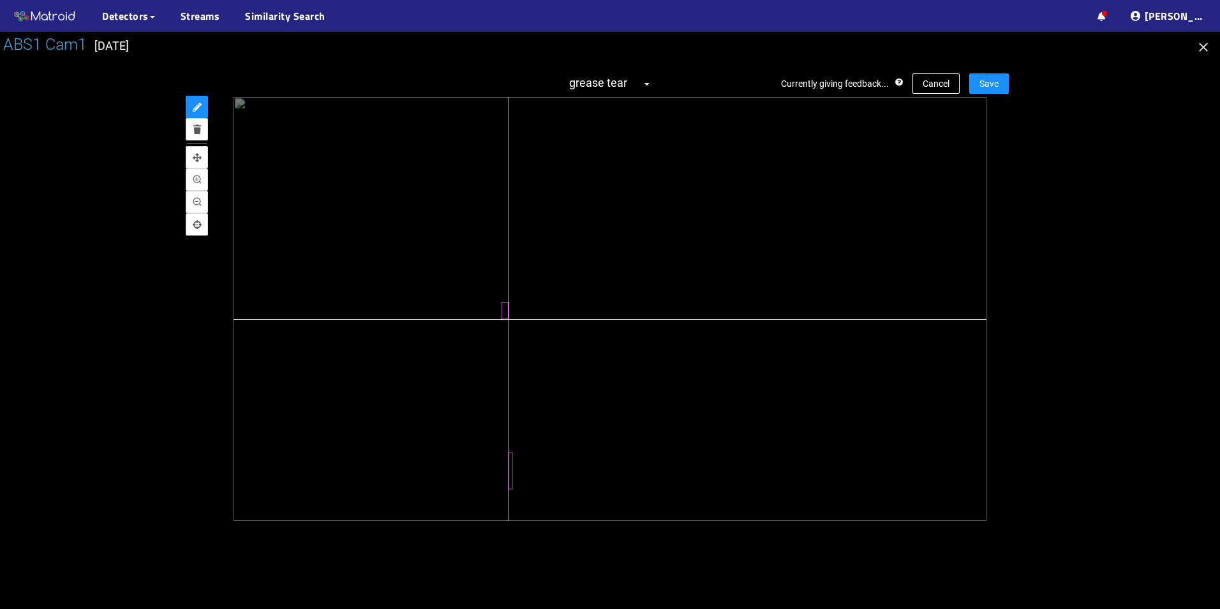
click at [509, 319] on div at bounding box center [610, 309] width 753 height 424
click at [991, 82] on span "Save" at bounding box center [988, 84] width 19 height 14
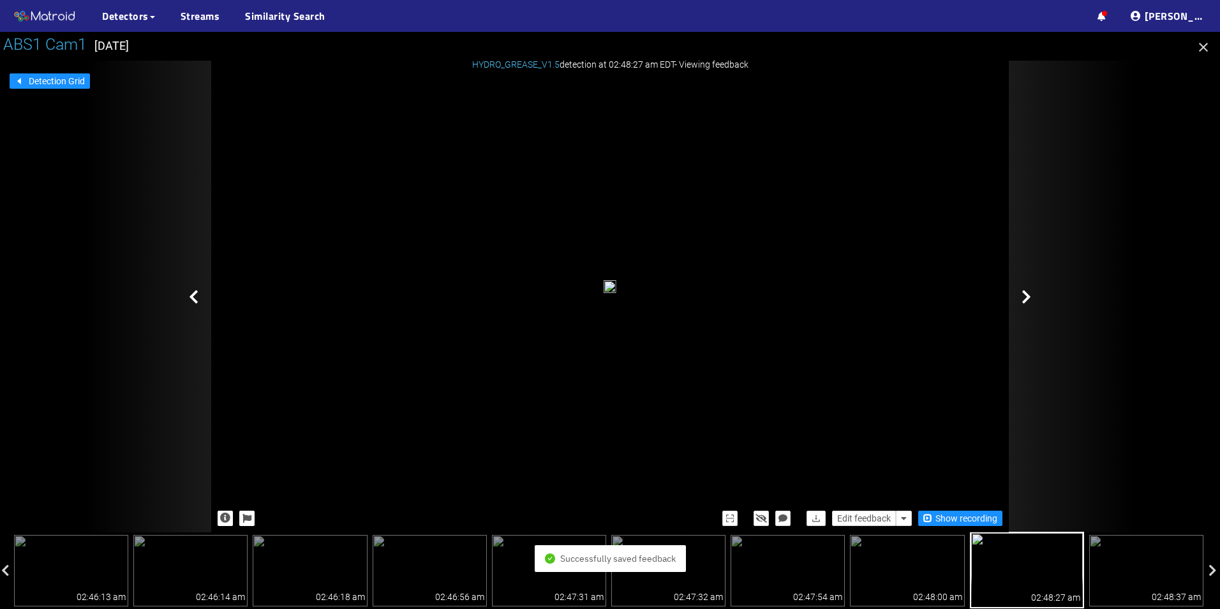
click at [1036, 286] on div at bounding box center [1073, 297] width 128 height 472
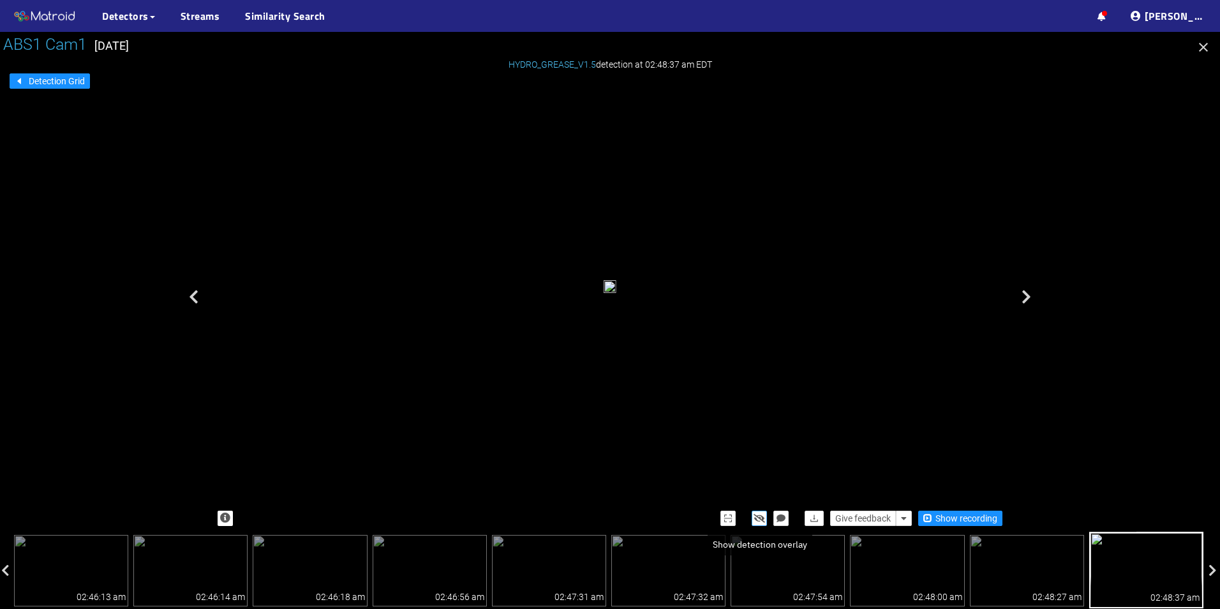
click at [763, 514] on icon "button" at bounding box center [759, 518] width 11 height 9
click at [763, 514] on icon "button" at bounding box center [759, 518] width 10 height 9
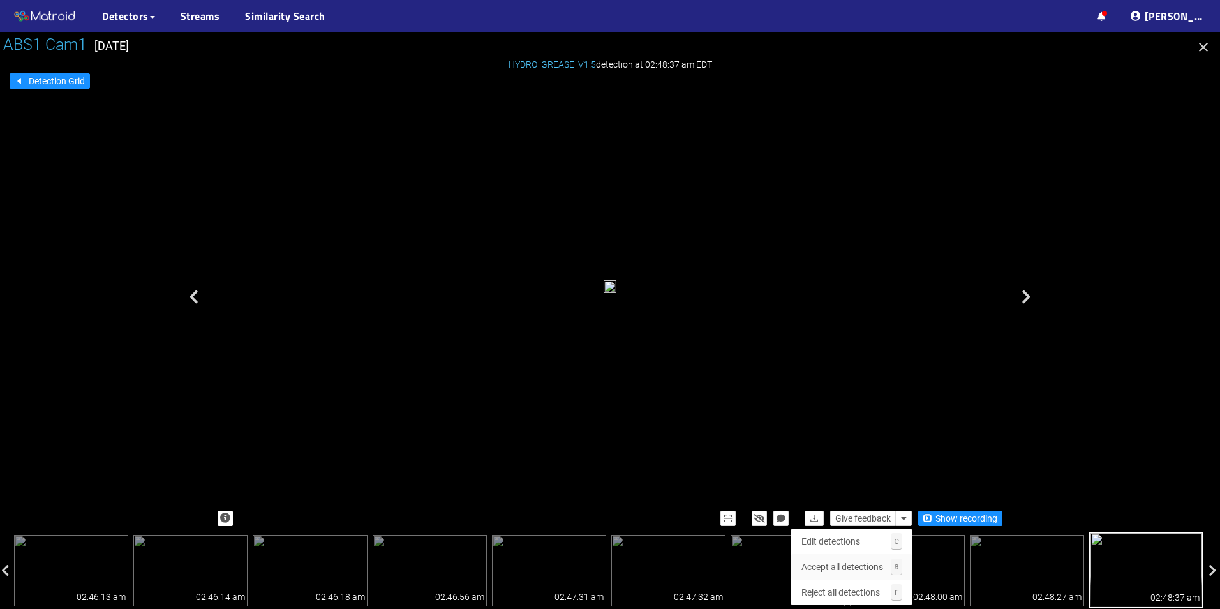
click at [858, 561] on span "Accept all detections" at bounding box center [842, 567] width 82 height 14
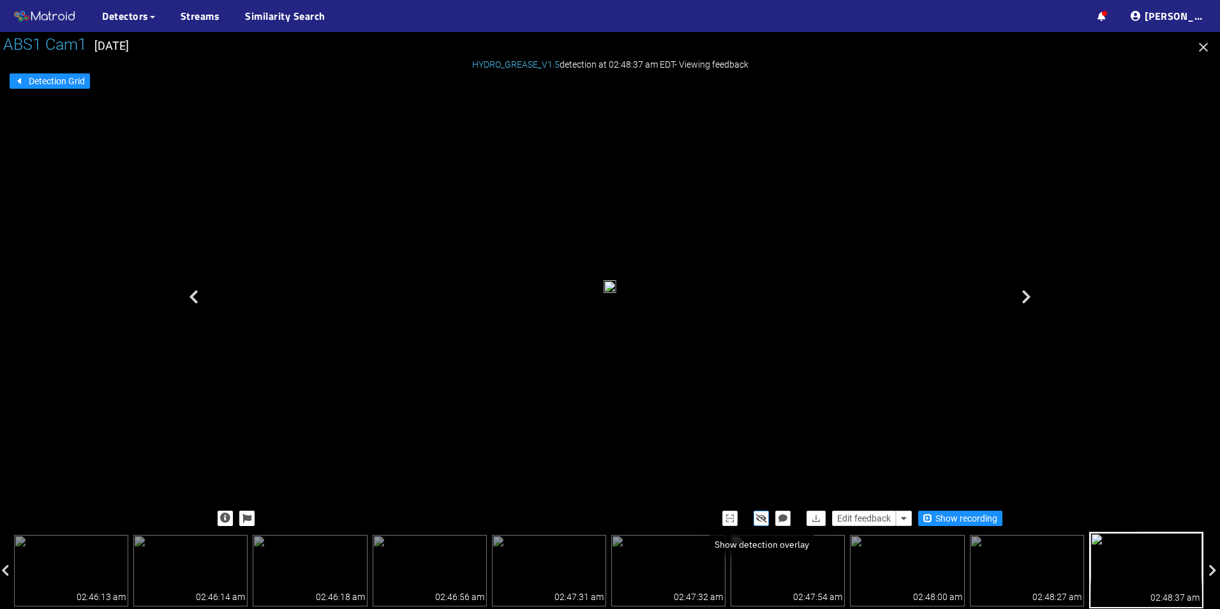
click at [757, 520] on icon "button" at bounding box center [760, 518] width 11 height 9
click at [757, 520] on icon "button" at bounding box center [761, 518] width 10 height 9
click at [1006, 325] on div at bounding box center [610, 289] width 798 height 424
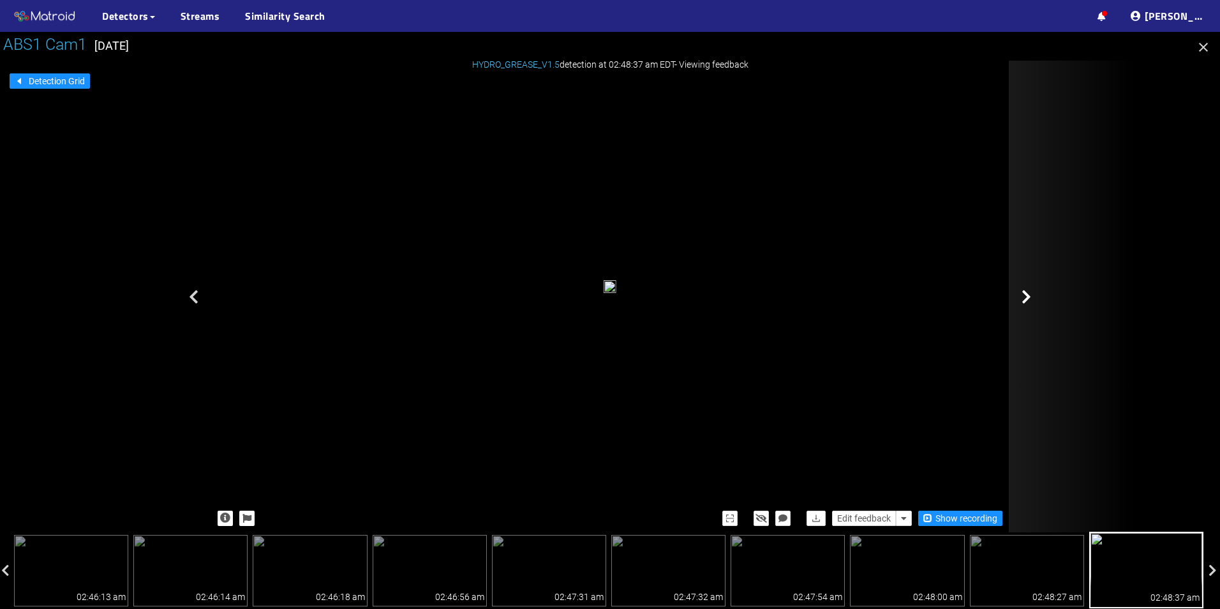
click at [1021, 319] on div at bounding box center [1073, 297] width 128 height 472
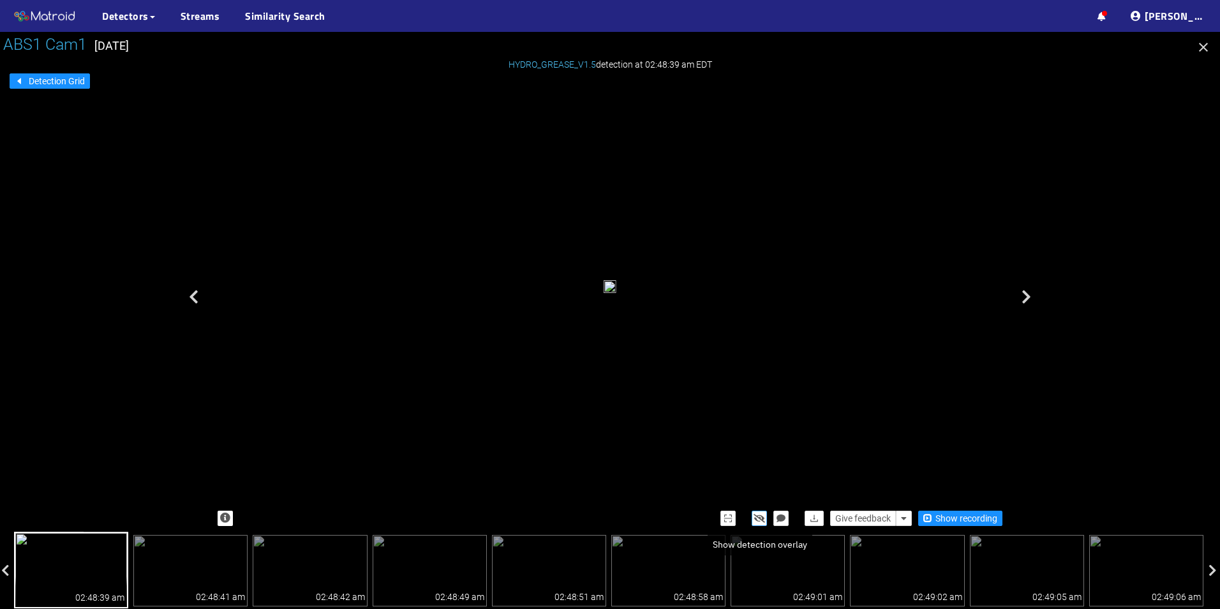
click at [761, 521] on icon "button" at bounding box center [759, 518] width 11 height 9
click at [761, 521] on icon "button" at bounding box center [759, 518] width 10 height 9
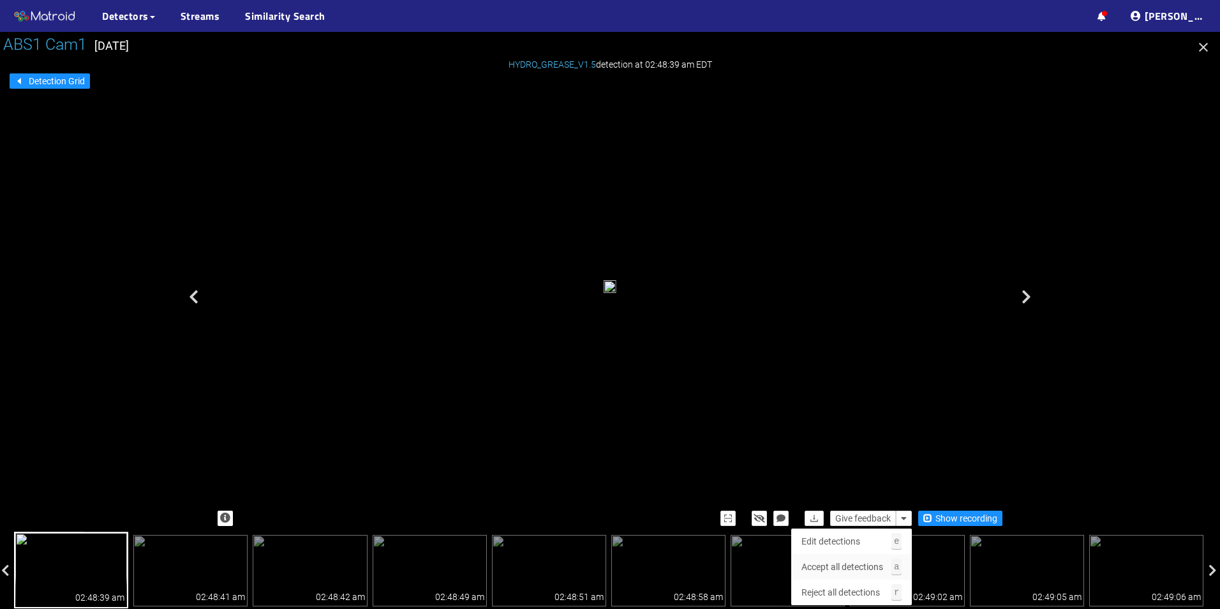
click at [849, 563] on span "Accept all detections" at bounding box center [842, 567] width 82 height 14
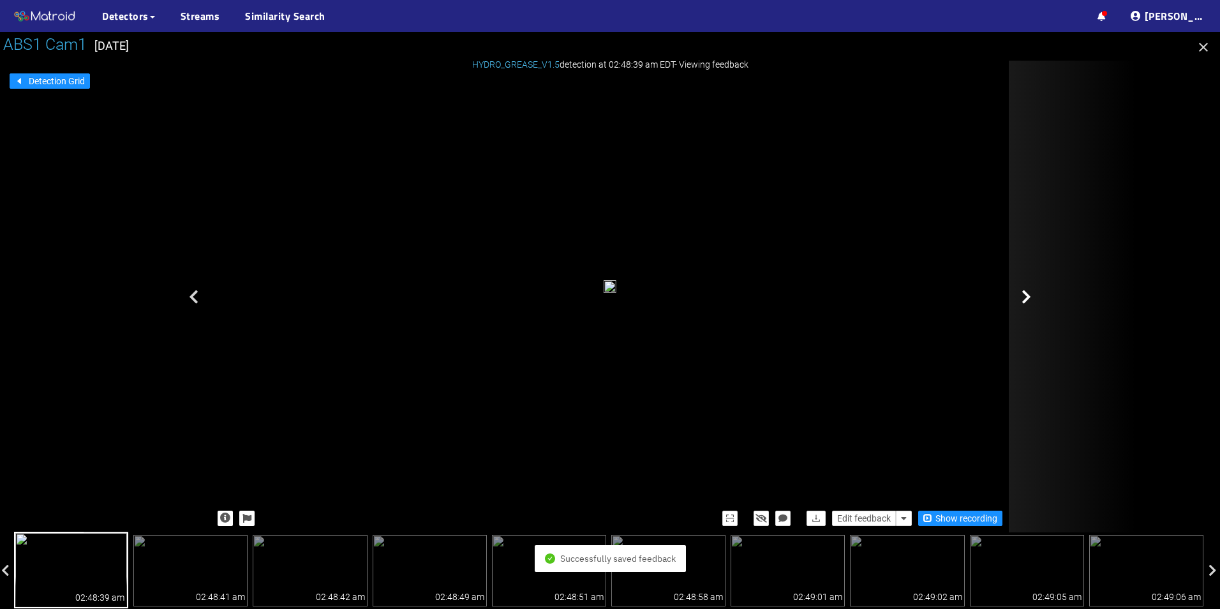
click at [1032, 279] on div at bounding box center [1073, 297] width 128 height 472
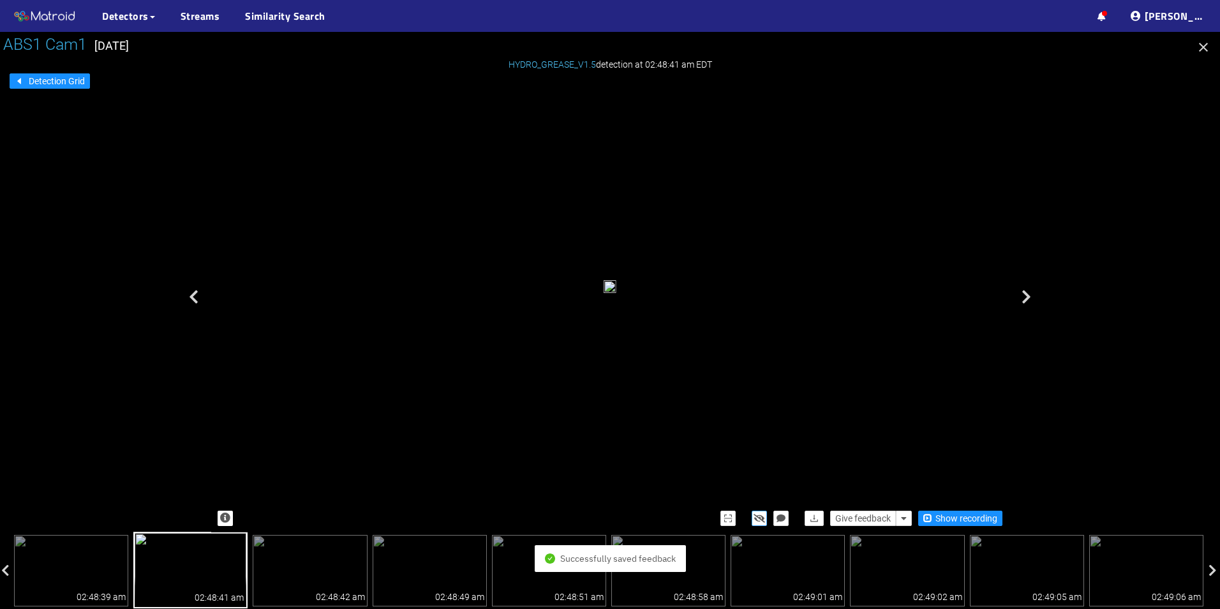
click at [755, 517] on icon "button" at bounding box center [759, 518] width 11 height 9
click at [755, 517] on icon "button" at bounding box center [759, 518] width 10 height 9
click at [604, 297] on div at bounding box center [610, 288] width 13 height 17
click at [762, 519] on icon "button" at bounding box center [759, 518] width 11 height 9
click at [607, 294] on div "grease tear" at bounding box center [607, 291] width 1 height 6
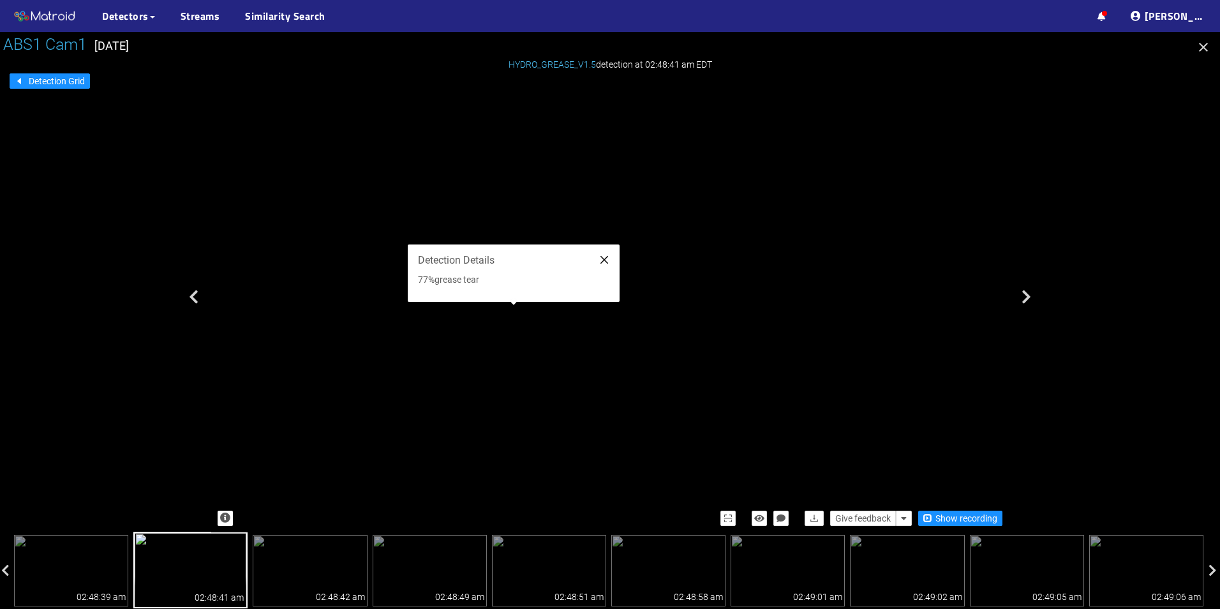
click at [602, 262] on icon "close" at bounding box center [604, 260] width 10 height 10
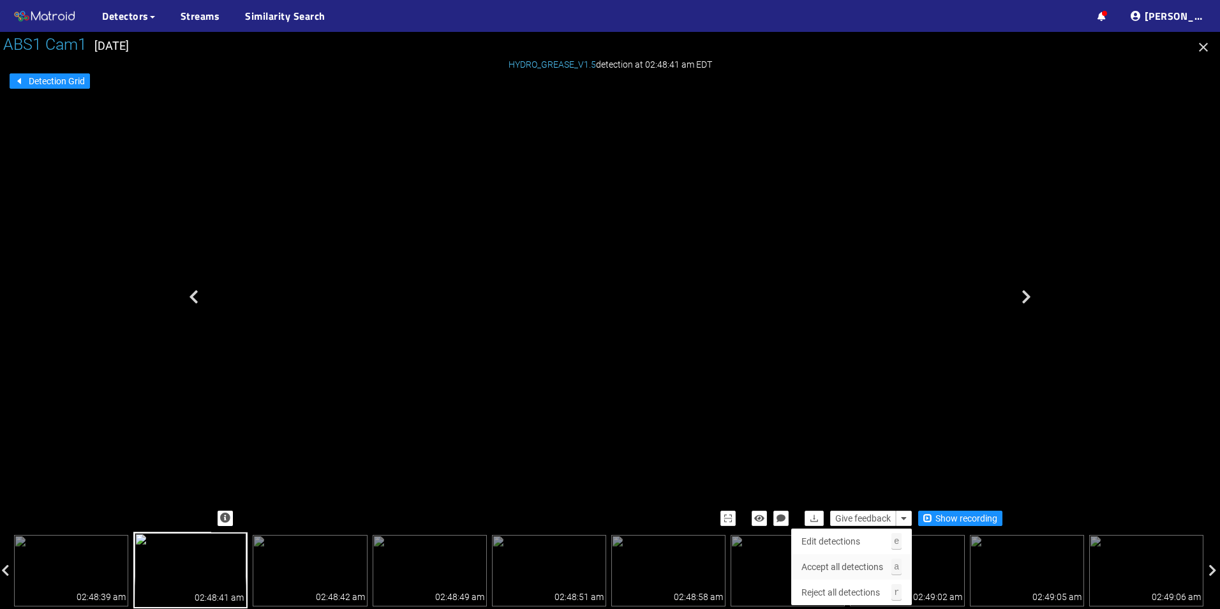
click at [856, 561] on span "Accept all detections" at bounding box center [842, 567] width 82 height 14
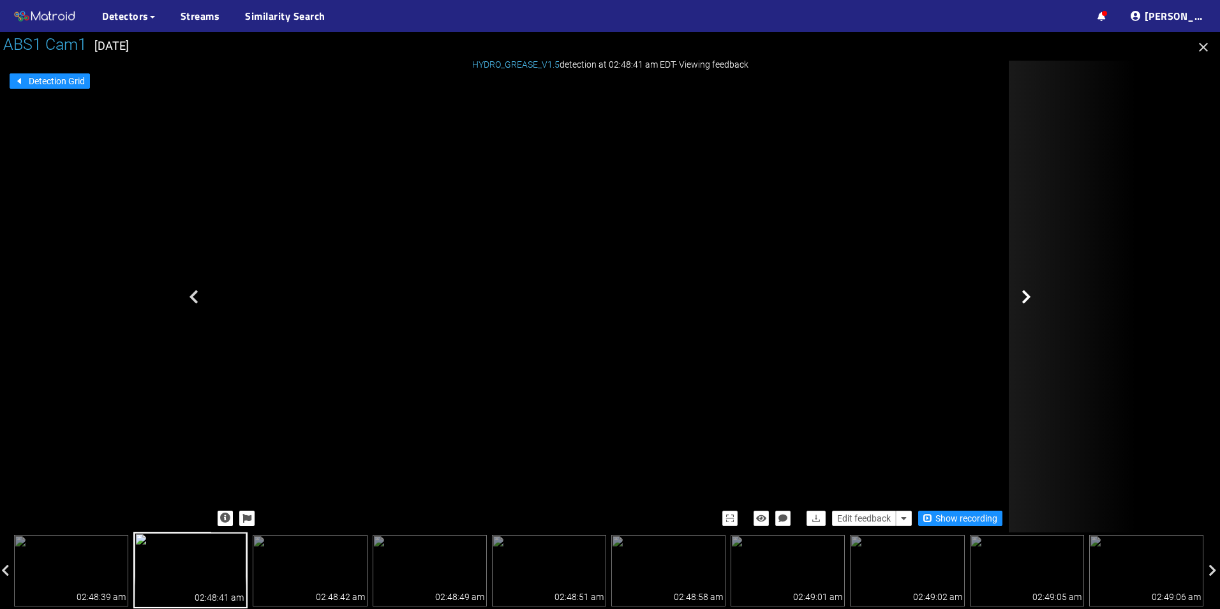
click at [1025, 300] on icon at bounding box center [1026, 296] width 10 height 15
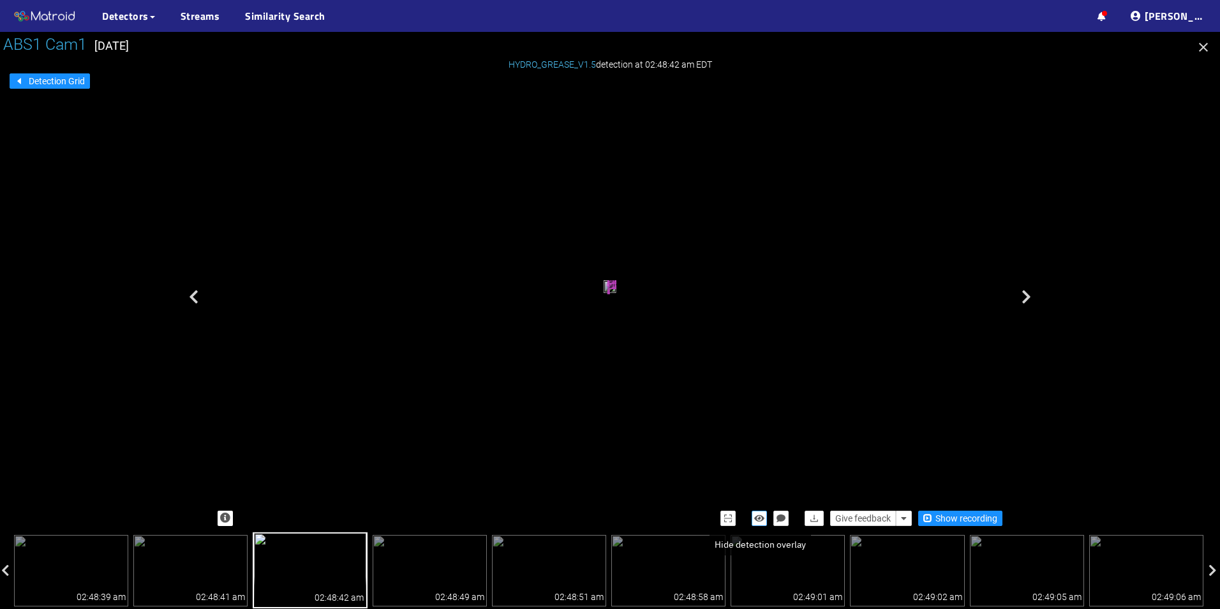
click at [760, 523] on button "button" at bounding box center [759, 517] width 15 height 15
click at [761, 523] on button "button" at bounding box center [759, 517] width 15 height 15
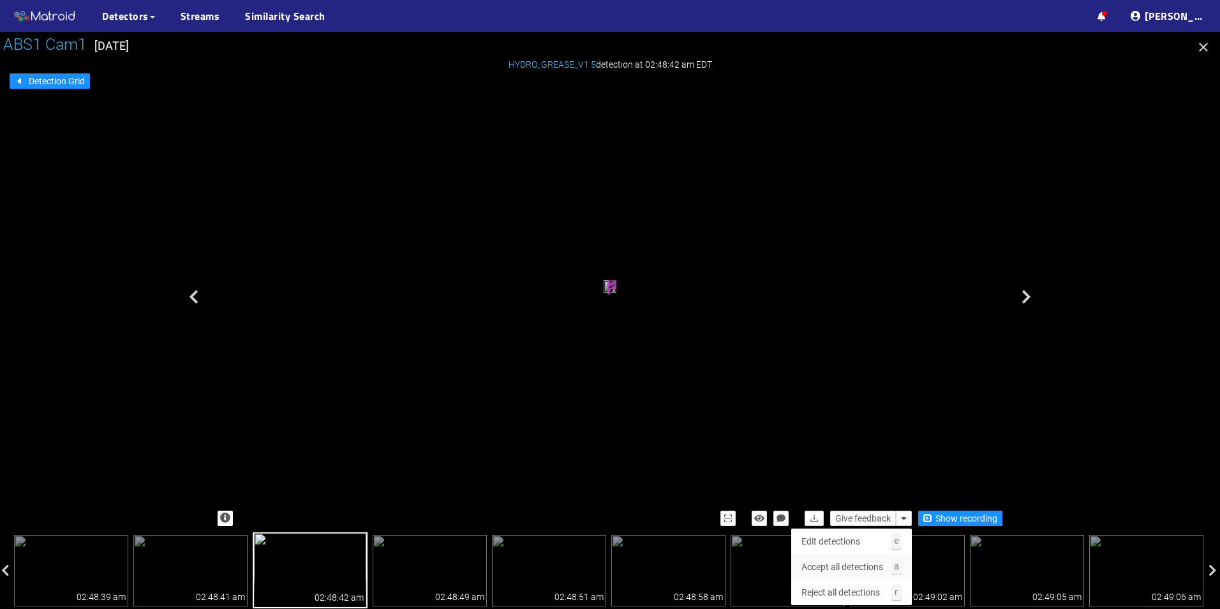
click at [866, 563] on span "Accept all detections" at bounding box center [842, 567] width 82 height 14
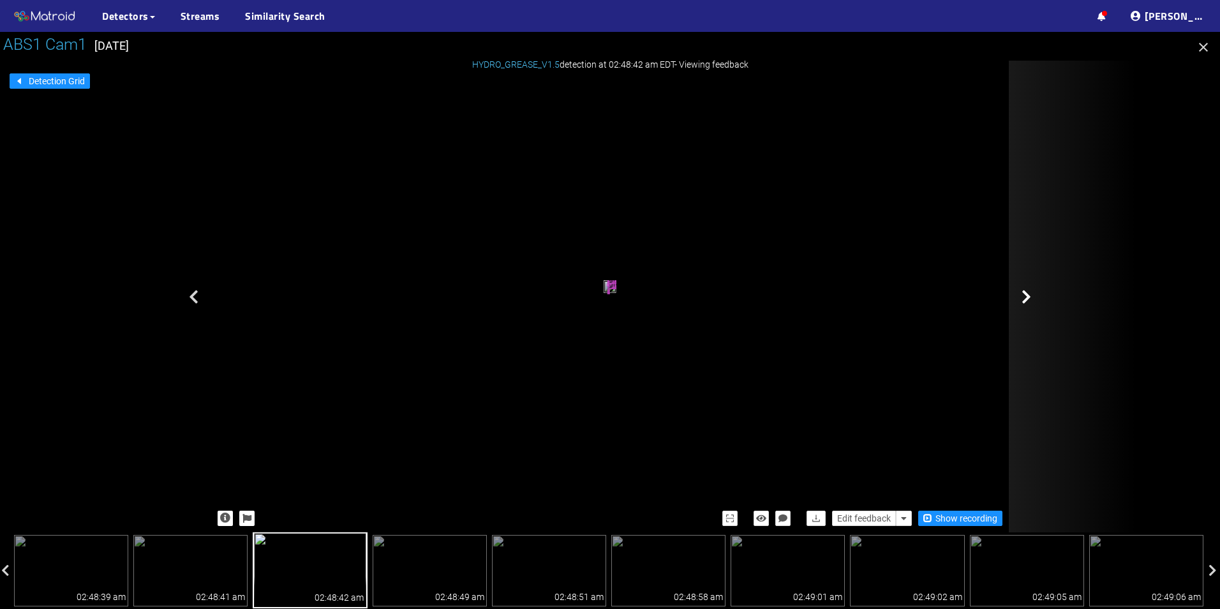
click at [1025, 295] on icon at bounding box center [1026, 296] width 10 height 15
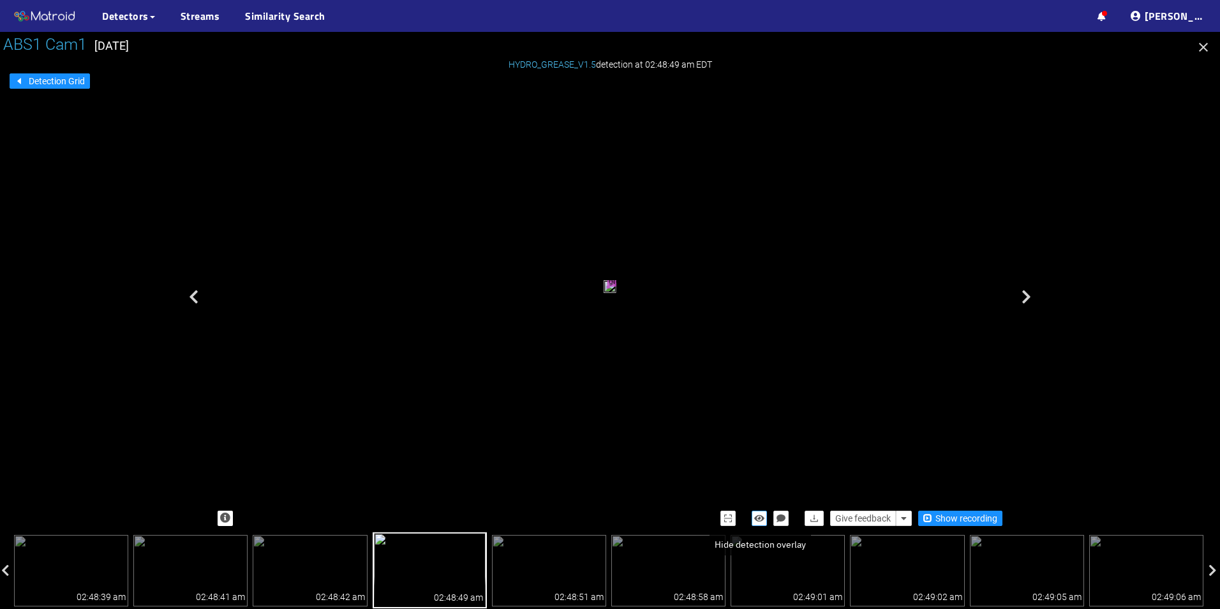
click at [757, 517] on icon "button" at bounding box center [759, 518] width 10 height 9
click at [757, 517] on icon "button" at bounding box center [759, 518] width 11 height 9
click at [759, 517] on icon "button" at bounding box center [759, 518] width 10 height 9
click at [758, 516] on icon "button" at bounding box center [759, 518] width 11 height 9
click at [758, 516] on icon "button" at bounding box center [759, 518] width 10 height 9
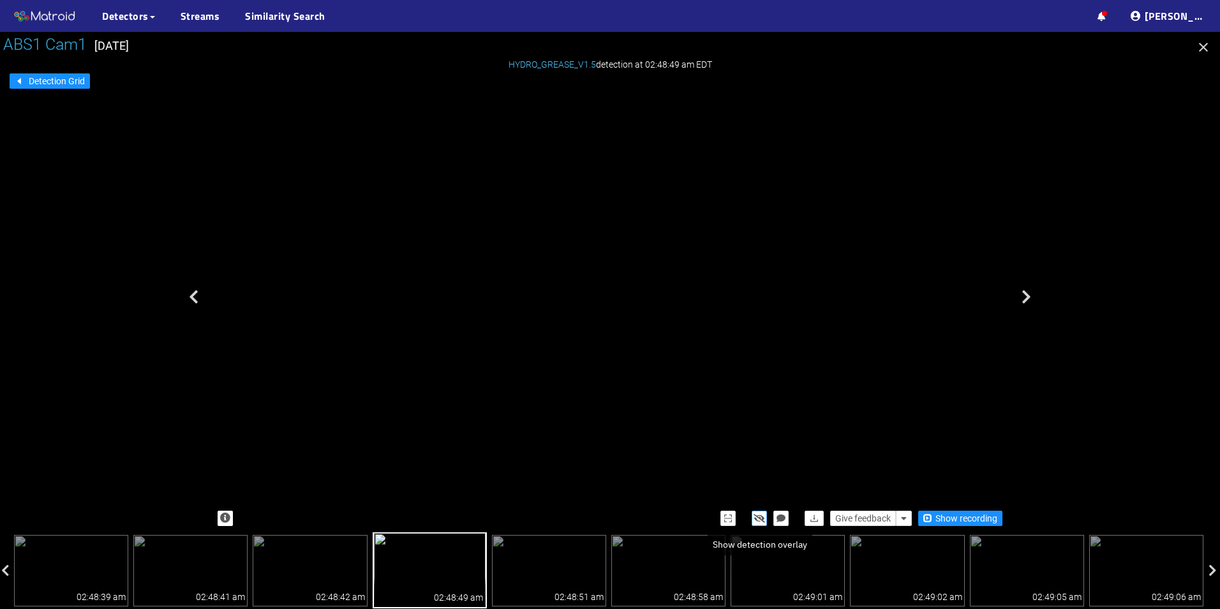
click at [755, 514] on icon "button" at bounding box center [759, 518] width 11 height 9
click at [762, 521] on icon "button" at bounding box center [759, 518] width 10 height 9
click at [762, 521] on icon "button" at bounding box center [759, 518] width 11 height 9
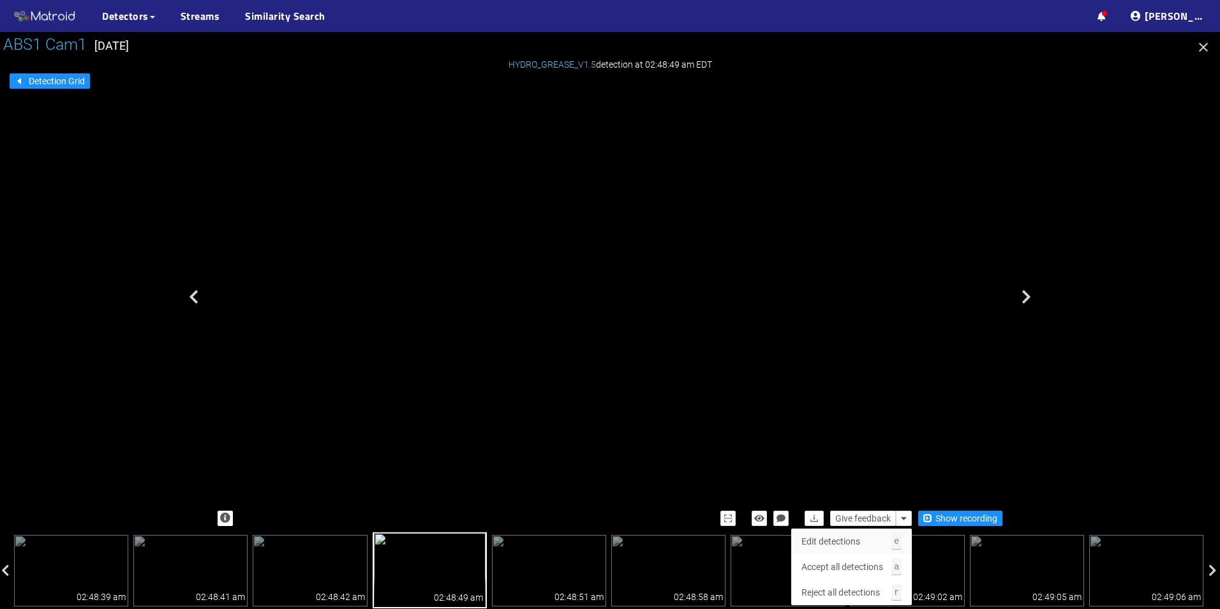
click at [884, 540] on button "Edit detections e" at bounding box center [851, 541] width 121 height 26
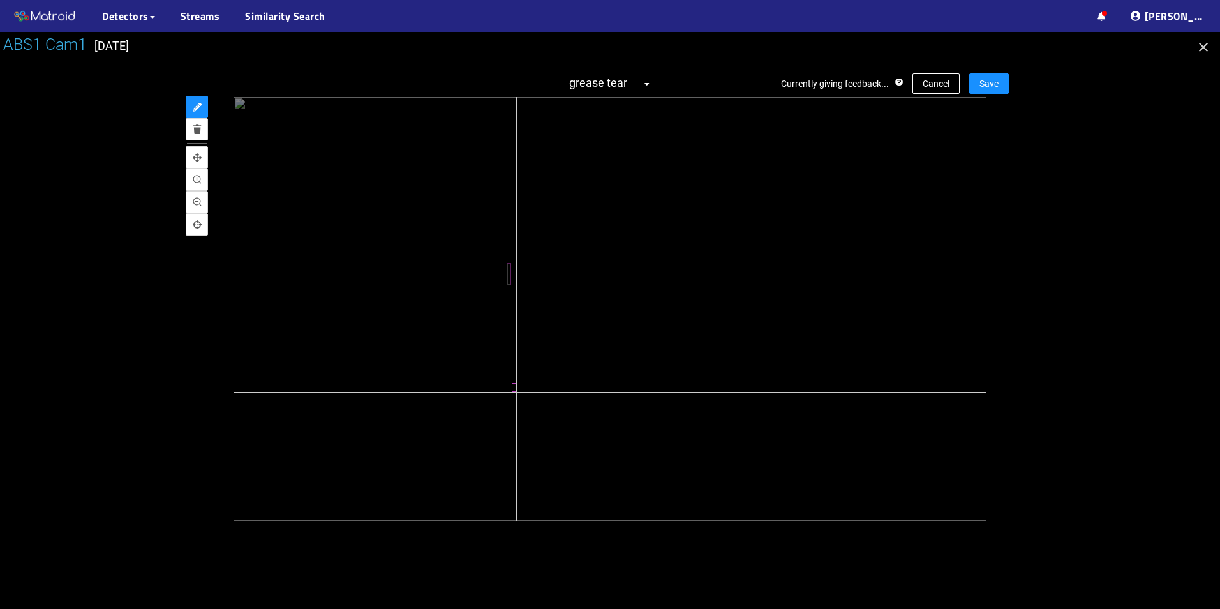
click at [516, 392] on div at bounding box center [610, 309] width 753 height 424
click at [972, 81] on button "Save" at bounding box center [989, 83] width 40 height 20
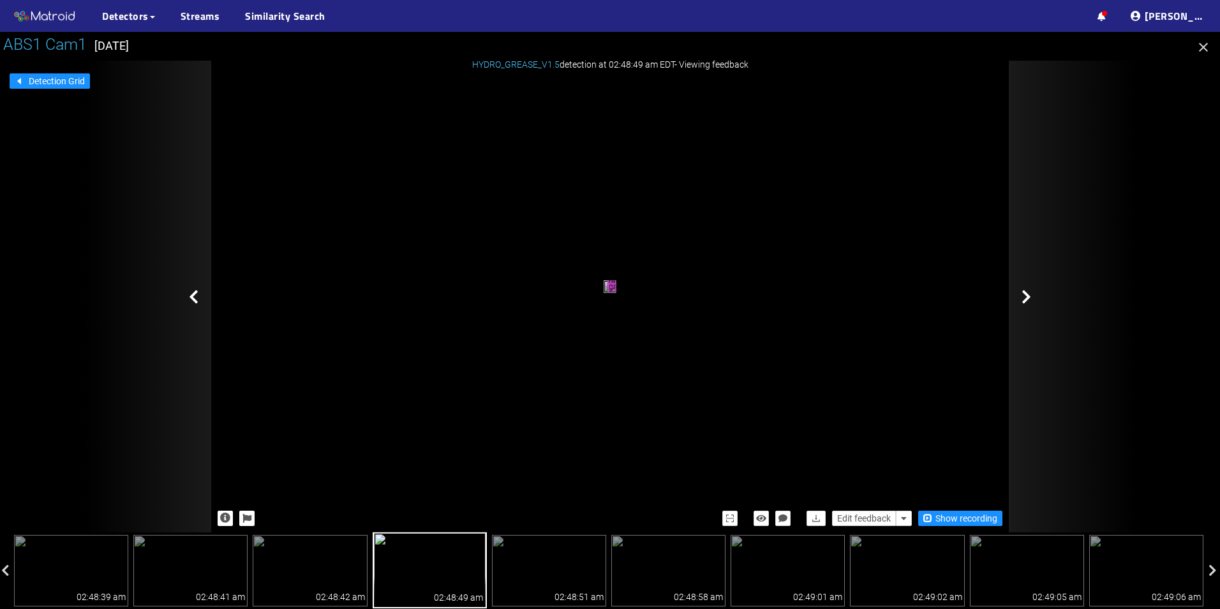
click at [1025, 297] on icon at bounding box center [1026, 296] width 10 height 15
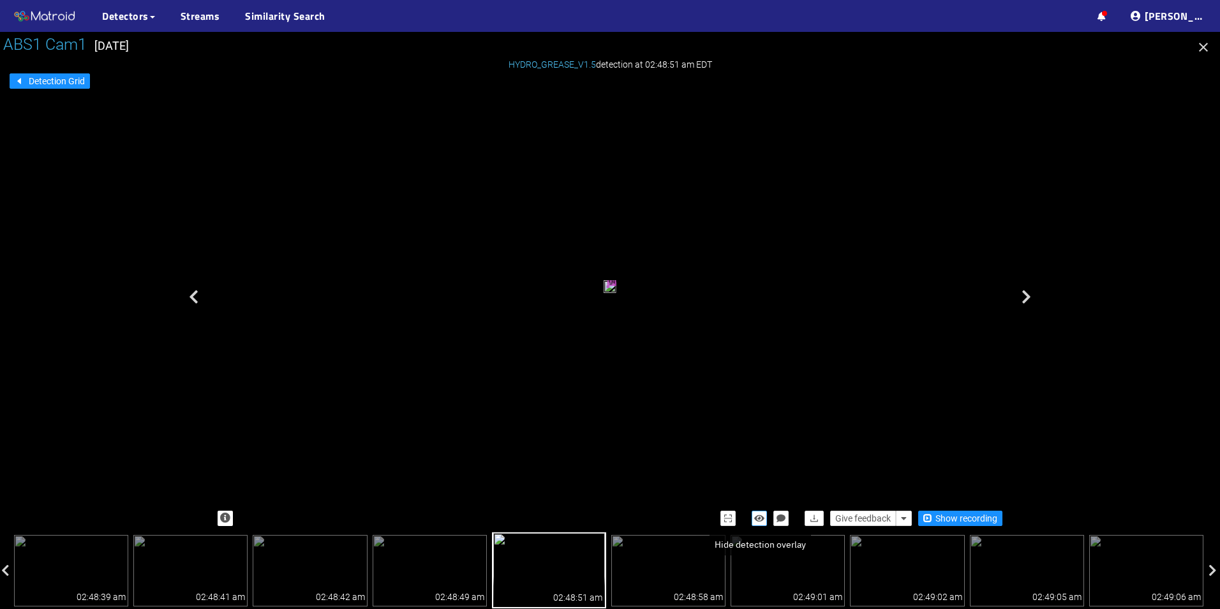
click at [759, 519] on icon "button" at bounding box center [759, 518] width 10 height 9
click at [759, 519] on icon "button" at bounding box center [759, 518] width 11 height 9
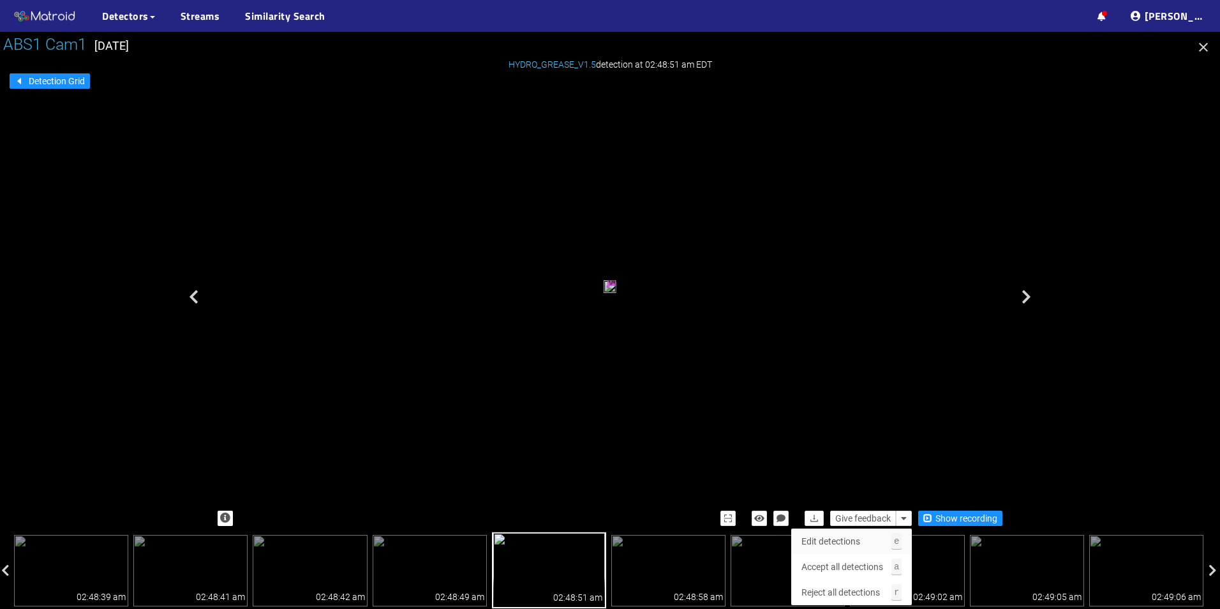
click at [854, 537] on span "Edit detections" at bounding box center [830, 541] width 59 height 14
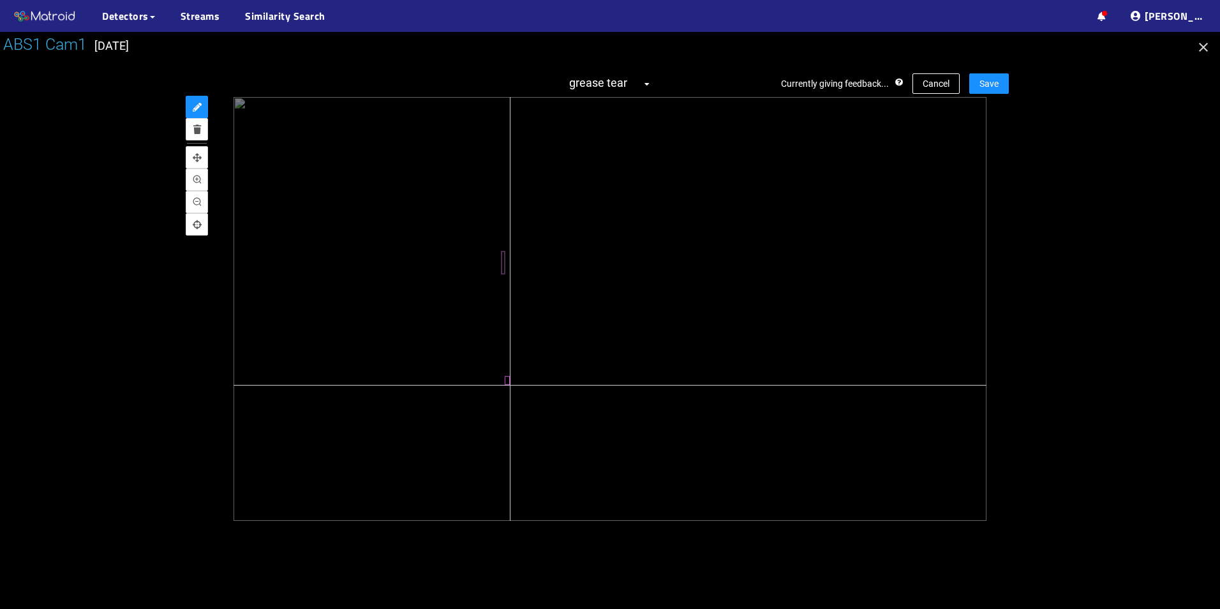
click at [510, 385] on div at bounding box center [610, 309] width 753 height 424
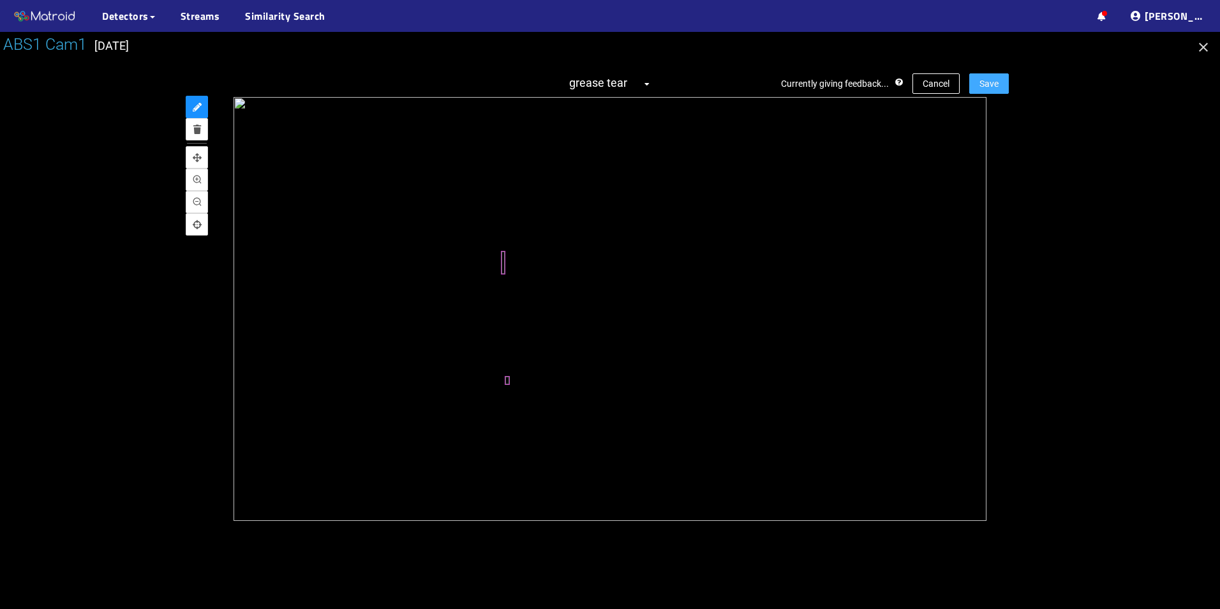
click at [985, 79] on span "Save" at bounding box center [988, 84] width 19 height 14
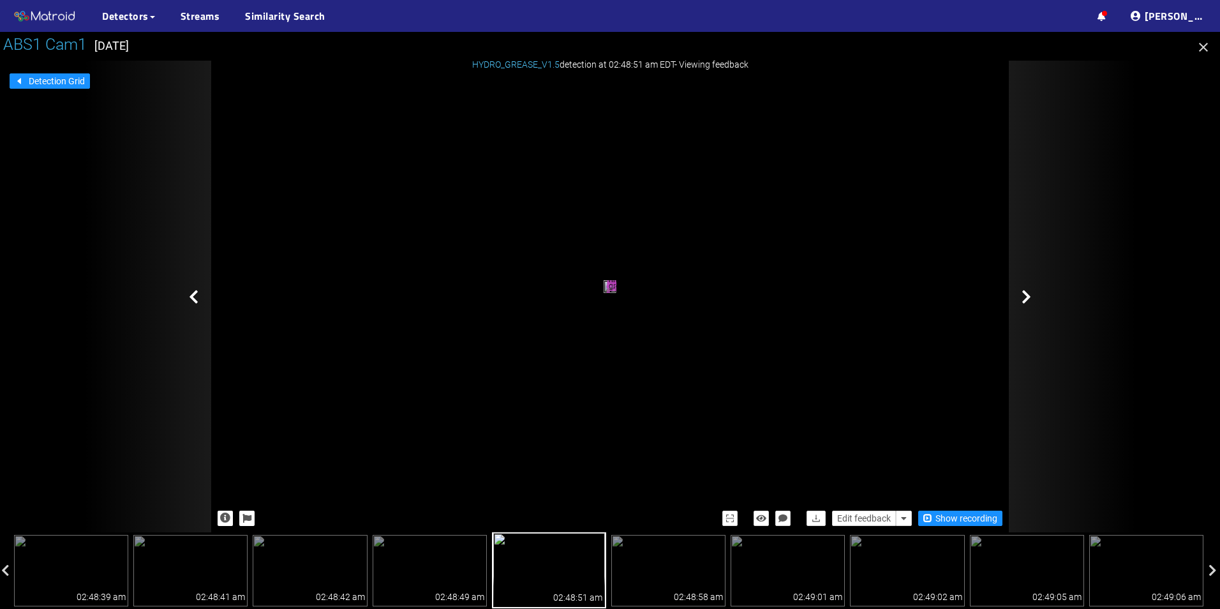
click at [1044, 294] on div at bounding box center [1073, 297] width 128 height 472
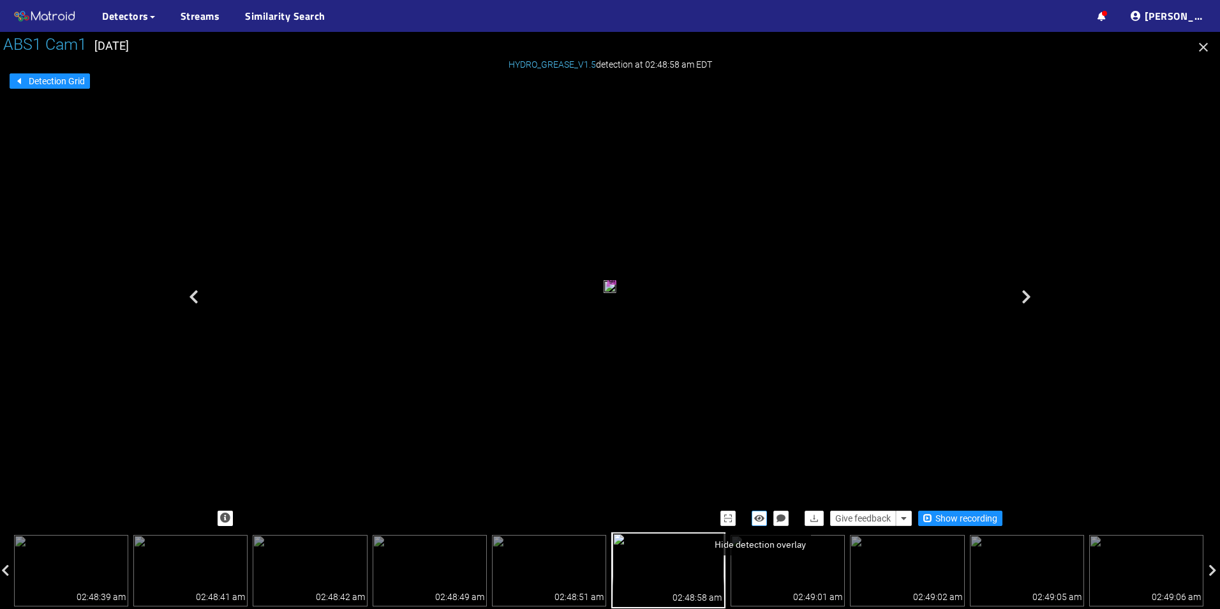
click at [761, 515] on icon "button" at bounding box center [759, 518] width 10 height 9
click at [761, 515] on icon "button" at bounding box center [759, 518] width 11 height 9
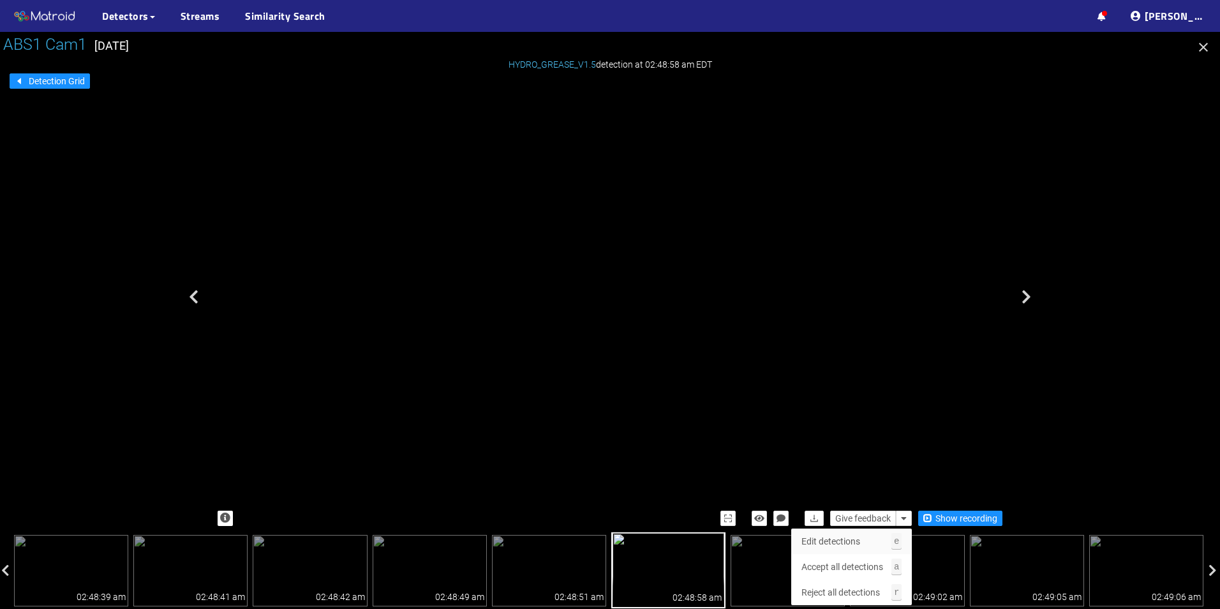
click at [886, 537] on button "Edit detections e" at bounding box center [851, 541] width 121 height 26
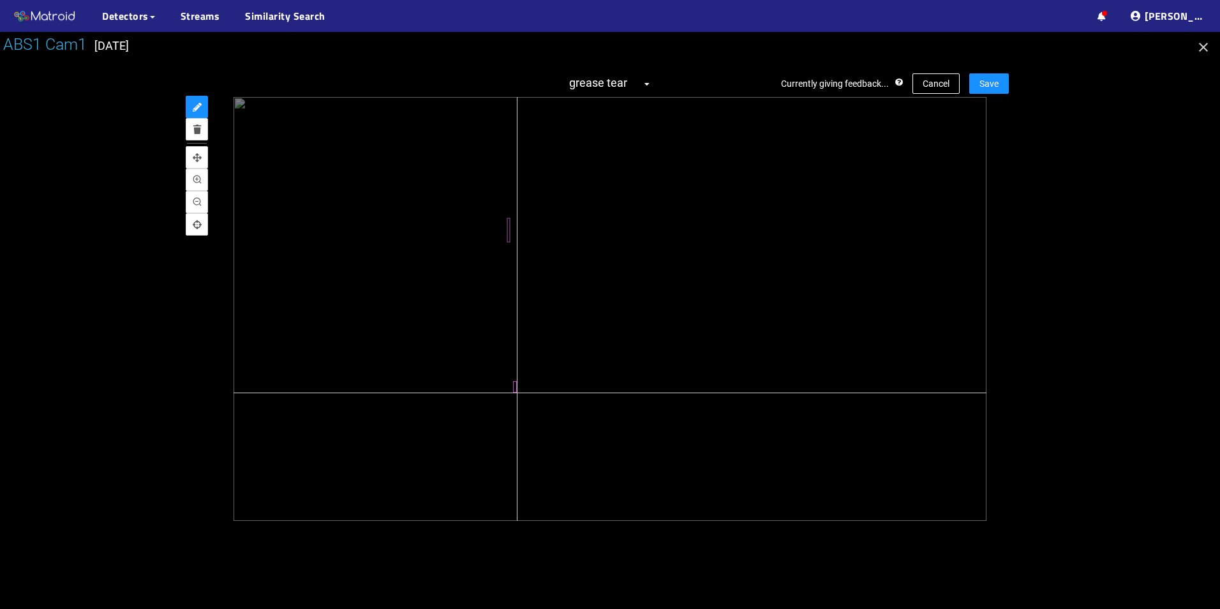
click at [517, 392] on div at bounding box center [610, 309] width 753 height 424
click at [995, 89] on span "Save" at bounding box center [988, 84] width 19 height 14
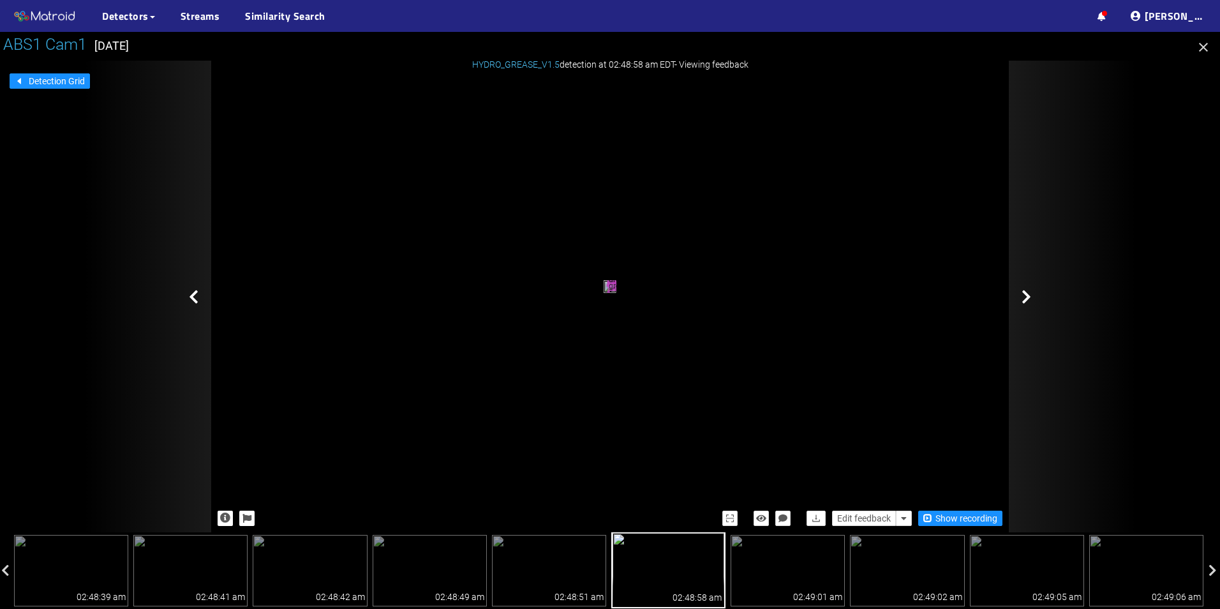
click at [1016, 290] on div at bounding box center [1073, 297] width 128 height 472
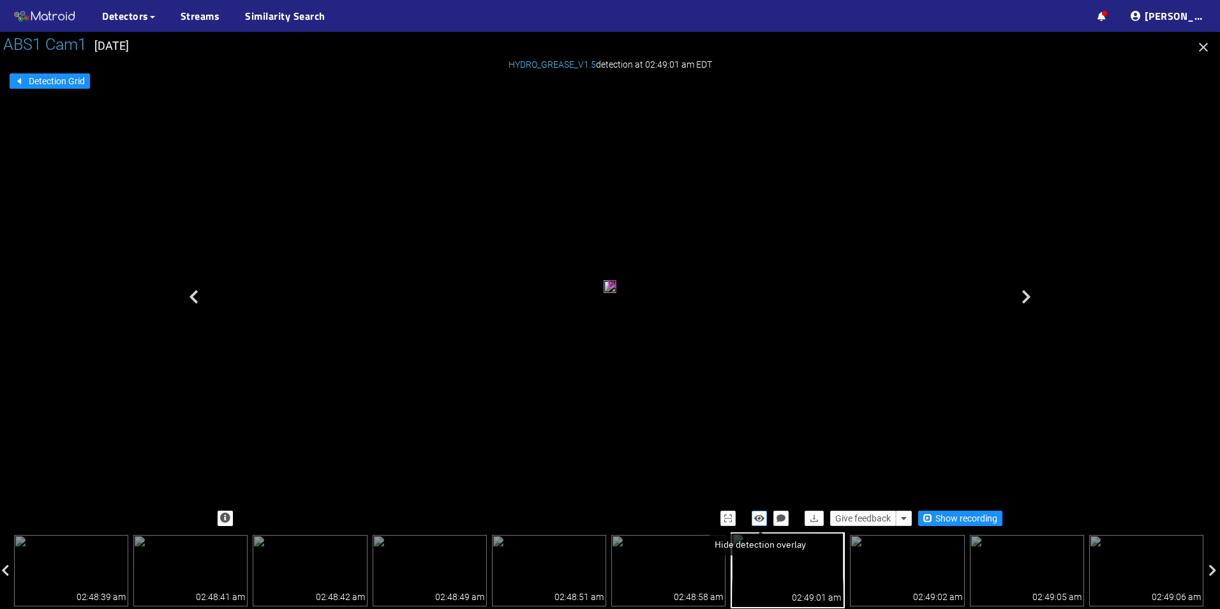
click at [760, 517] on icon "button" at bounding box center [759, 518] width 10 height 9
click at [762, 516] on icon "button" at bounding box center [759, 518] width 11 height 9
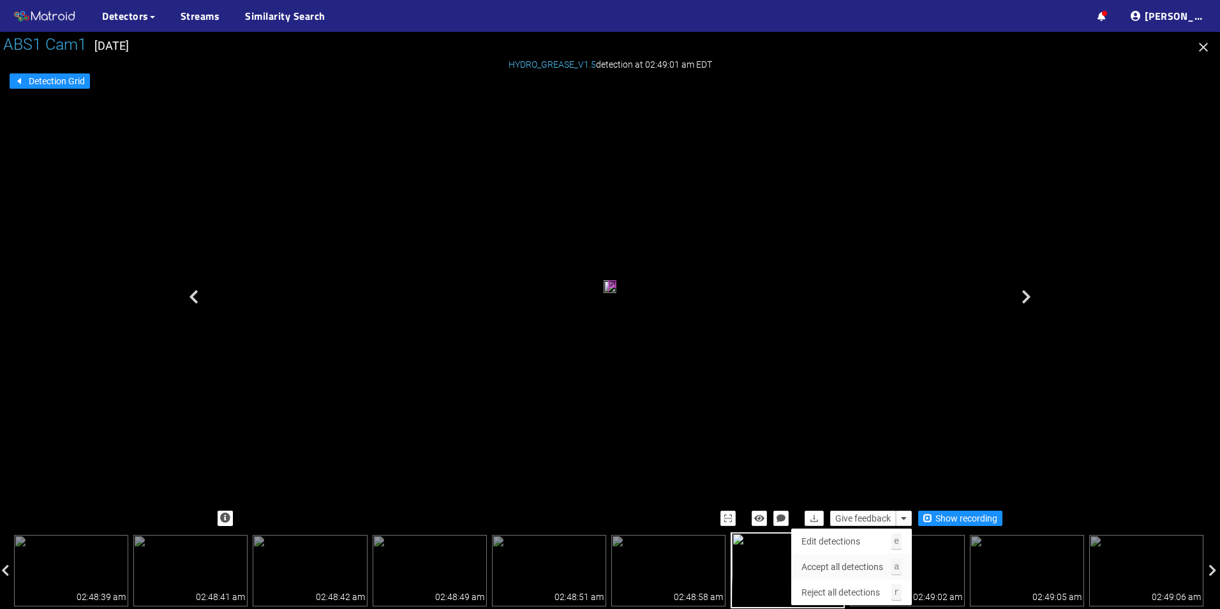
click at [870, 563] on span "Accept all detections" at bounding box center [842, 567] width 82 height 14
